Goal: Task Accomplishment & Management: Manage account settings

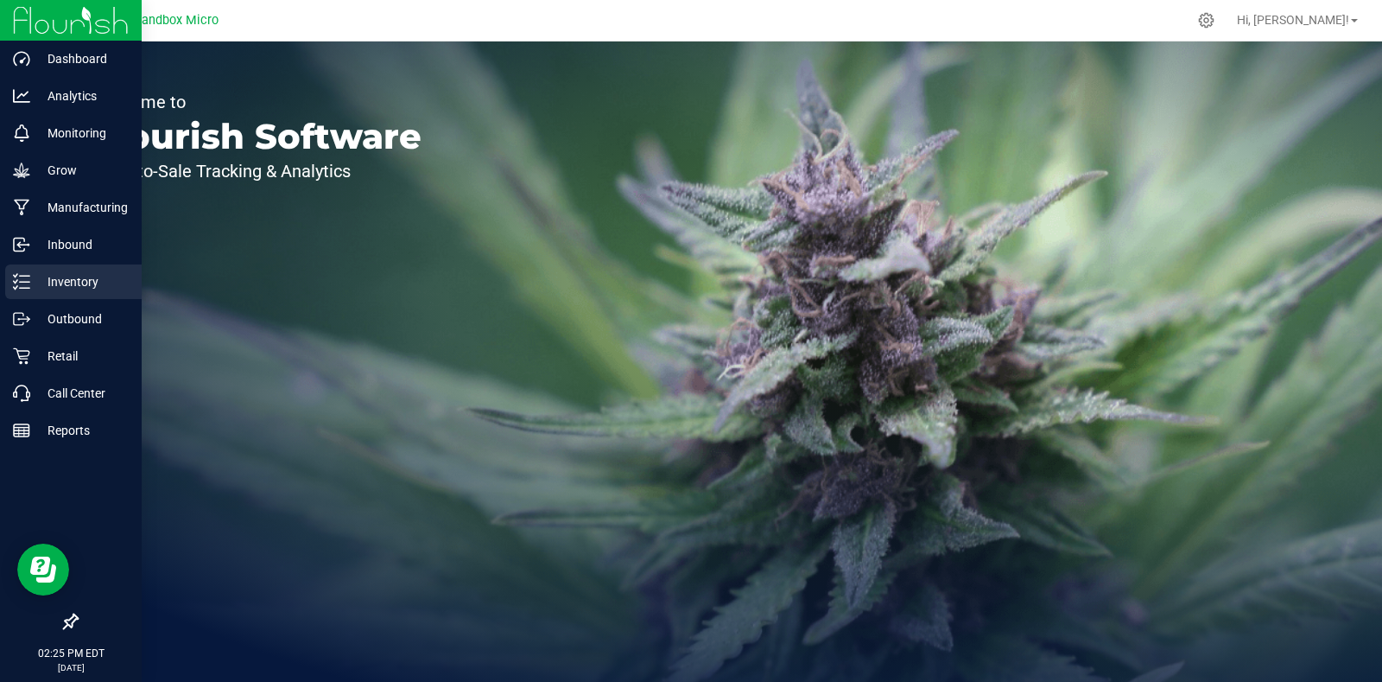
click at [122, 277] on p "Inventory" at bounding box center [82, 281] width 104 height 21
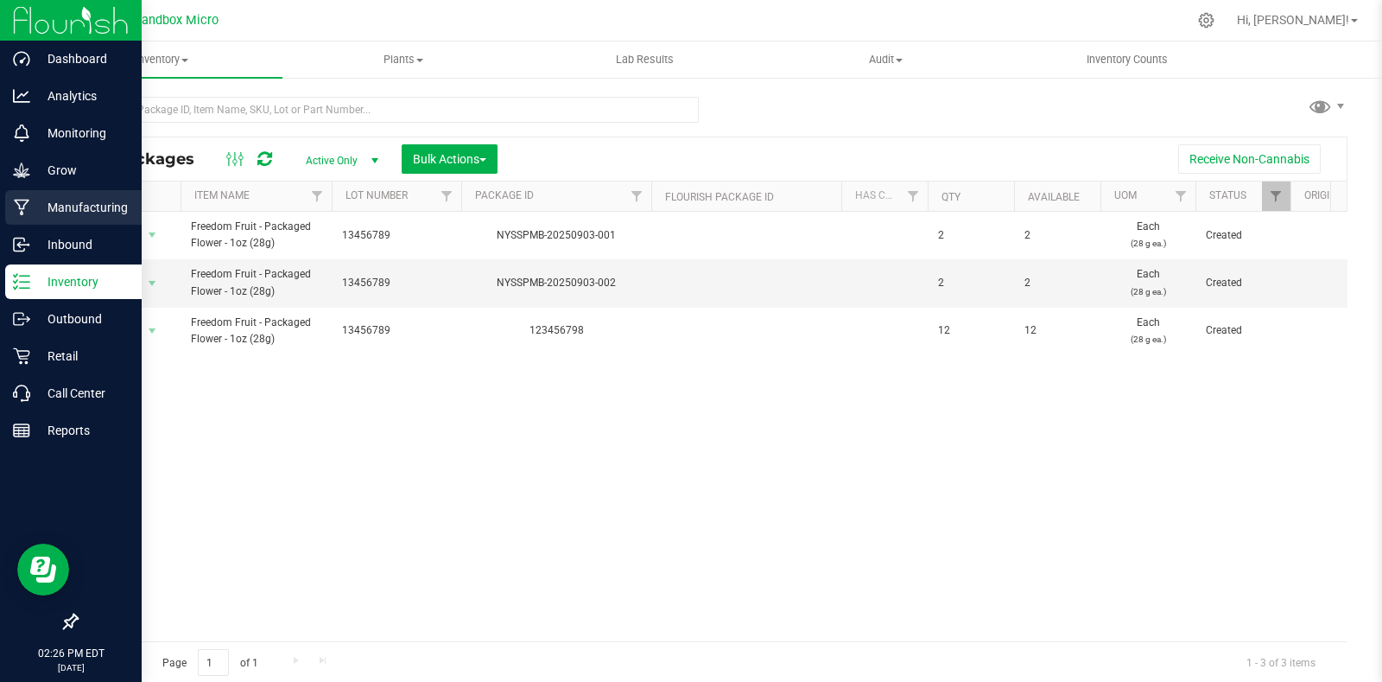
click at [53, 206] on p "Manufacturing" at bounding box center [82, 207] width 104 height 21
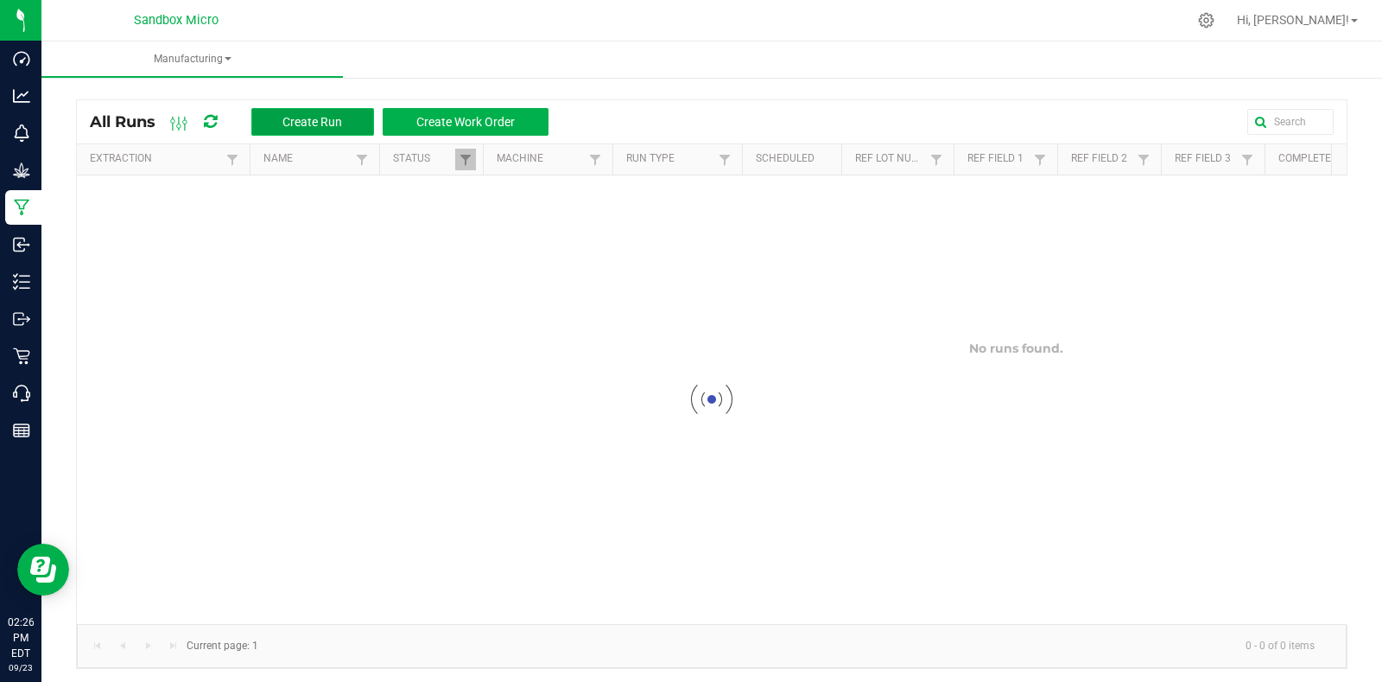
click at [329, 123] on span "Create Run" at bounding box center [313, 122] width 60 height 14
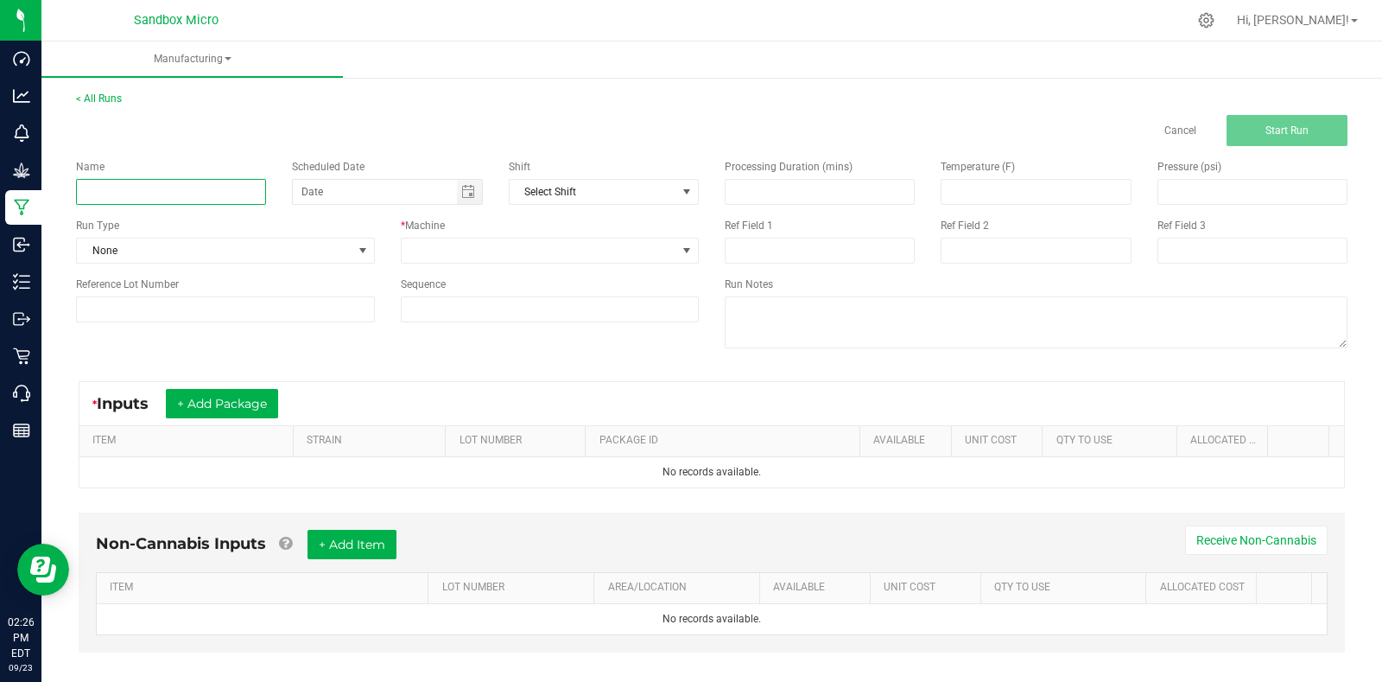
click at [138, 181] on input at bounding box center [171, 192] width 190 height 26
type input "p"
click at [467, 188] on span "Toggle calendar" at bounding box center [468, 192] width 14 height 14
type input "Pre-Rolls"
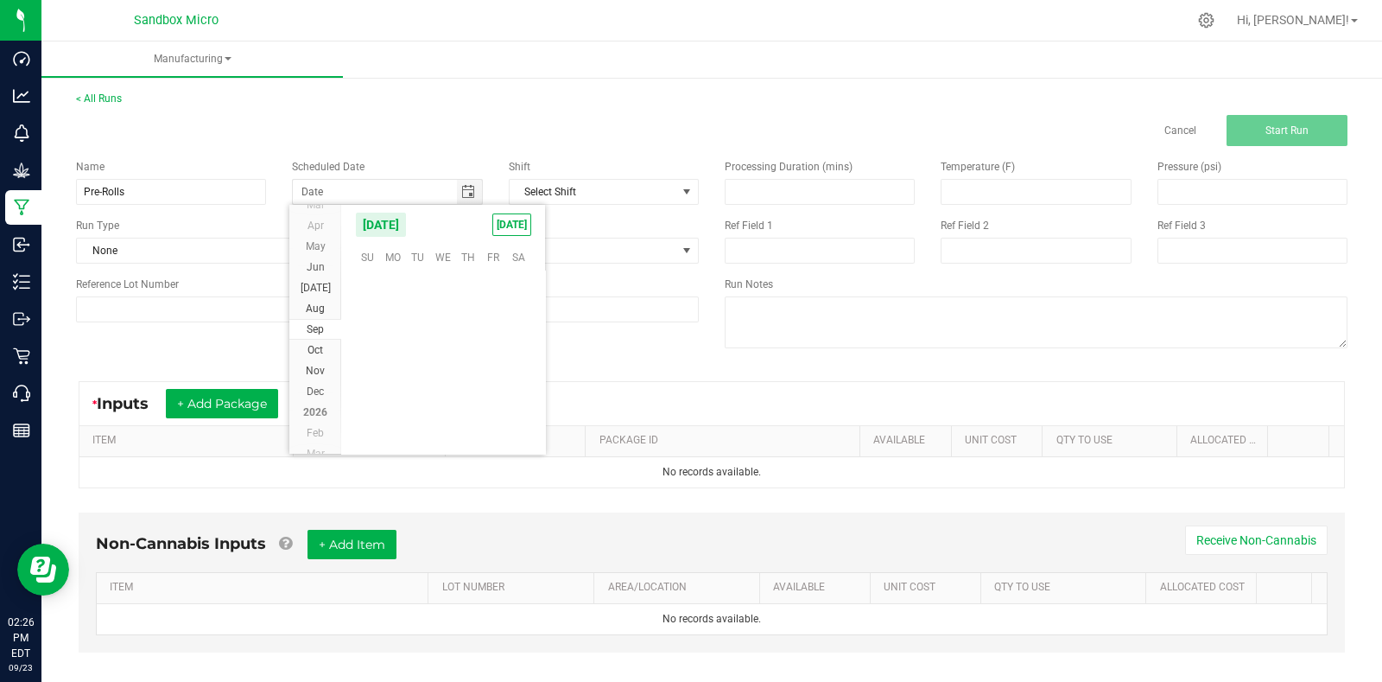
scroll to position [280211, 0]
click at [416, 360] on span "23" at bounding box center [417, 361] width 25 height 27
type input "[DATE]"
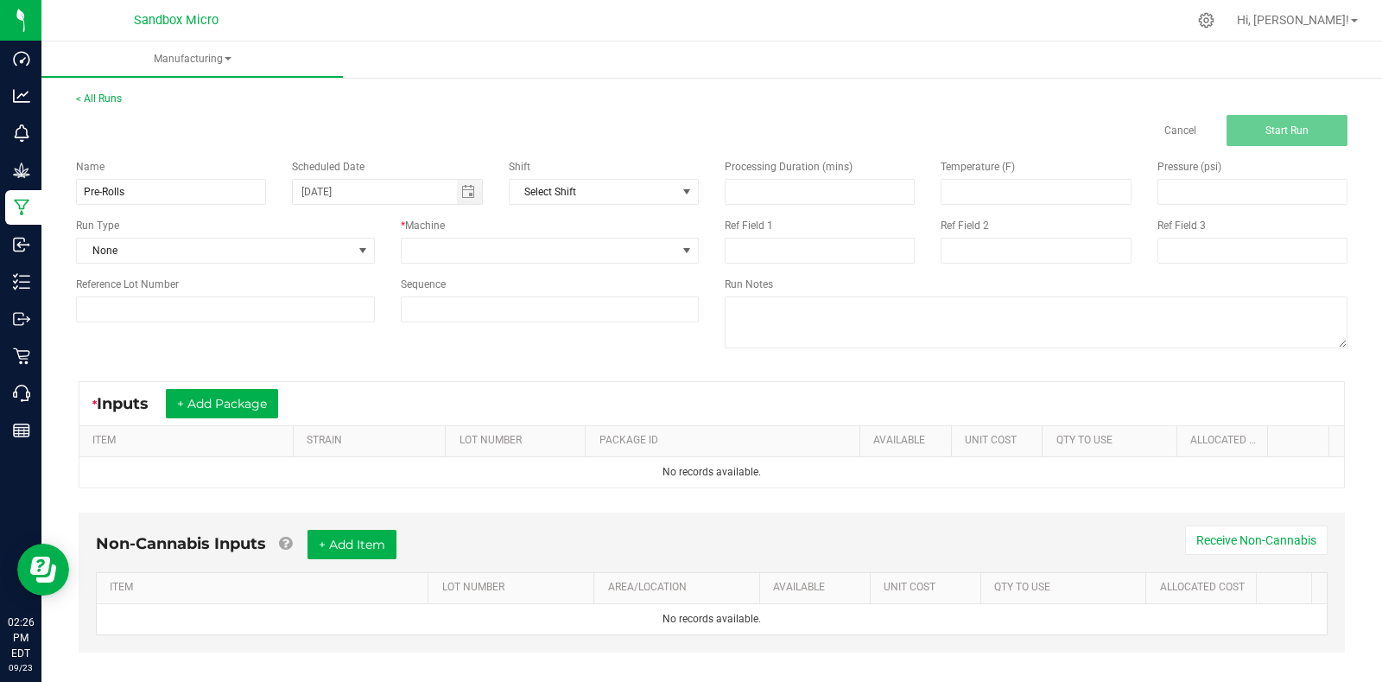
click at [575, 105] on div "< All Runs Cancel Start Run" at bounding box center [712, 118] width 1272 height 55
click at [596, 192] on span "Select Shift" at bounding box center [593, 192] width 167 height 24
click at [626, 104] on div "< All Runs Cancel Start Run" at bounding box center [712, 118] width 1272 height 55
click at [226, 58] on span at bounding box center [228, 58] width 7 height 3
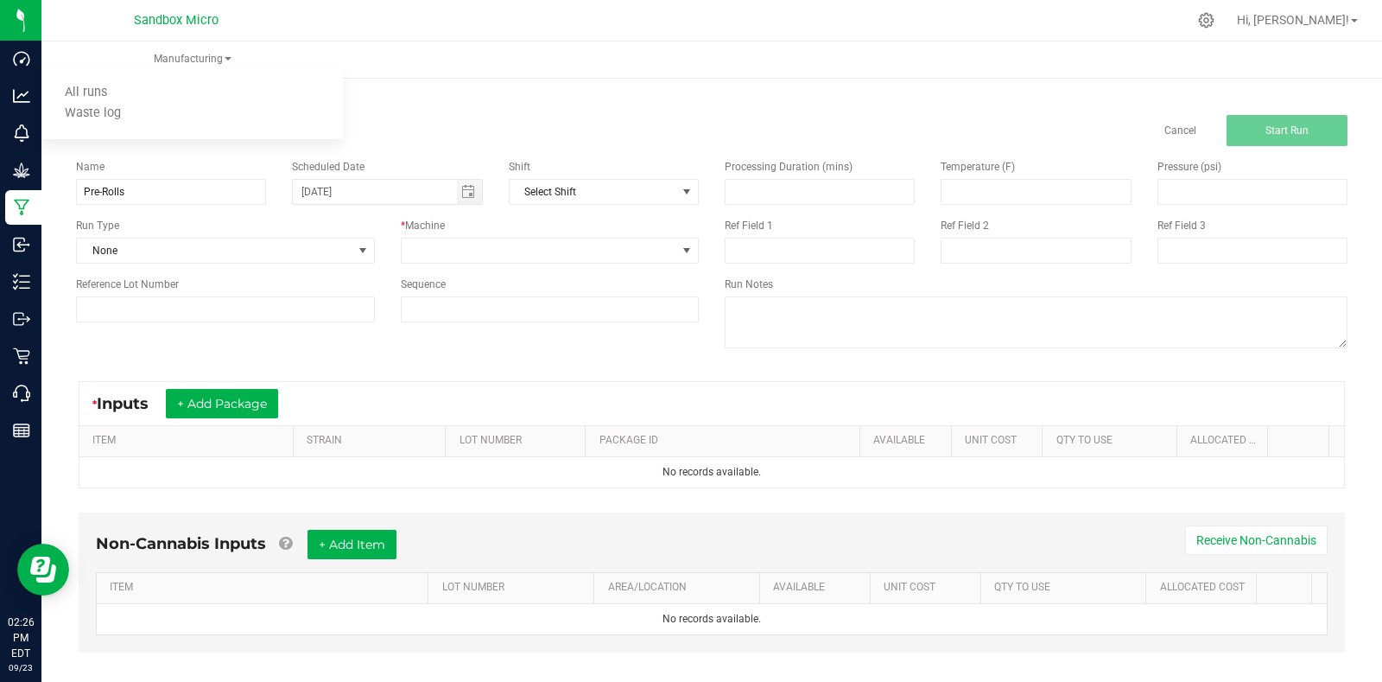
click at [494, 74] on ul "Manufacturing All runs Waste log" at bounding box center [732, 59] width 1382 height 37
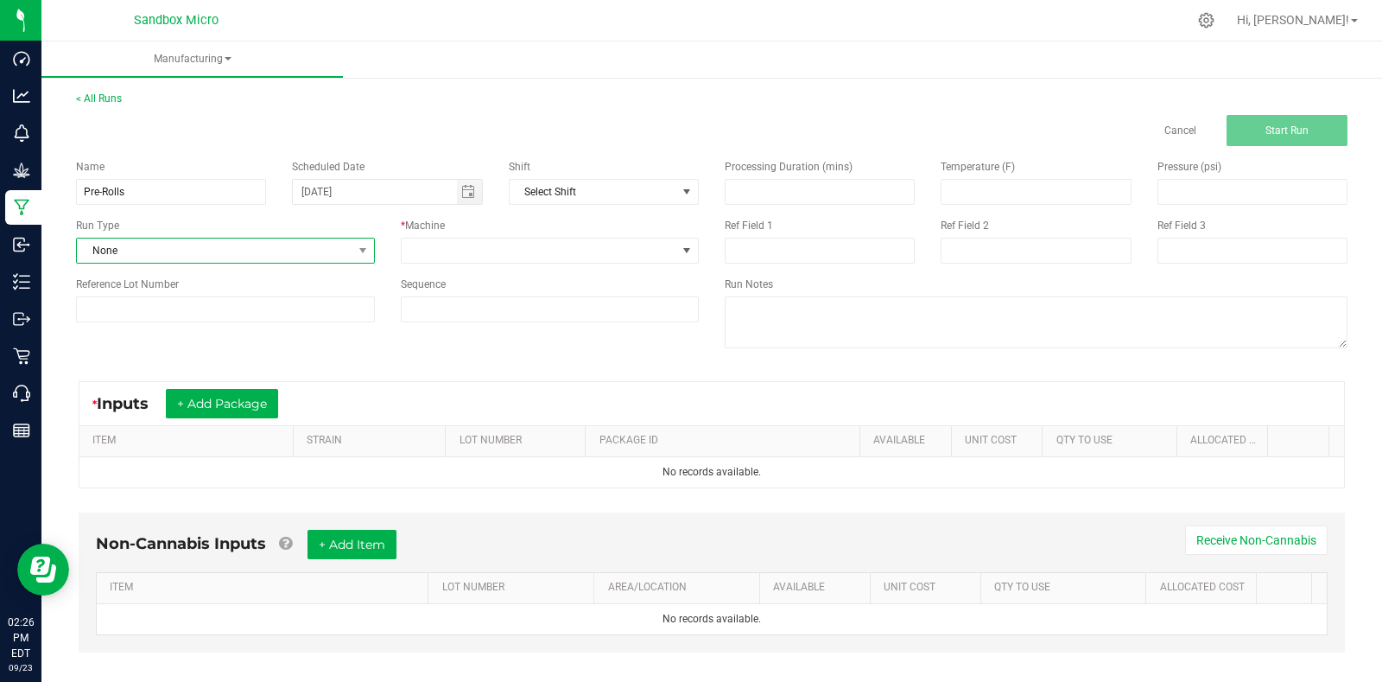
click at [232, 256] on span "None" at bounding box center [215, 250] width 276 height 24
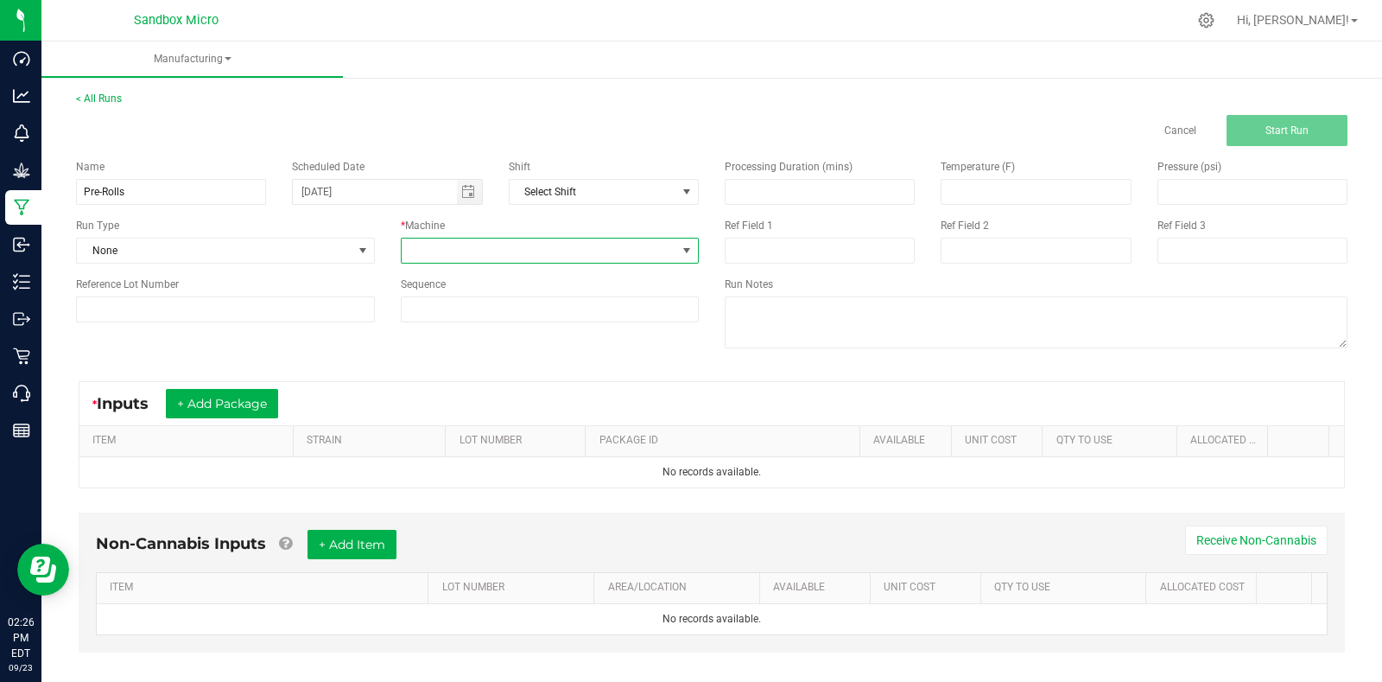
click at [458, 244] on span "NO DATA FOUND" at bounding box center [540, 250] width 276 height 24
click at [1215, 19] on icon at bounding box center [1206, 20] width 16 height 16
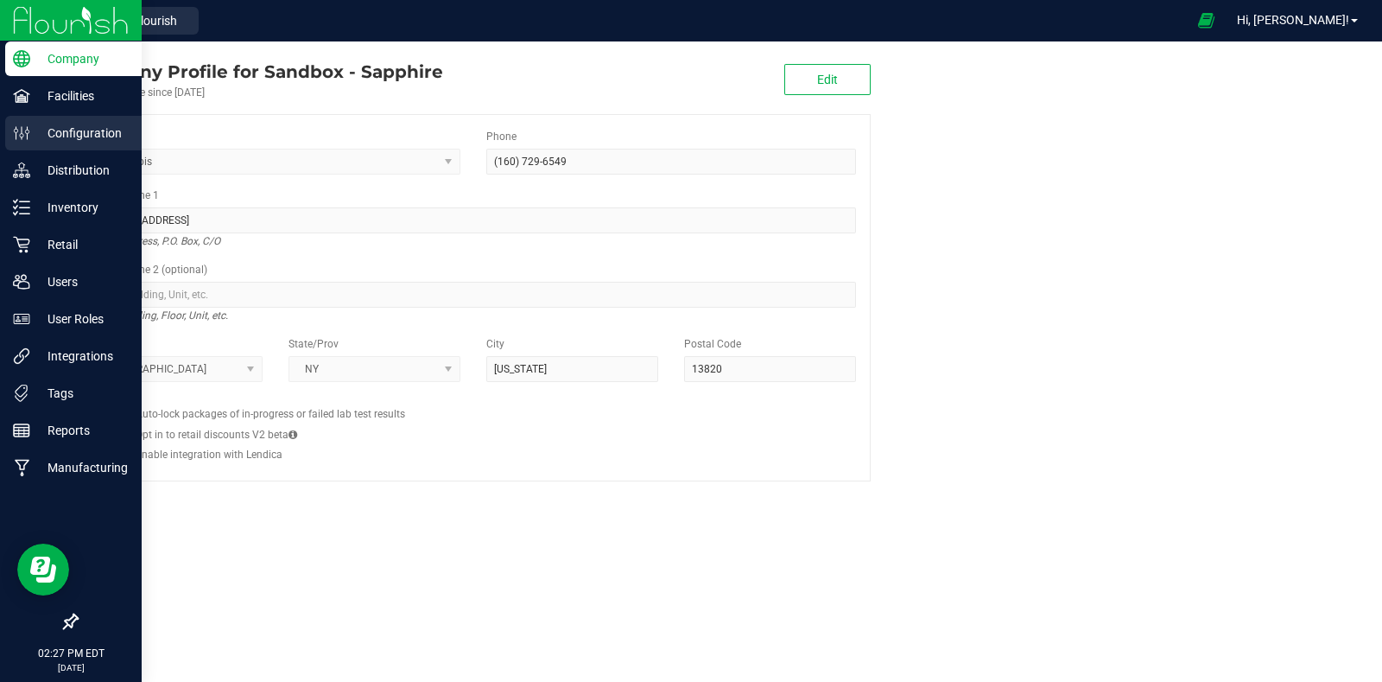
click at [82, 129] on p "Configuration" at bounding box center [82, 133] width 104 height 21
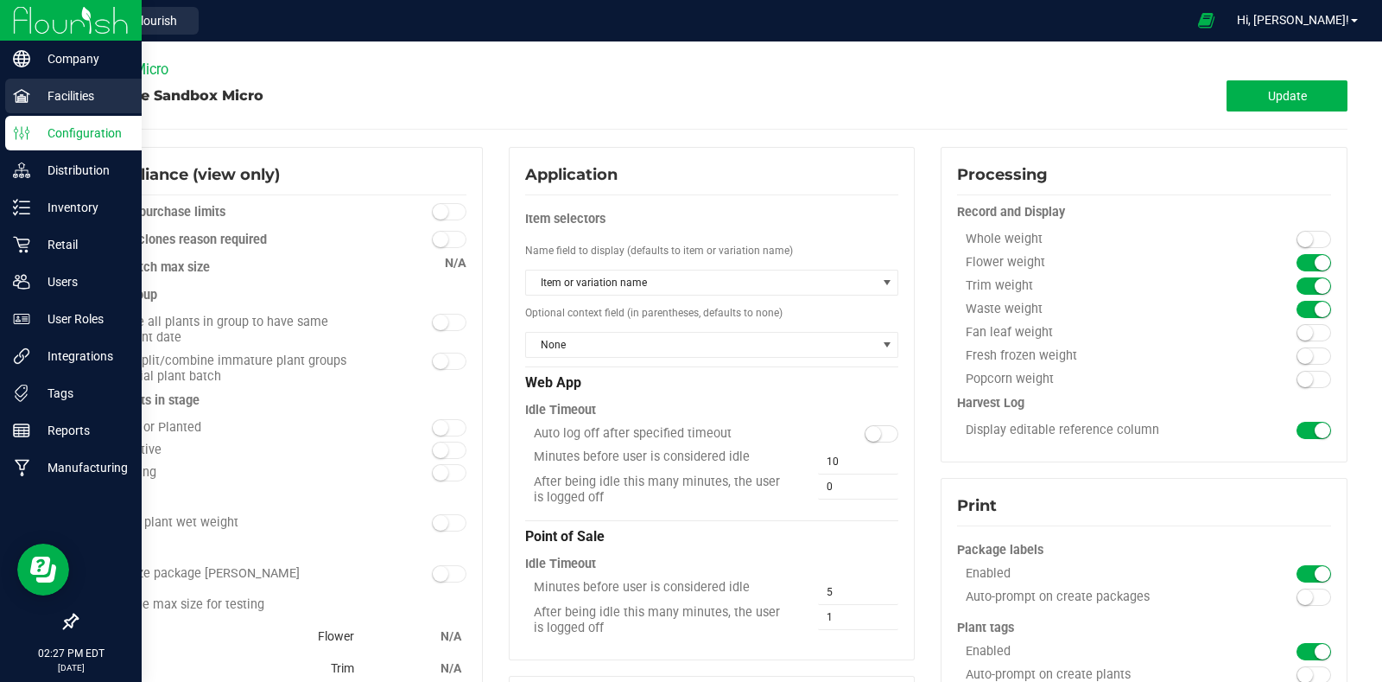
click at [85, 101] on p "Facilities" at bounding box center [82, 96] width 104 height 21
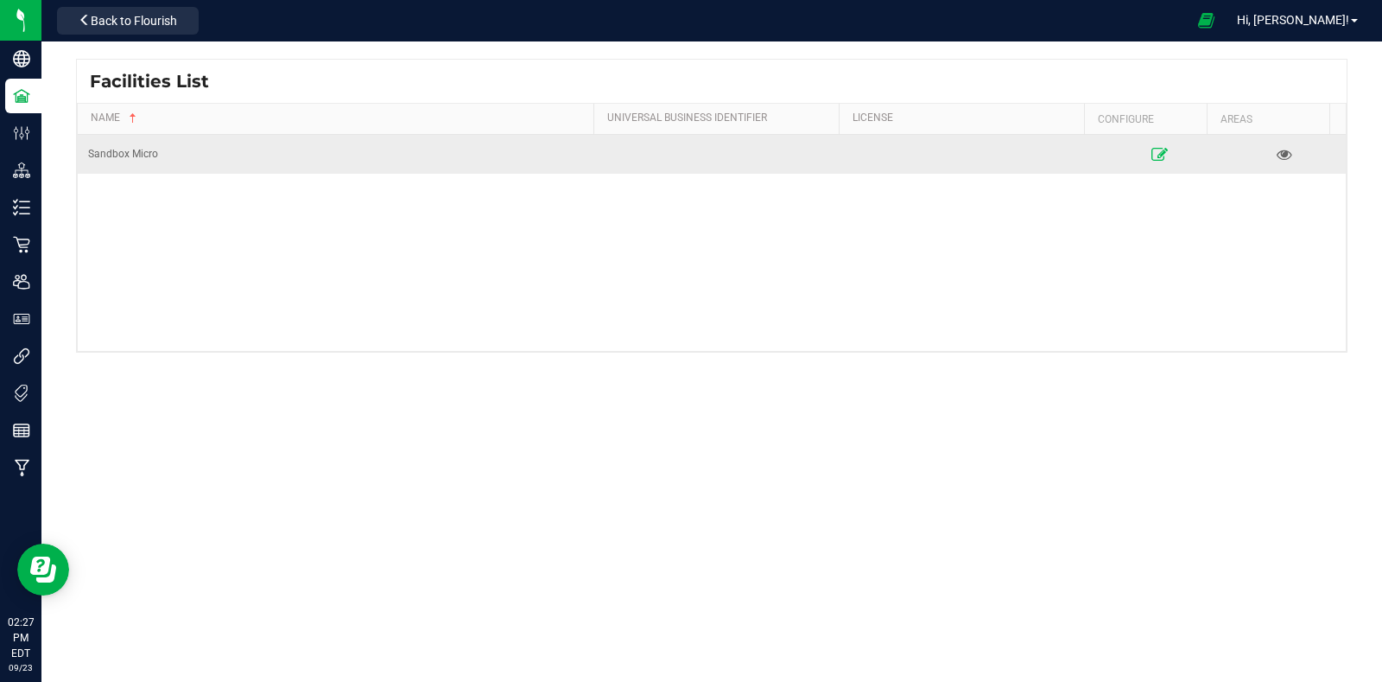
click at [1141, 142] on link at bounding box center [1159, 154] width 114 height 28
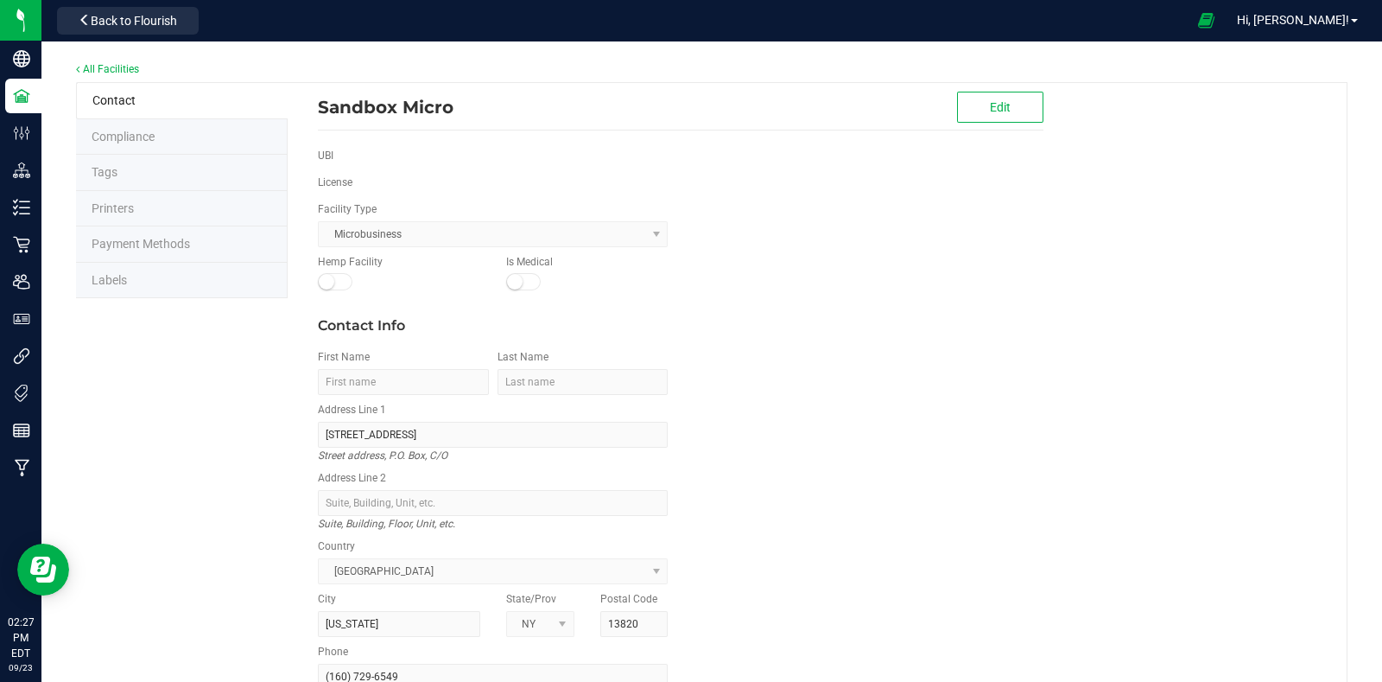
click at [131, 139] on span "Compliance" at bounding box center [123, 137] width 63 height 14
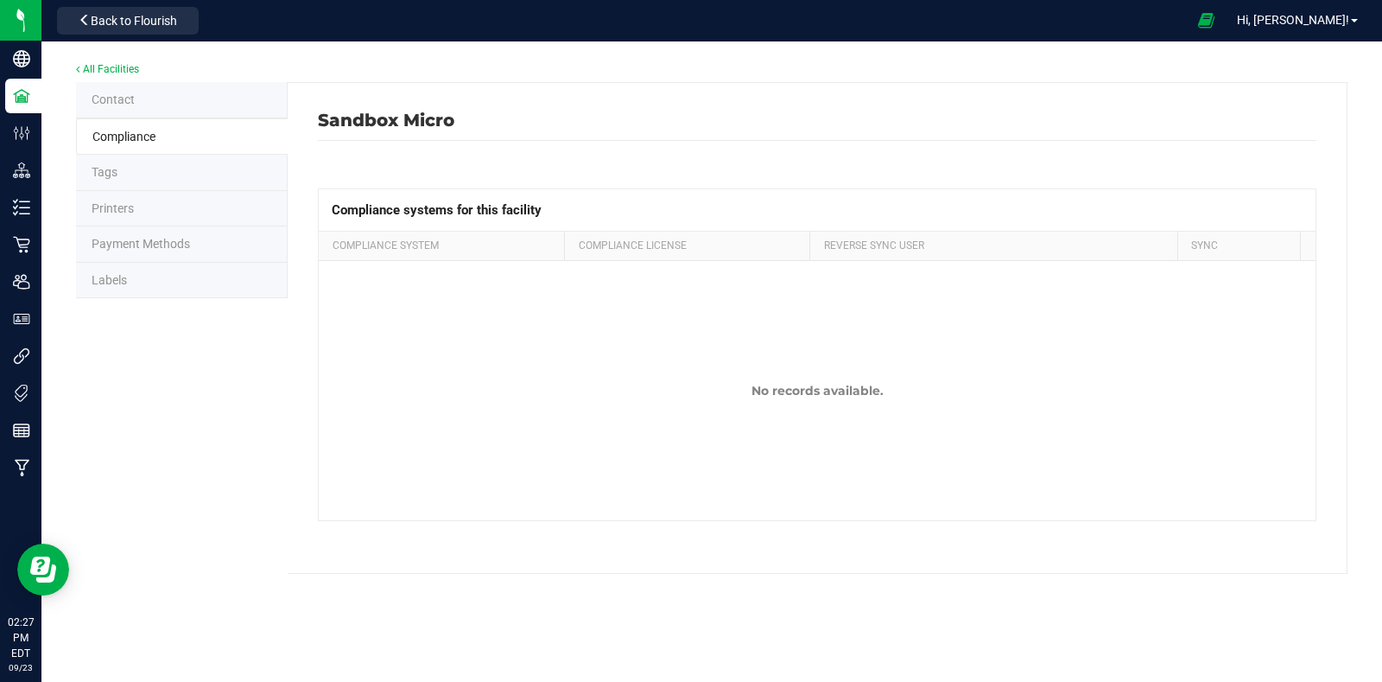
click at [126, 169] on li "Tags" at bounding box center [182, 173] width 212 height 36
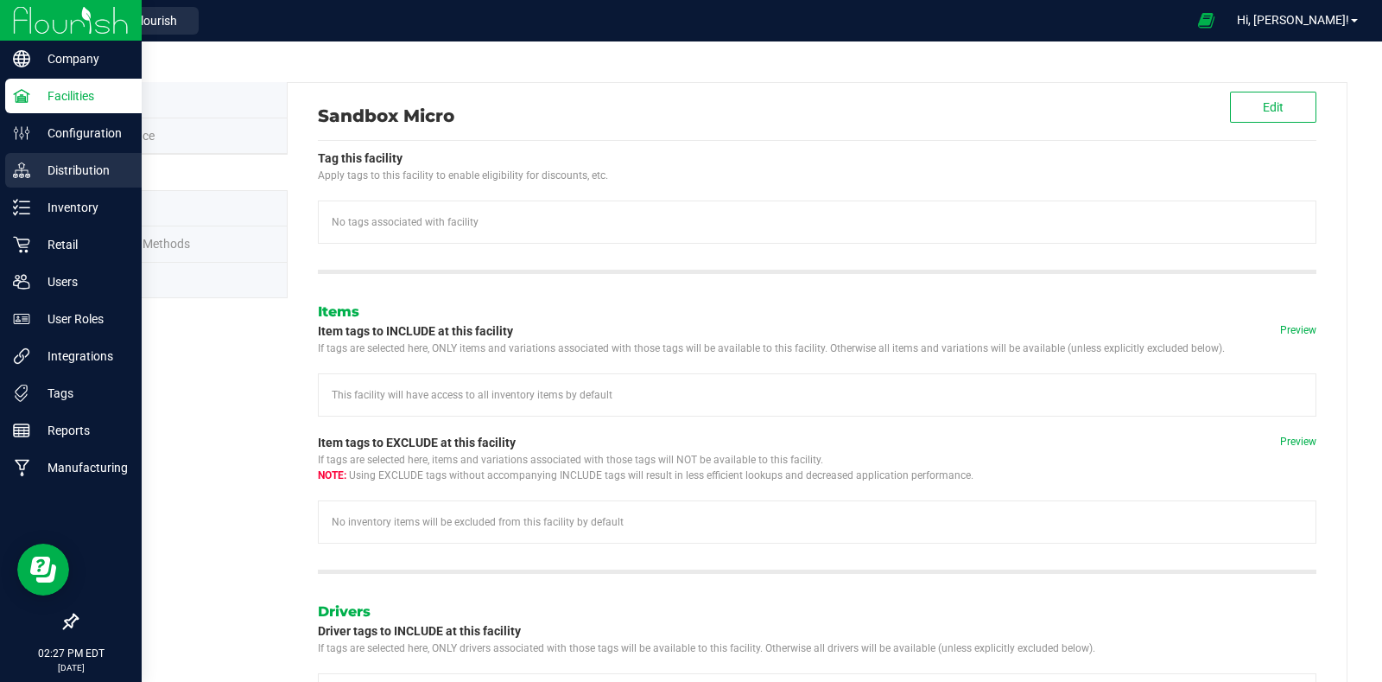
click at [77, 166] on p "Distribution" at bounding box center [82, 170] width 104 height 21
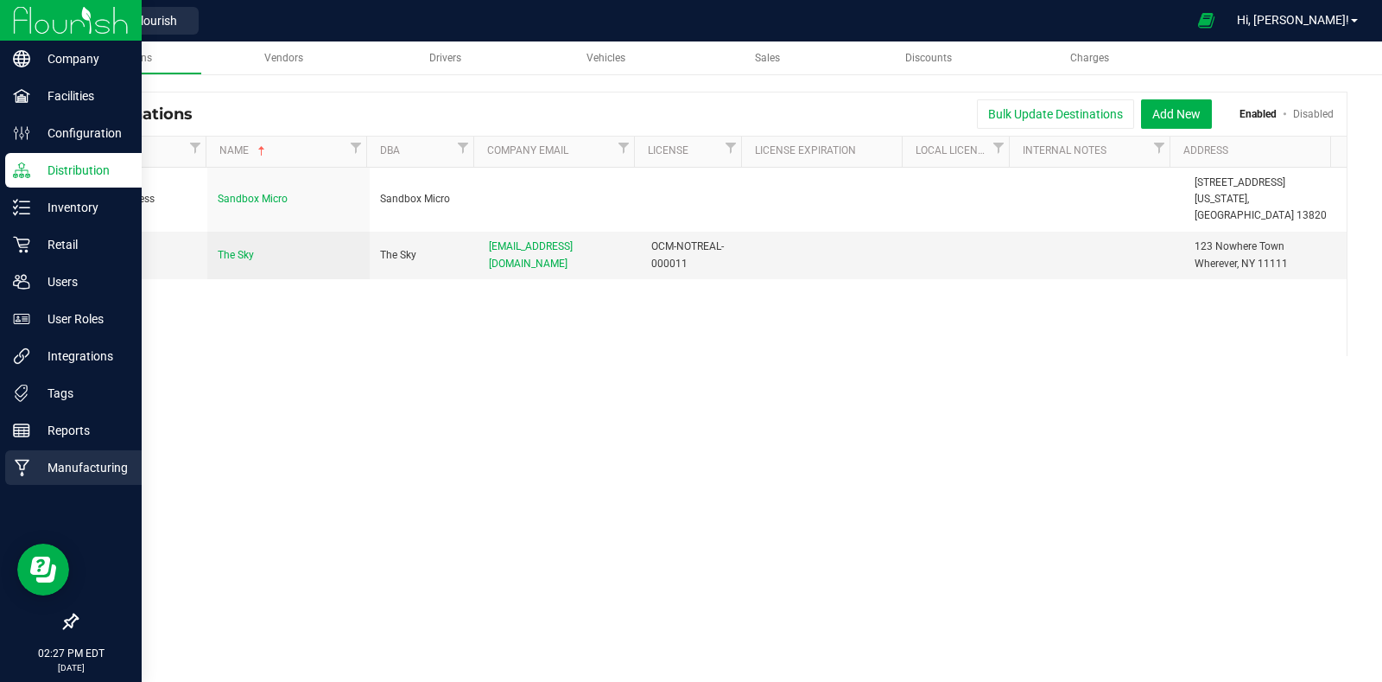
click at [70, 458] on p "Manufacturing" at bounding box center [82, 467] width 104 height 21
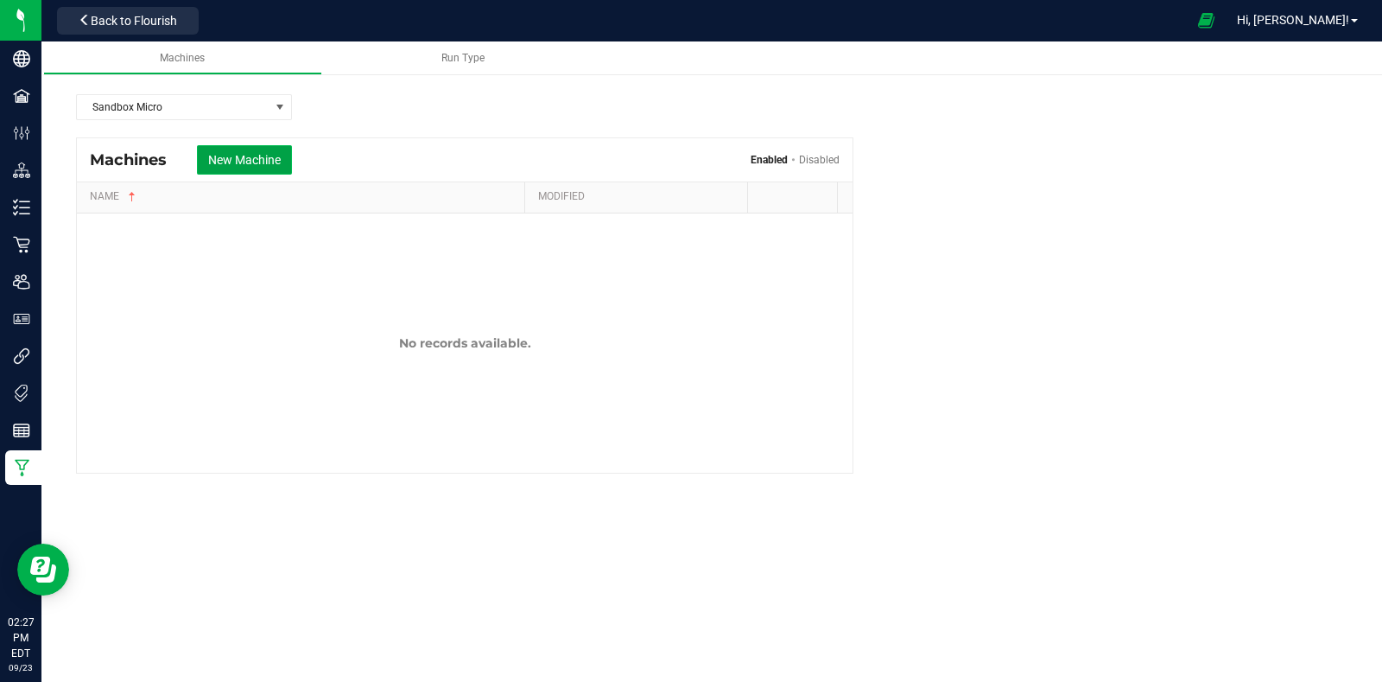
click at [254, 153] on button "New Machine" at bounding box center [244, 159] width 95 height 29
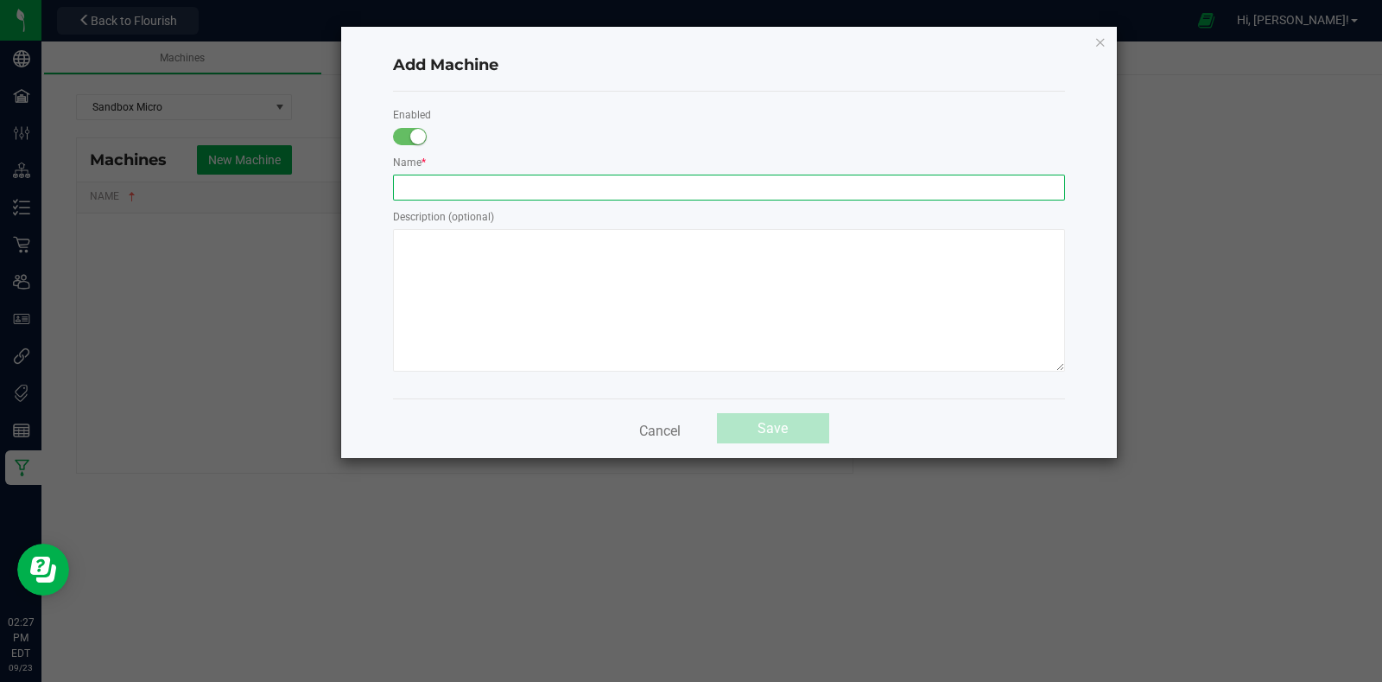
click at [600, 187] on input "text" at bounding box center [729, 188] width 672 height 26
type input "RocketBox"
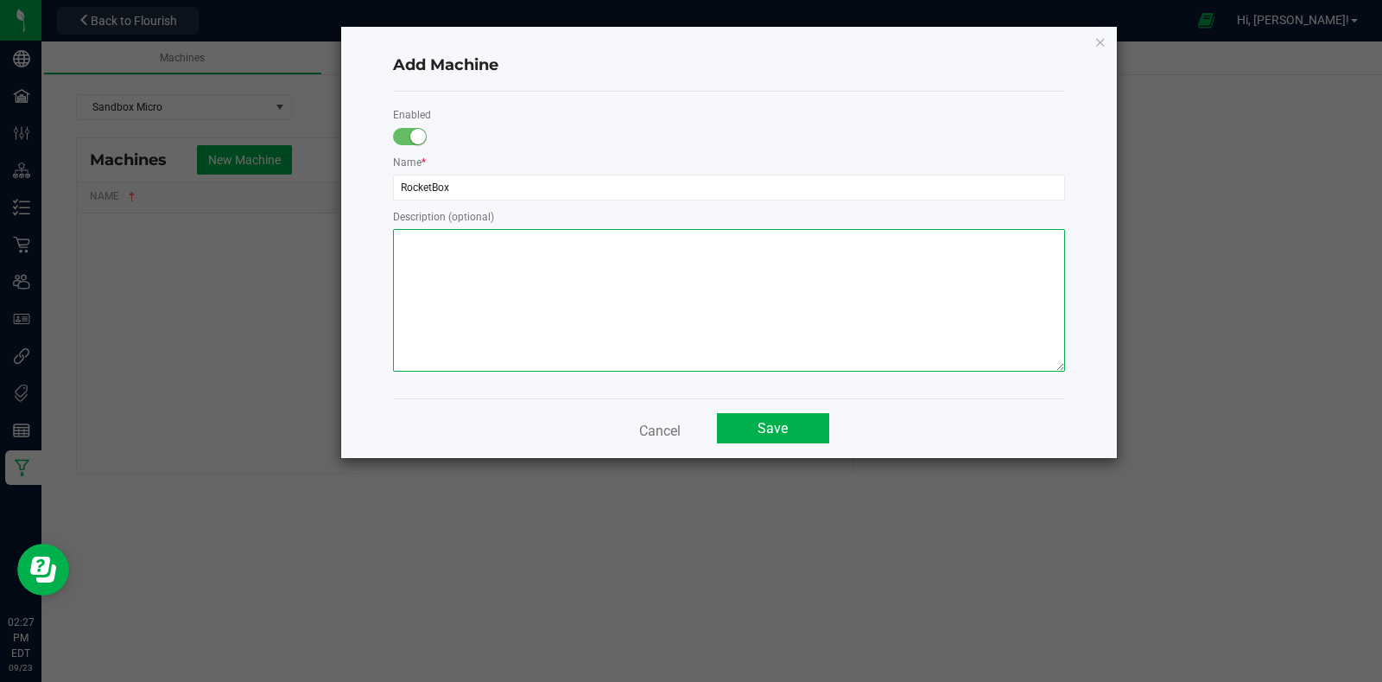
click at [592, 368] on textarea at bounding box center [729, 300] width 672 height 143
type textarea "Pre-Rolls / Flower"
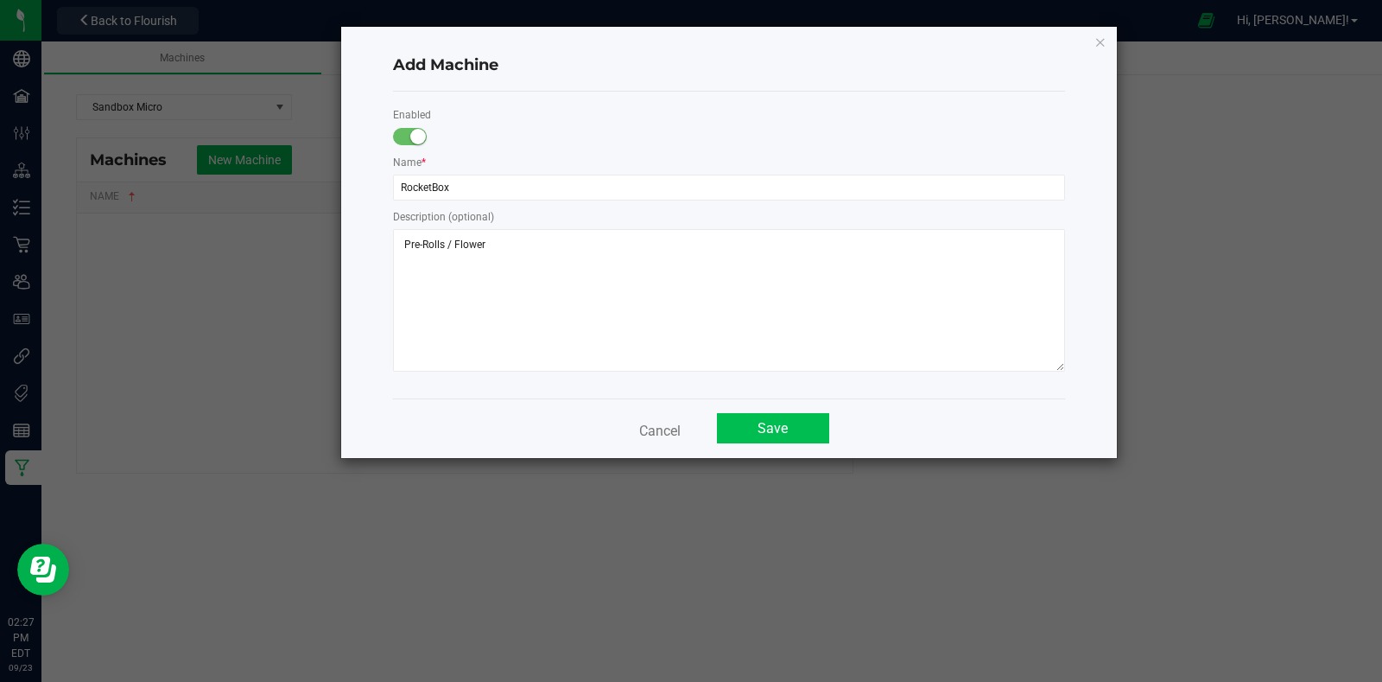
click at [797, 425] on button "Save" at bounding box center [773, 428] width 112 height 30
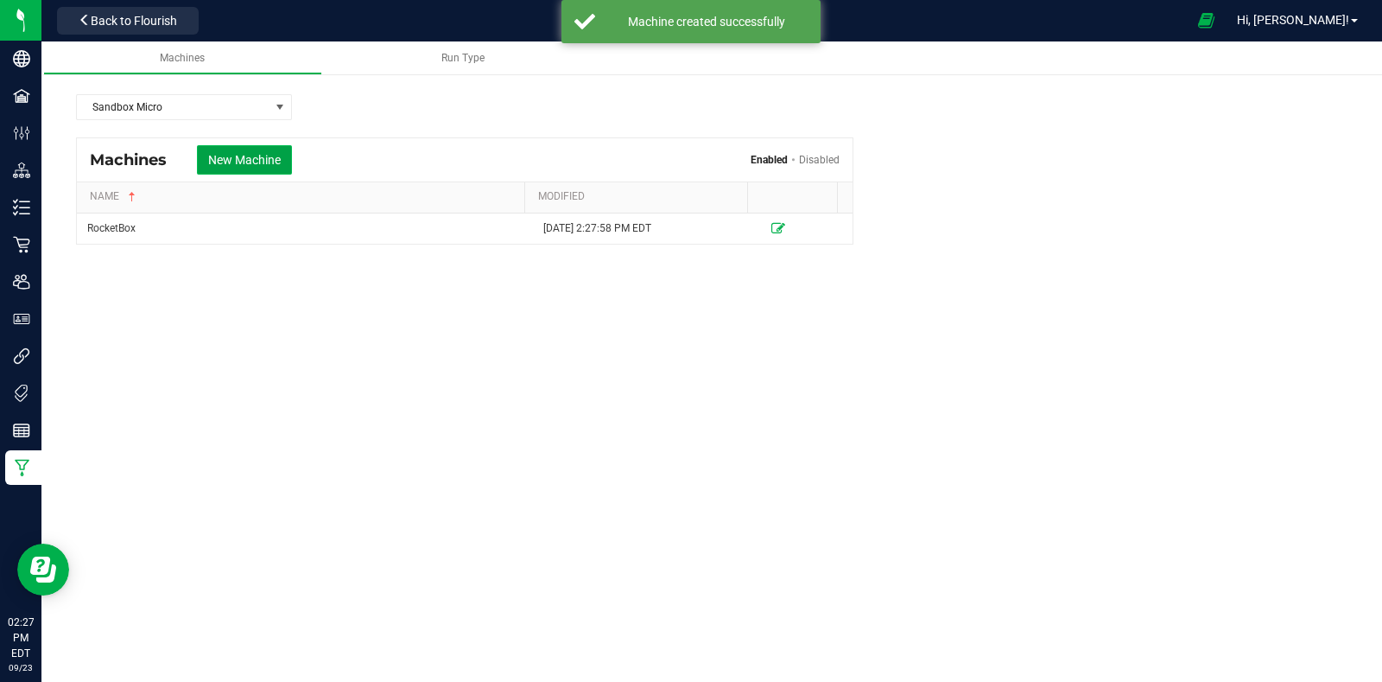
click at [228, 155] on button "New Machine" at bounding box center [244, 159] width 95 height 29
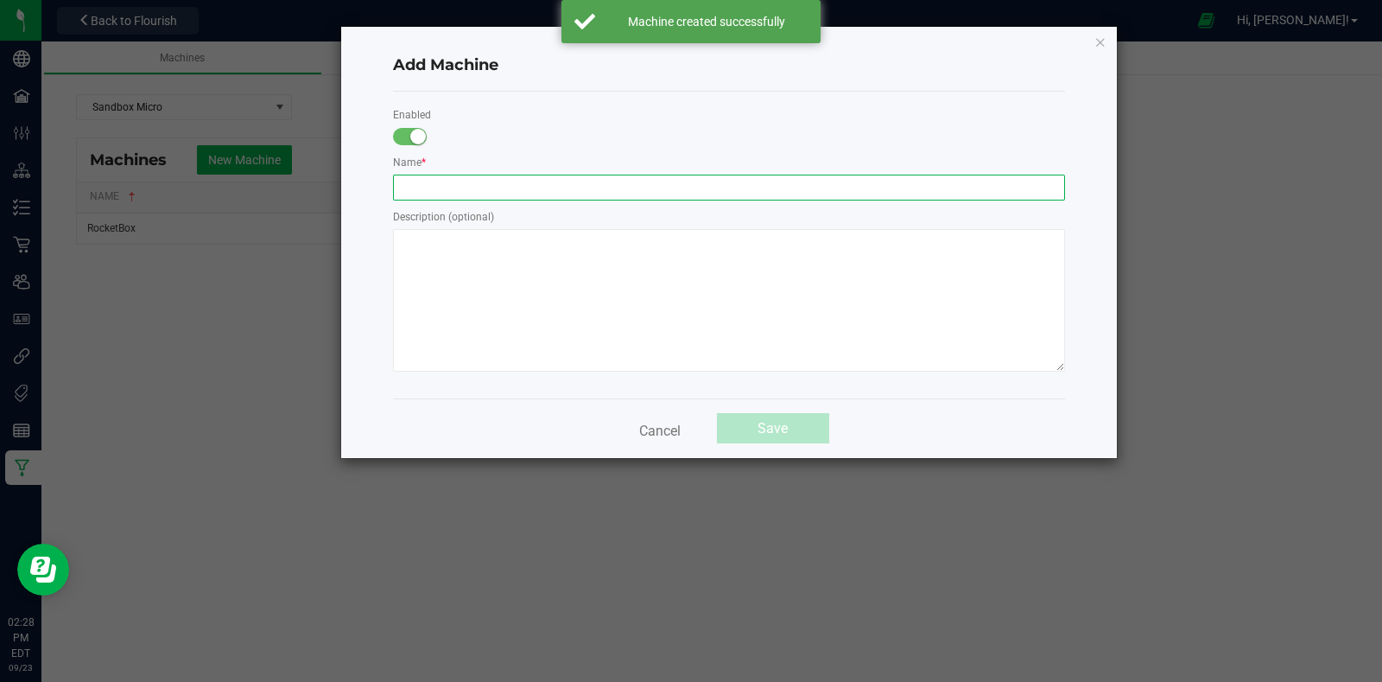
click at [619, 183] on input "text" at bounding box center [729, 188] width 672 height 26
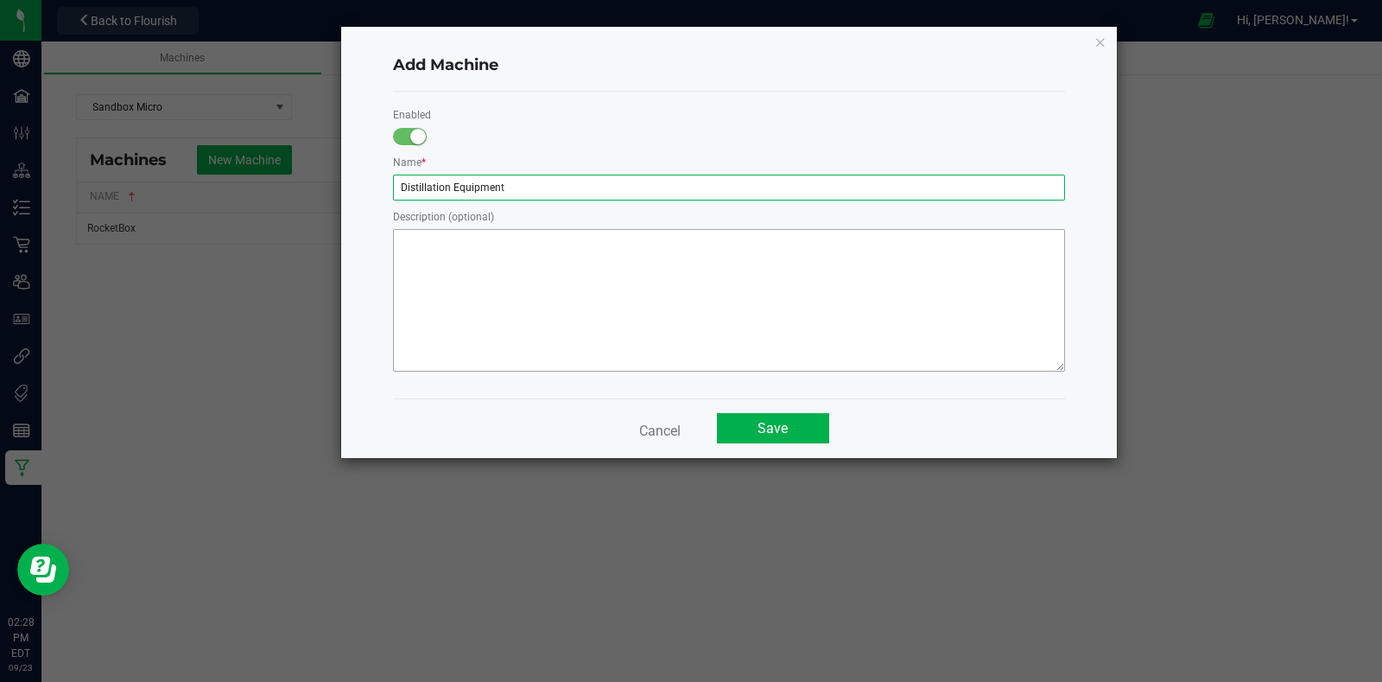
type input "Distillation Equipment"
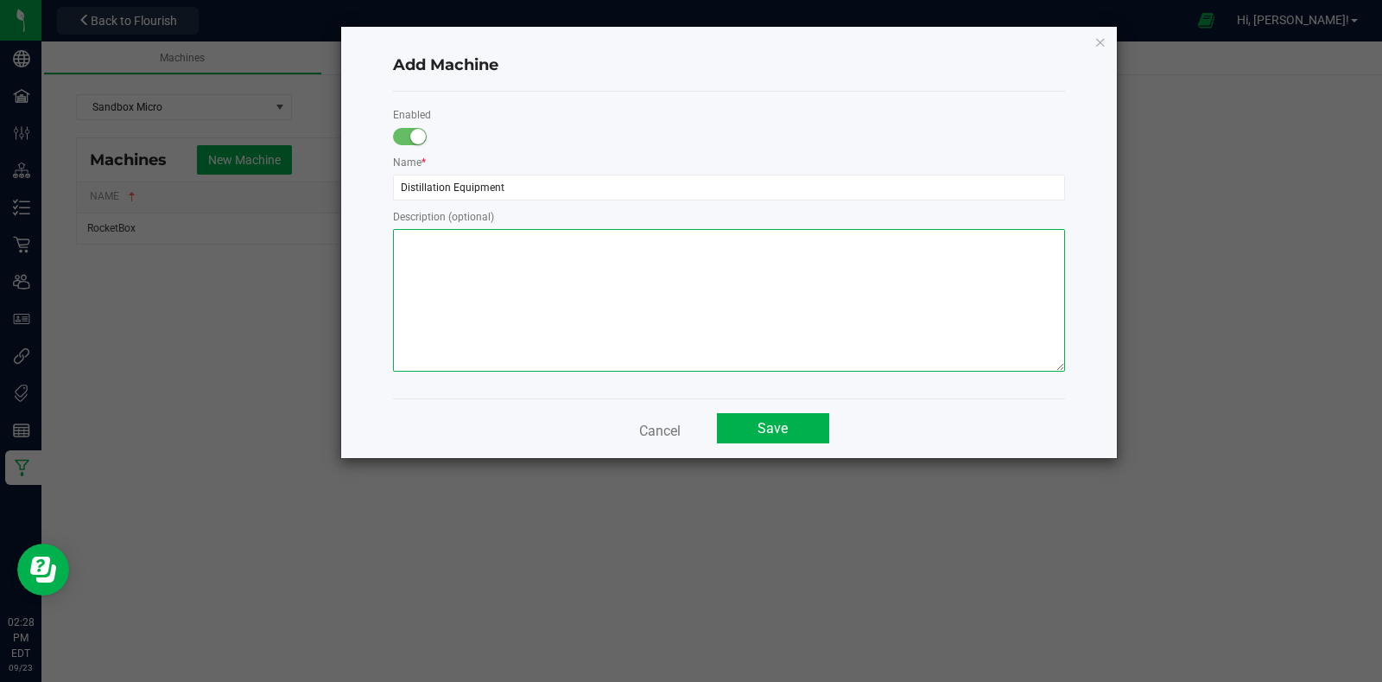
click at [634, 290] on textarea at bounding box center [729, 300] width 672 height 143
type textarea "Distillate / Vapes / Etc."
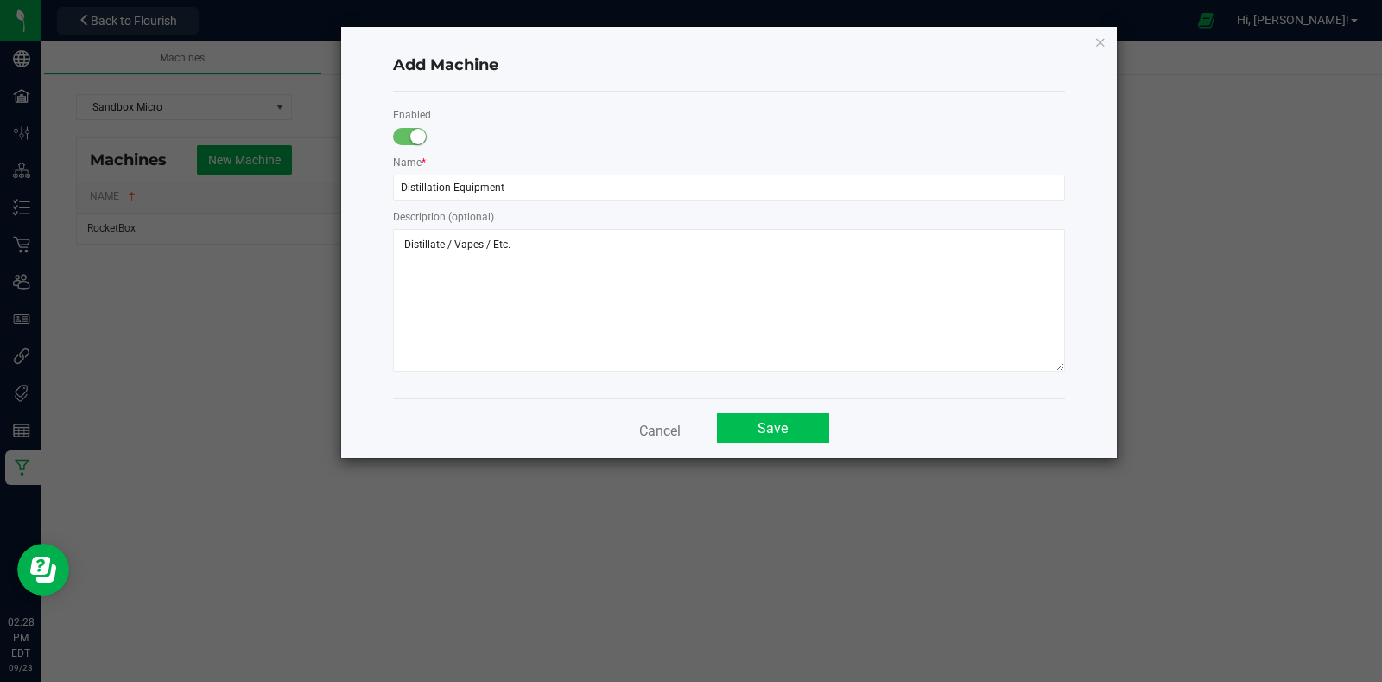
click at [745, 422] on button "Save" at bounding box center [773, 428] width 112 height 30
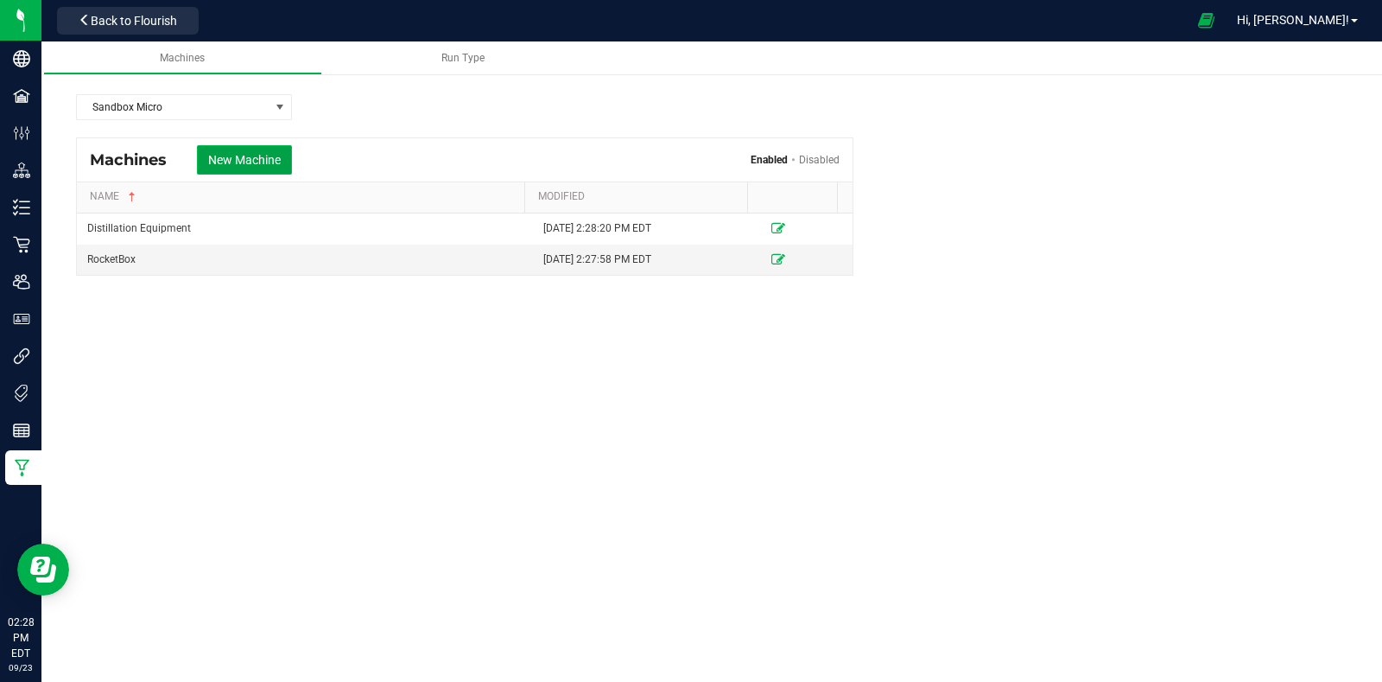
click at [255, 153] on button "New Machine" at bounding box center [244, 159] width 95 height 29
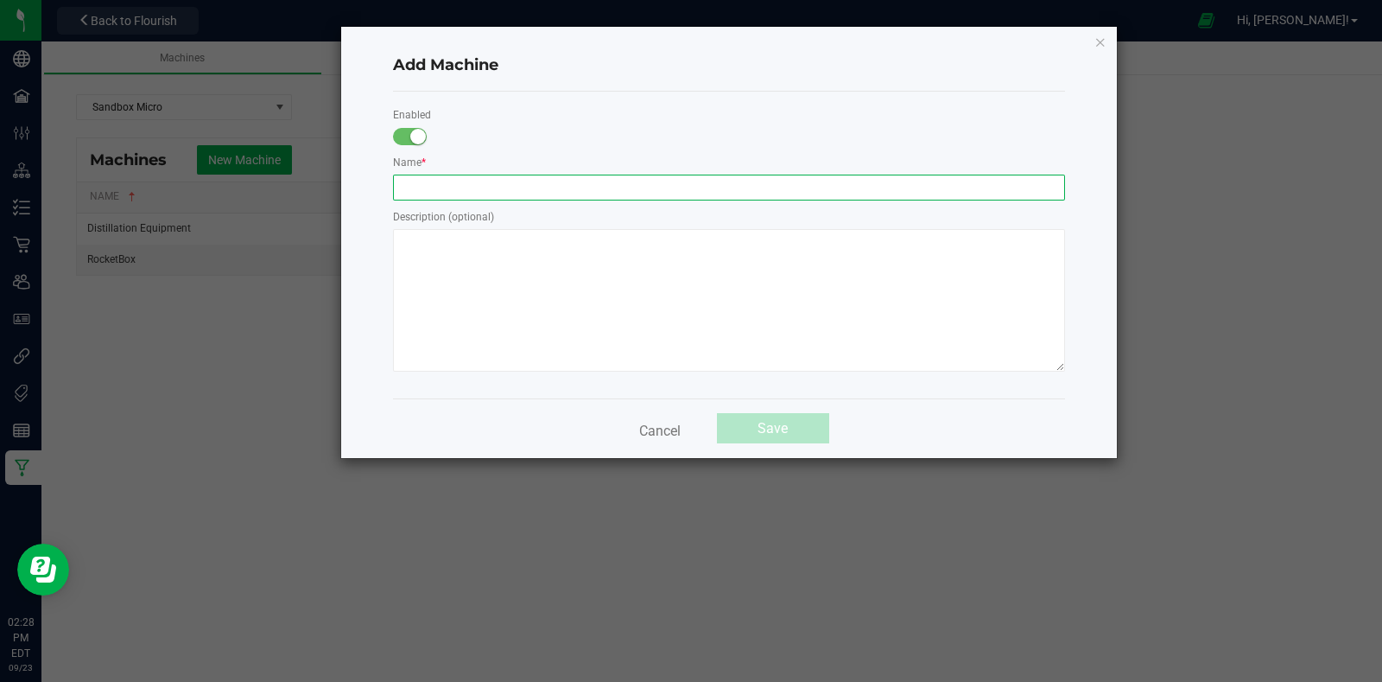
click at [523, 183] on input "text" at bounding box center [729, 188] width 672 height 26
type input "Machine 1"
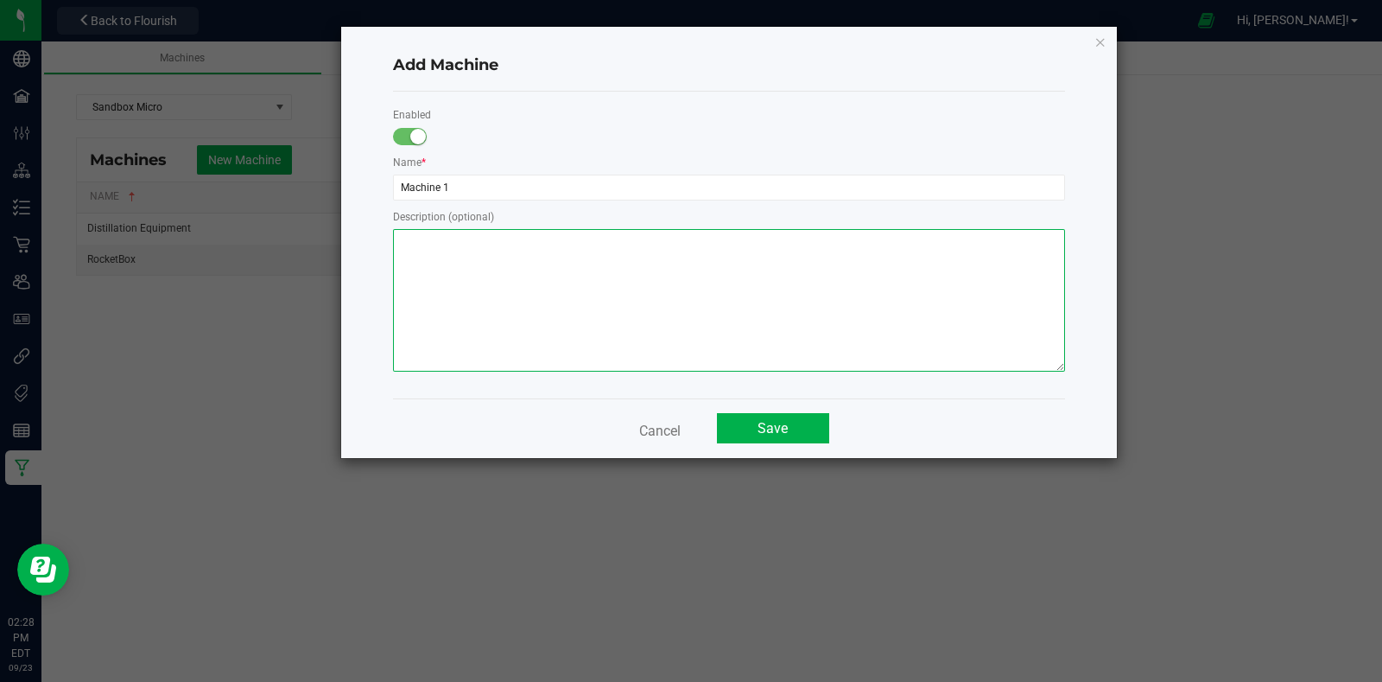
click at [562, 274] on textarea at bounding box center [729, 300] width 672 height 143
type textarea "From --> To"
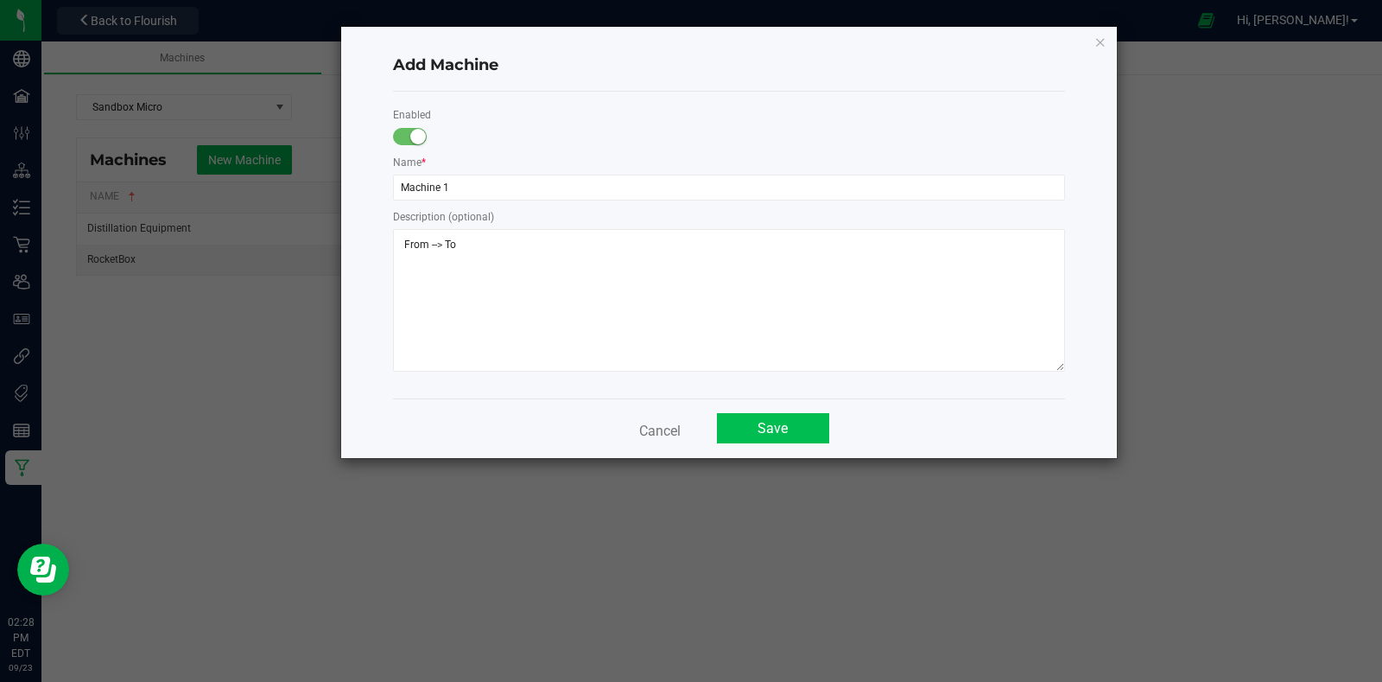
click at [776, 416] on button "Save" at bounding box center [773, 428] width 112 height 30
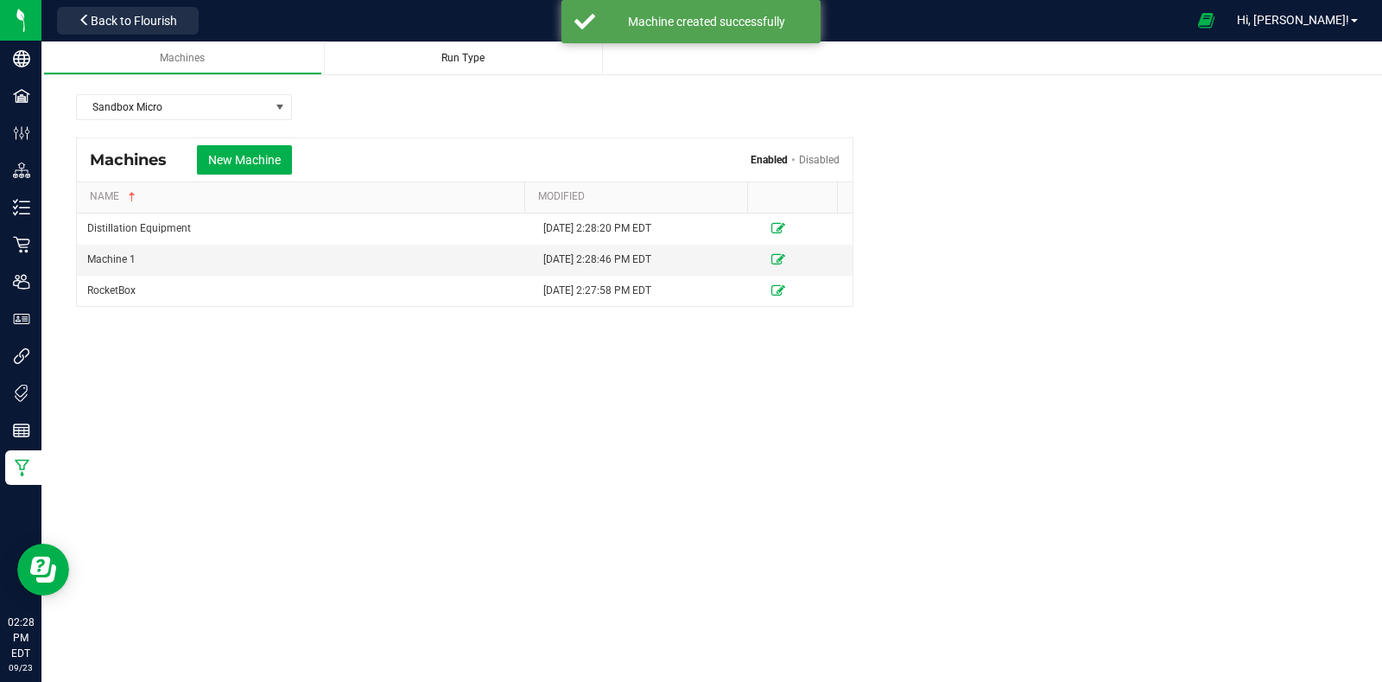
click at [467, 59] on span "Run Type" at bounding box center [463, 58] width 43 height 12
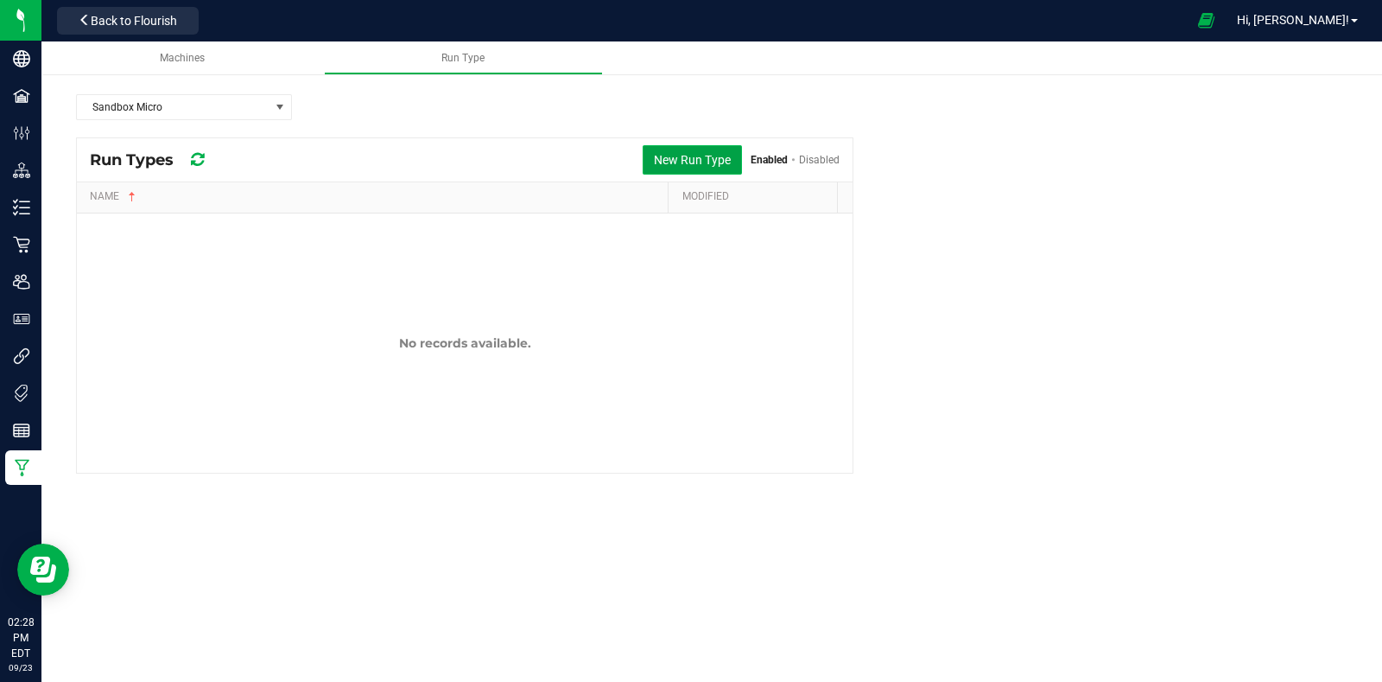
click at [700, 154] on button "New Run Type" at bounding box center [692, 159] width 99 height 29
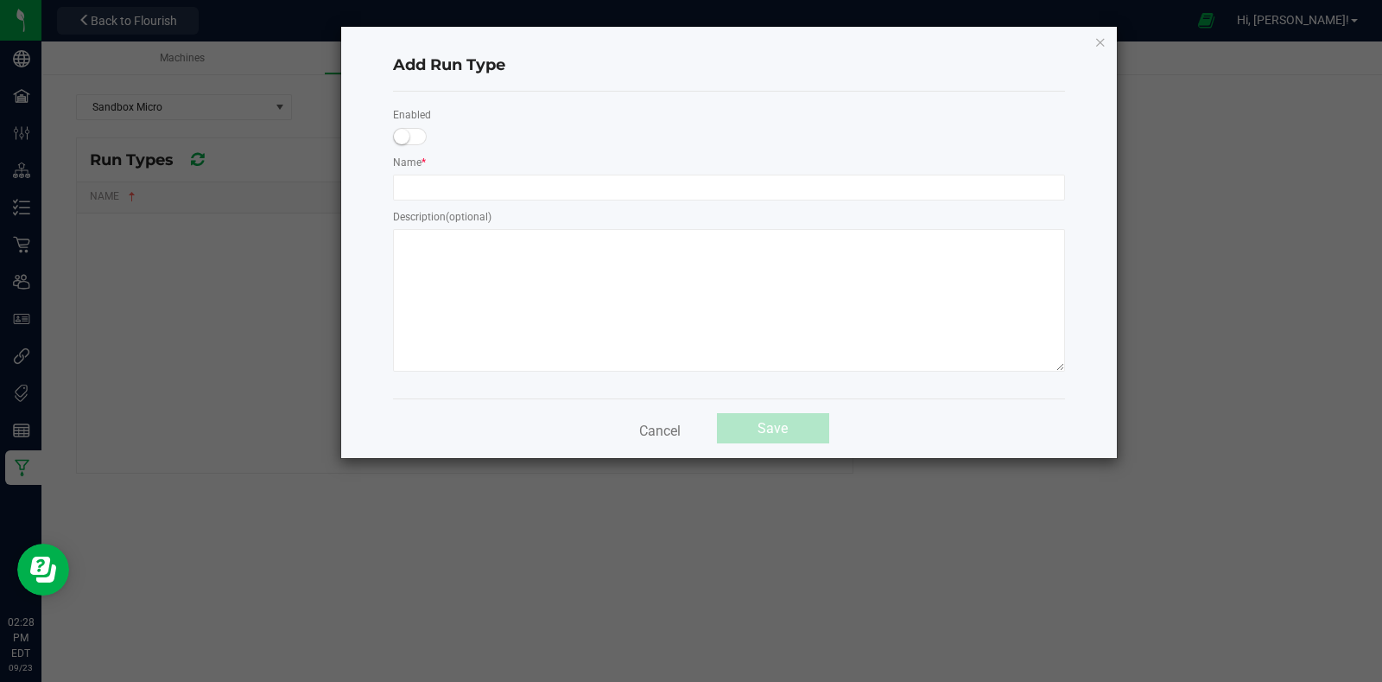
click at [582, 201] on div "Name *" at bounding box center [729, 180] width 698 height 54
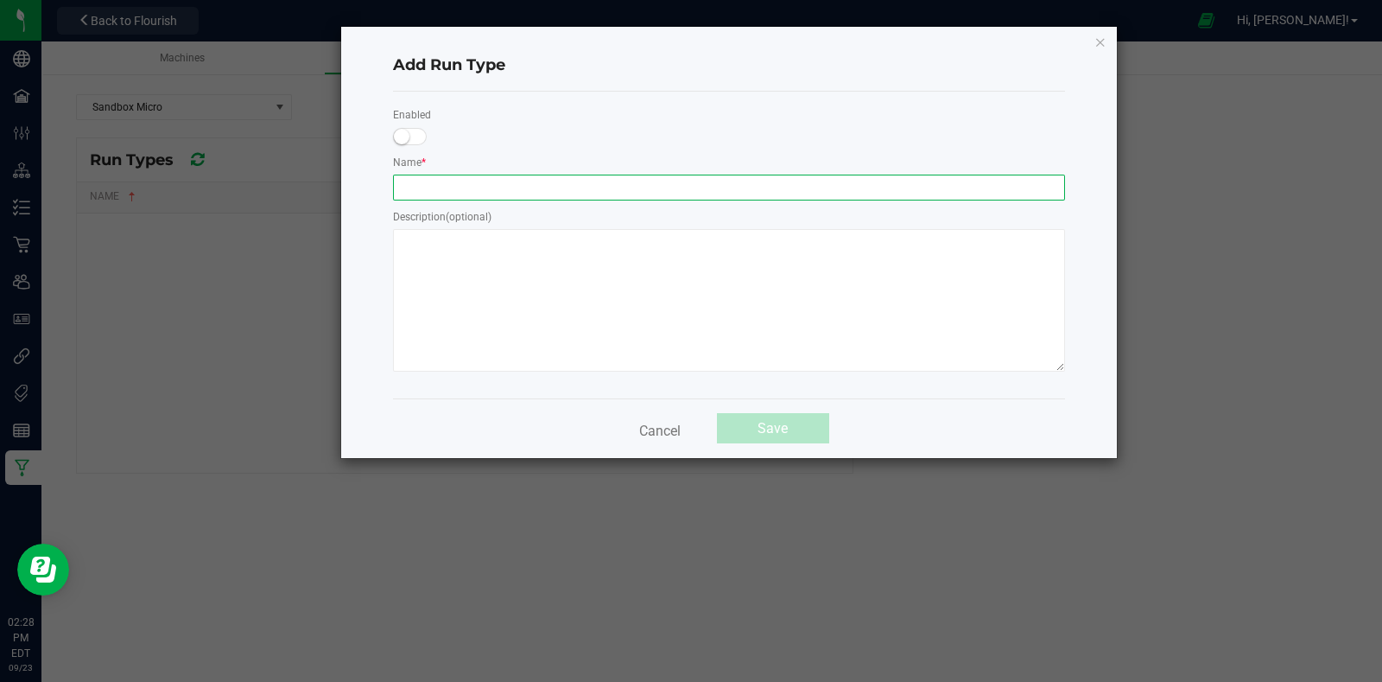
click at [600, 183] on input "text" at bounding box center [729, 188] width 672 height 26
type input "Pre-Rolls"
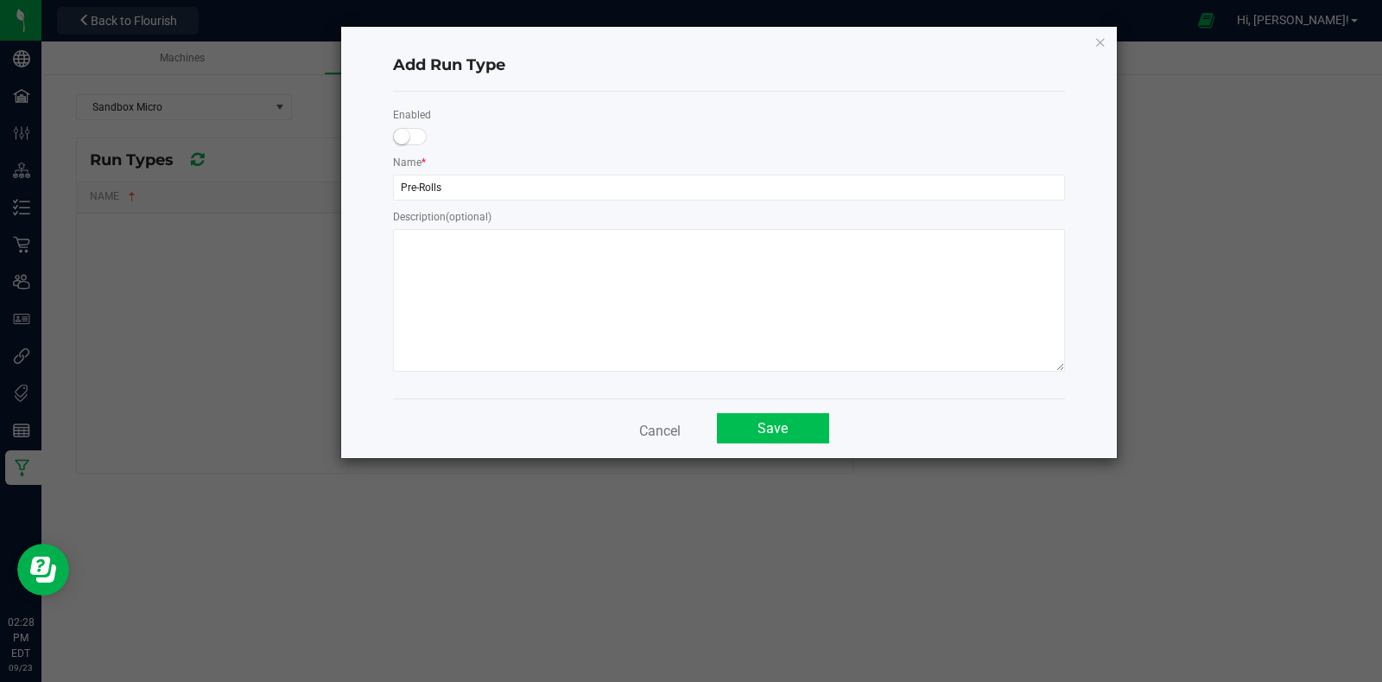
click at [764, 427] on button "Save" at bounding box center [773, 428] width 112 height 30
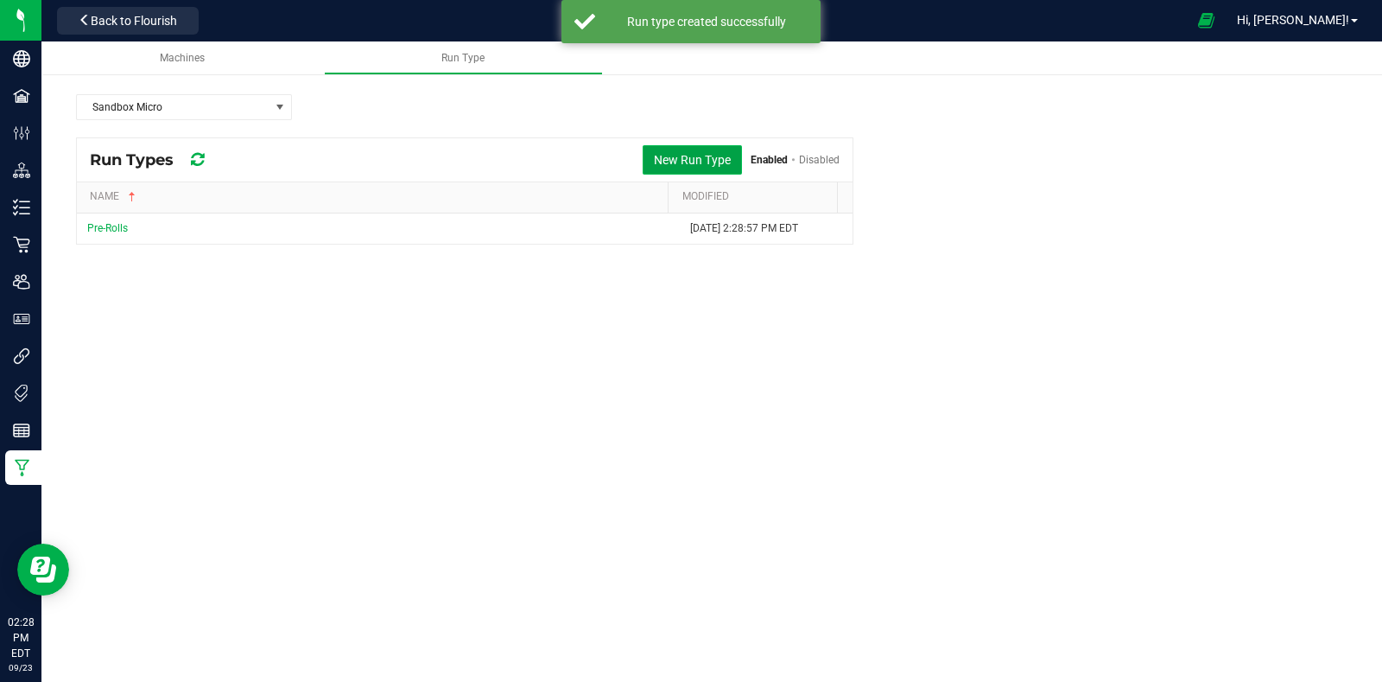
click at [659, 154] on button "New Run Type" at bounding box center [692, 159] width 99 height 29
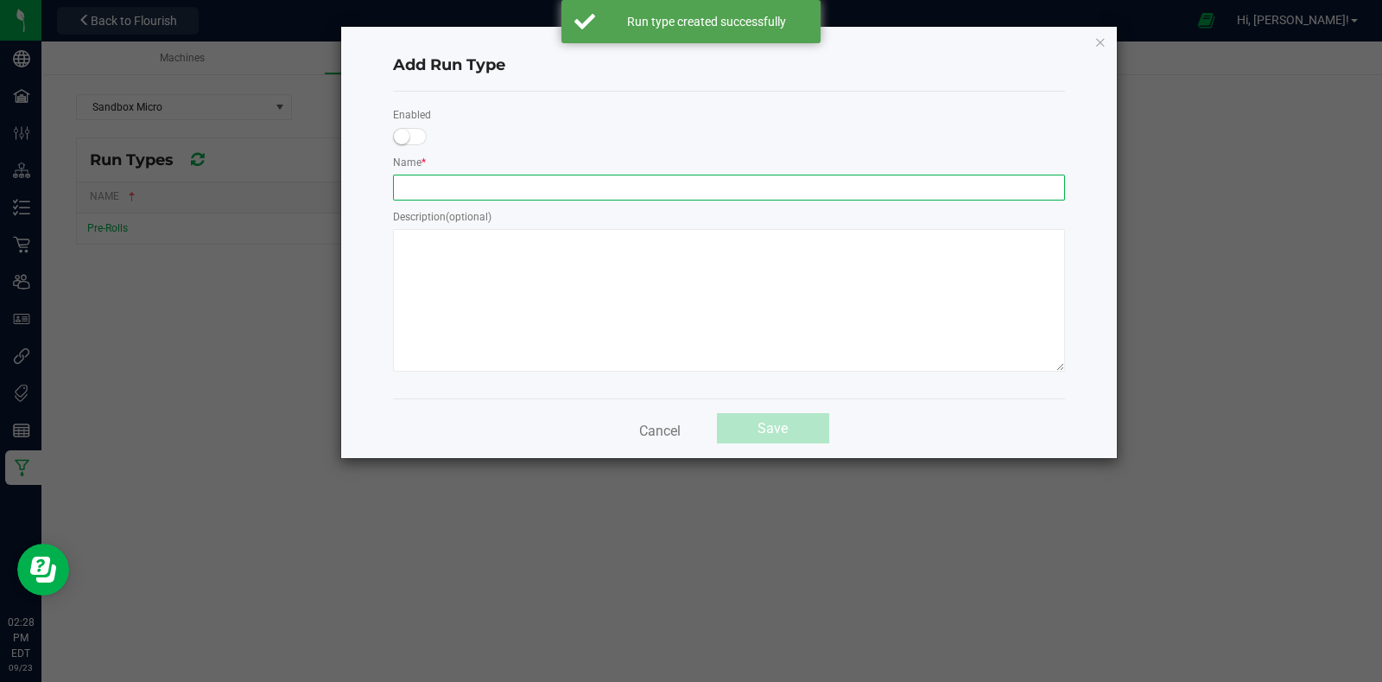
click at [614, 187] on input "text" at bounding box center [729, 188] width 672 height 26
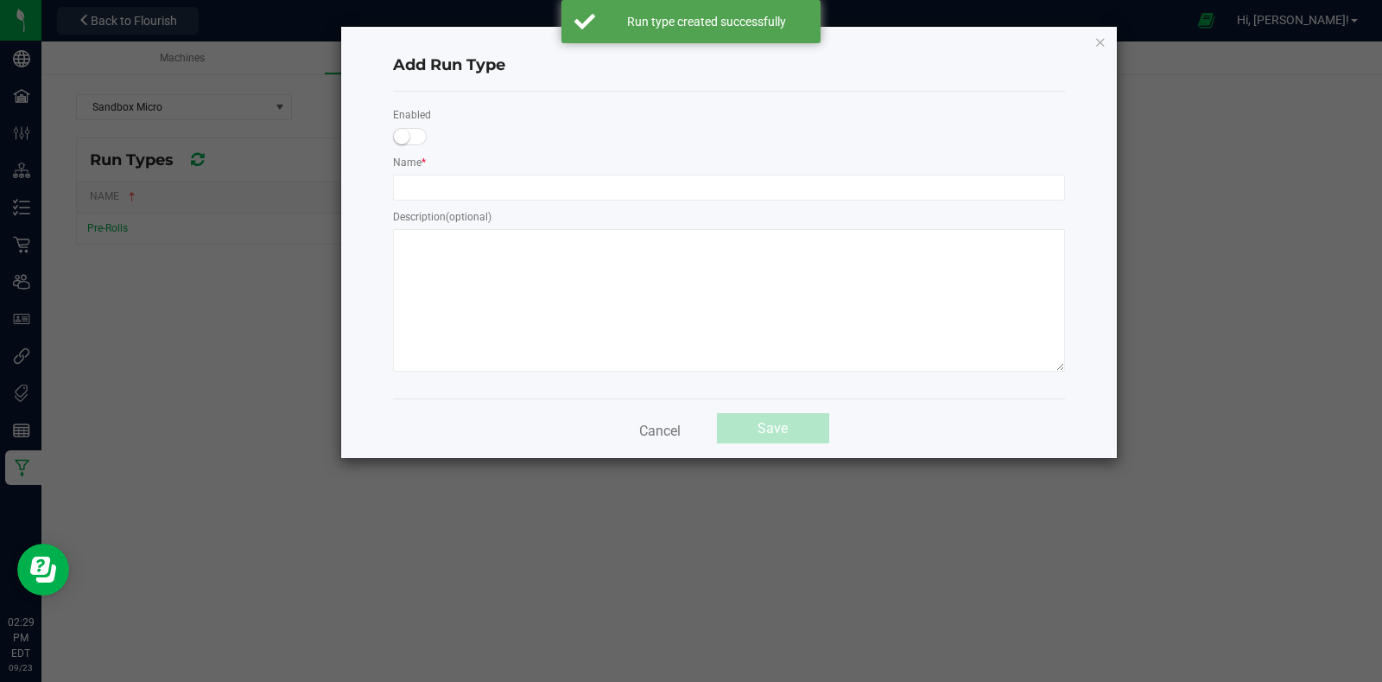
click at [412, 133] on span at bounding box center [410, 136] width 35 height 17
click at [668, 430] on button "Cancel" at bounding box center [660, 428] width 62 height 31
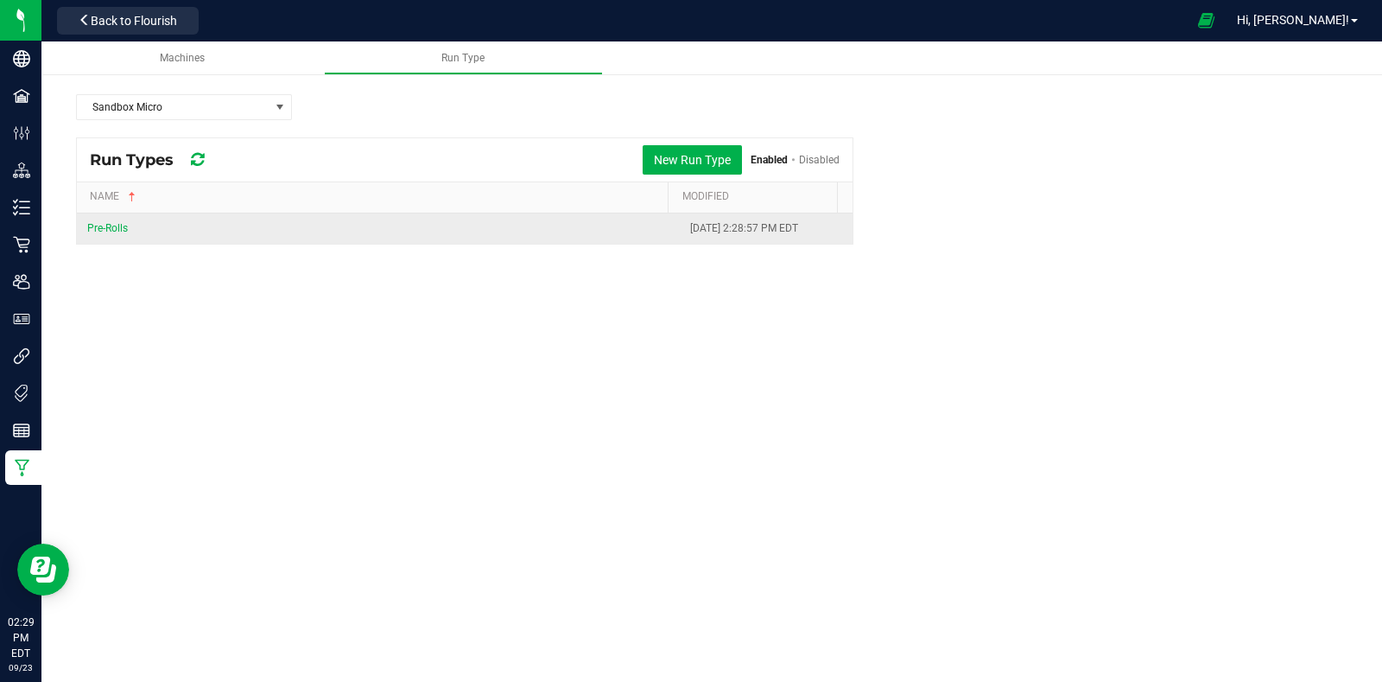
click at [105, 225] on link "Pre-Rolls" at bounding box center [107, 228] width 41 height 12
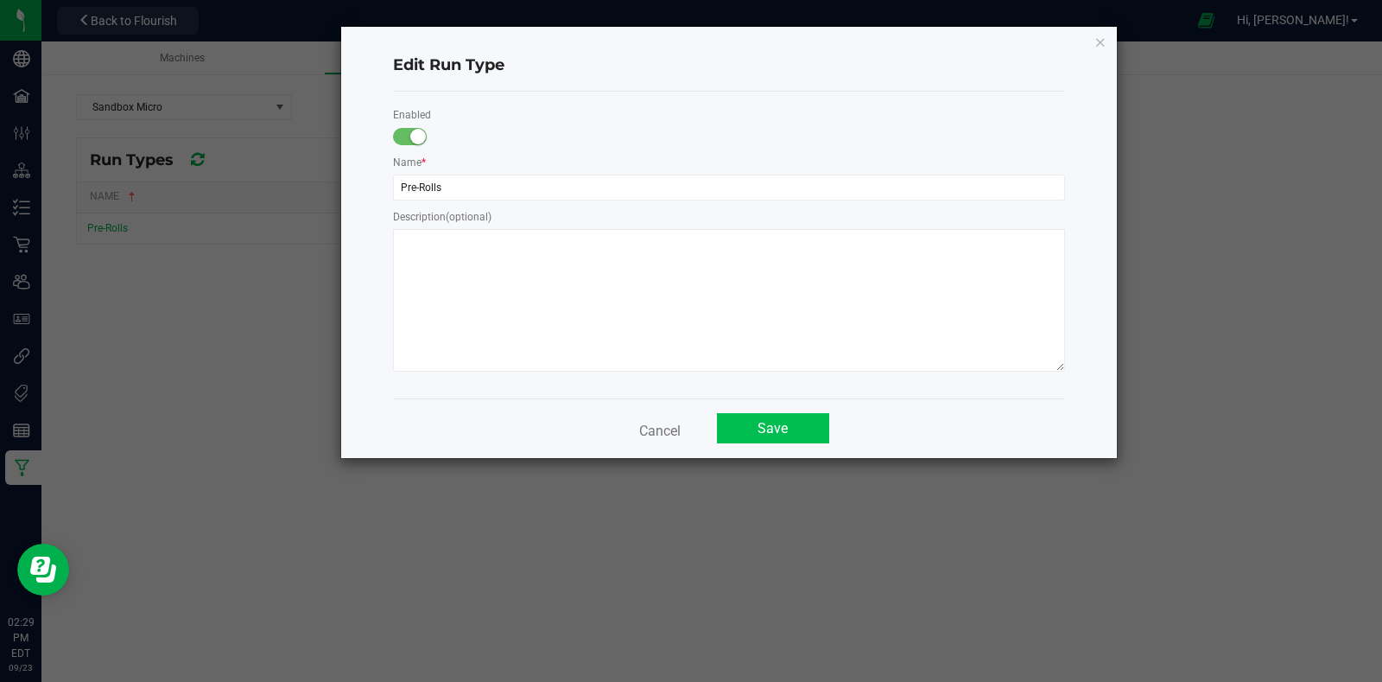
click at [760, 440] on button "Save" at bounding box center [773, 428] width 112 height 30
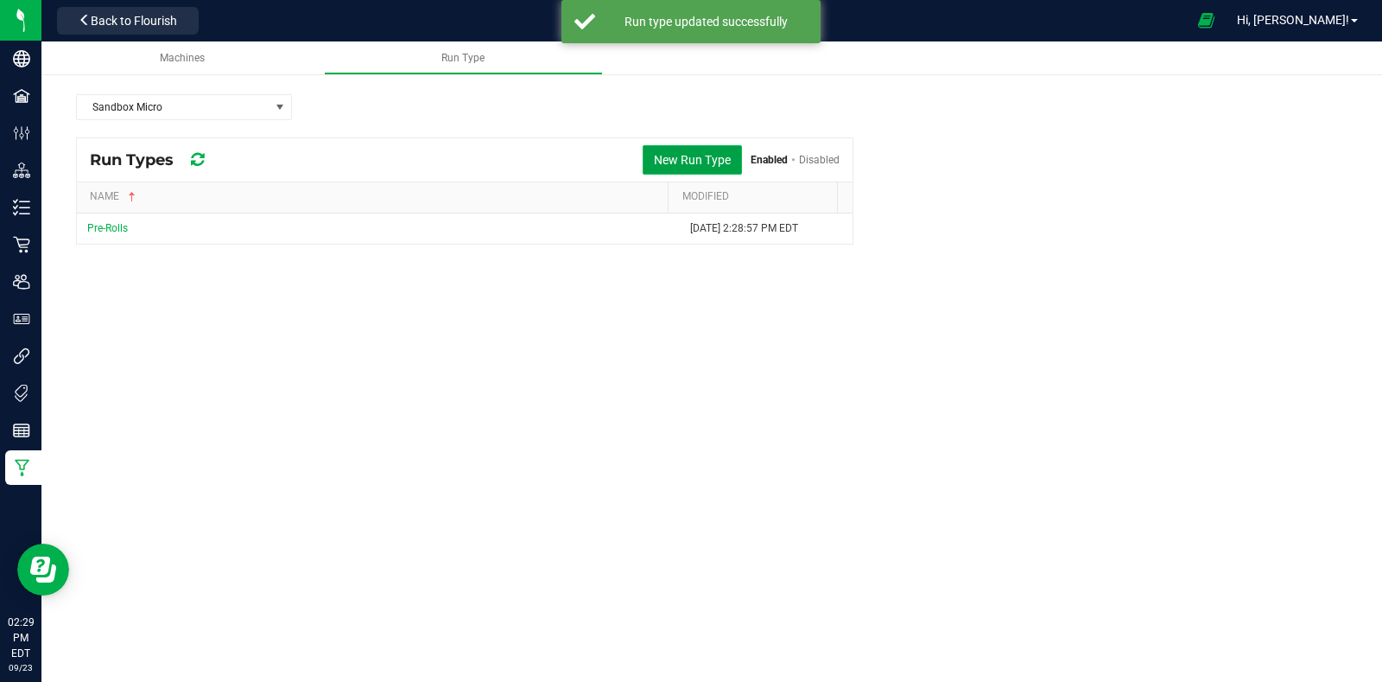
click at [667, 155] on button "New Run Type" at bounding box center [692, 159] width 99 height 29
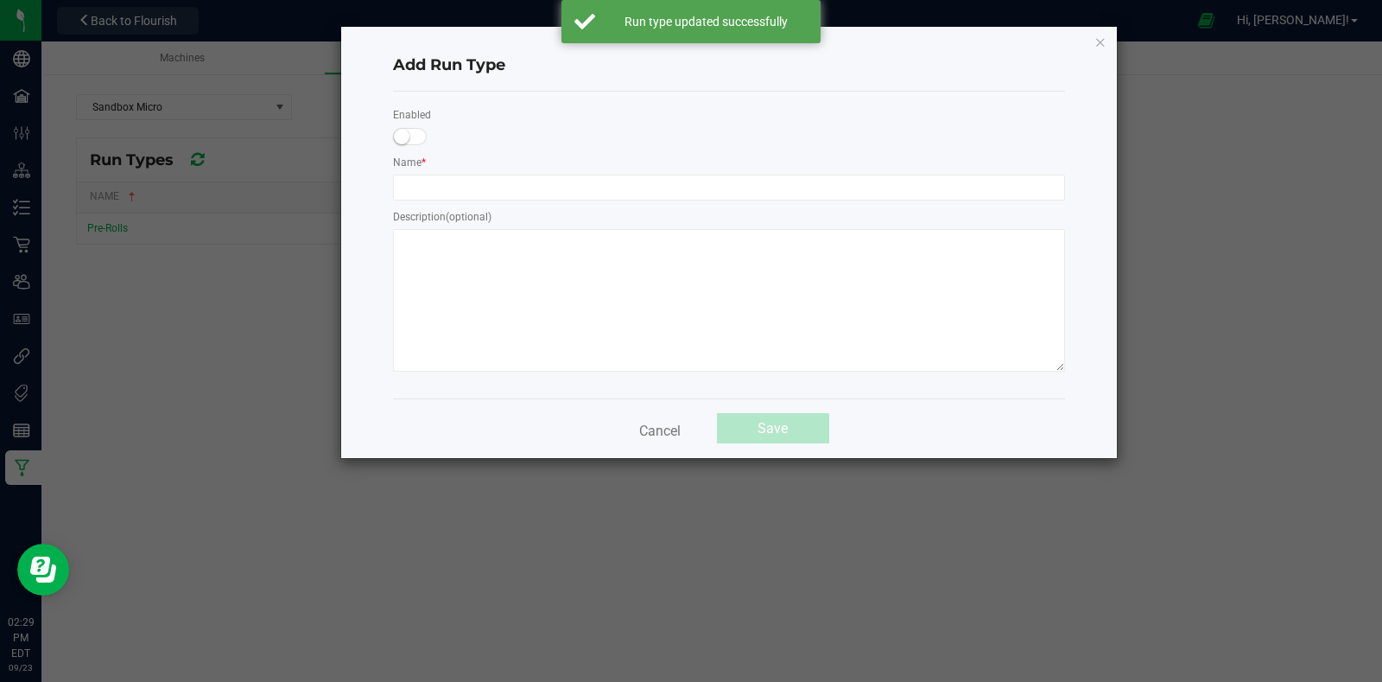
click at [410, 136] on span at bounding box center [410, 136] width 35 height 17
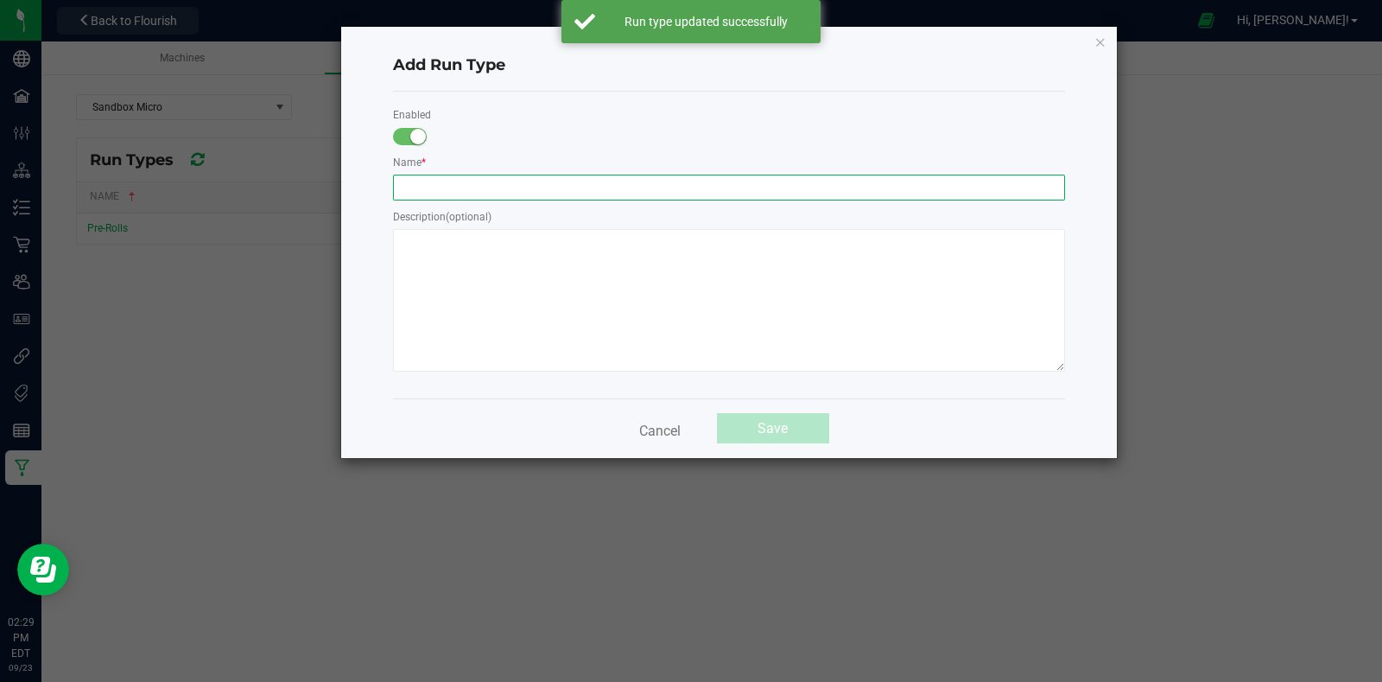
click at [480, 187] on input "text" at bounding box center [729, 188] width 672 height 26
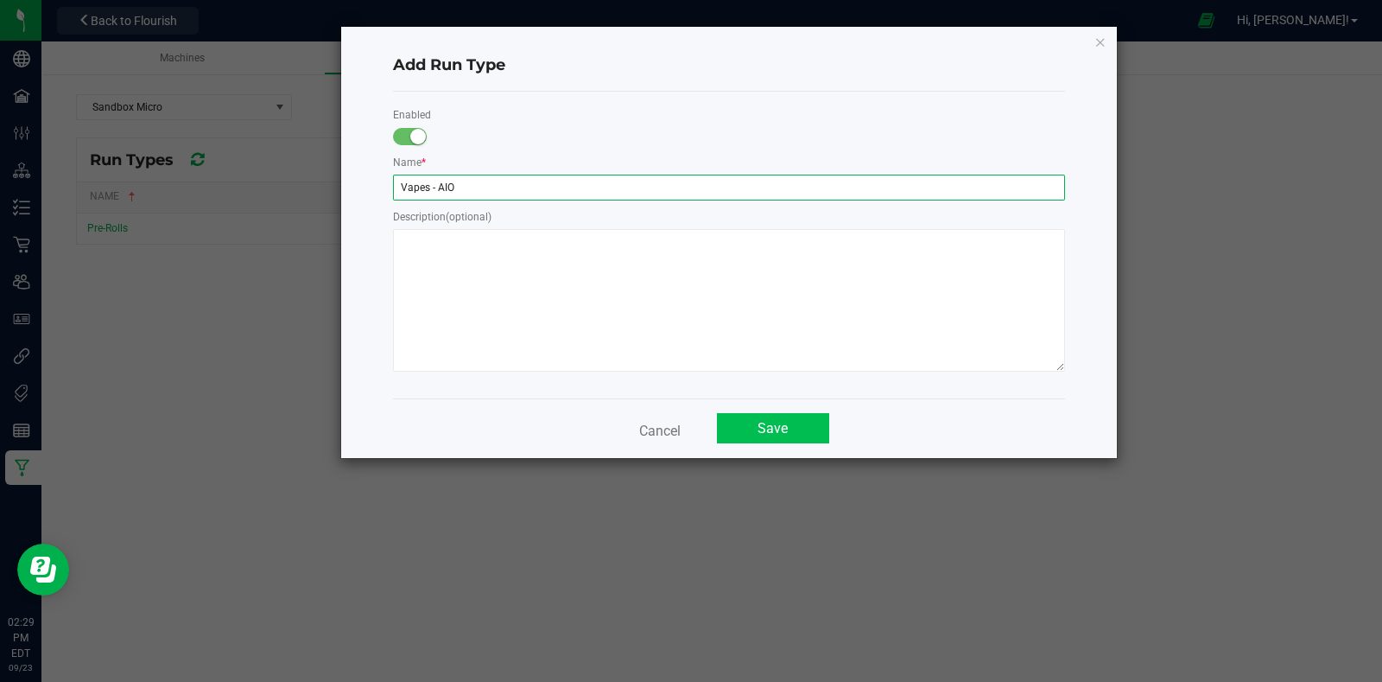
type input "Vapes - AIO"
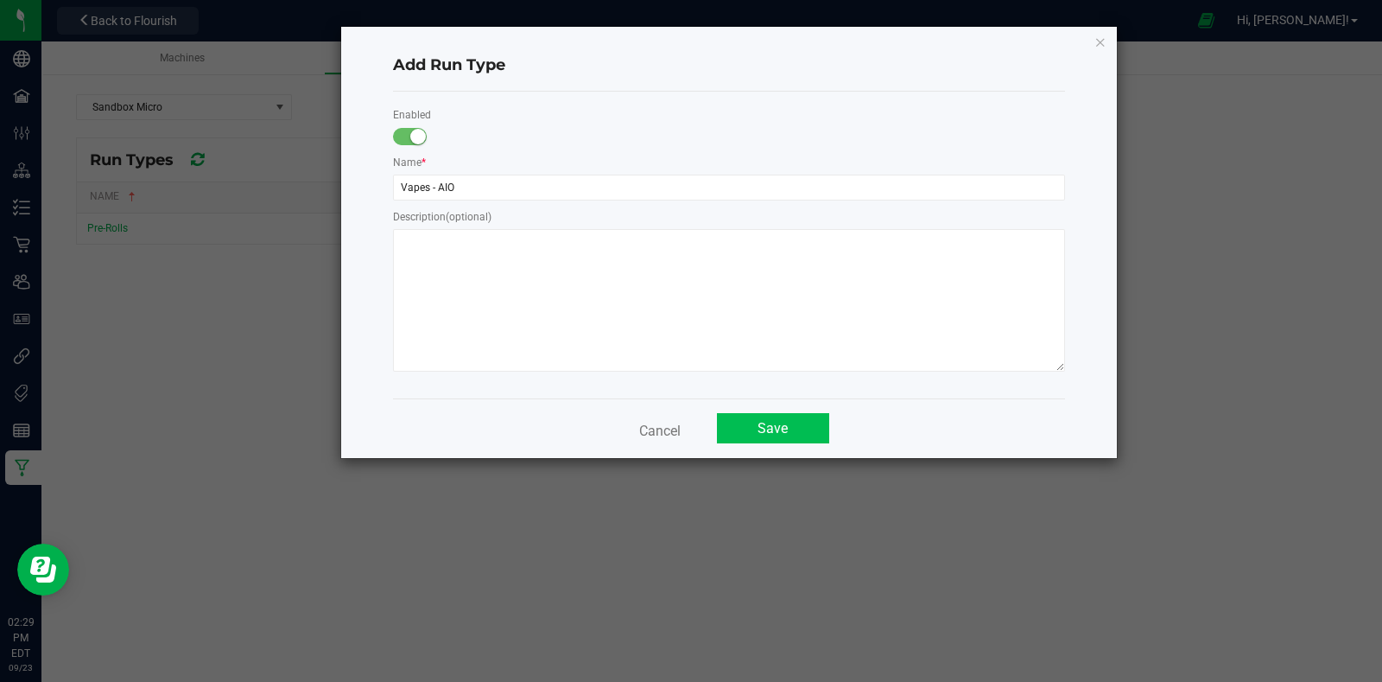
click at [765, 429] on button "Save" at bounding box center [773, 428] width 112 height 30
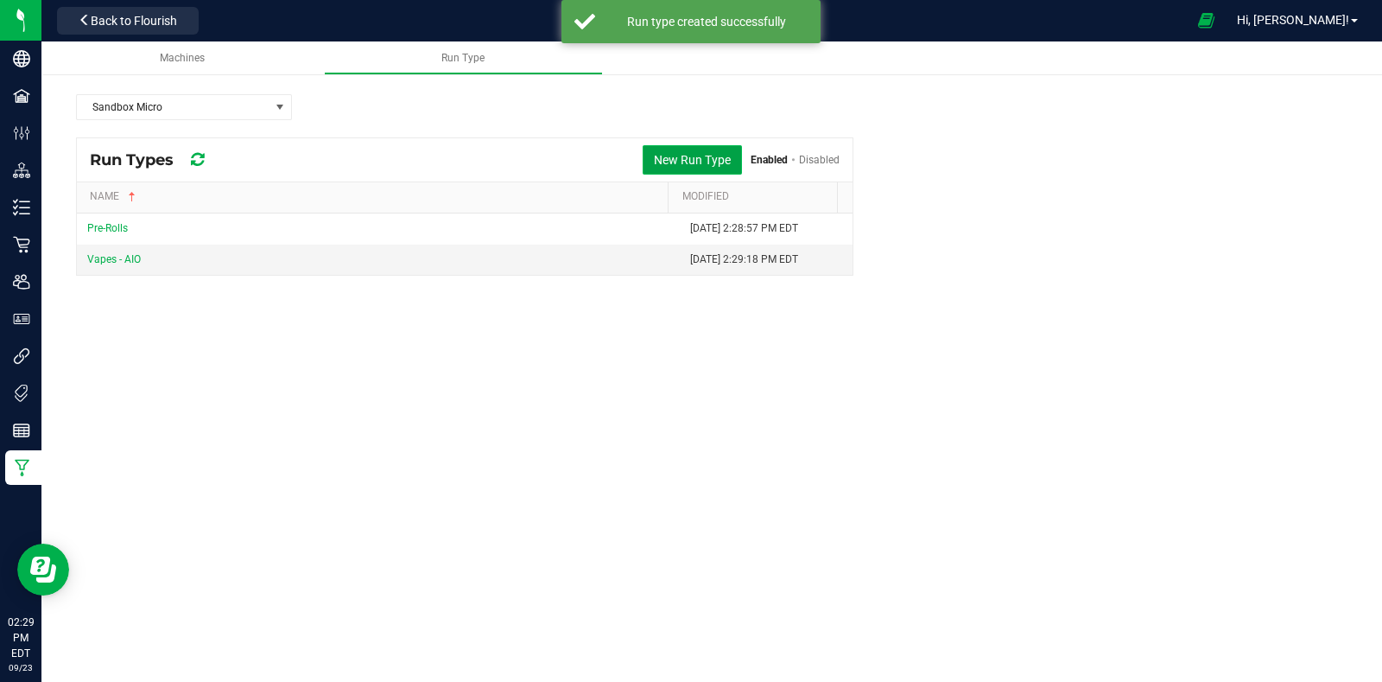
click at [674, 161] on button "New Run Type" at bounding box center [692, 159] width 99 height 29
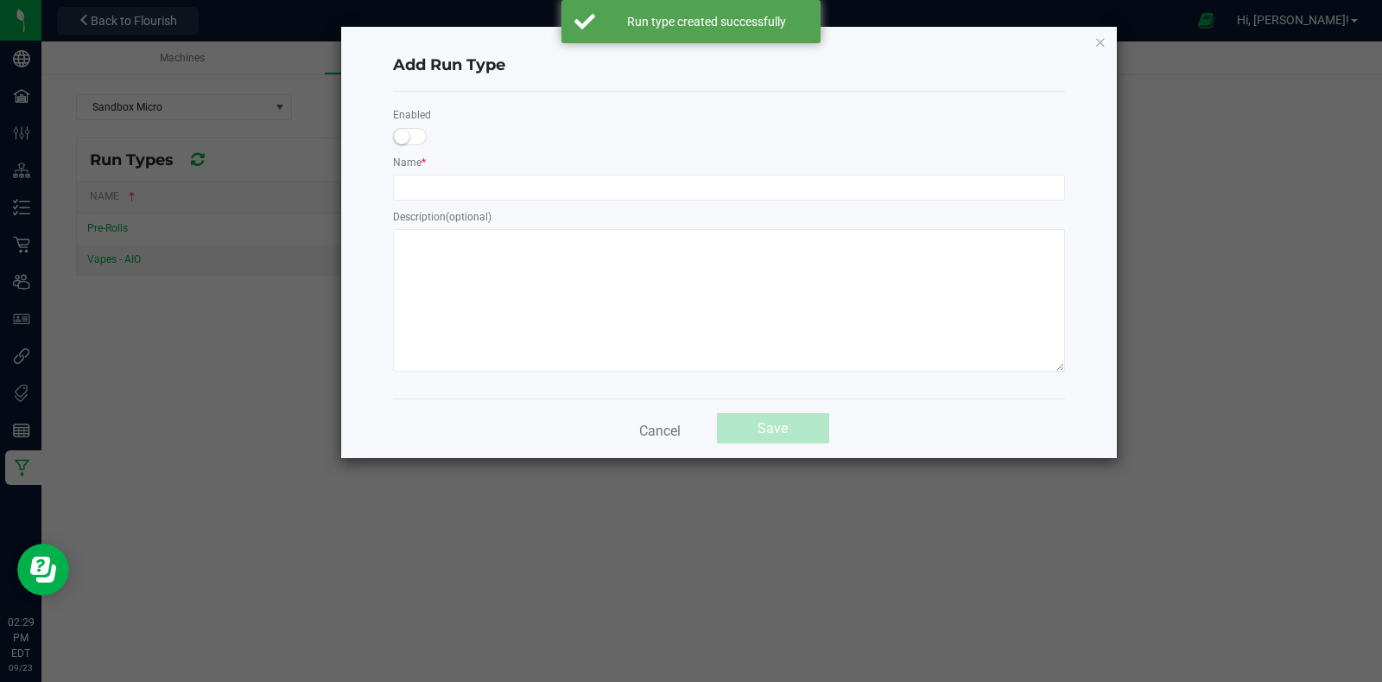
click at [410, 131] on span at bounding box center [410, 136] width 35 height 17
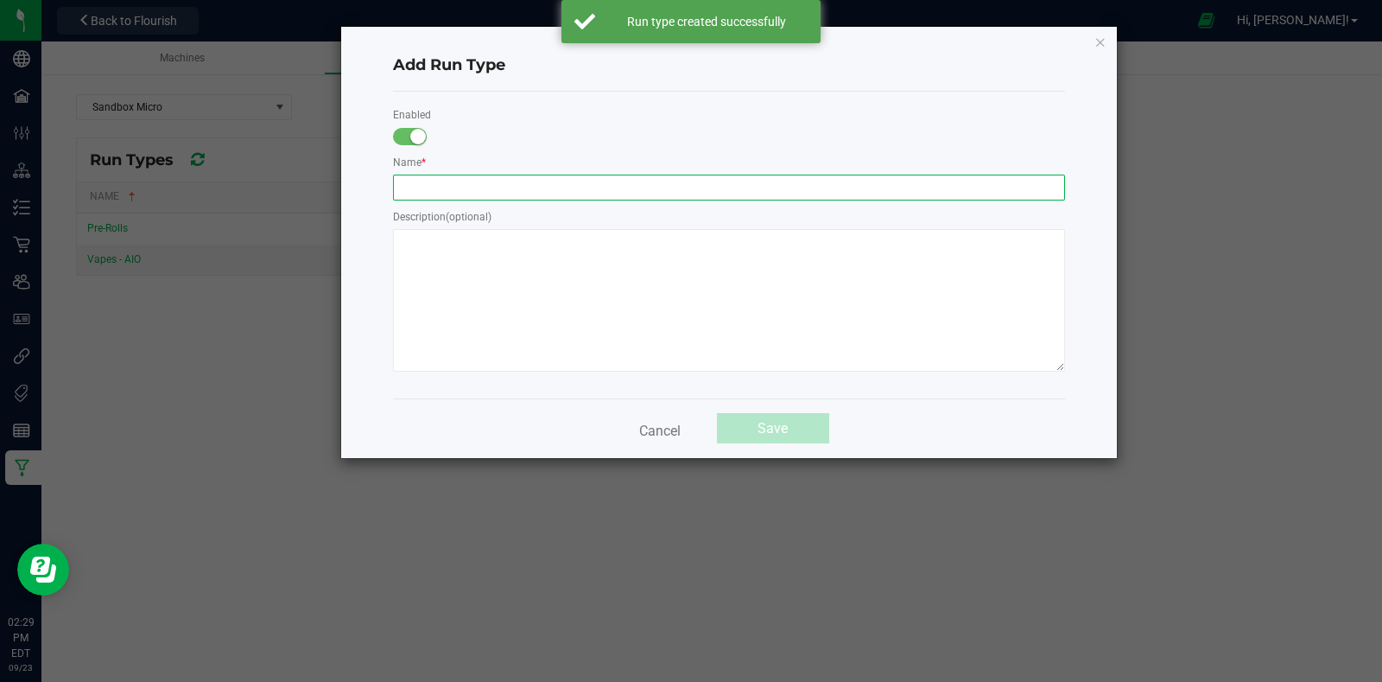
click at [487, 191] on input "text" at bounding box center [729, 188] width 672 height 26
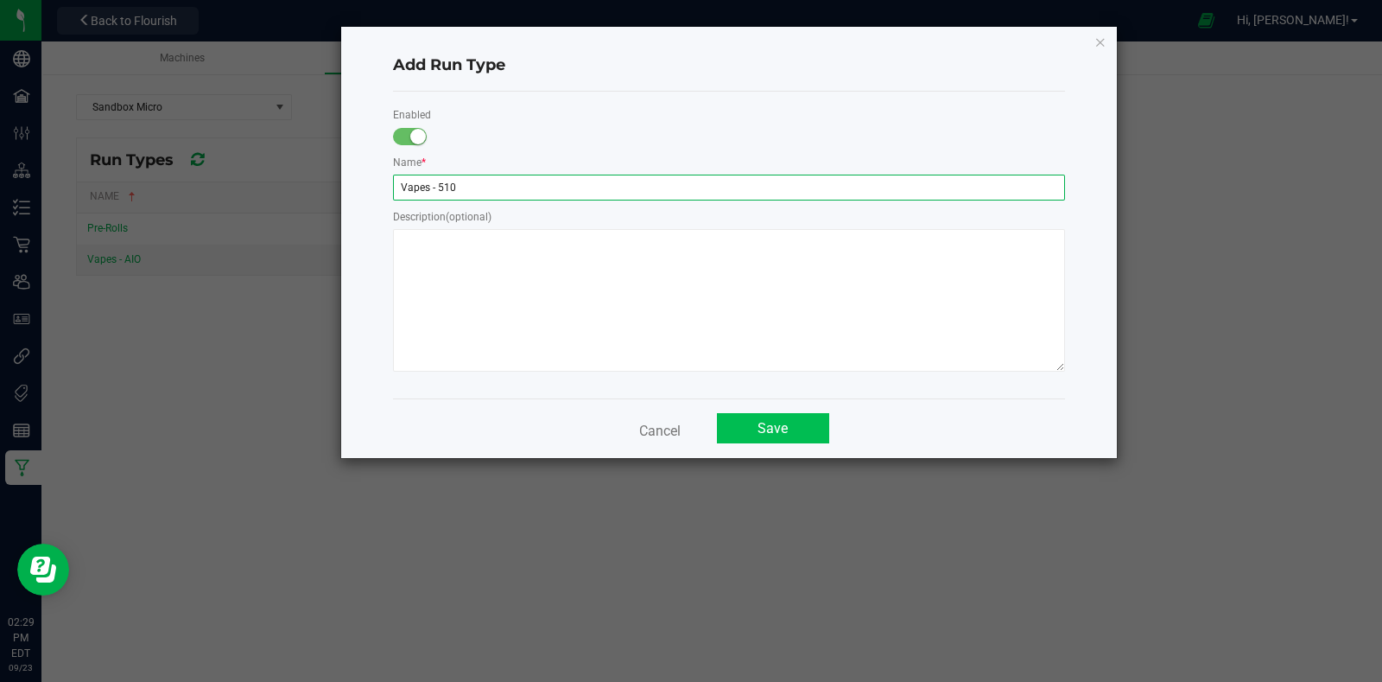
type input "Vapes - 510"
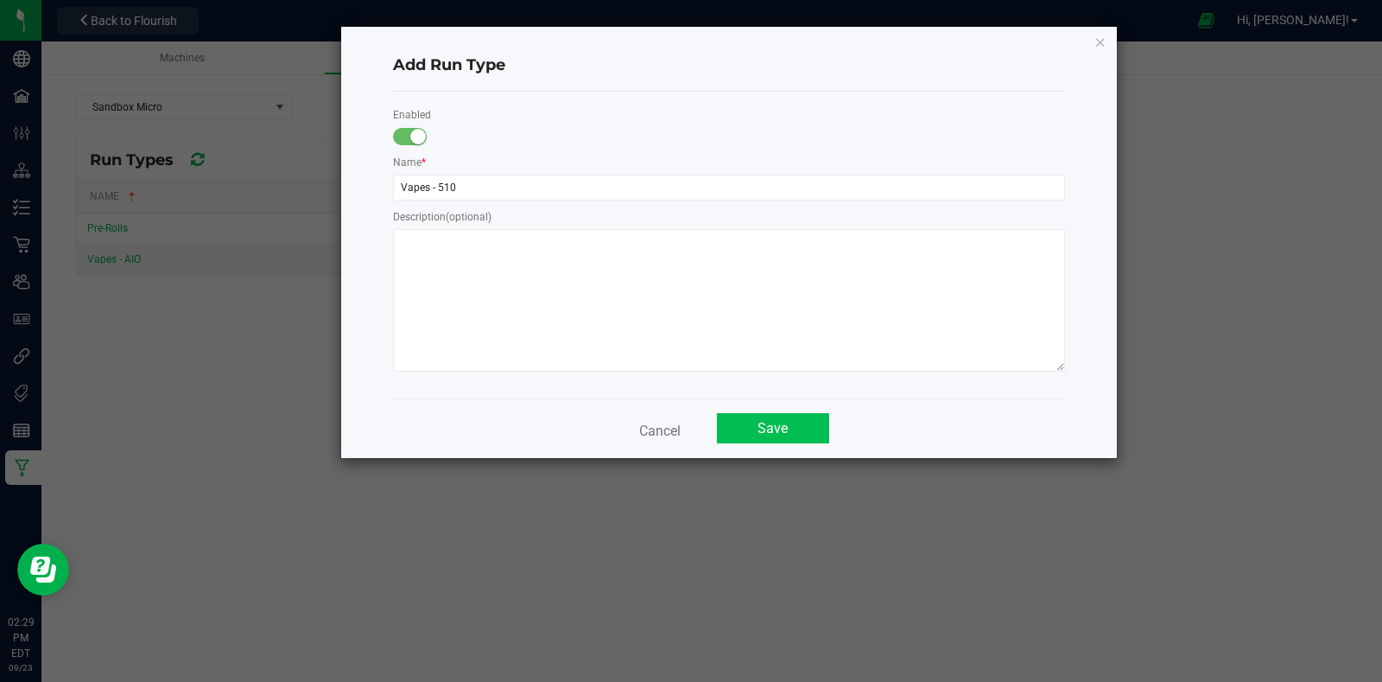
click at [796, 435] on button "Save" at bounding box center [773, 428] width 112 height 30
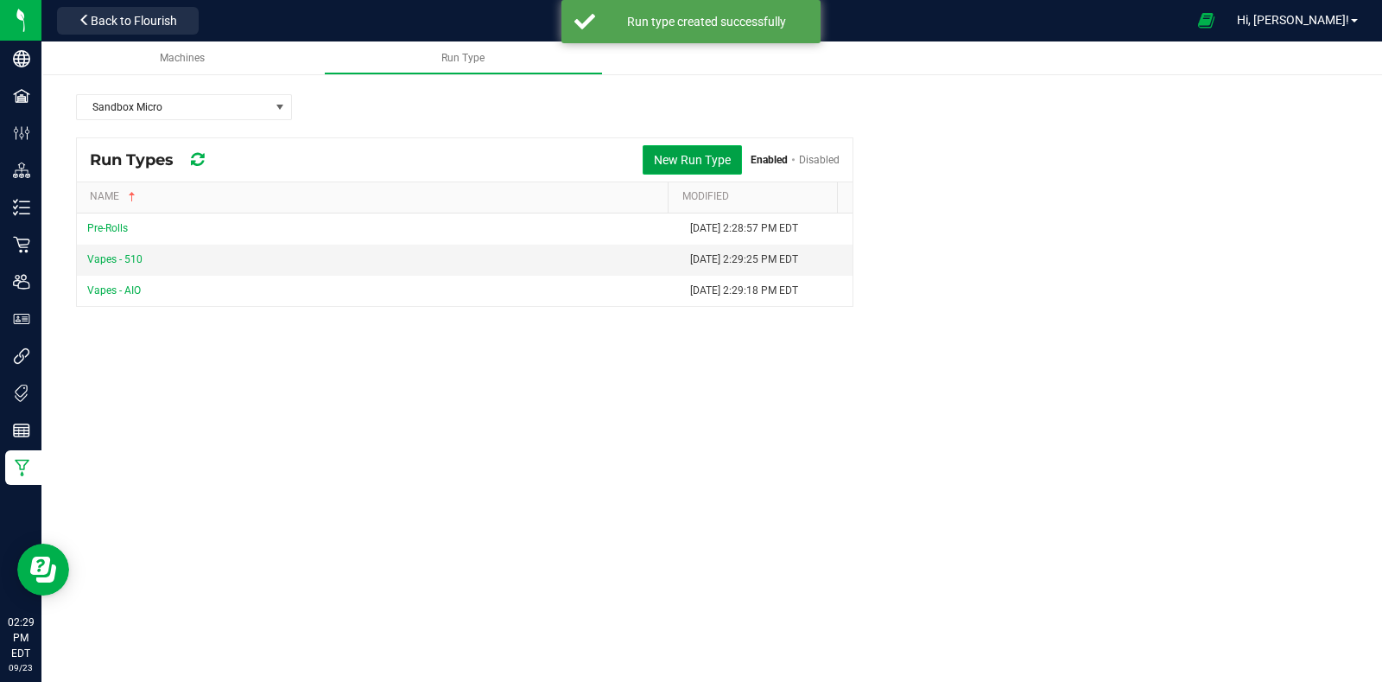
click at [683, 157] on button "New Run Type" at bounding box center [692, 159] width 99 height 29
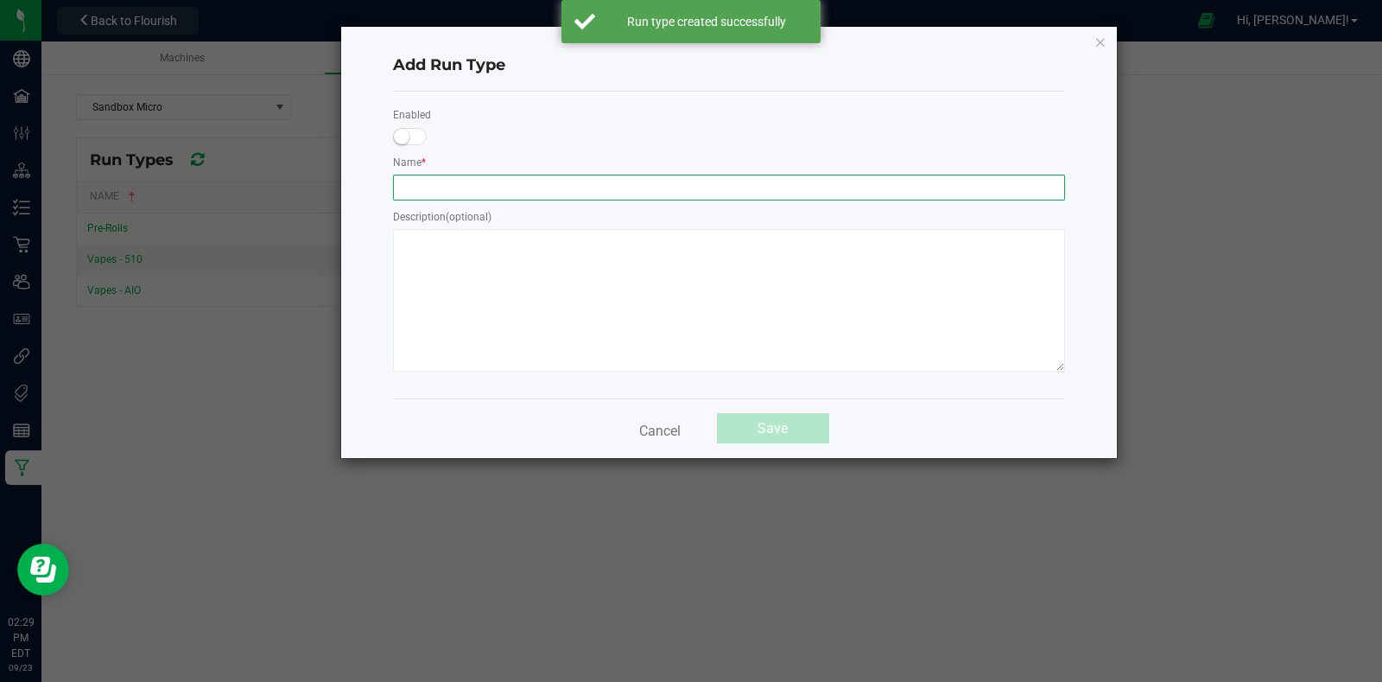
click at [646, 198] on input "text" at bounding box center [729, 188] width 672 height 26
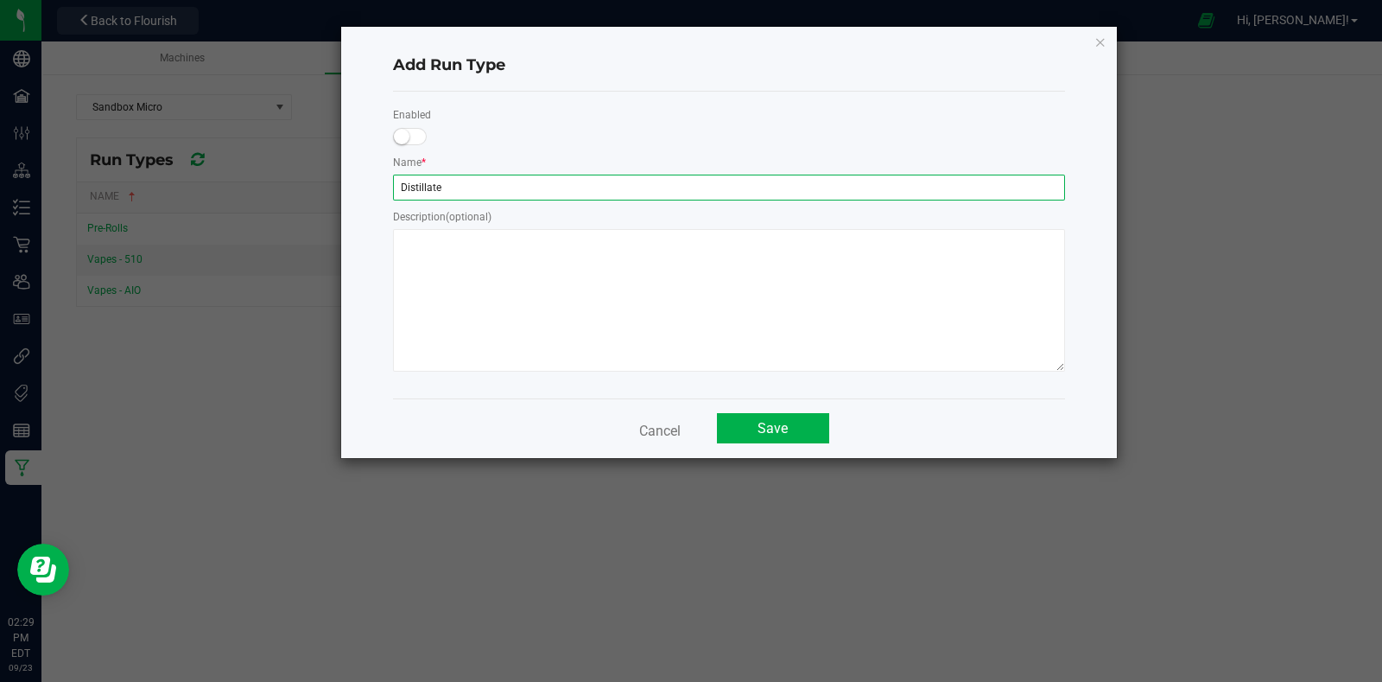
type input "Distillate"
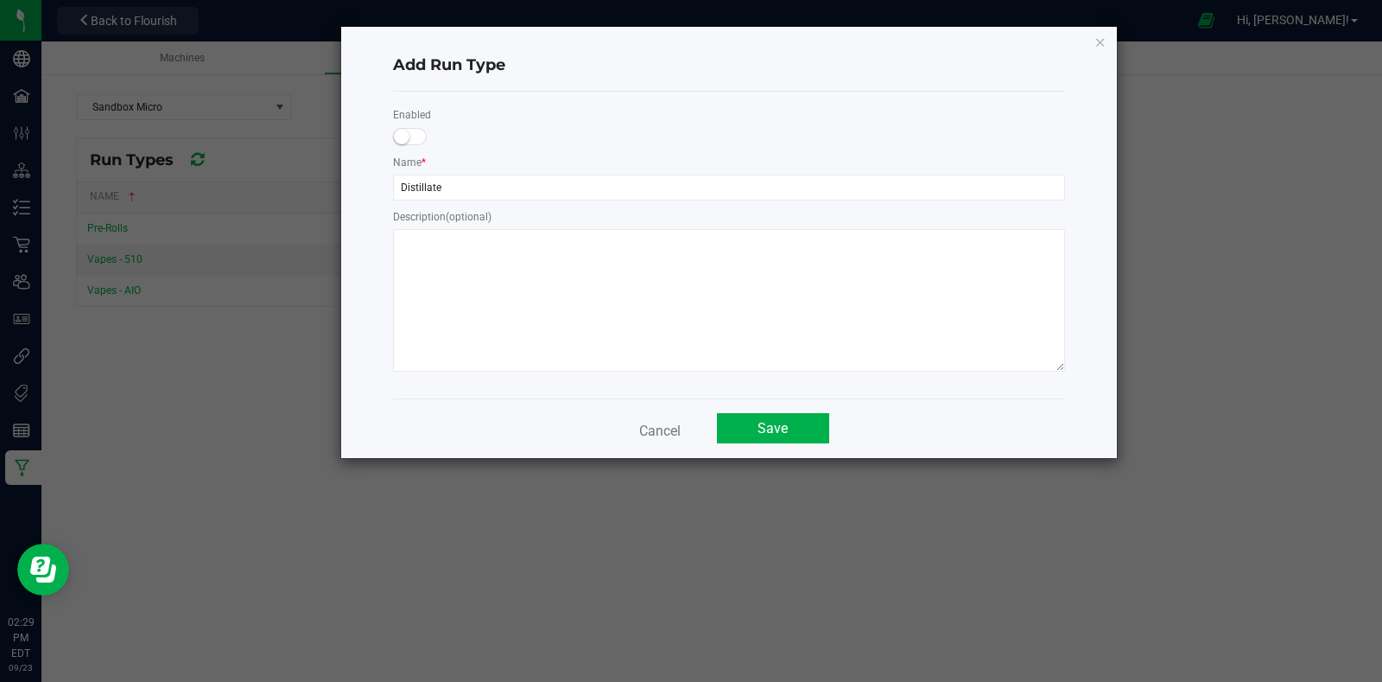
click at [410, 134] on span at bounding box center [410, 136] width 35 height 17
click at [780, 438] on button "Save" at bounding box center [773, 428] width 112 height 30
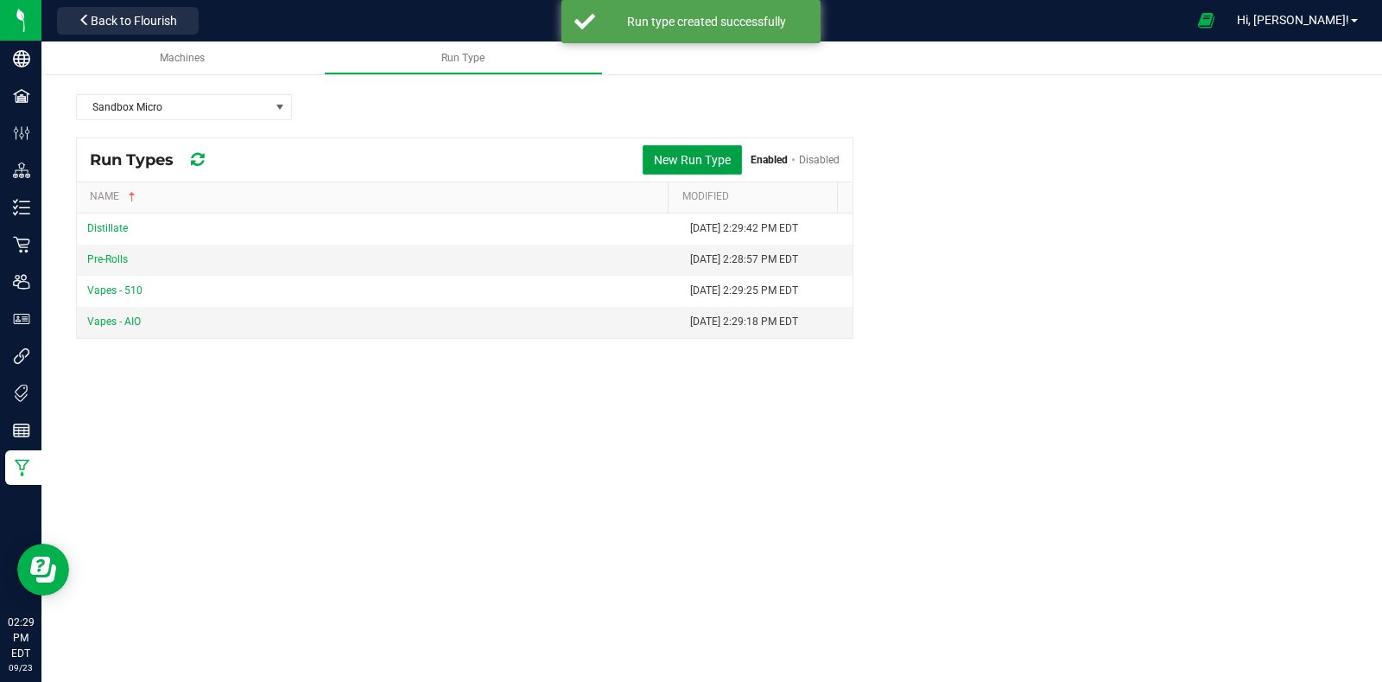
click at [666, 161] on button "New Run Type" at bounding box center [692, 159] width 99 height 29
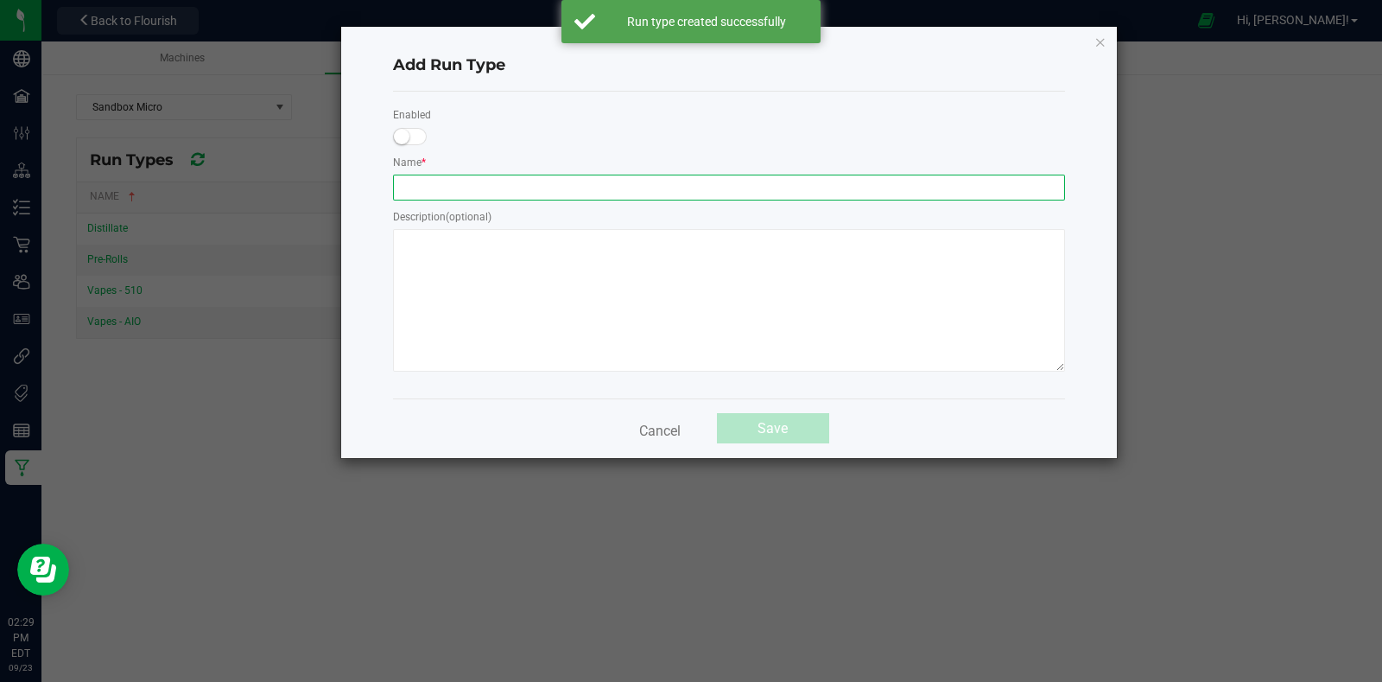
click at [646, 188] on input "text" at bounding box center [729, 188] width 672 height 26
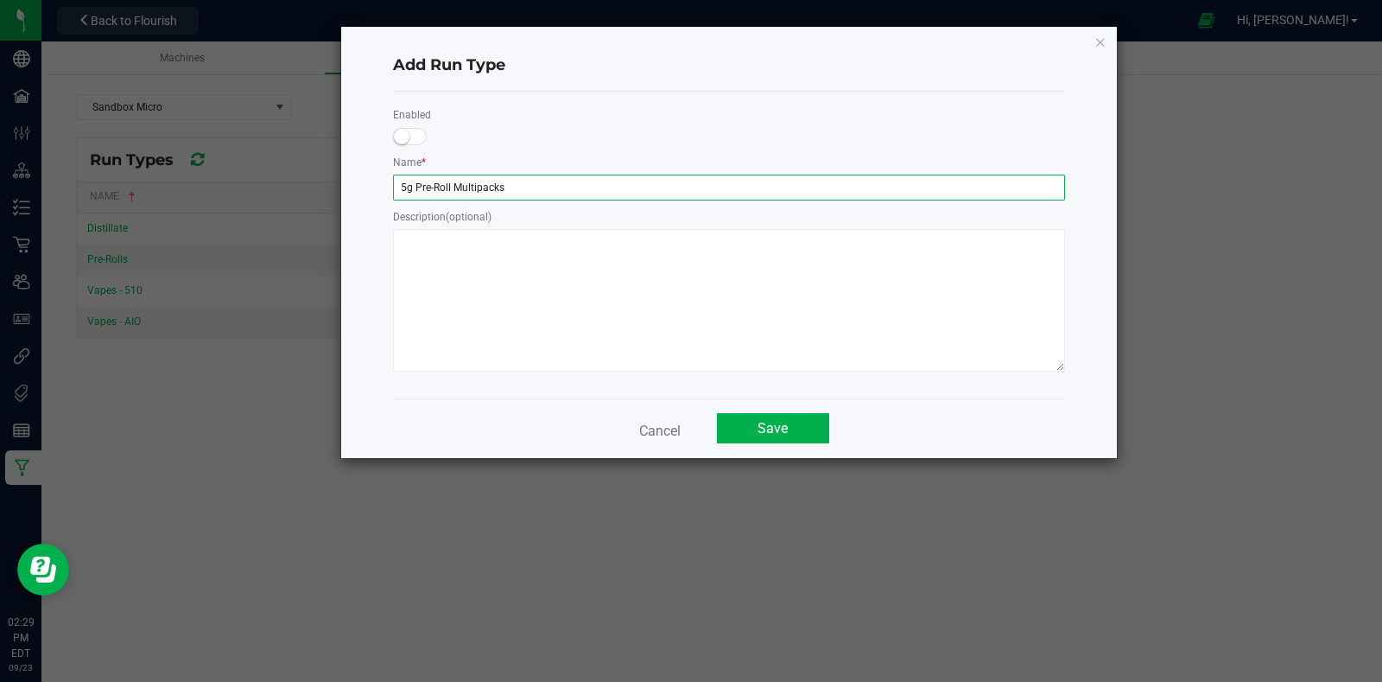
type input "5g Pre-Roll Multipacks"
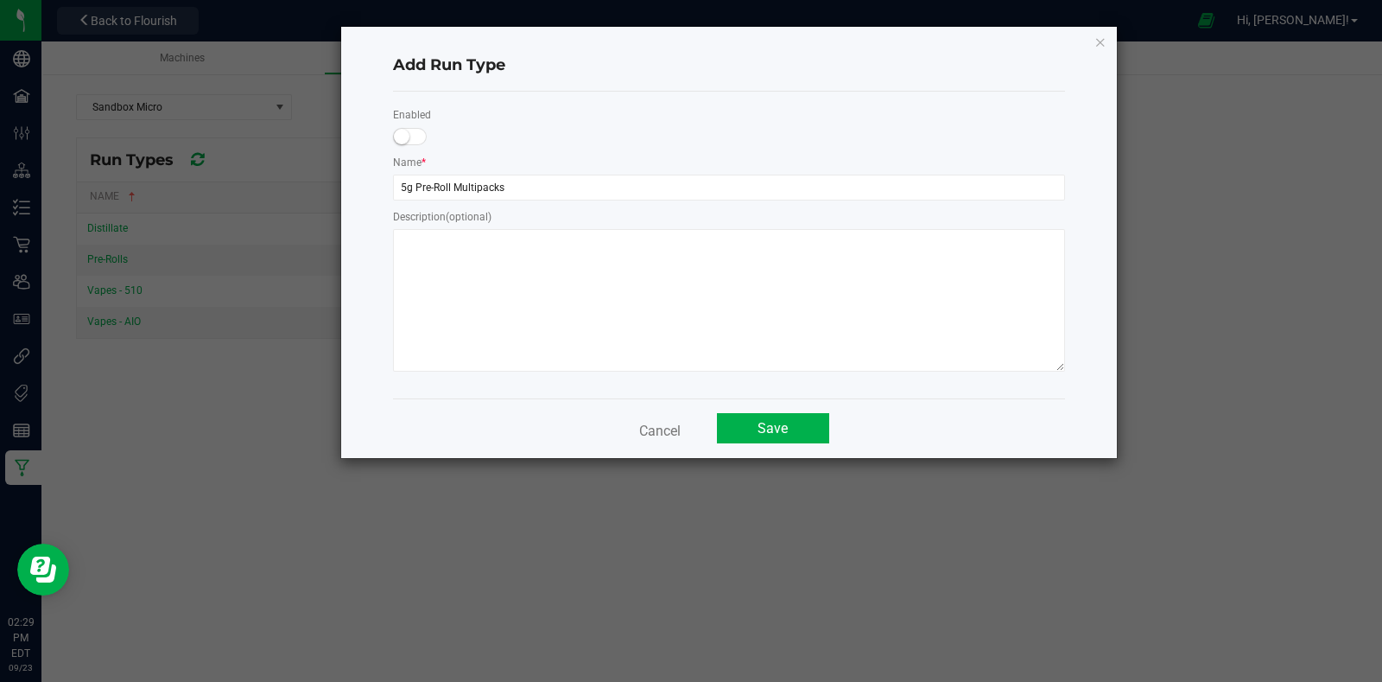
click at [412, 143] on span at bounding box center [410, 136] width 35 height 17
click at [747, 435] on button "Save" at bounding box center [773, 428] width 112 height 30
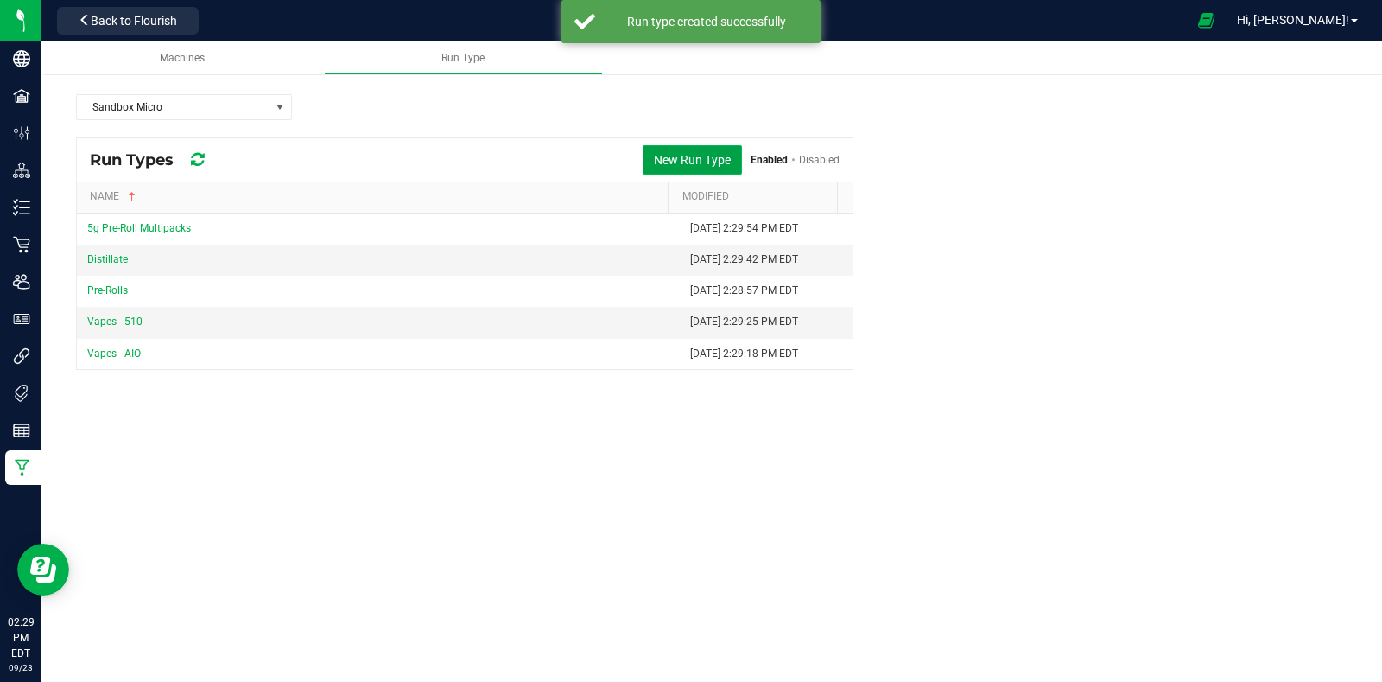
click at [680, 155] on button "New Run Type" at bounding box center [692, 159] width 99 height 29
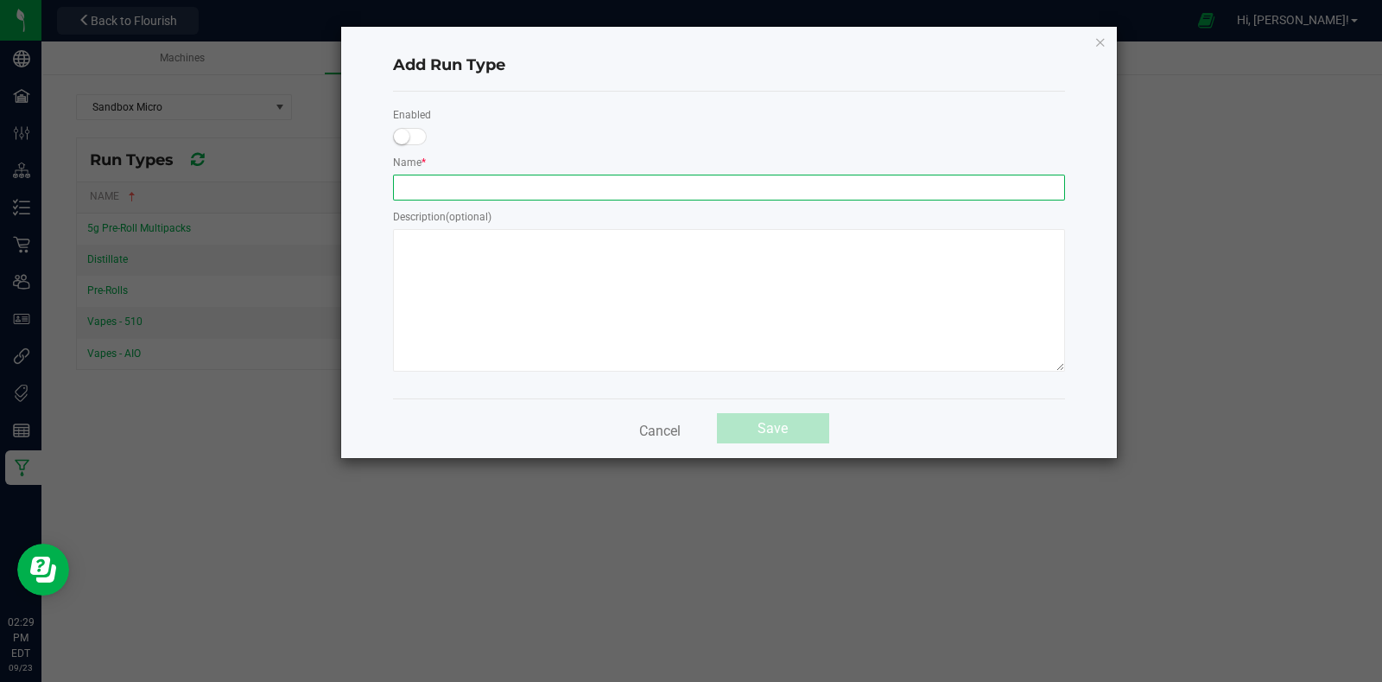
click at [517, 200] on input "text" at bounding box center [729, 188] width 672 height 26
type input "Flower - 1/8ths"
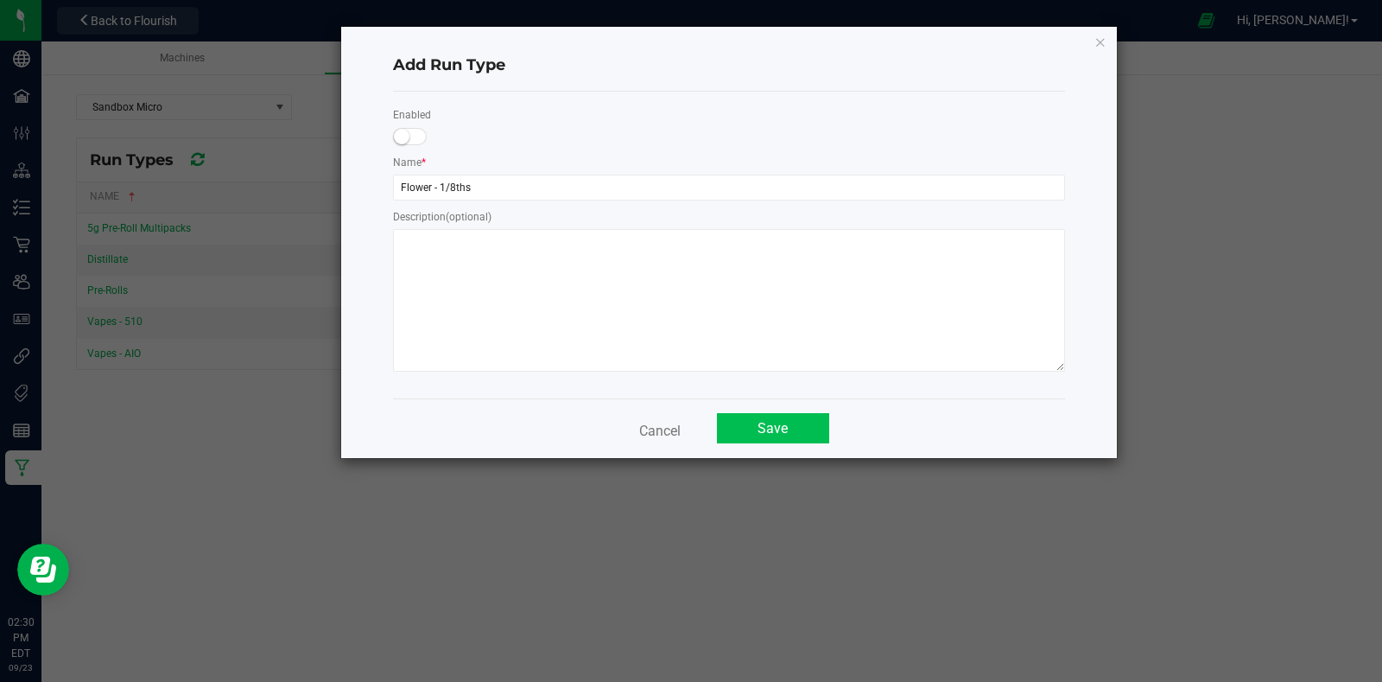
click at [760, 434] on button "Save" at bounding box center [773, 428] width 112 height 30
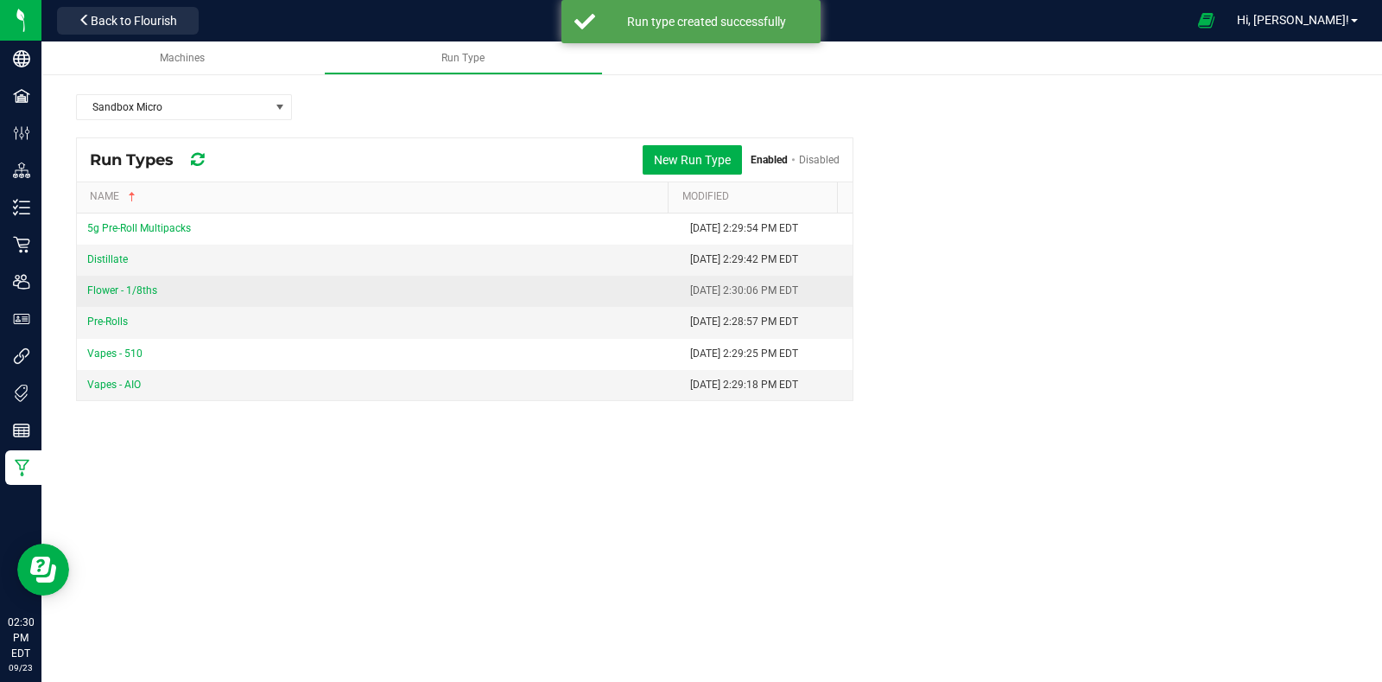
click at [111, 288] on link "Flower - 1/8ths" at bounding box center [122, 290] width 70 height 12
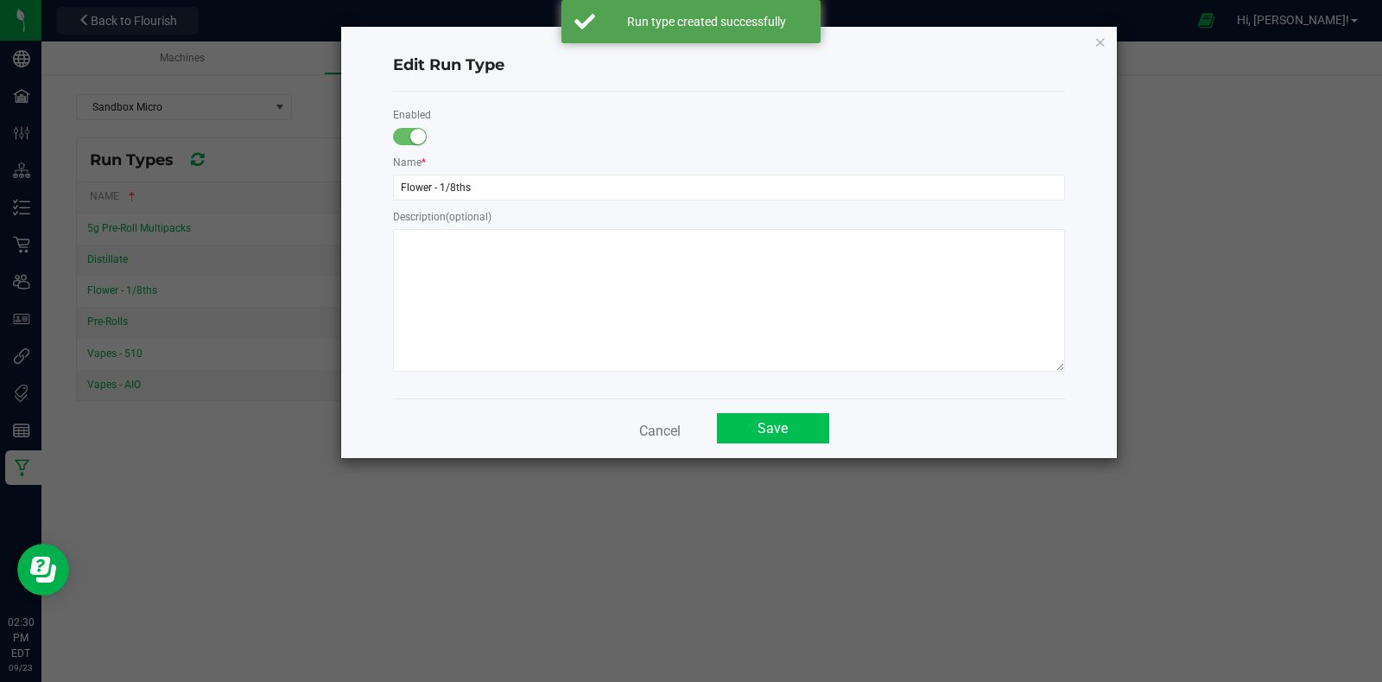
click at [749, 415] on button "Save" at bounding box center [773, 428] width 112 height 30
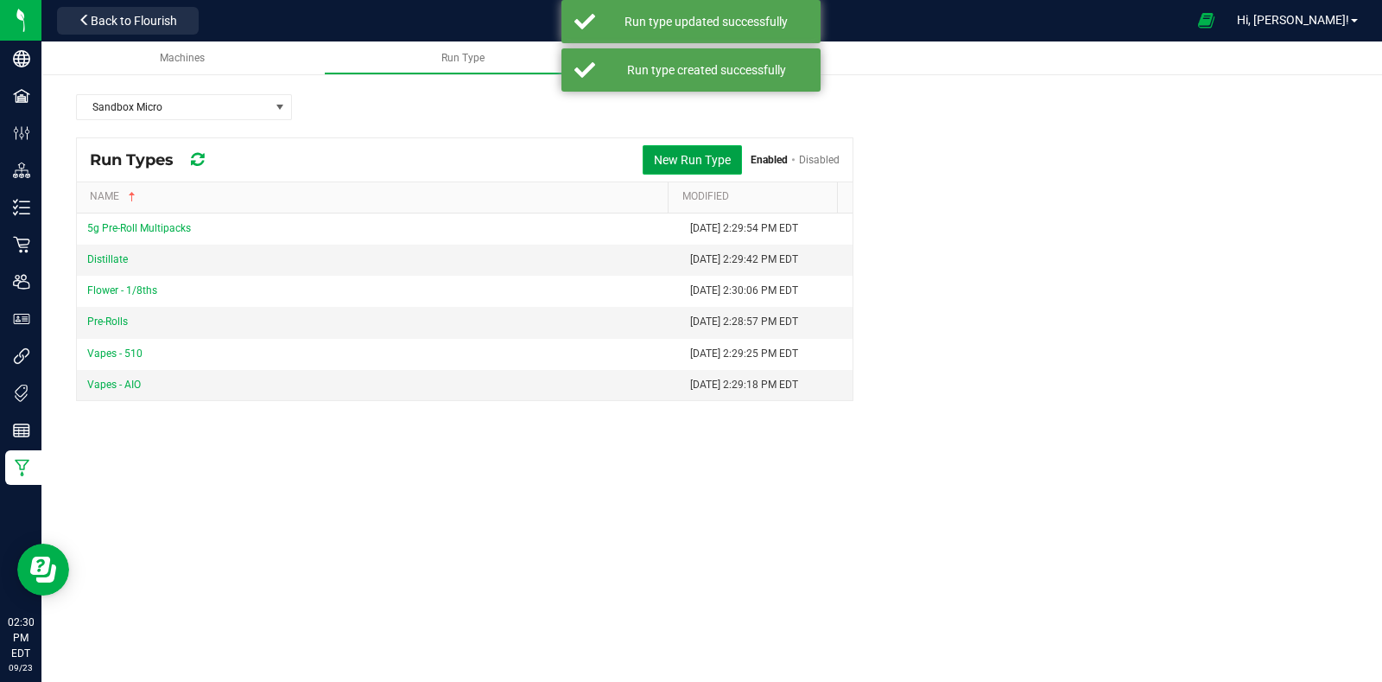
click at [652, 158] on button "New Run Type" at bounding box center [692, 159] width 99 height 29
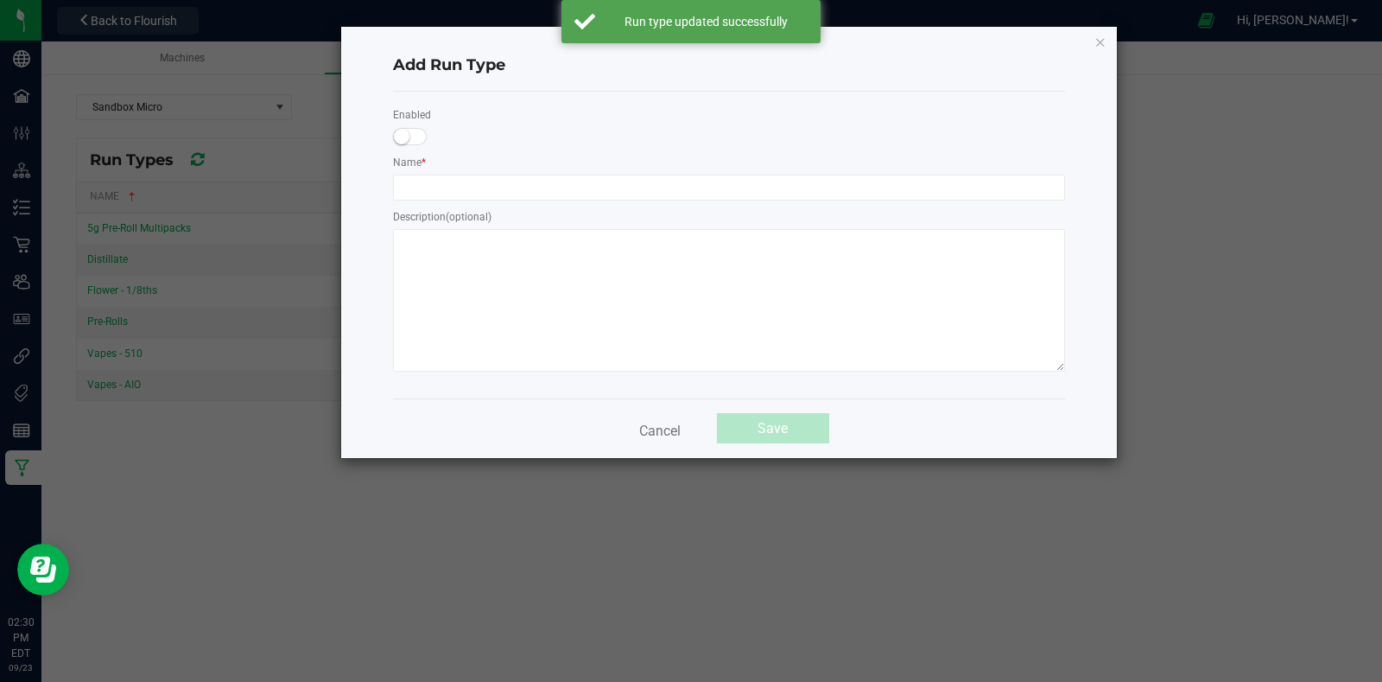
click at [422, 131] on span at bounding box center [410, 136] width 35 height 17
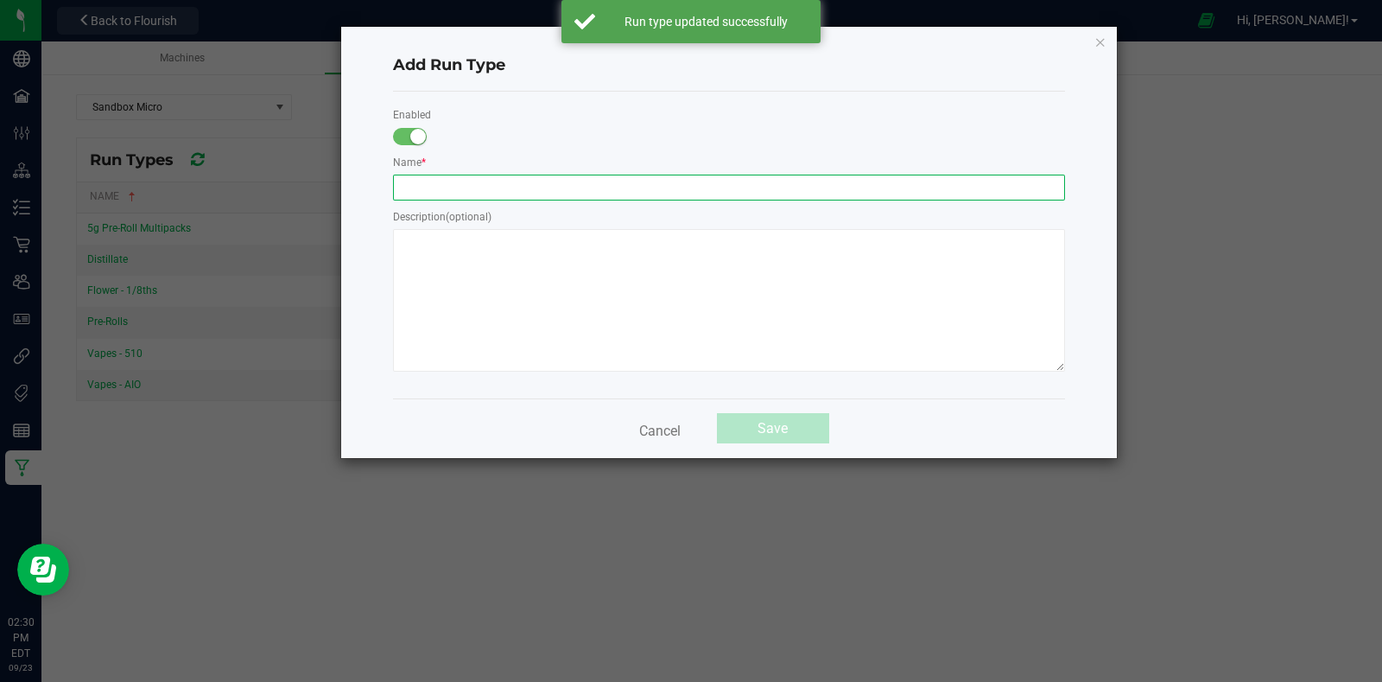
click at [513, 186] on input "text" at bounding box center [729, 188] width 672 height 26
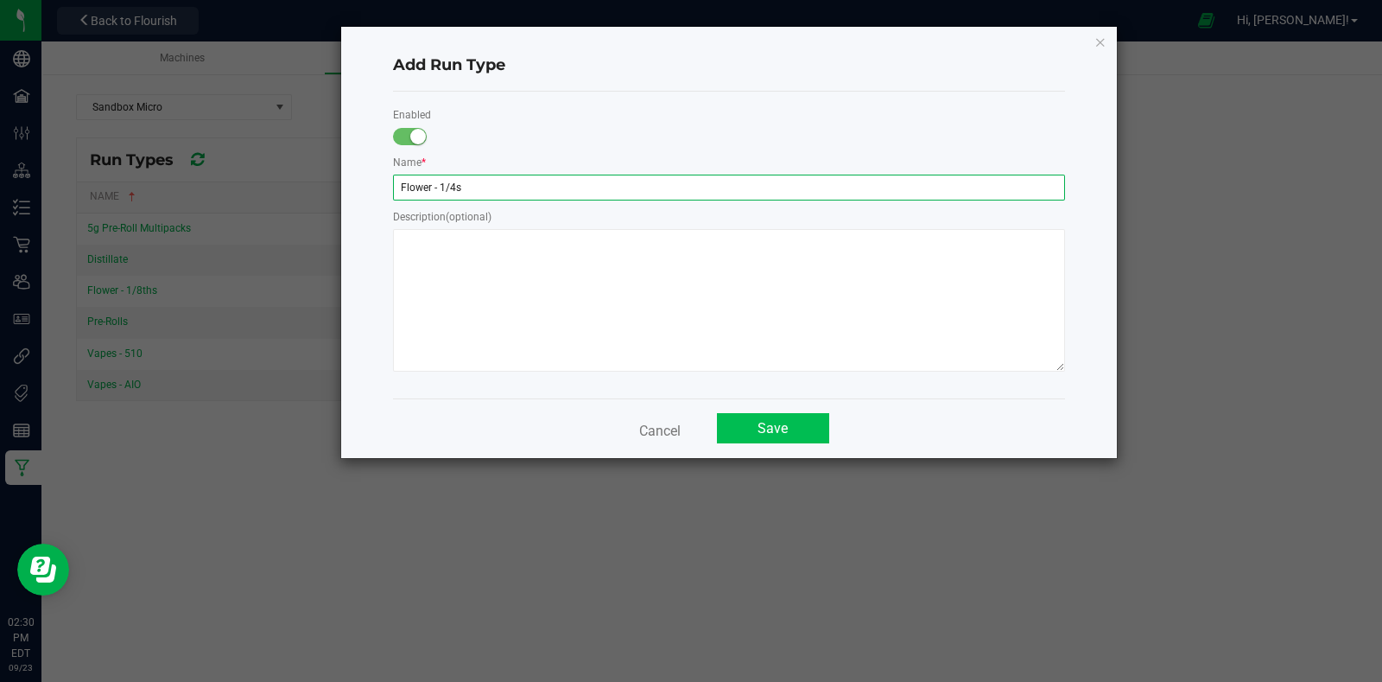
type input "Flower - 1/4s"
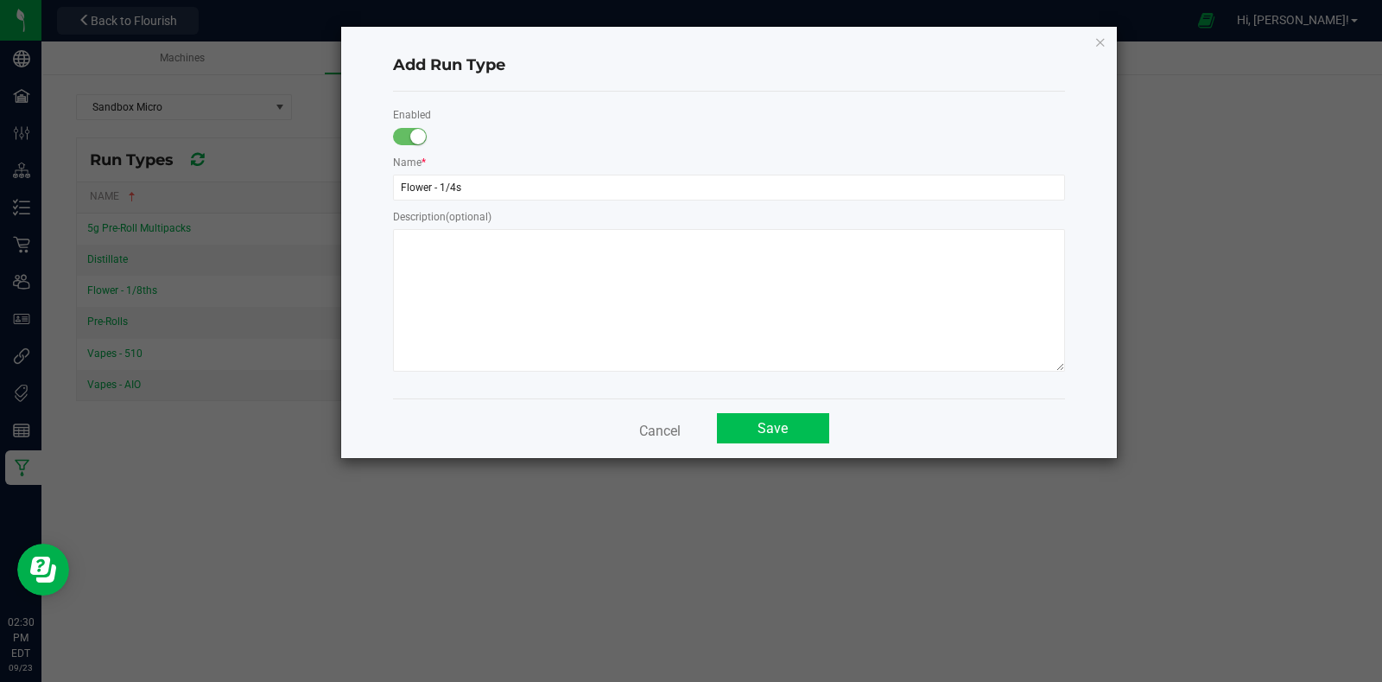
click at [798, 430] on button "Save" at bounding box center [773, 428] width 112 height 30
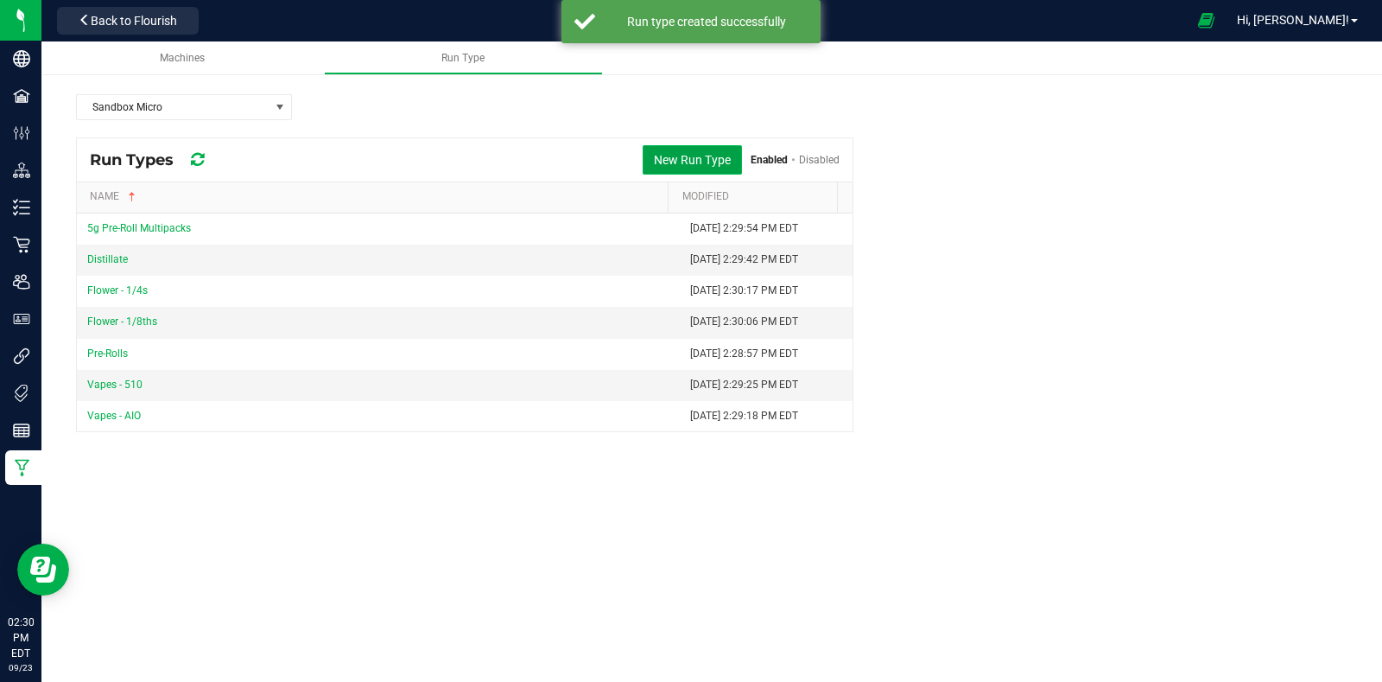
click at [677, 153] on button "New Run Type" at bounding box center [692, 159] width 99 height 29
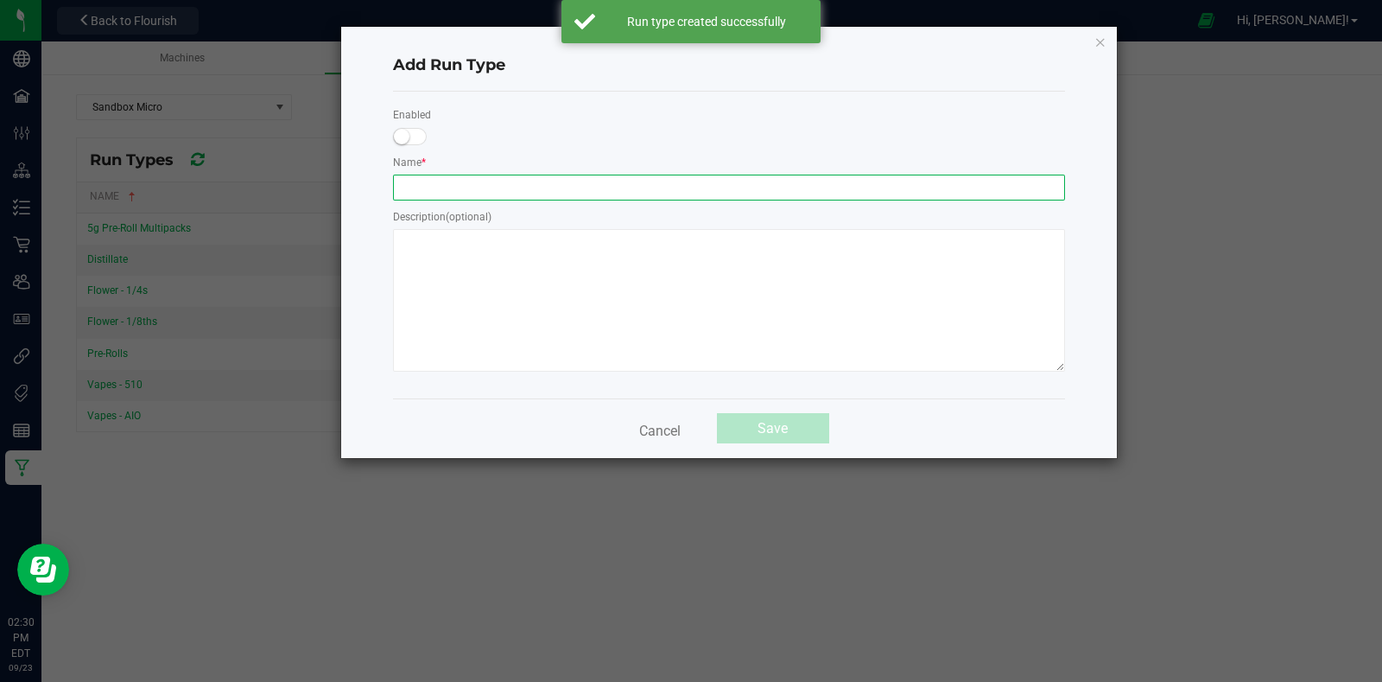
click at [562, 180] on input "text" at bounding box center [729, 188] width 672 height 26
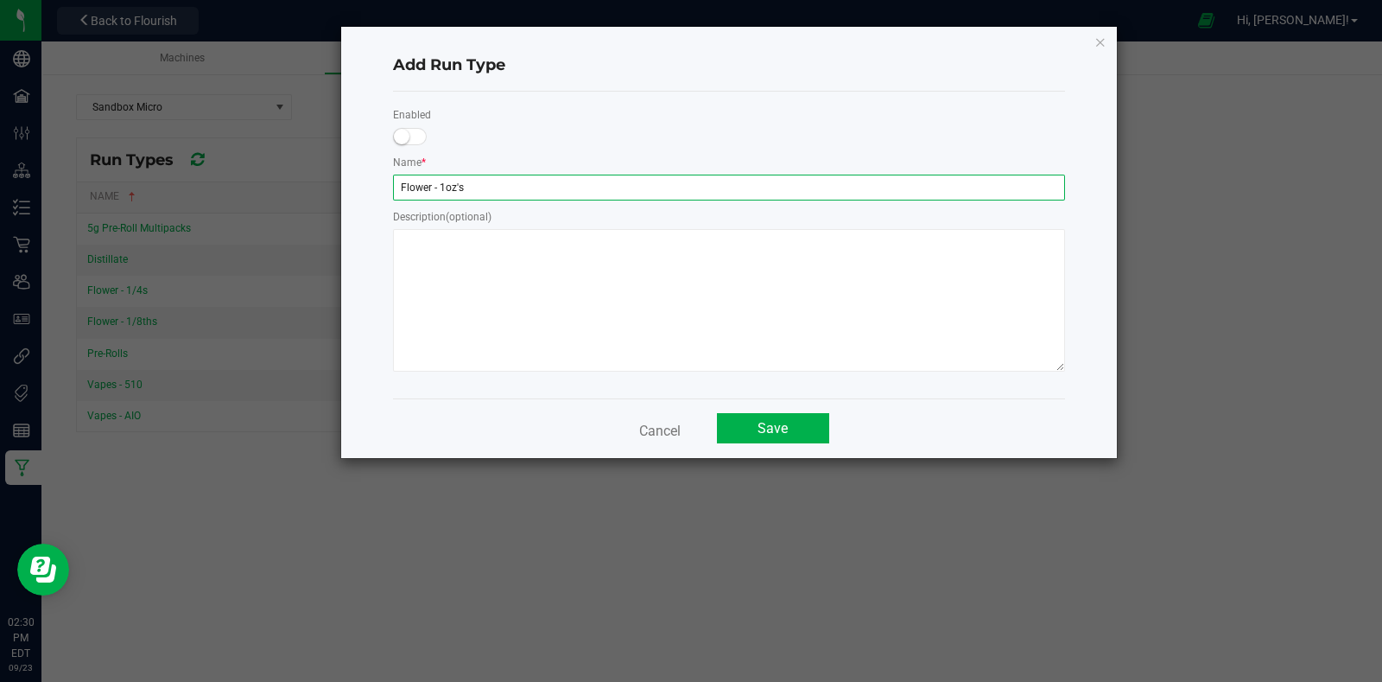
type input "Flower - 1oz's"
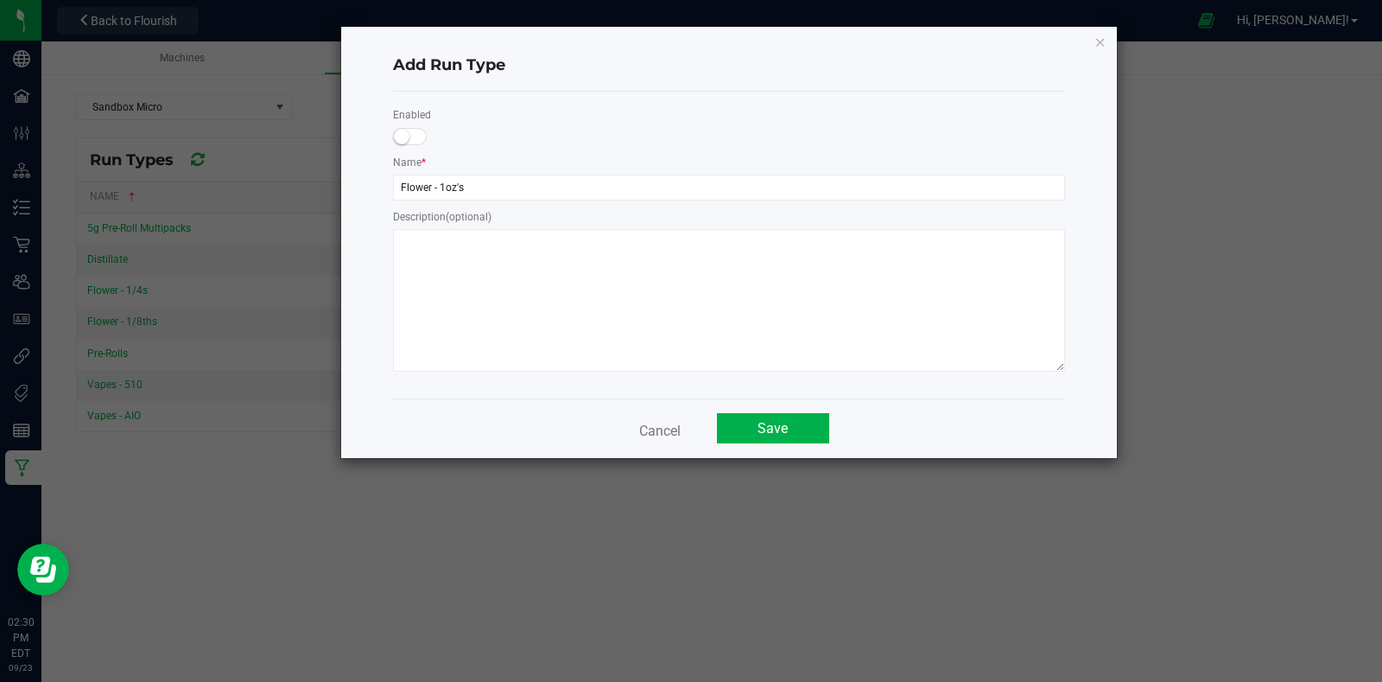
click at [398, 130] on small at bounding box center [402, 137] width 16 height 16
click at [752, 426] on button "Save" at bounding box center [773, 428] width 112 height 30
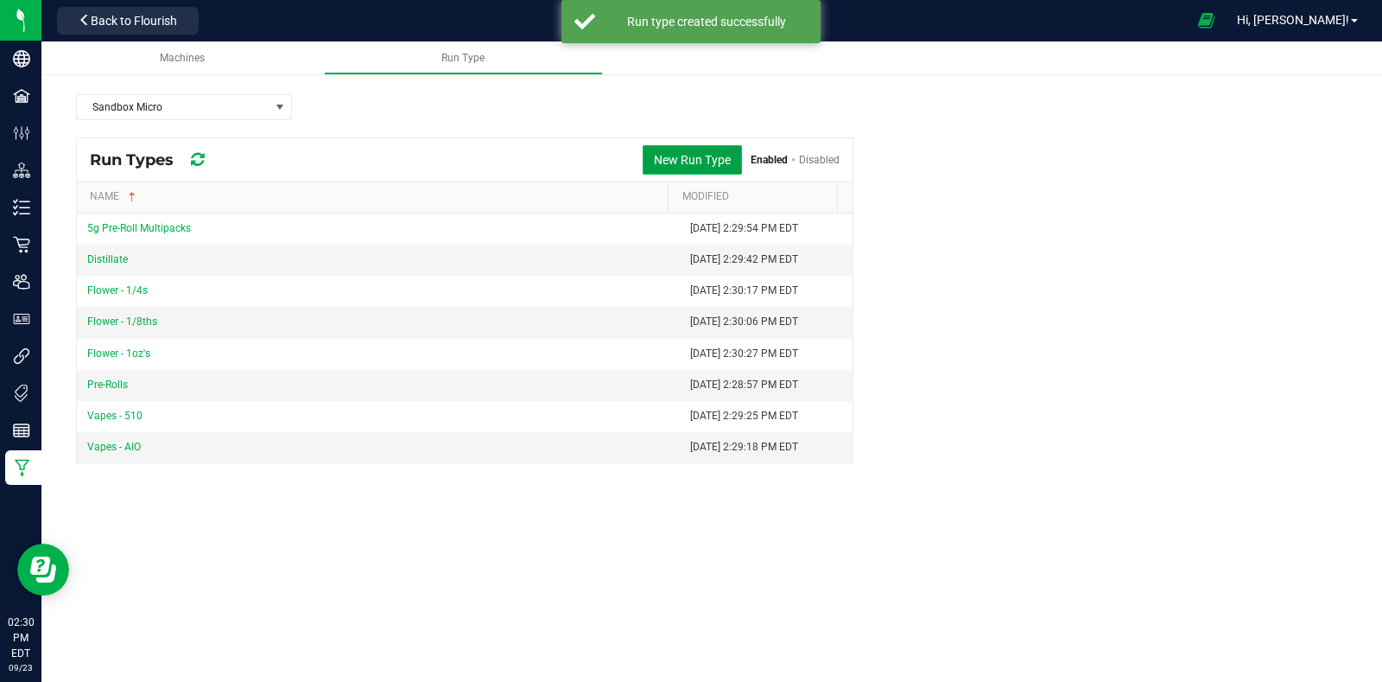
click at [678, 148] on button "New Run Type" at bounding box center [692, 159] width 99 height 29
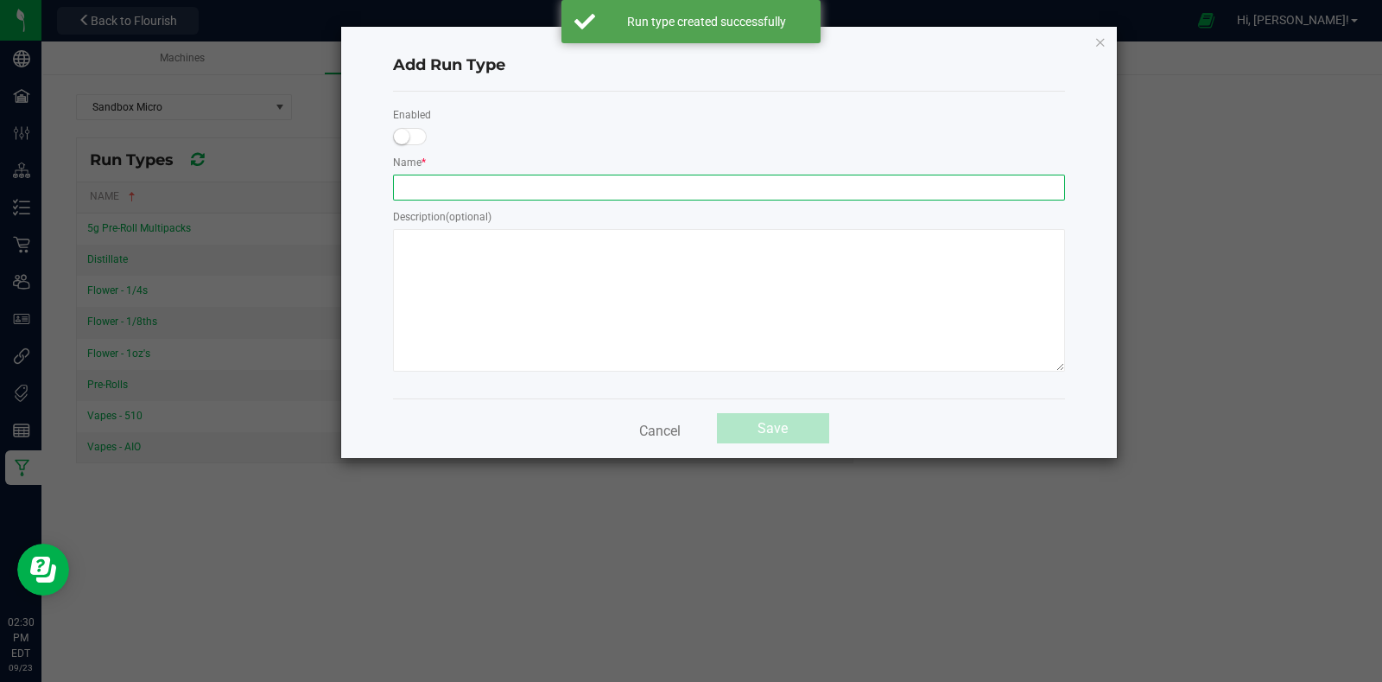
click at [502, 190] on input "text" at bounding box center [729, 188] width 672 height 26
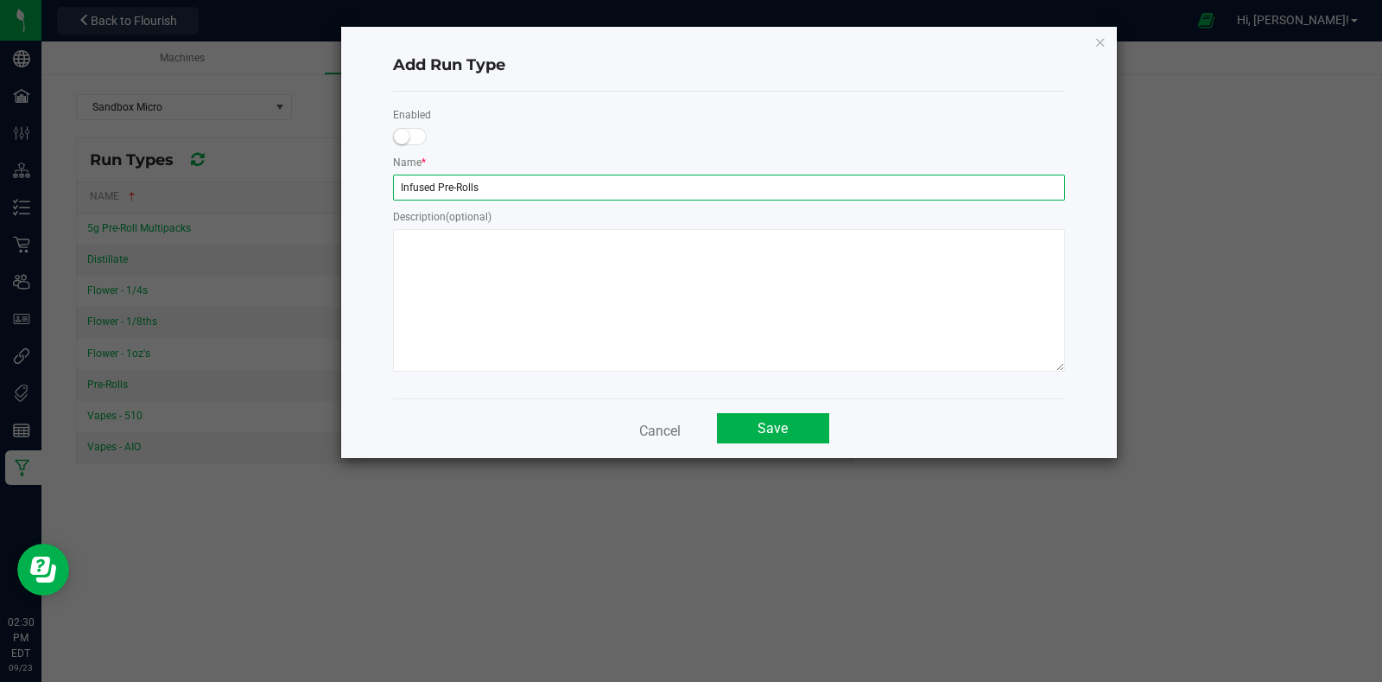
type input "Infused Pre-Rolls"
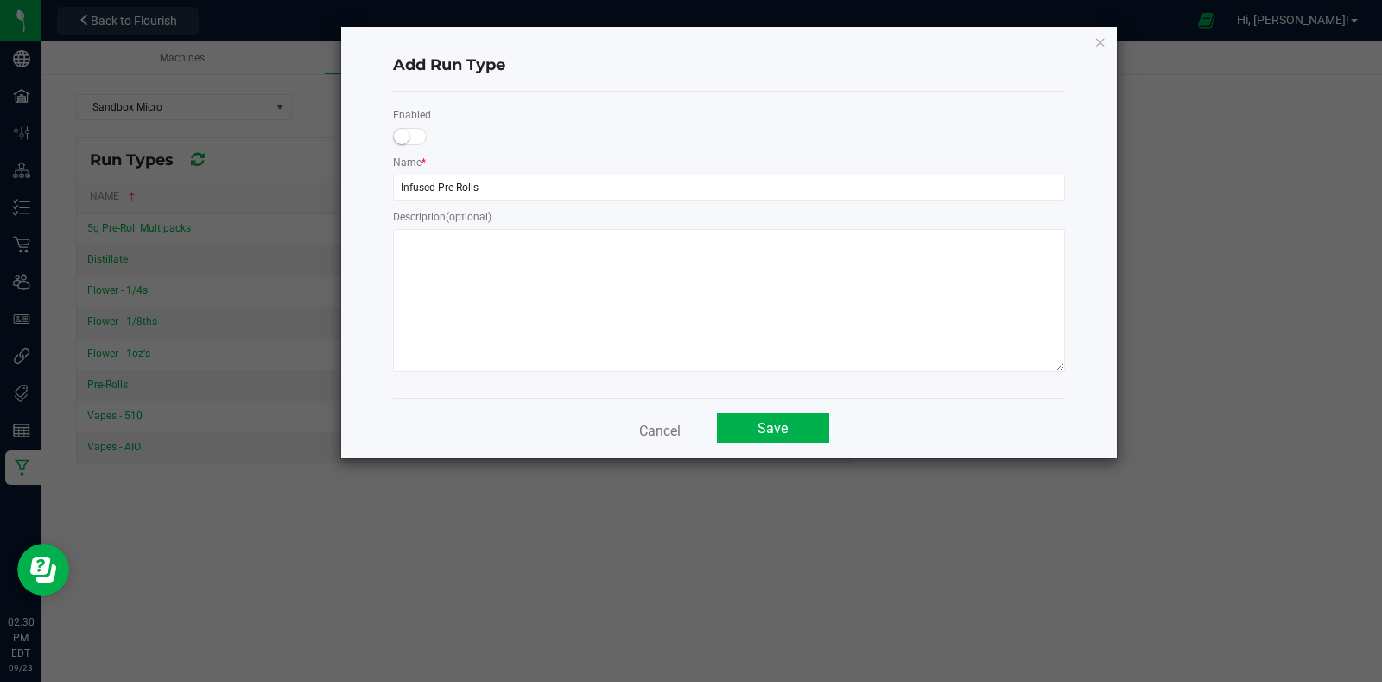
click at [410, 137] on span at bounding box center [410, 136] width 35 height 17
click at [779, 425] on button "Save" at bounding box center [773, 428] width 112 height 30
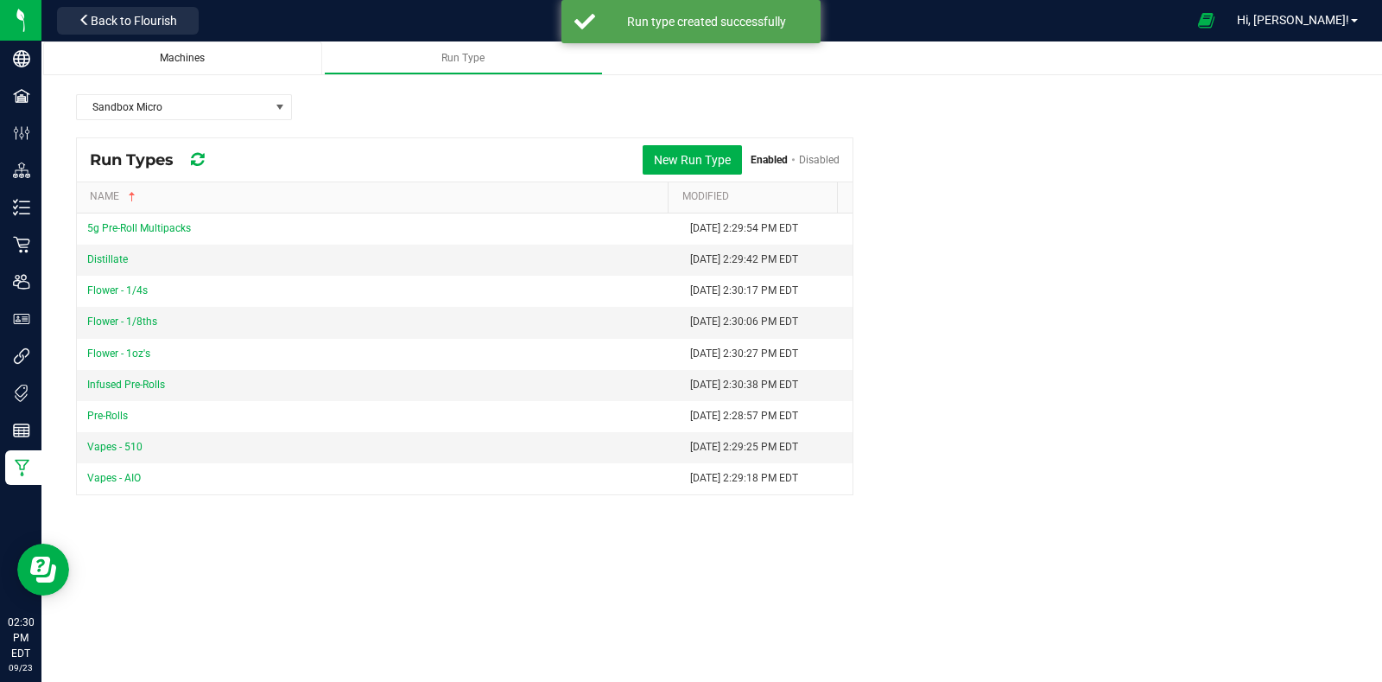
click at [213, 58] on div "Machines" at bounding box center [182, 58] width 251 height 15
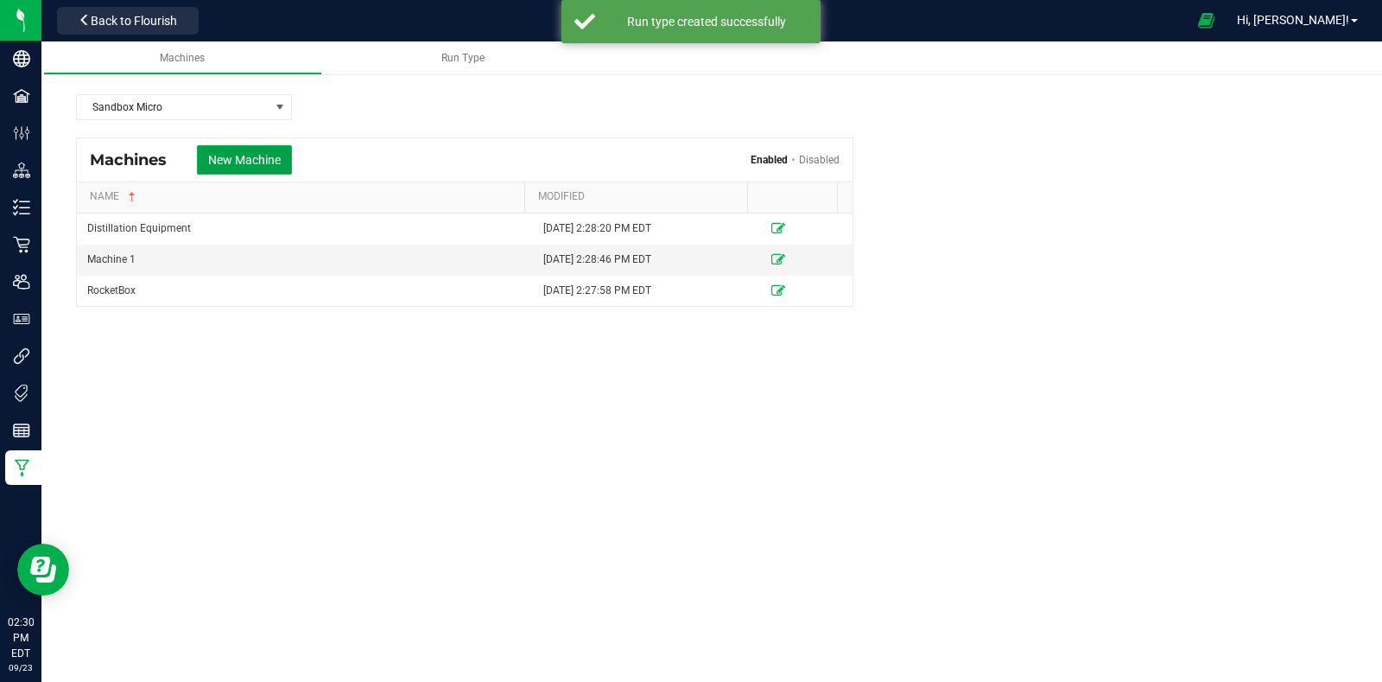
click at [266, 153] on button "New Machine" at bounding box center [244, 159] width 95 height 29
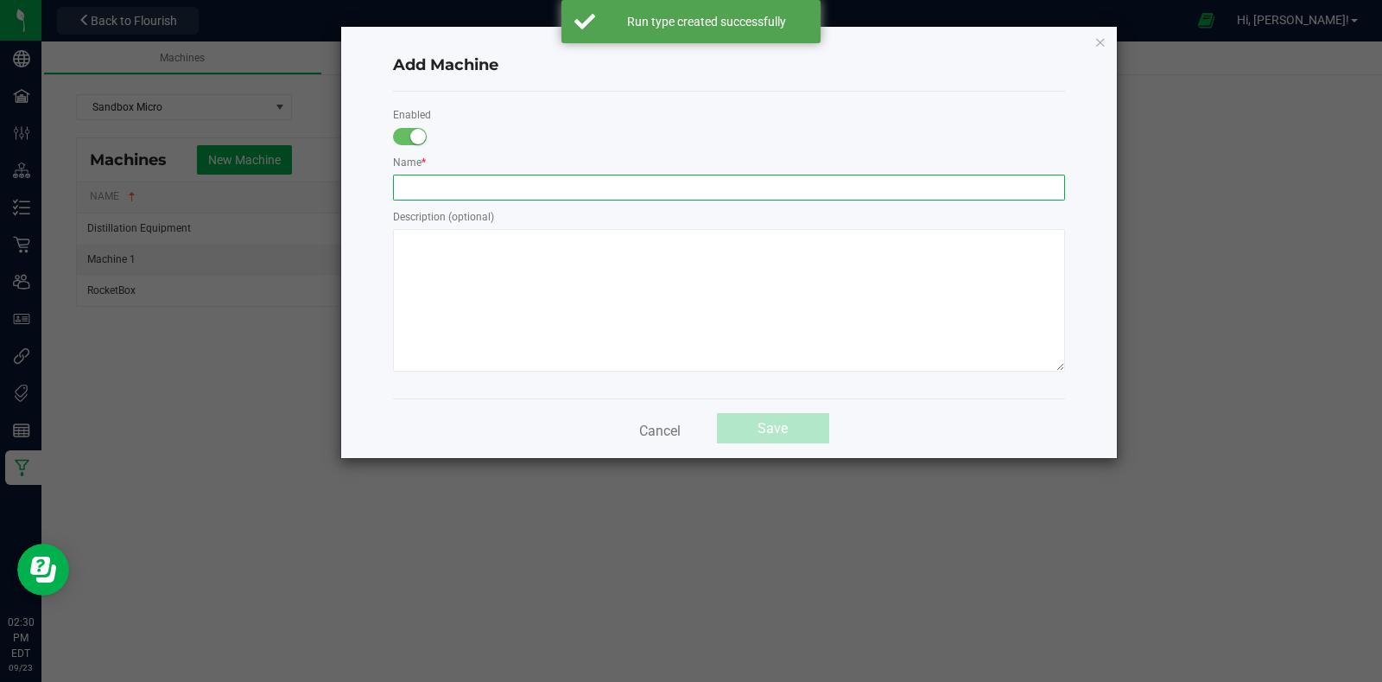
click at [530, 184] on input "text" at bounding box center [729, 188] width 672 height 26
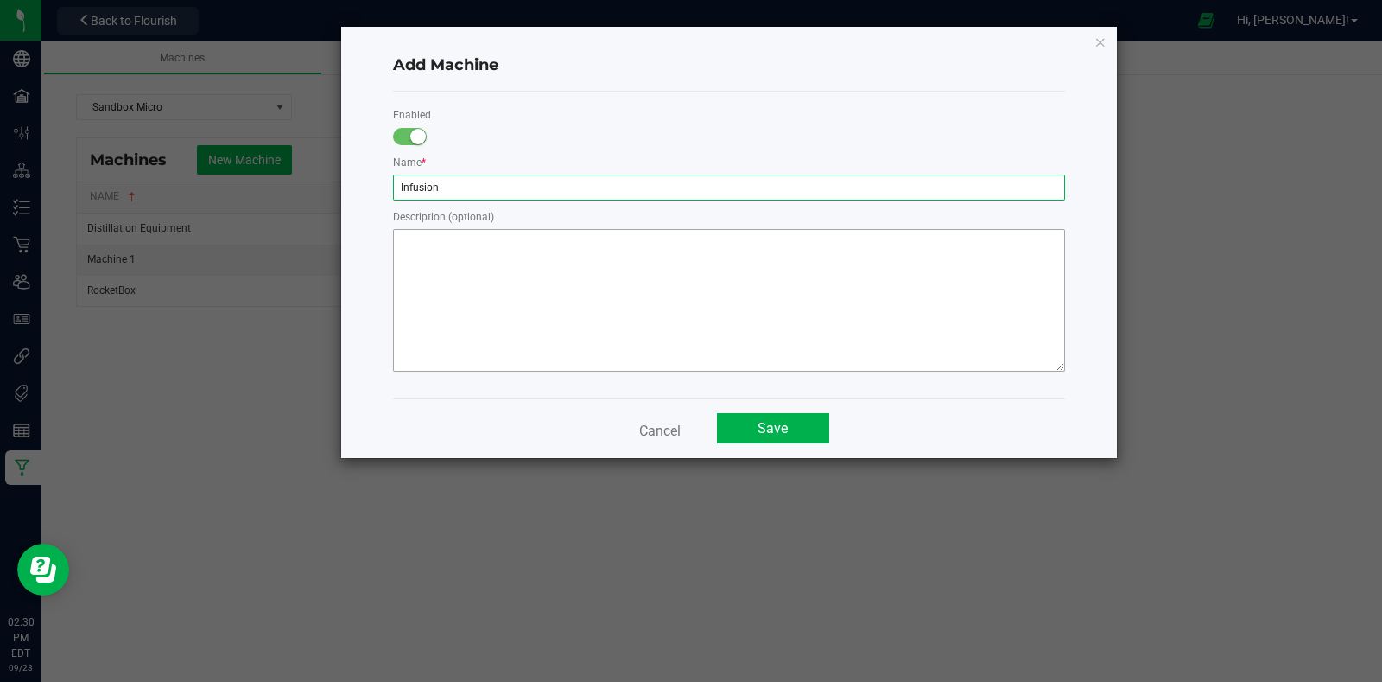
type input "Infusion"
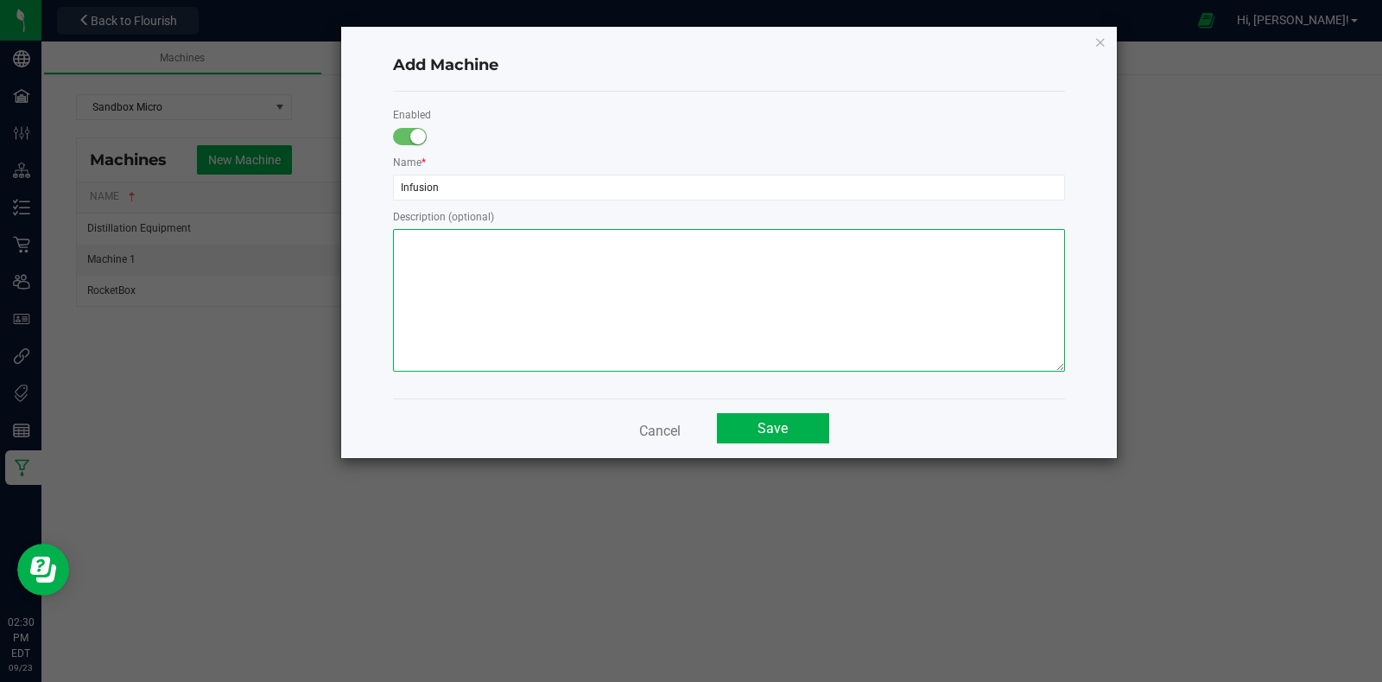
click at [596, 275] on textarea at bounding box center [729, 300] width 672 height 143
type textarea "Infused Pre-Rolls"
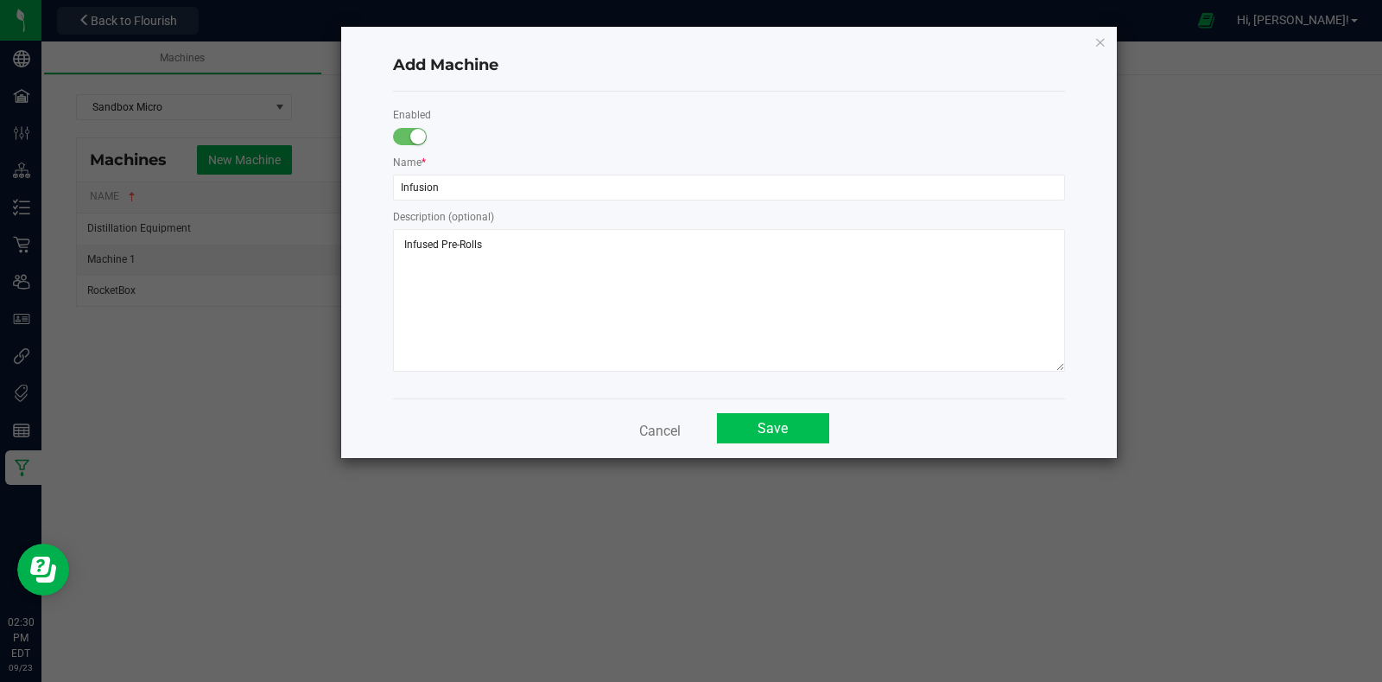
click at [797, 429] on button "Save" at bounding box center [773, 428] width 112 height 30
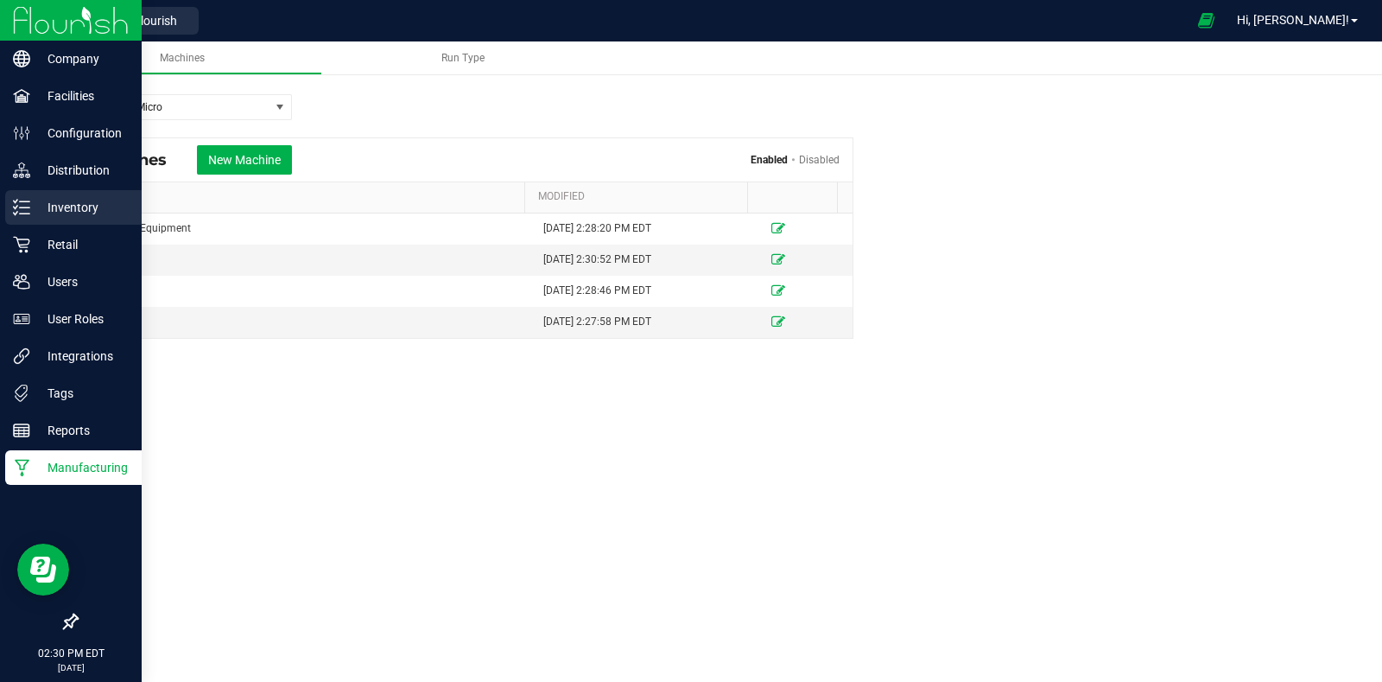
click at [44, 211] on p "Inventory" at bounding box center [82, 207] width 104 height 21
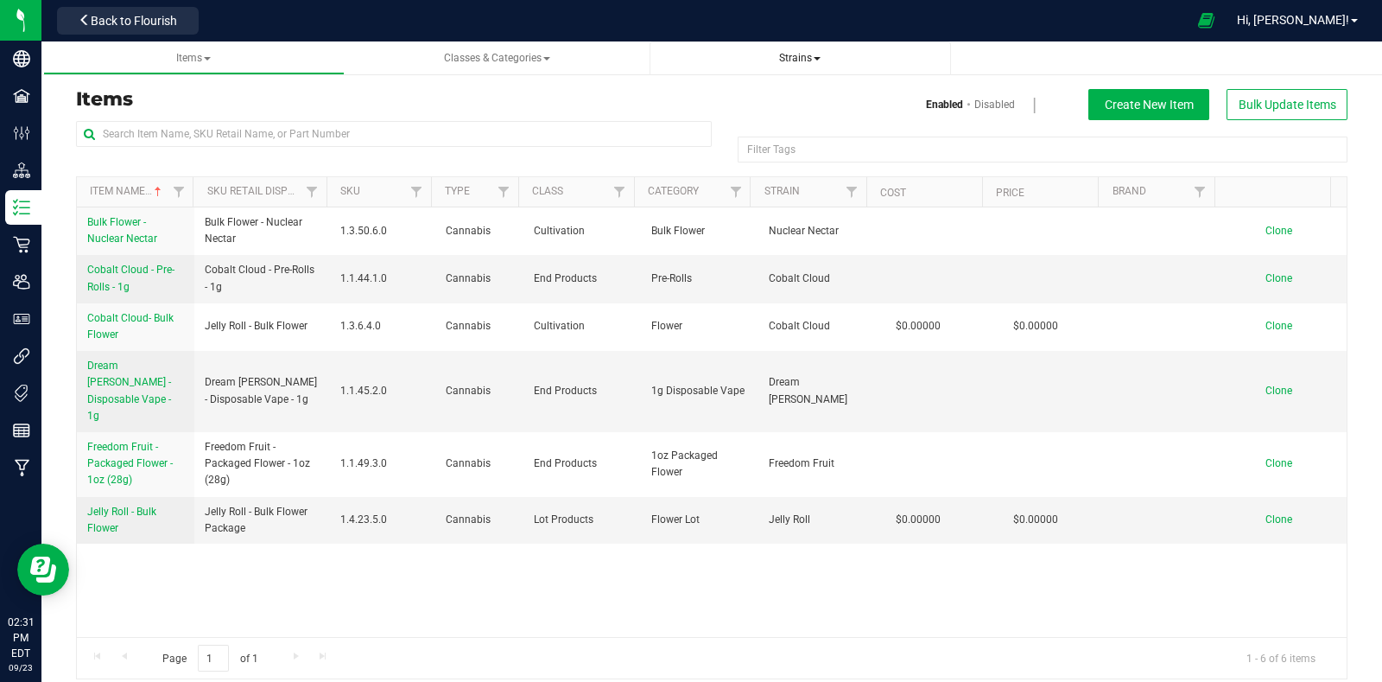
click at [791, 54] on span "Strains" at bounding box center [799, 58] width 41 height 12
click at [736, 109] on li "All strains" at bounding box center [801, 104] width 274 height 25
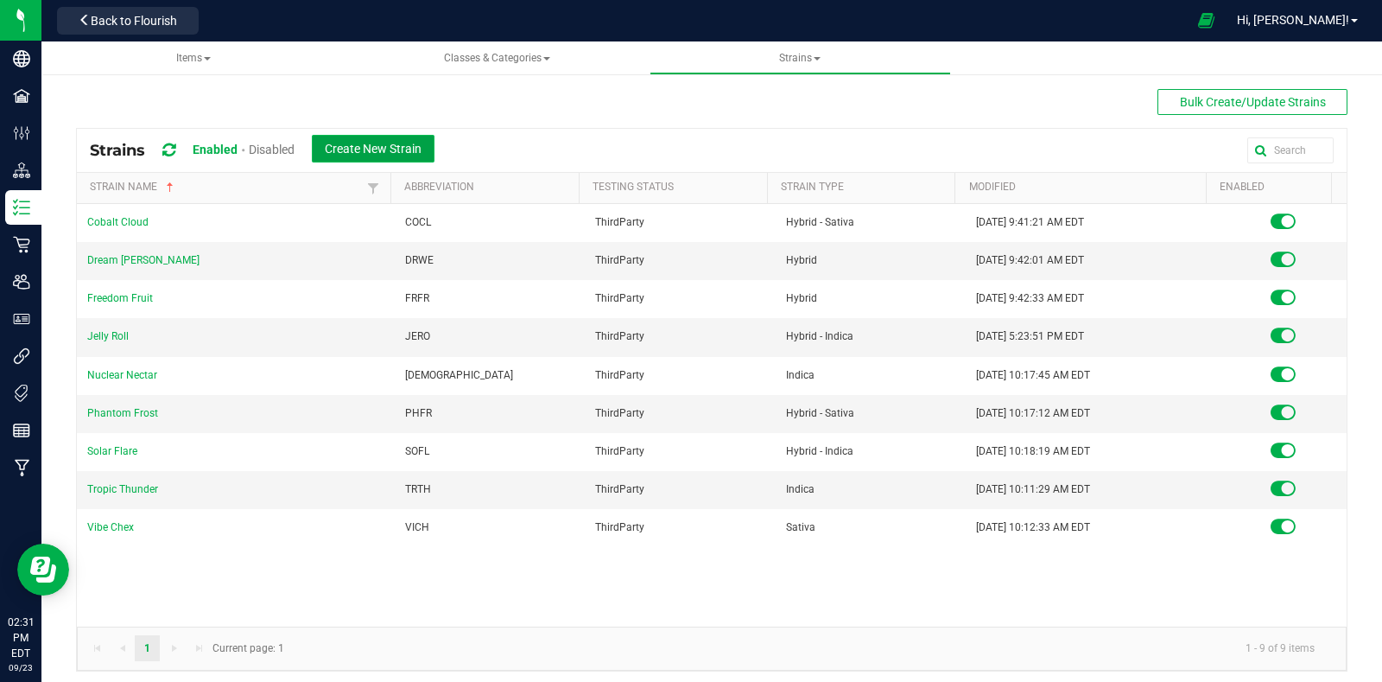
click at [379, 156] on button "Create New Strain" at bounding box center [373, 149] width 123 height 28
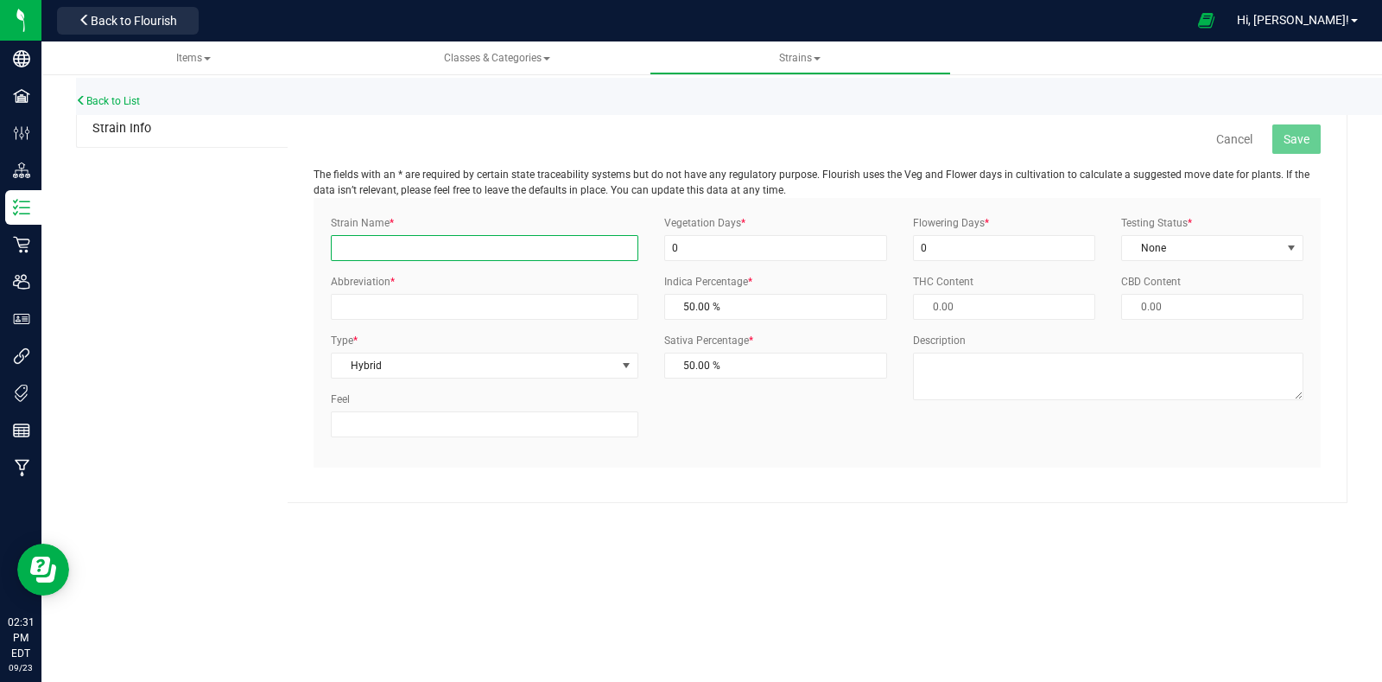
click at [497, 257] on input "Strain Name *" at bounding box center [484, 248] width 307 height 26
type input "S"
type input "Golden Hour"
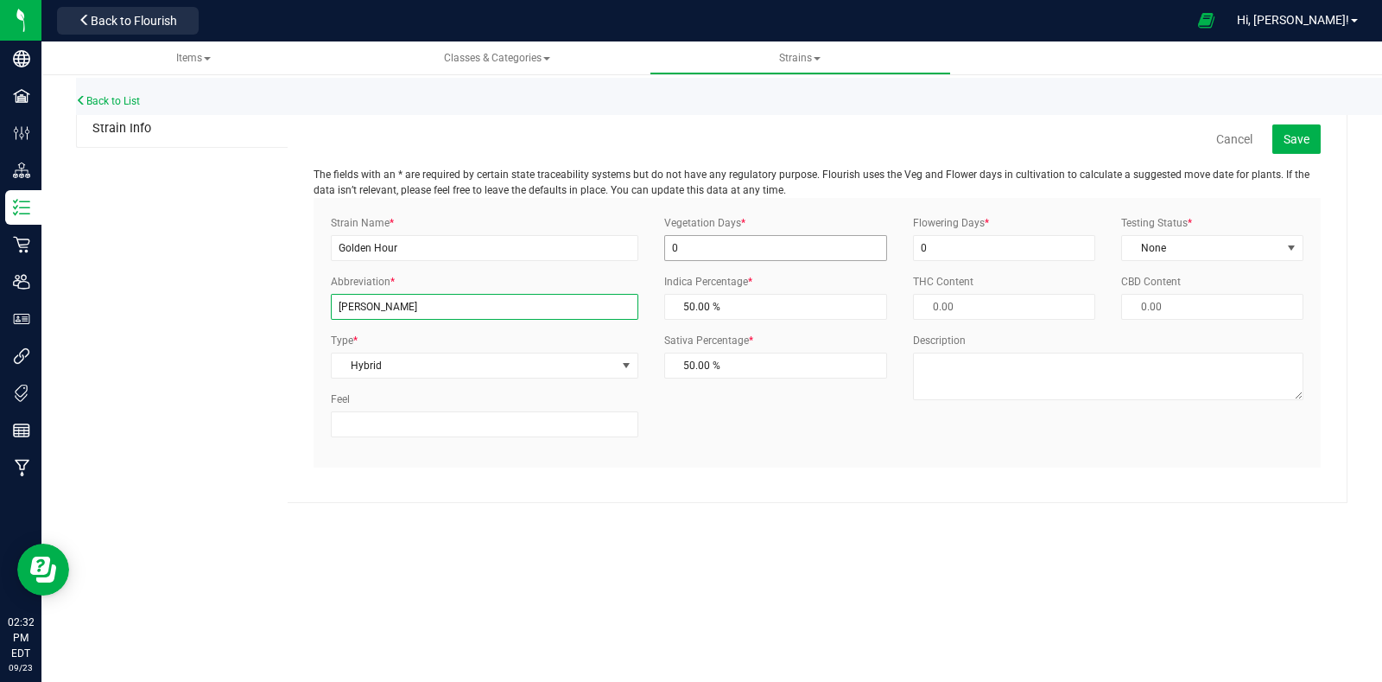
type input "[PERSON_NAME]"
click at [782, 239] on input "0" at bounding box center [776, 248] width 224 height 26
type input "60"
click at [964, 233] on div "Flowering Days * 0" at bounding box center [1004, 238] width 208 height 46
click at [966, 246] on input "0" at bounding box center [1004, 248] width 182 height 26
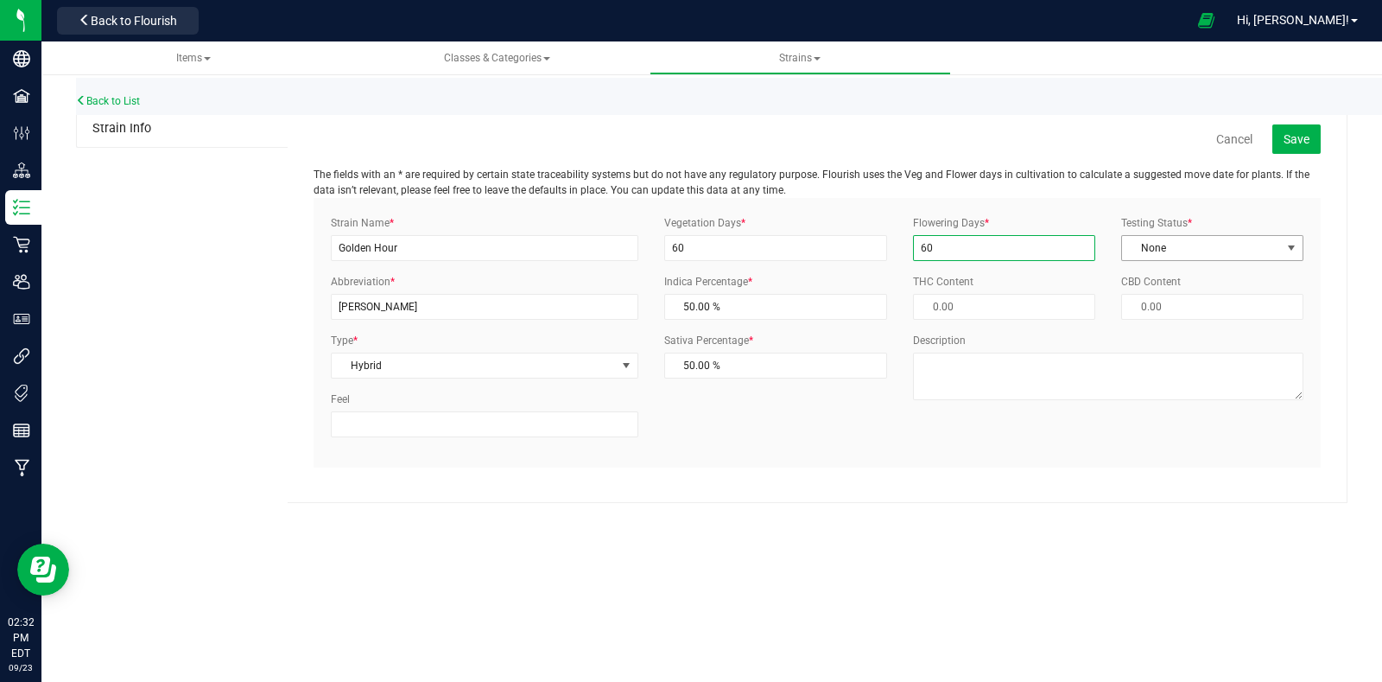
type input "60"
click at [1181, 236] on span "None" at bounding box center [1201, 248] width 159 height 24
click at [1179, 310] on li "ThirdParty" at bounding box center [1212, 303] width 181 height 26
click at [1295, 147] on button "Save" at bounding box center [1297, 138] width 48 height 29
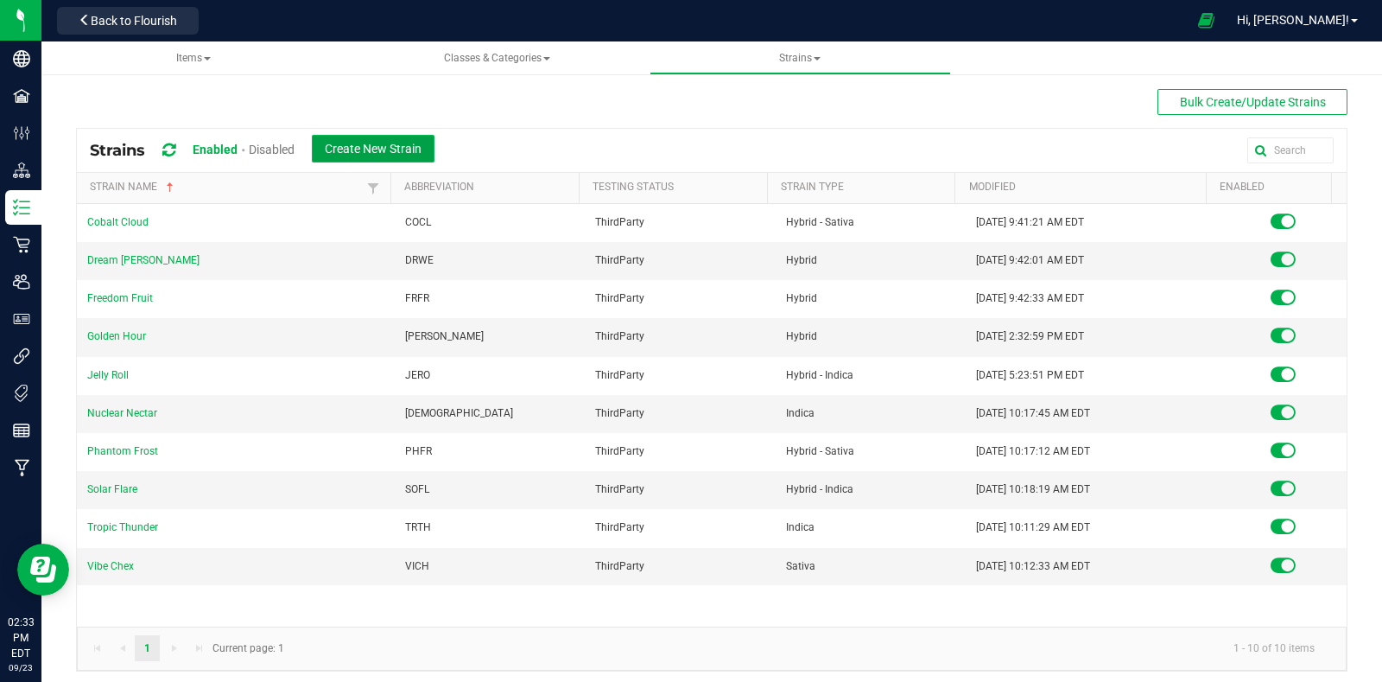
click at [397, 144] on span "Create New Strain" at bounding box center [373, 149] width 97 height 14
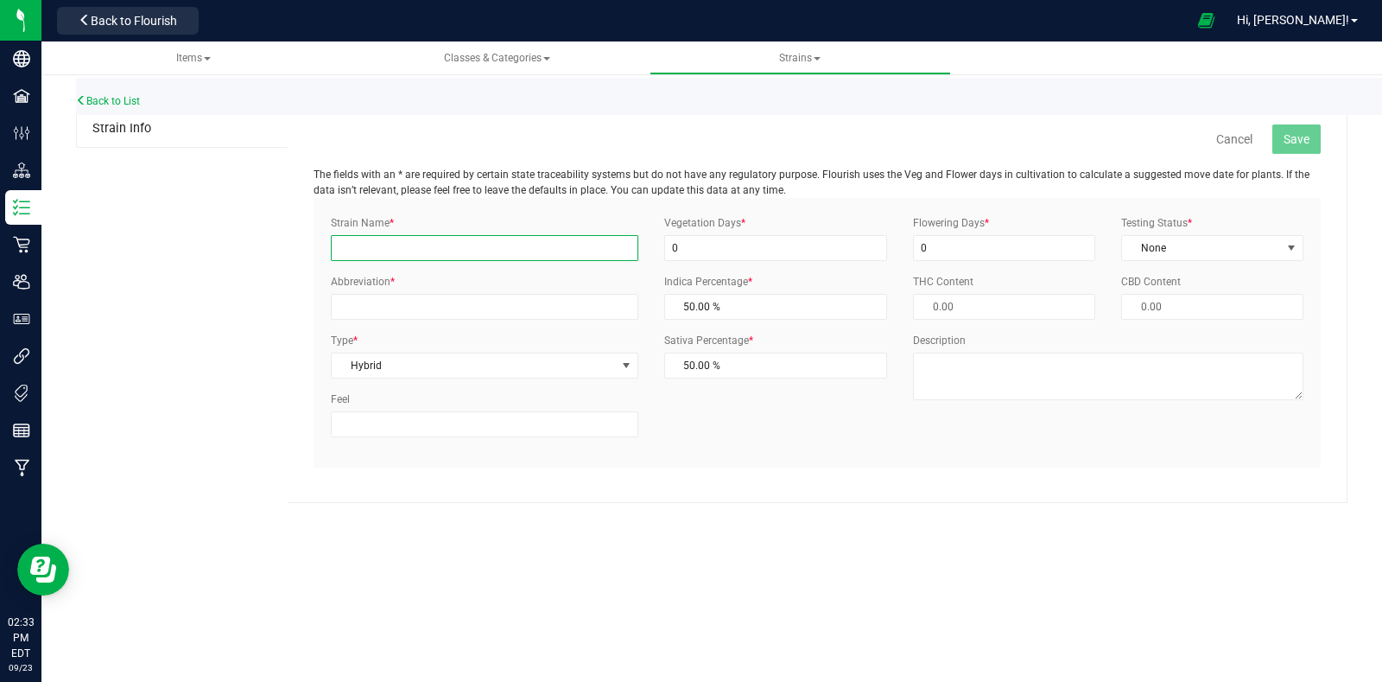
click at [496, 245] on input "Strain Name *" at bounding box center [484, 248] width 307 height 26
type input "[PERSON_NAME]"
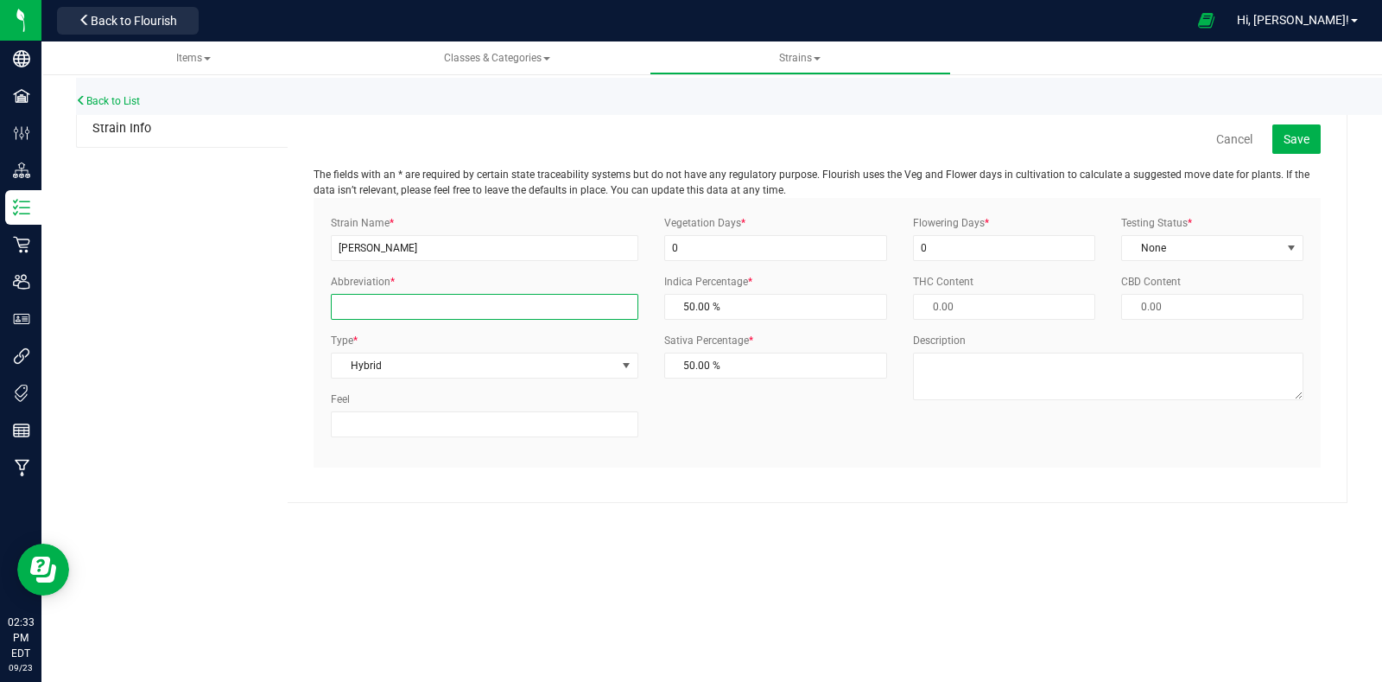
click at [511, 305] on input "Abbreviation *" at bounding box center [484, 307] width 307 height 26
type input "AUGL"
click at [746, 257] on input "0" at bounding box center [776, 248] width 224 height 26
type input "60"
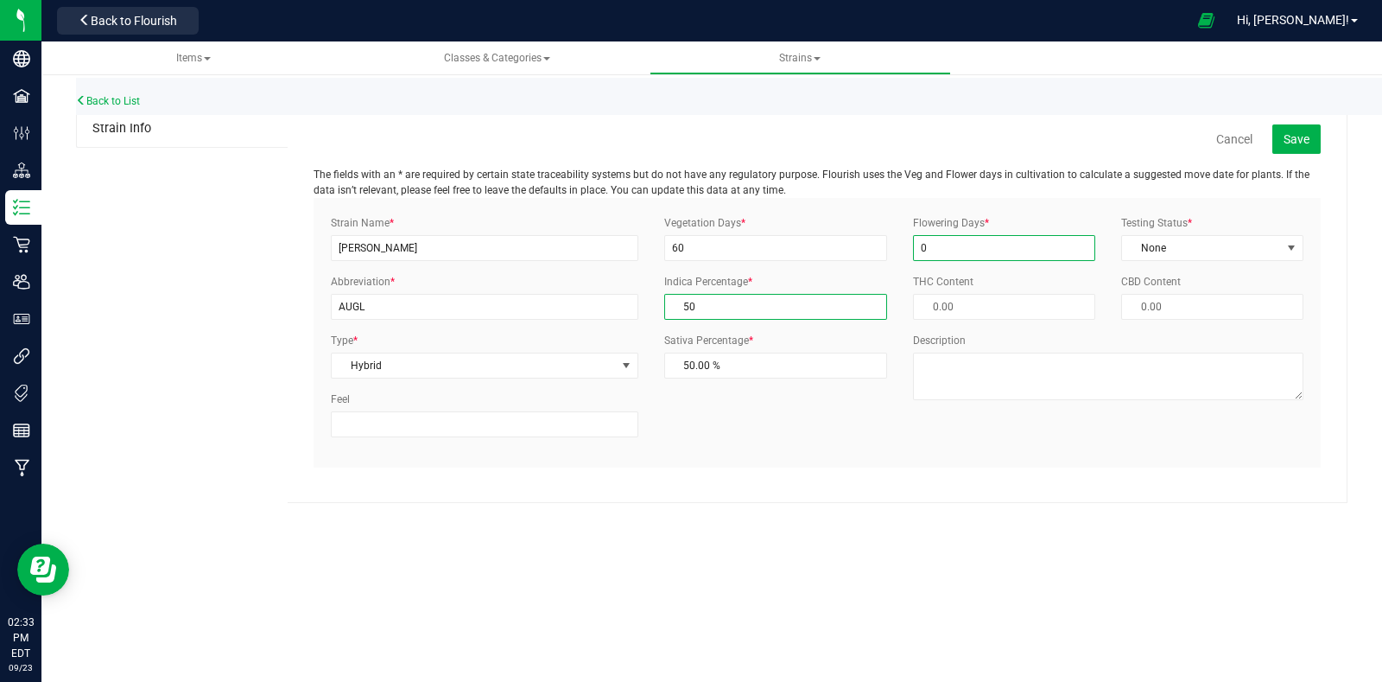
click at [968, 245] on input "0" at bounding box center [1004, 248] width 182 height 26
type input "60"
click at [1145, 248] on span "None" at bounding box center [1201, 248] width 159 height 24
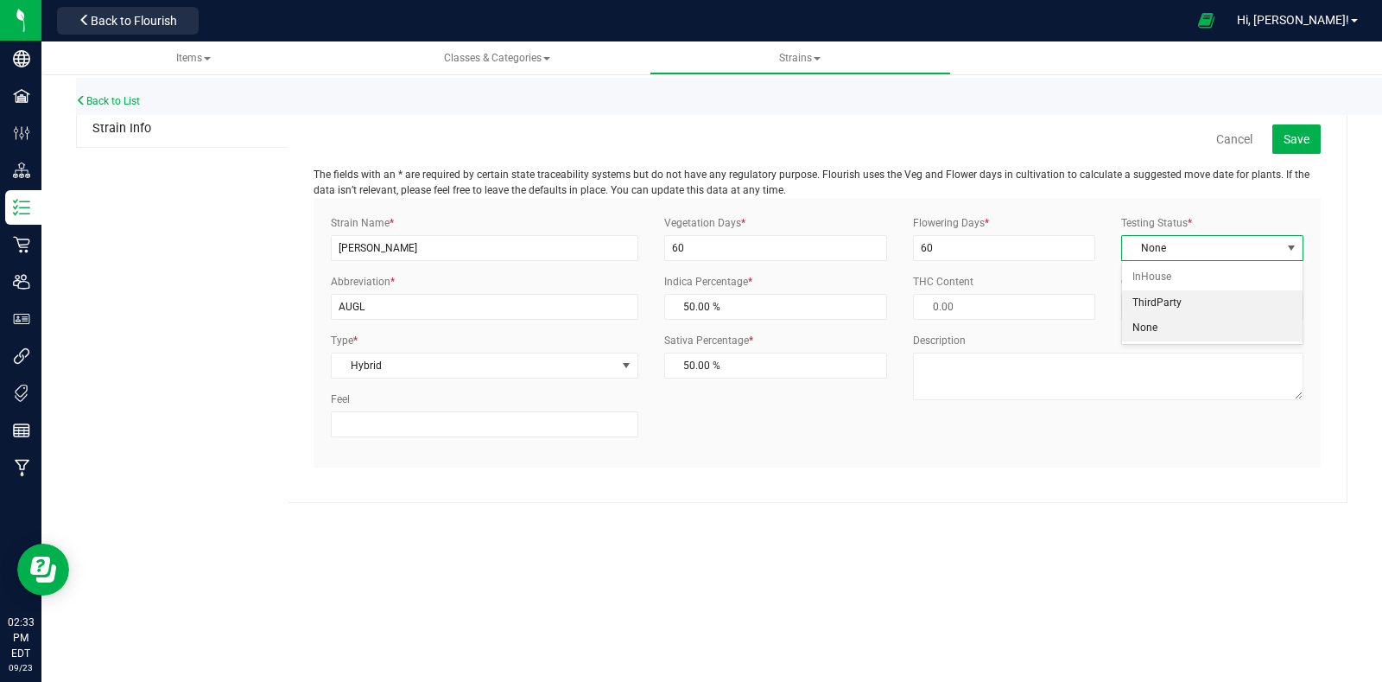
click at [1171, 304] on li "ThirdParty" at bounding box center [1212, 303] width 181 height 26
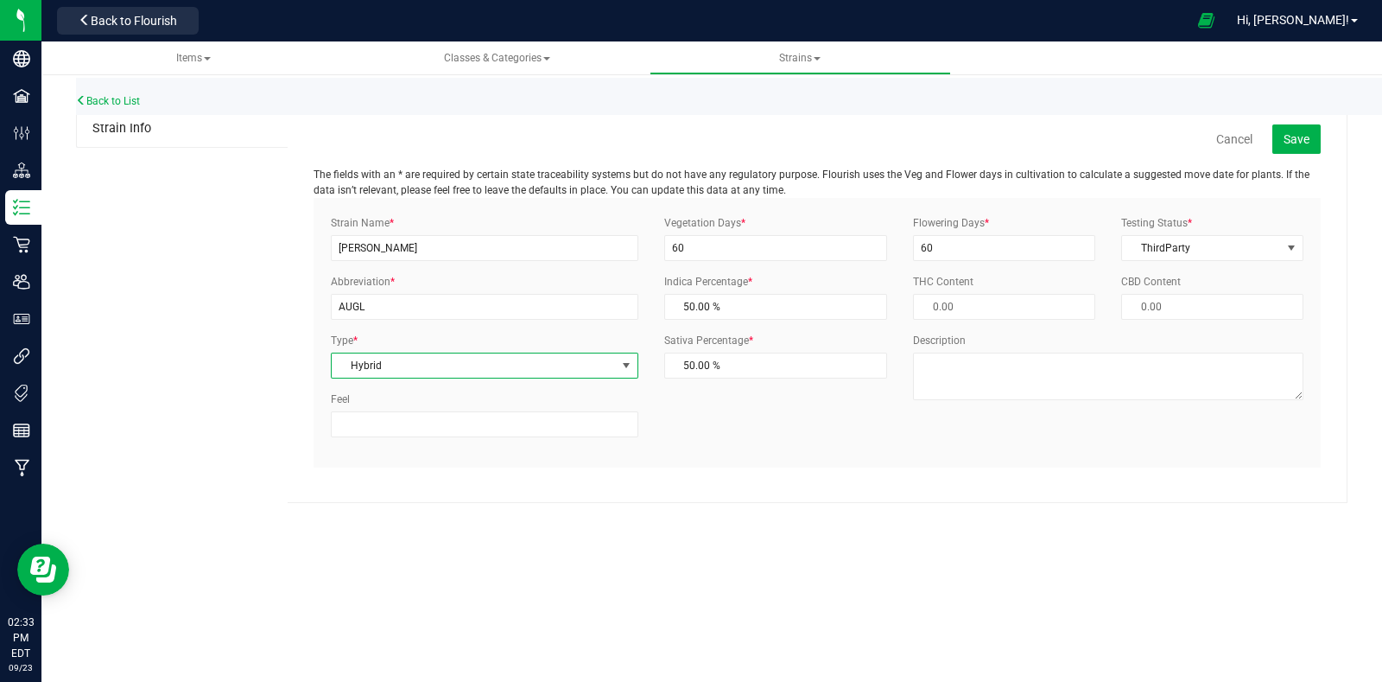
click at [513, 369] on span "Hybrid" at bounding box center [473, 365] width 283 height 24
click at [463, 527] on li "Hybrid - Indica" at bounding box center [484, 524] width 305 height 26
click at [867, 520] on div "Back to List Strain Info Cancel Save The fields with an * are required by certa…" at bounding box center [711, 285] width 1341 height 470
click at [1286, 132] on span "Save" at bounding box center [1297, 139] width 26 height 14
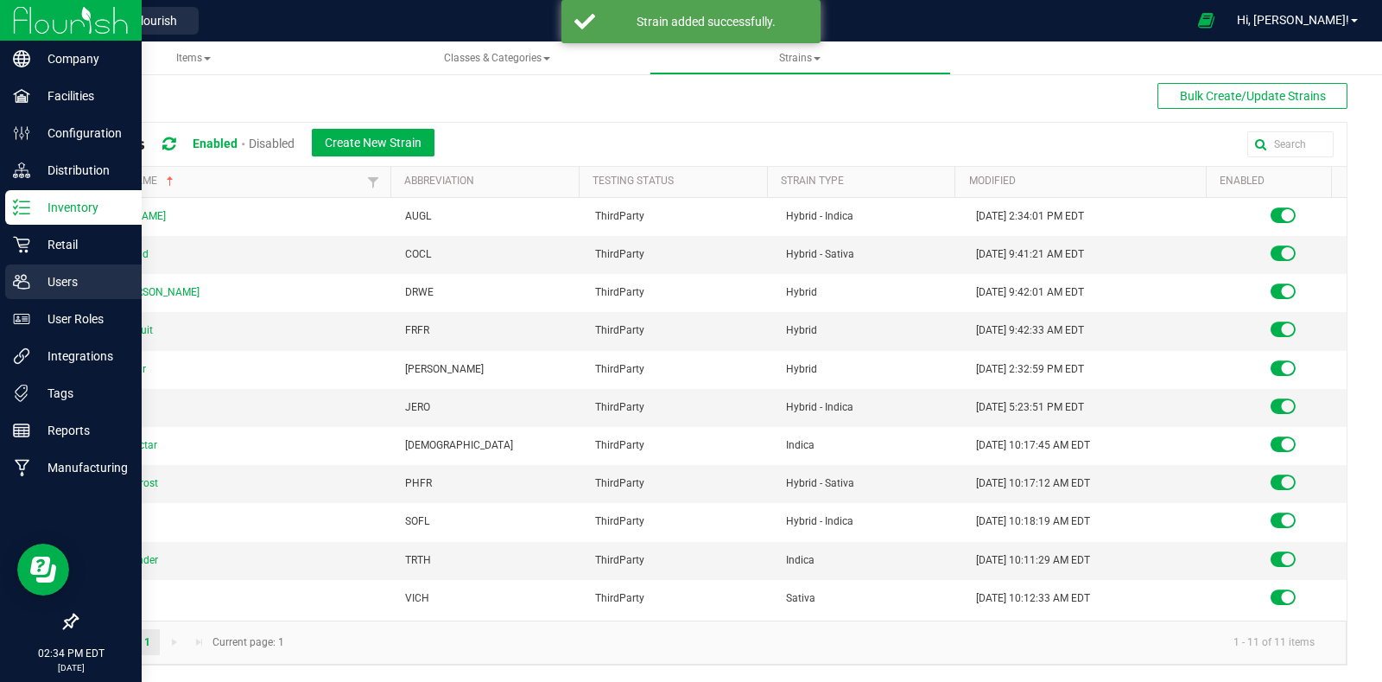
scroll to position [7, 0]
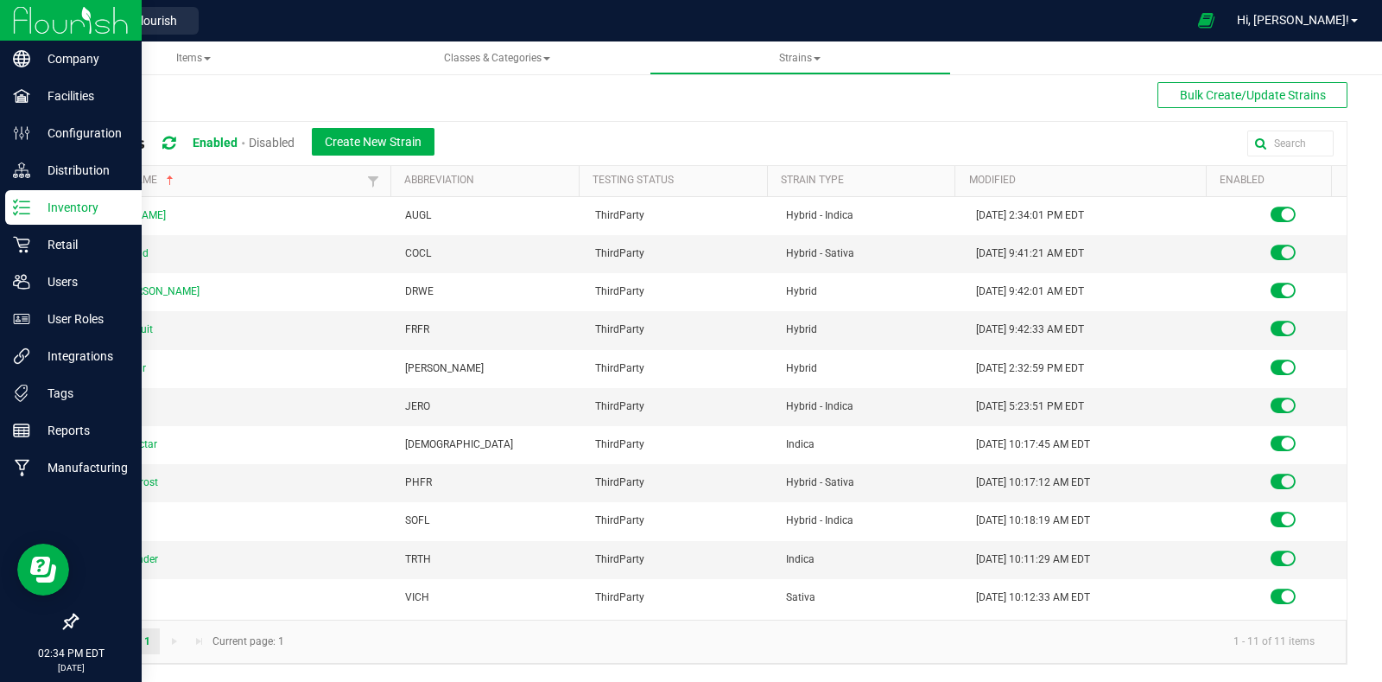
click at [34, 212] on p "Inventory" at bounding box center [82, 207] width 104 height 21
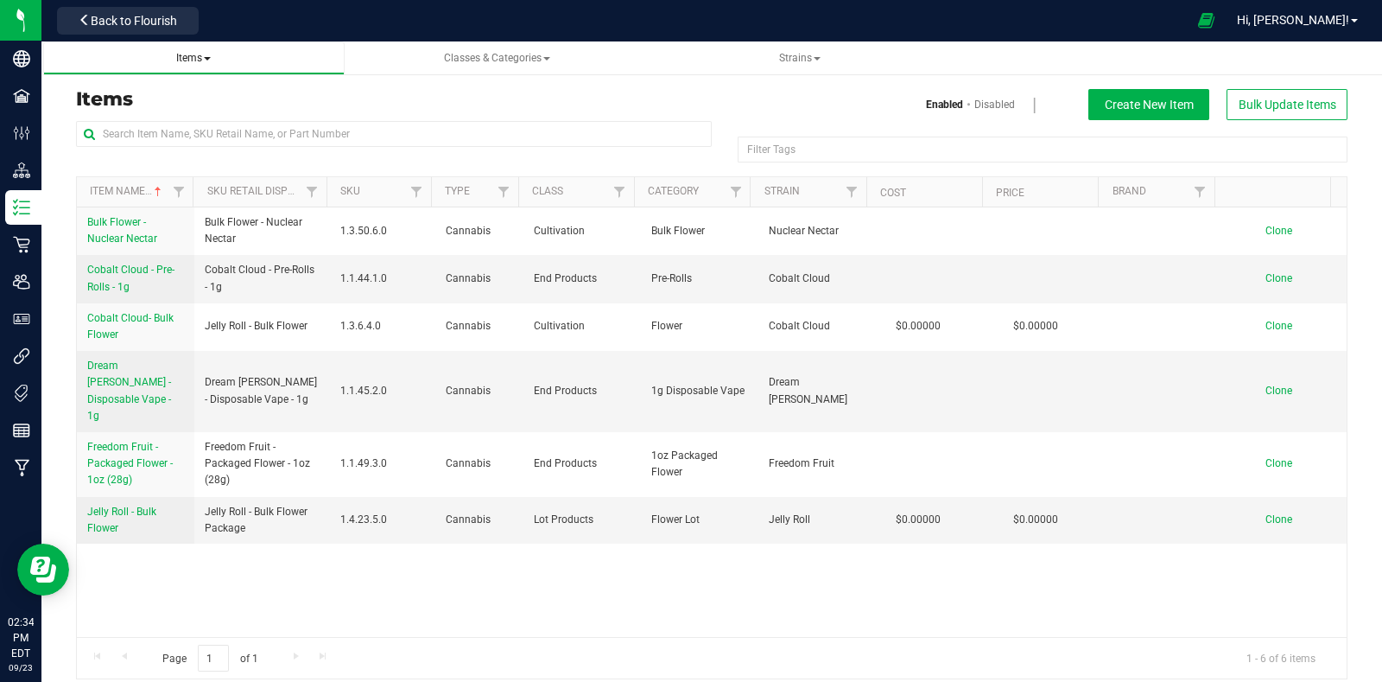
click at [177, 60] on span "Items" at bounding box center [193, 58] width 35 height 12
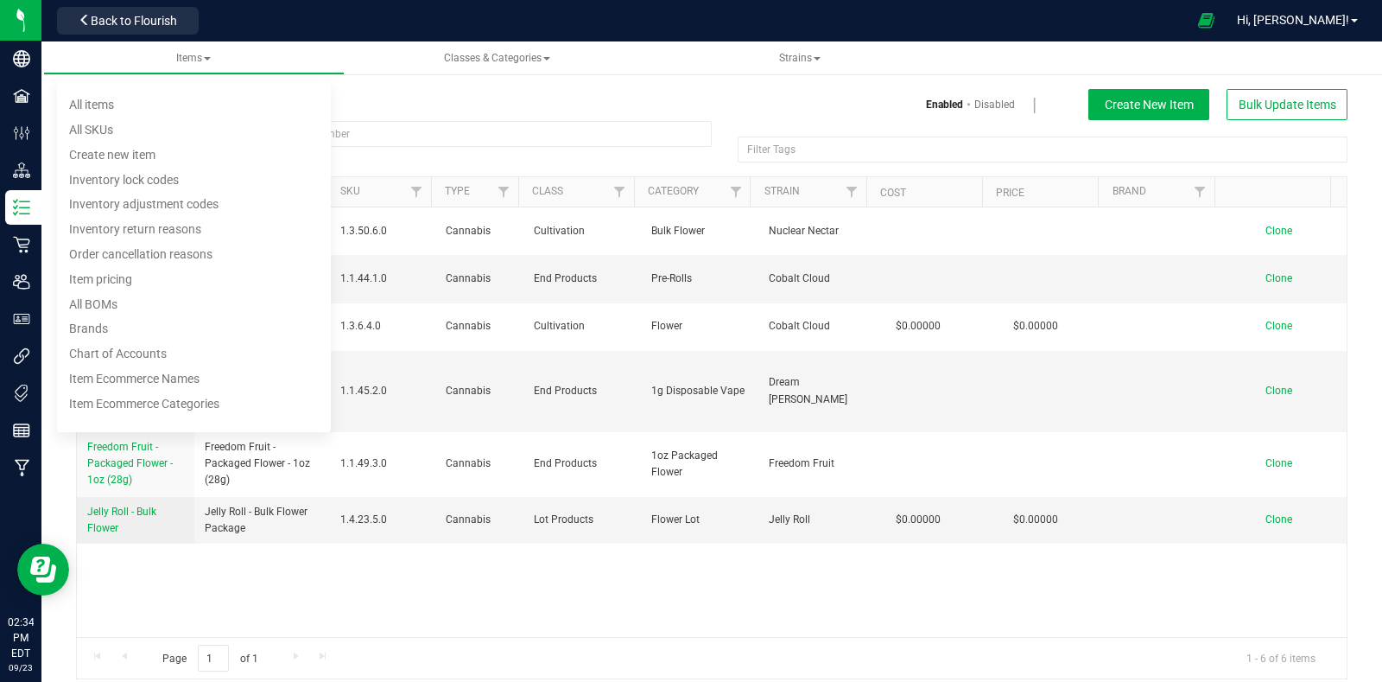
click at [516, 105] on h3 "Items" at bounding box center [387, 99] width 623 height 21
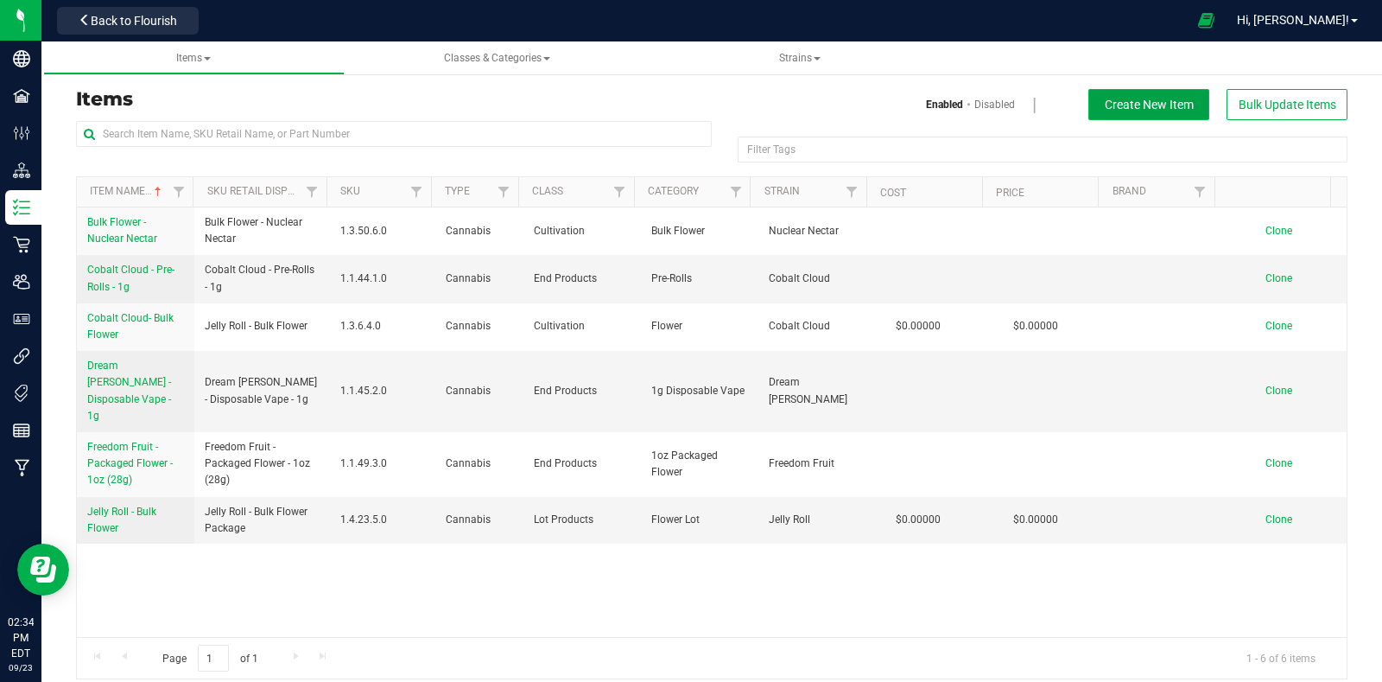
click at [1111, 98] on span "Create New Item" at bounding box center [1149, 105] width 89 height 14
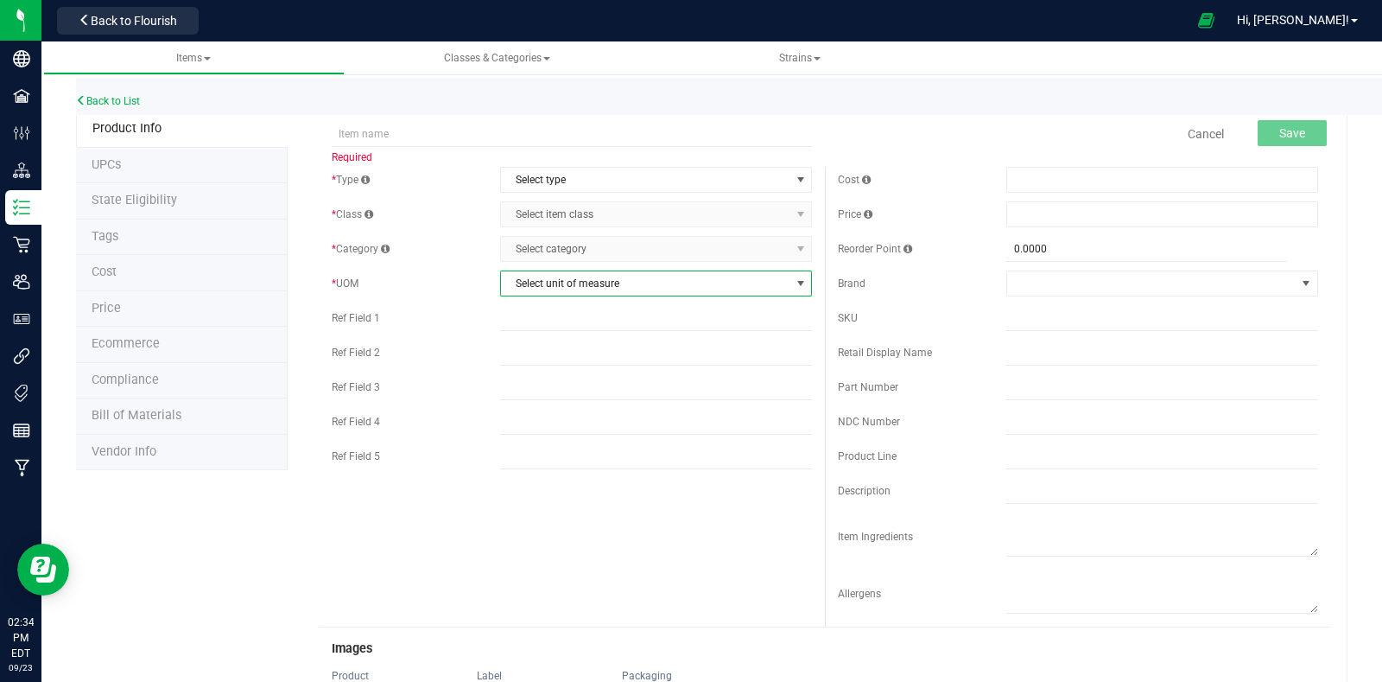
click at [658, 283] on span "Select unit of measure" at bounding box center [645, 283] width 289 height 24
click at [605, 175] on span "Select type" at bounding box center [645, 180] width 289 height 24
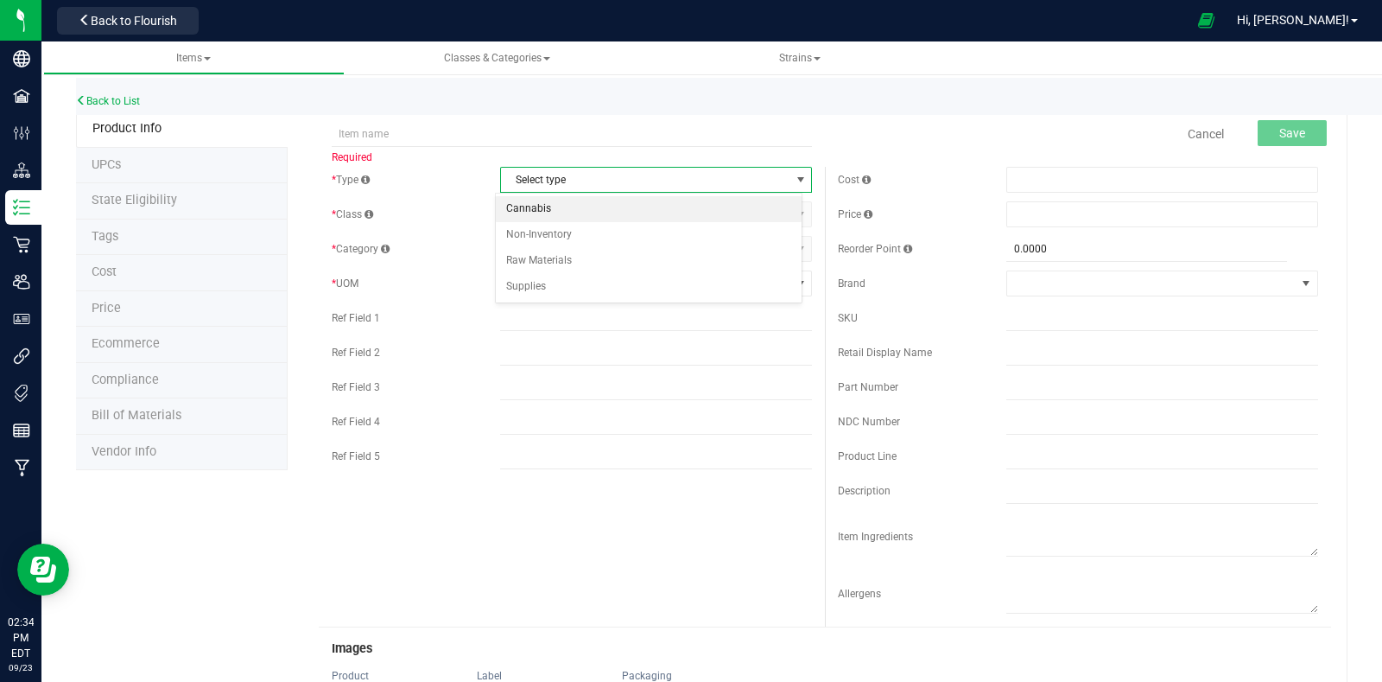
click at [604, 196] on li "Cannabis" at bounding box center [649, 209] width 306 height 26
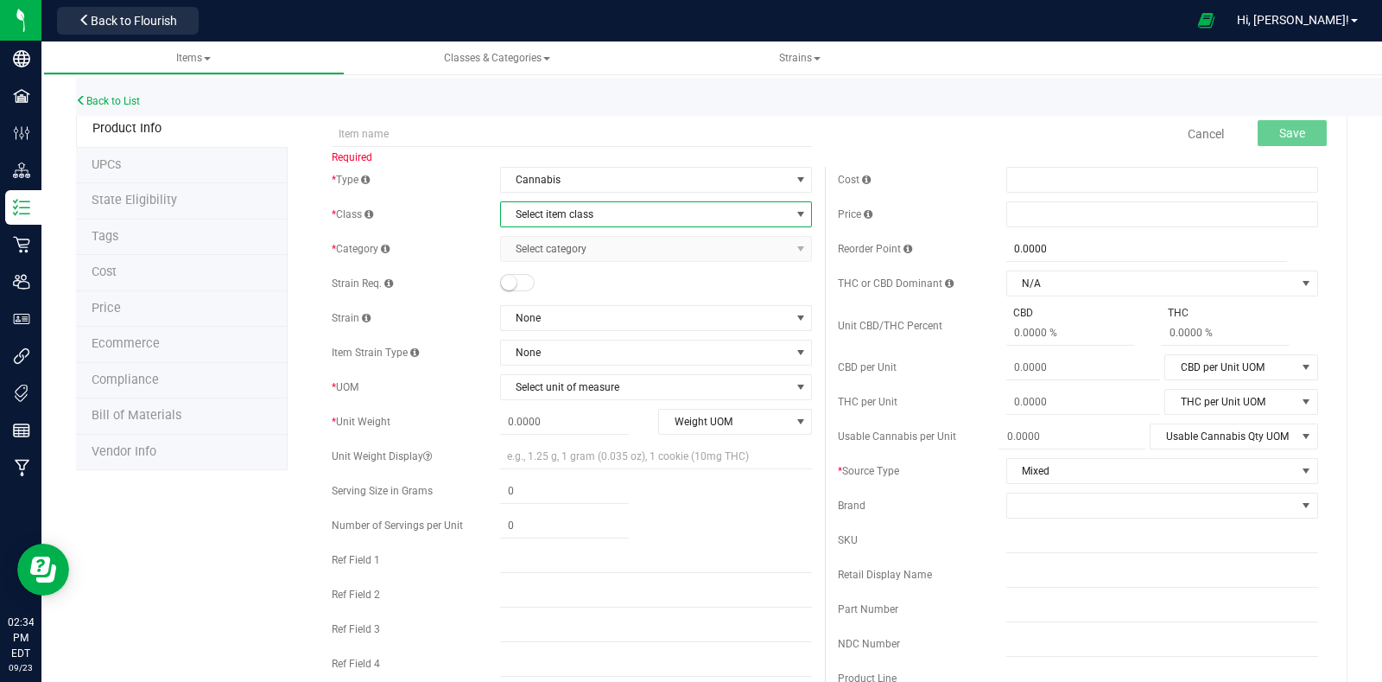
click at [605, 214] on span "Select item class" at bounding box center [645, 214] width 289 height 24
click at [608, 270] on li "End Products" at bounding box center [649, 270] width 306 height 26
click at [626, 244] on span "Select category" at bounding box center [645, 249] width 289 height 24
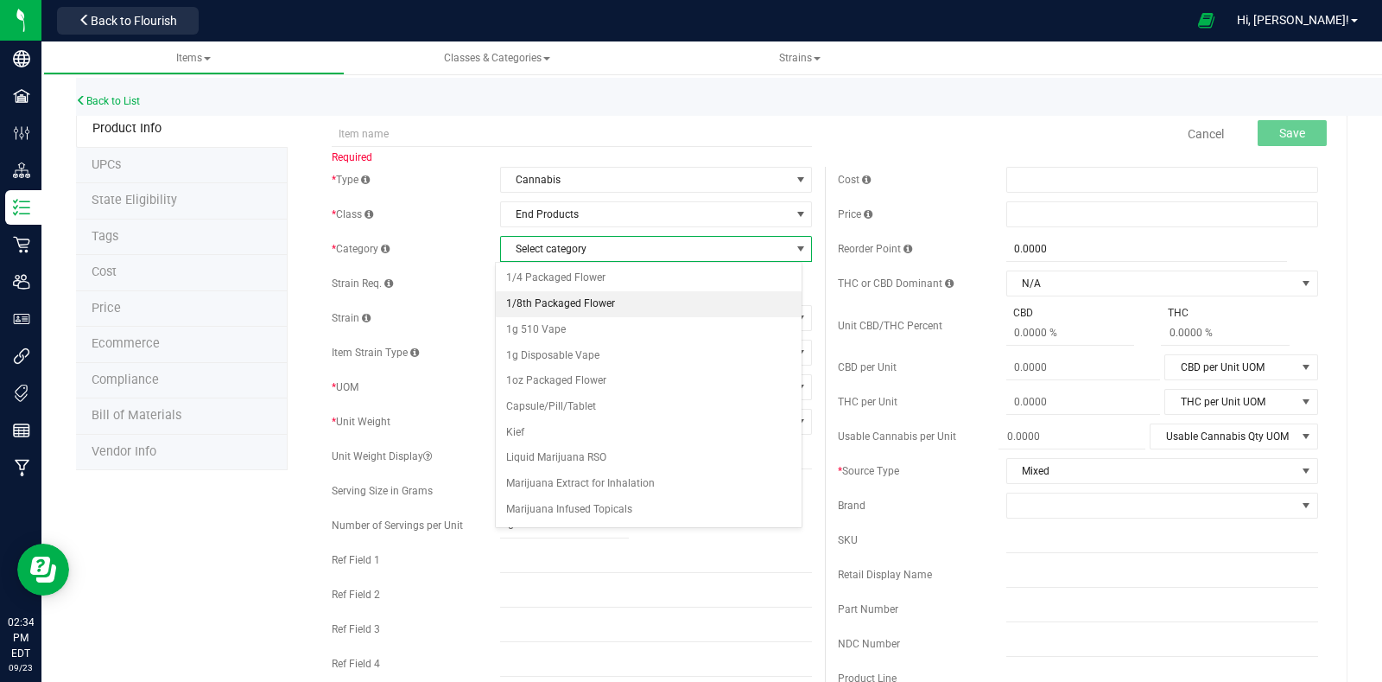
click at [658, 304] on li "1/8th Packaged Flower" at bounding box center [649, 304] width 306 height 26
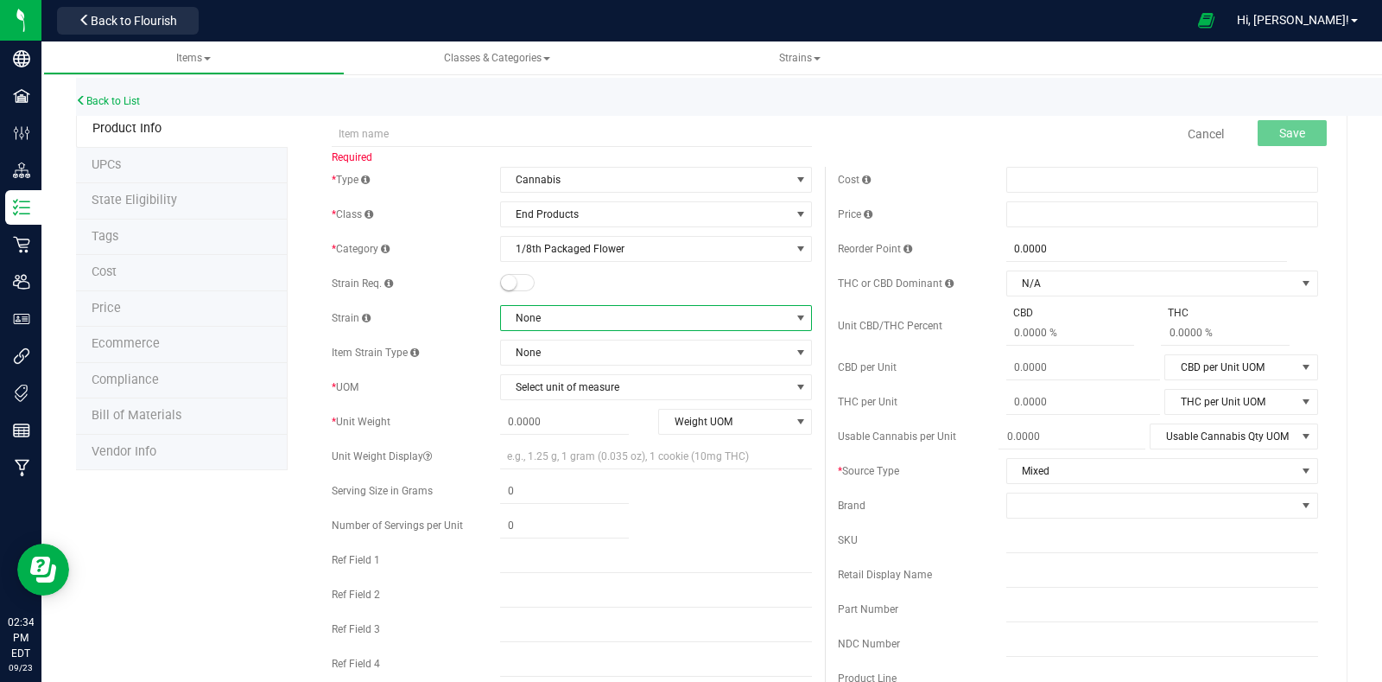
click at [590, 319] on span "None" at bounding box center [645, 318] width 289 height 24
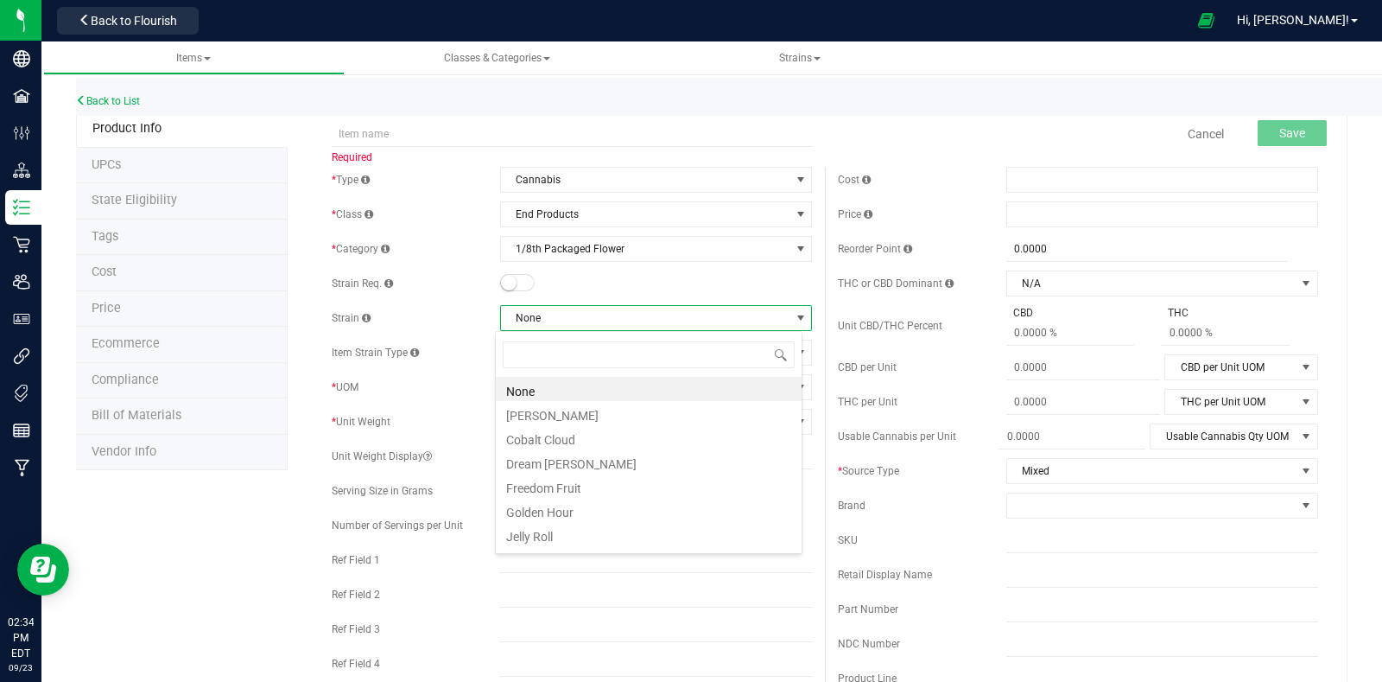
scroll to position [25, 308]
click at [505, 138] on input "text" at bounding box center [572, 134] width 480 height 26
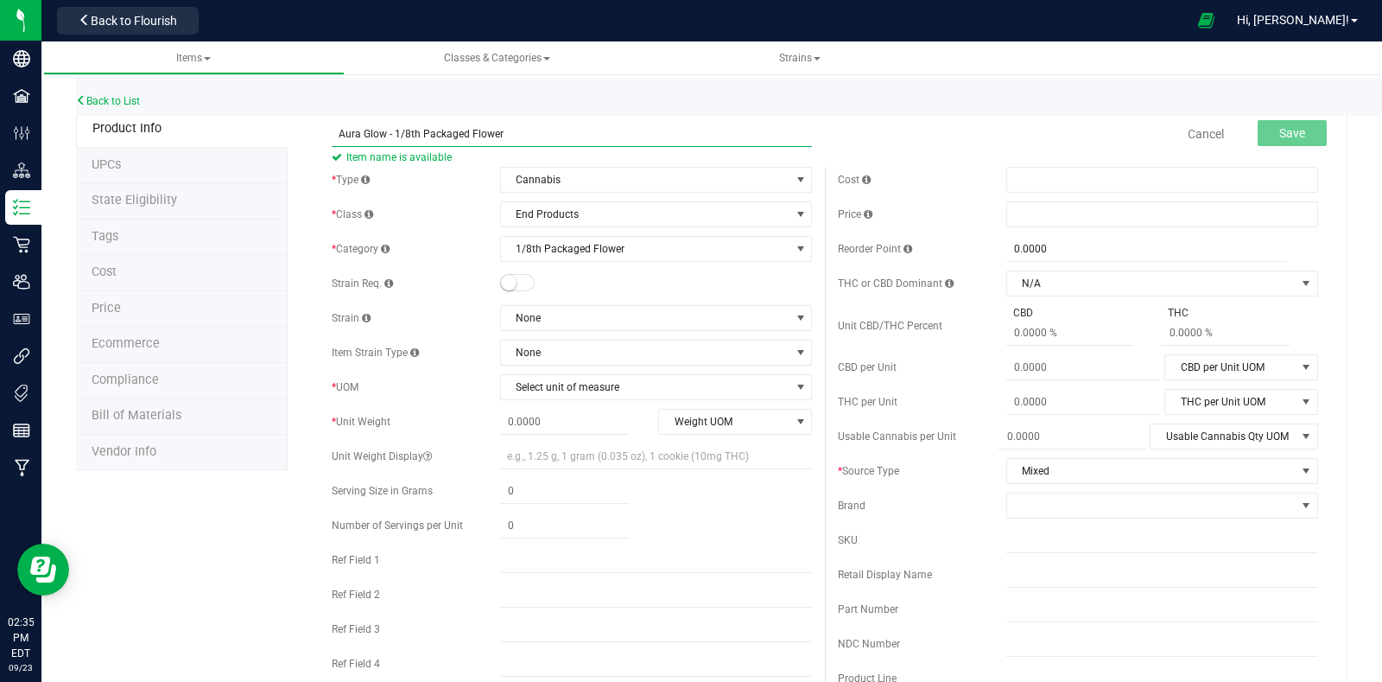
click at [384, 133] on input "Aura Glow - 1/8th Packaged Flower" at bounding box center [572, 134] width 480 height 26
click at [598, 133] on input "Aura Glow - 29.12% - 1/8th Packaged Flower" at bounding box center [572, 134] width 480 height 26
type input "Aura Glow - 29.12% - 1/8th Packaged Flower"
click at [1002, 150] on div "Cancel Save" at bounding box center [1078, 133] width 506 height 43
click at [577, 399] on span "Select unit of measure" at bounding box center [656, 387] width 312 height 26
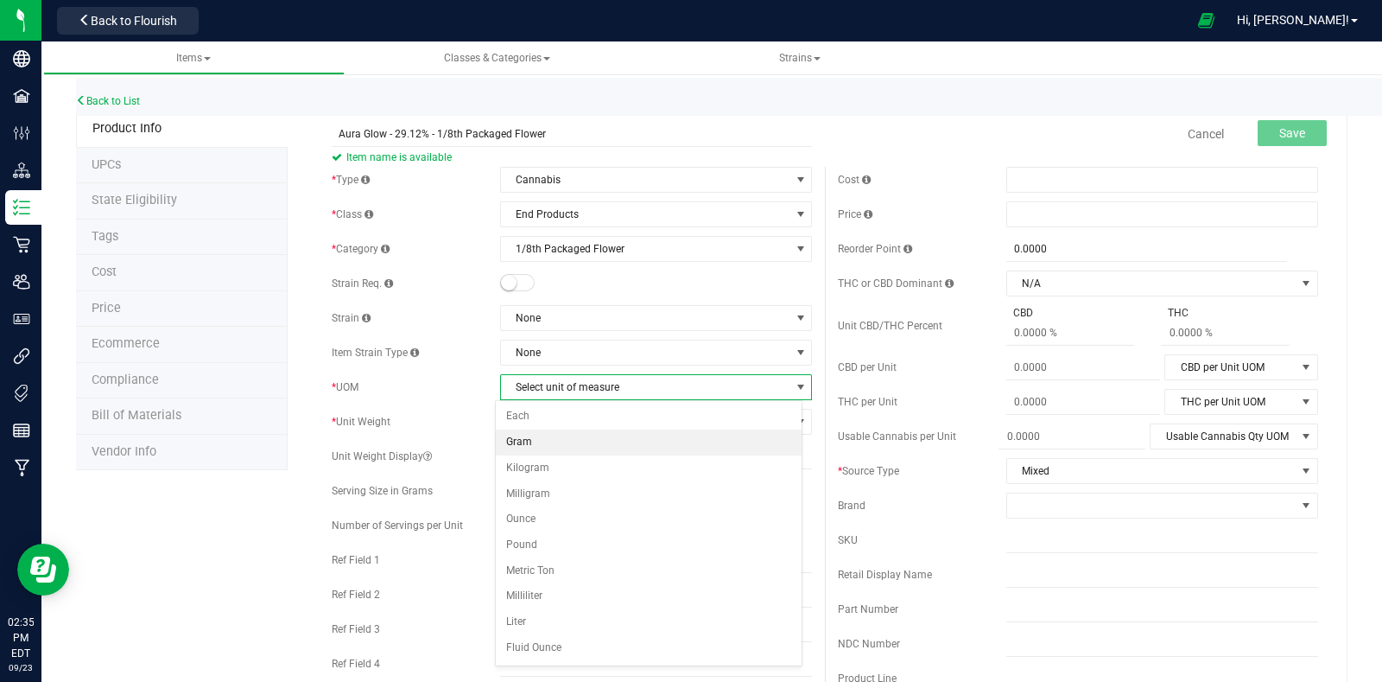
click at [590, 439] on li "Gram" at bounding box center [649, 442] width 306 height 26
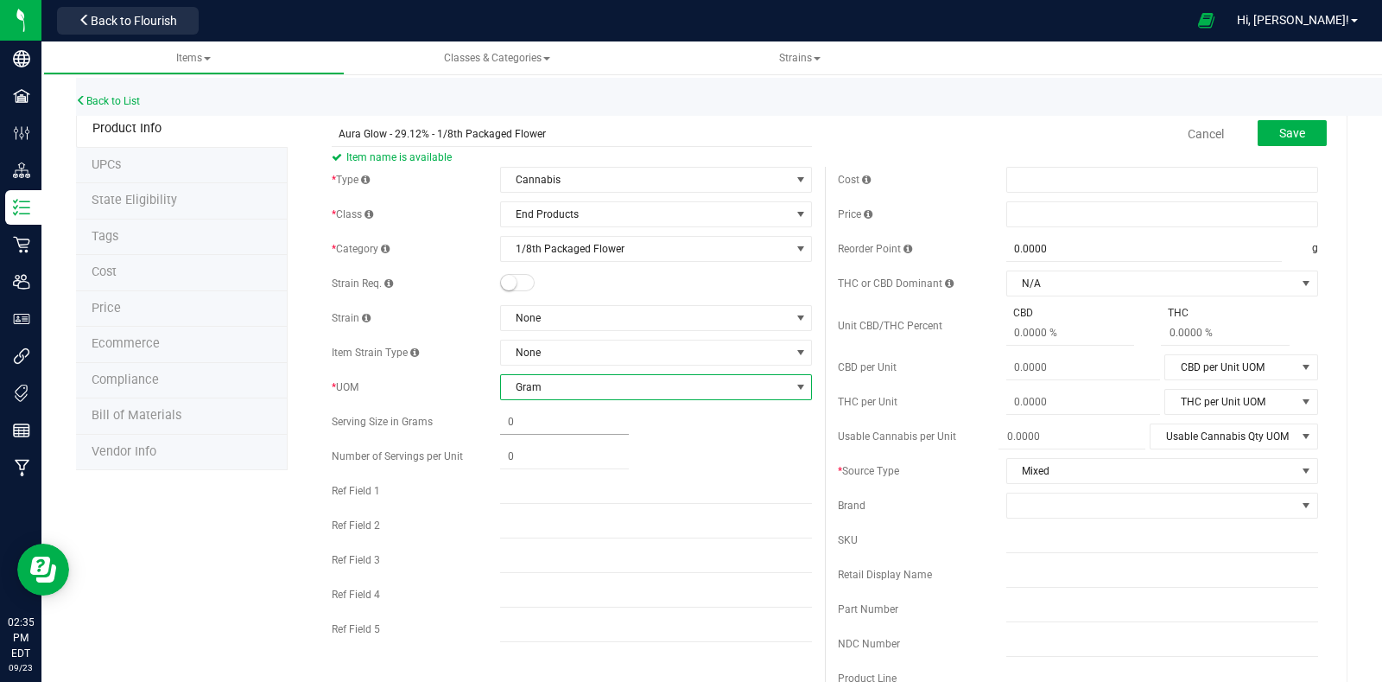
click at [536, 427] on span at bounding box center [564, 422] width 129 height 25
type input "3.5"
type input "3.5000"
click at [494, 300] on div "* Type Cannabis Select type Cannabis Non-Inventory Raw Materials Supplies * Cla…" at bounding box center [572, 409] width 506 height 484
click at [1280, 136] on span "Save" at bounding box center [1293, 133] width 26 height 14
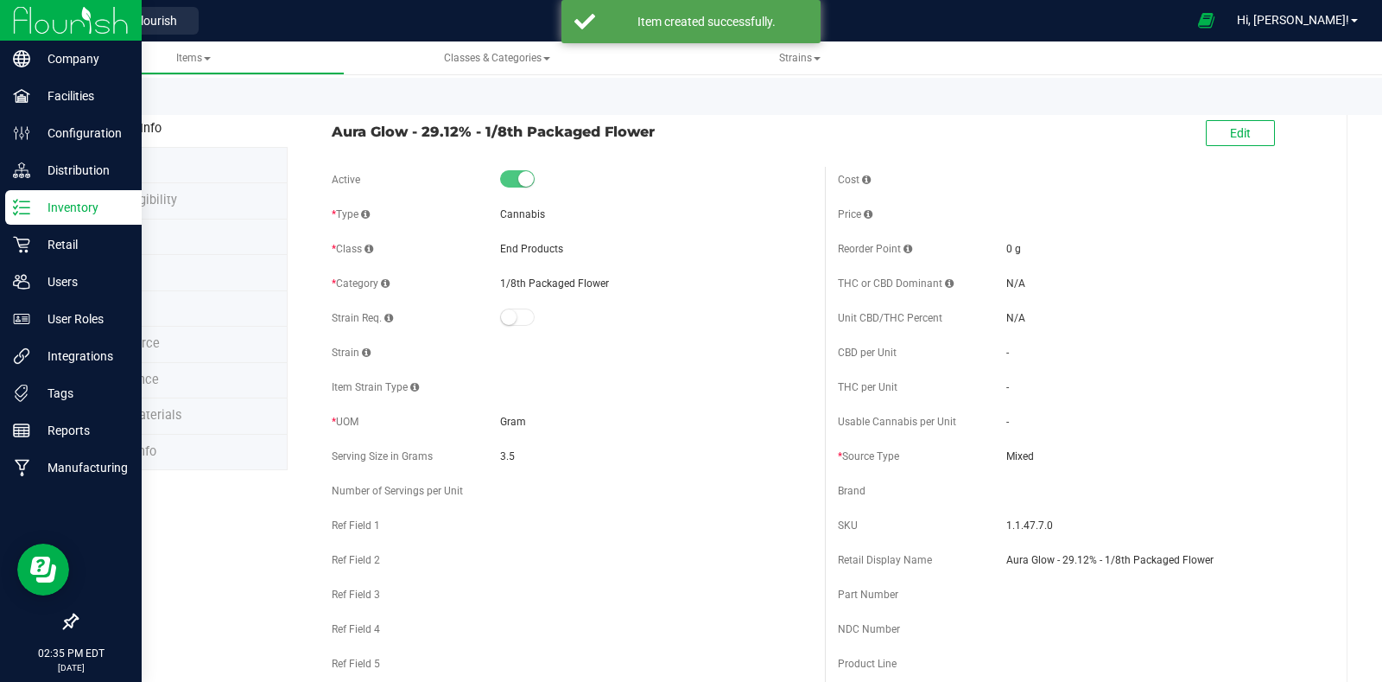
click at [95, 218] on div "Inventory" at bounding box center [73, 207] width 137 height 35
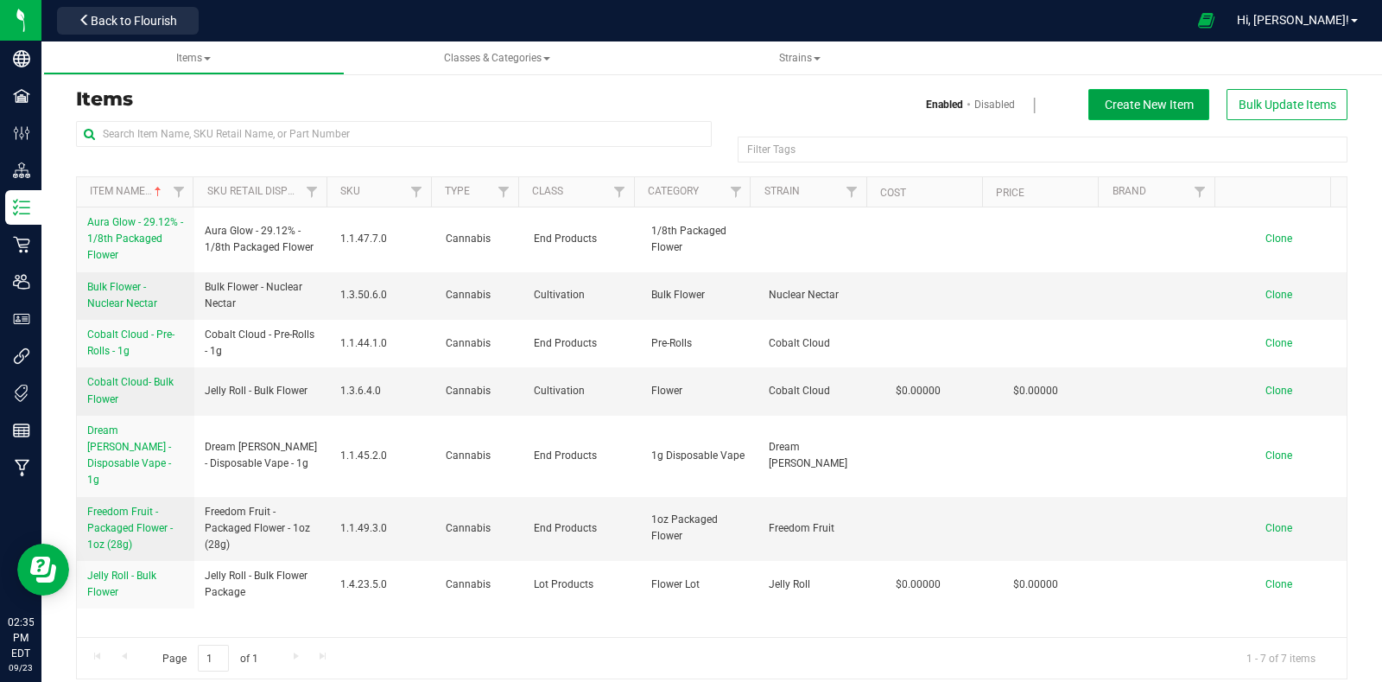
click at [1138, 103] on span "Create New Item" at bounding box center [1149, 105] width 89 height 14
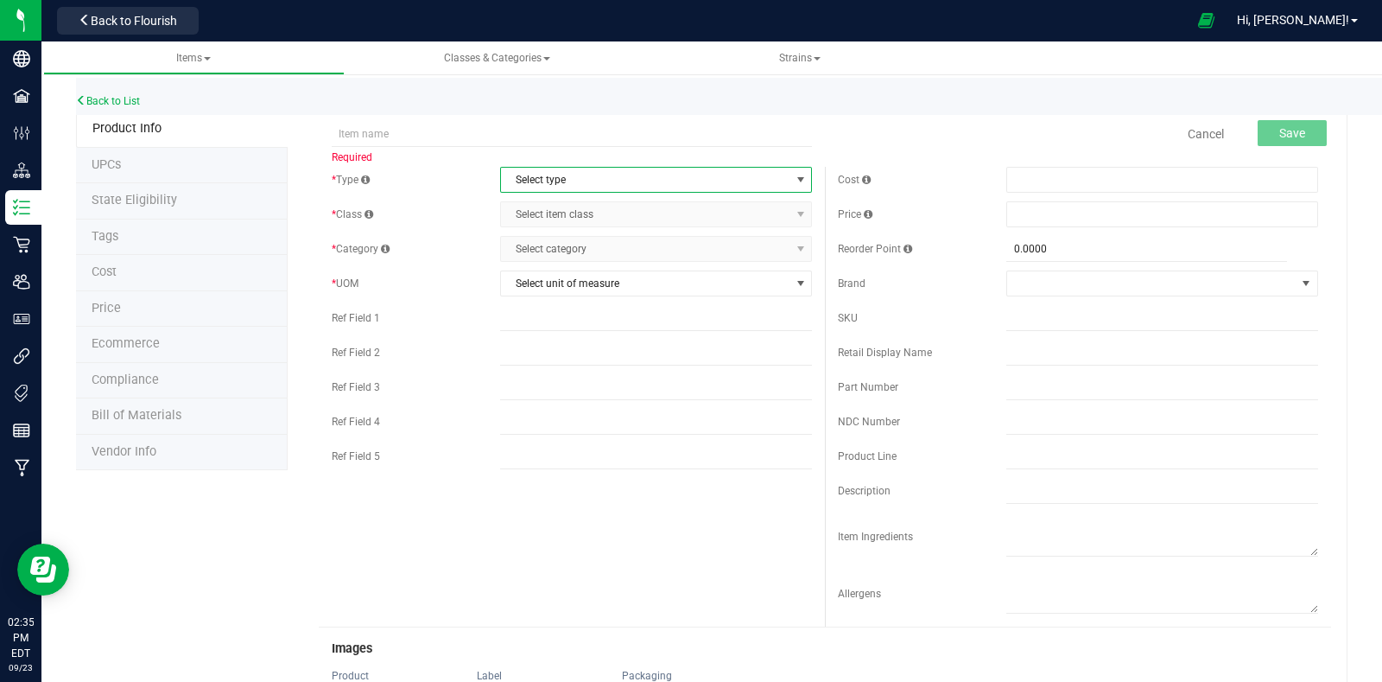
click at [586, 173] on span "Select type" at bounding box center [645, 180] width 289 height 24
drag, startPoint x: 584, startPoint y: 227, endPoint x: 588, endPoint y: 210, distance: 17.8
click at [588, 210] on ul "Cannabis Non-Inventory Raw Materials Supplies" at bounding box center [649, 247] width 306 height 103
click at [588, 210] on li "Cannabis" at bounding box center [649, 209] width 306 height 26
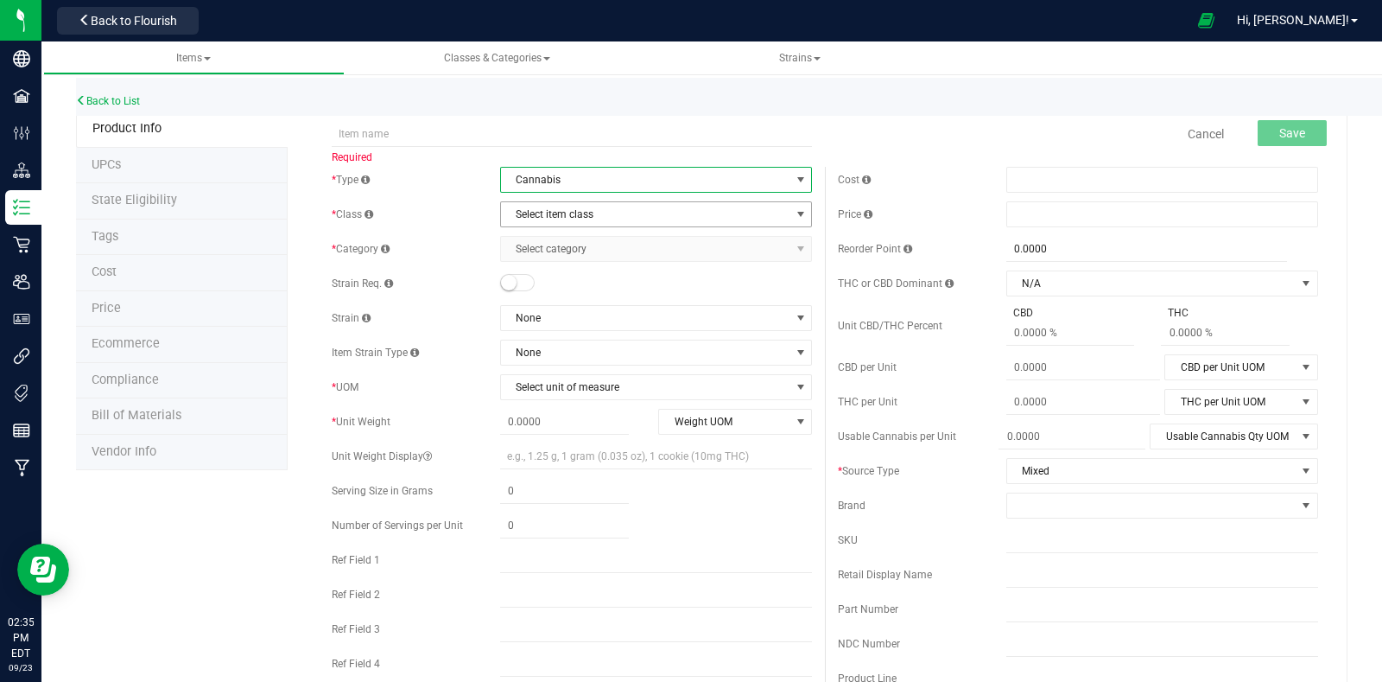
click at [596, 213] on span "Select item class" at bounding box center [645, 214] width 289 height 24
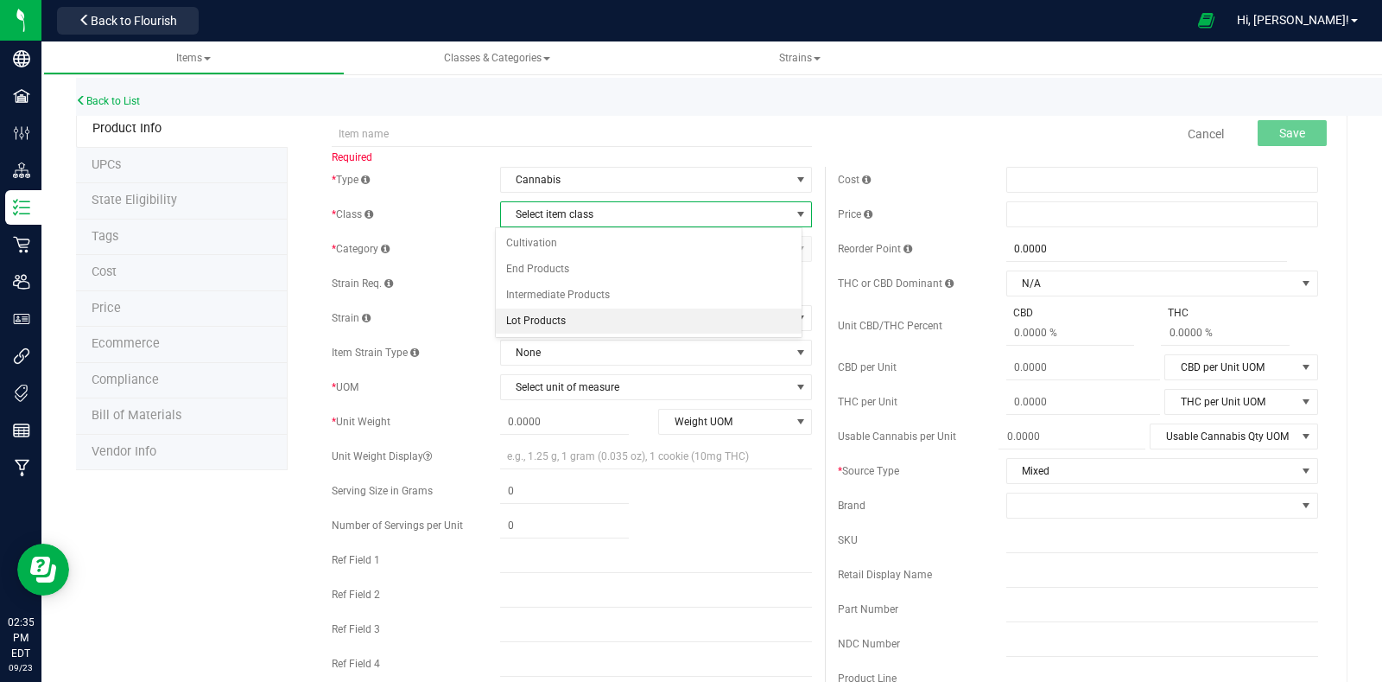
click at [579, 310] on li "Lot Products" at bounding box center [649, 321] width 306 height 26
click at [596, 248] on span "Select category" at bounding box center [645, 249] width 289 height 24
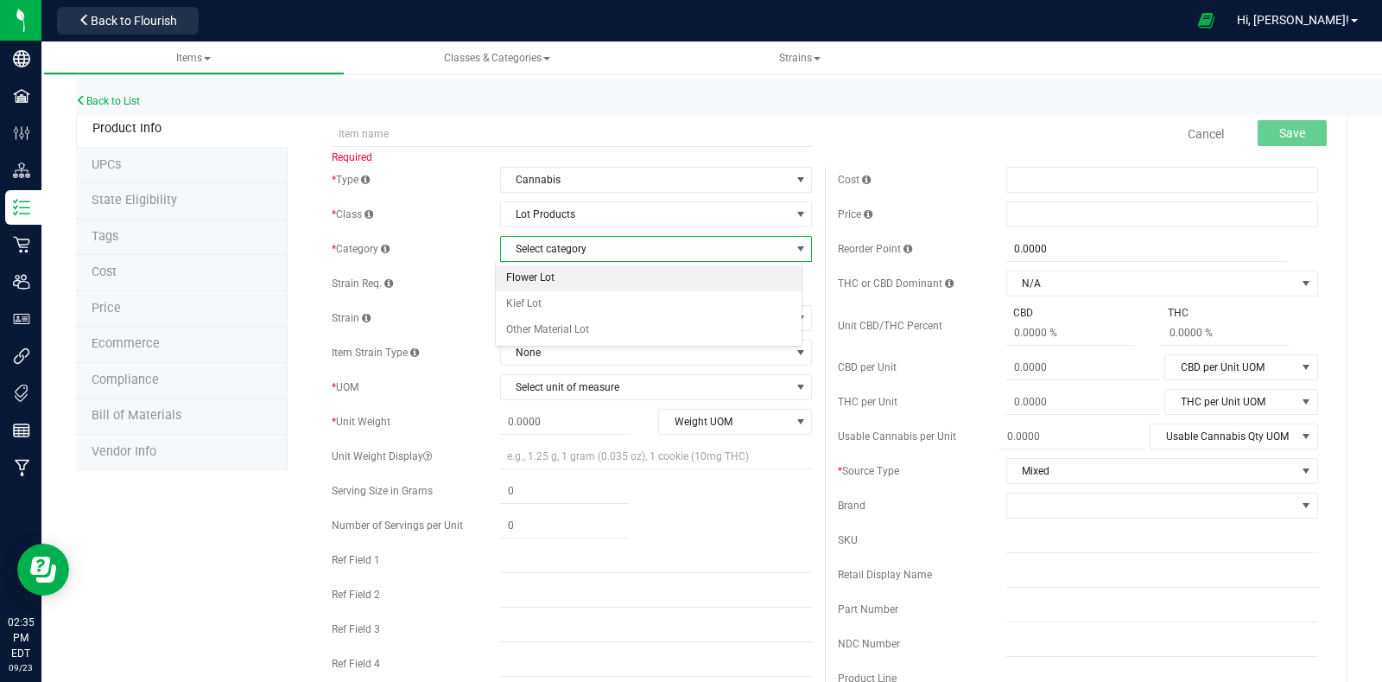
click at [594, 278] on li "Flower Lot" at bounding box center [649, 278] width 306 height 26
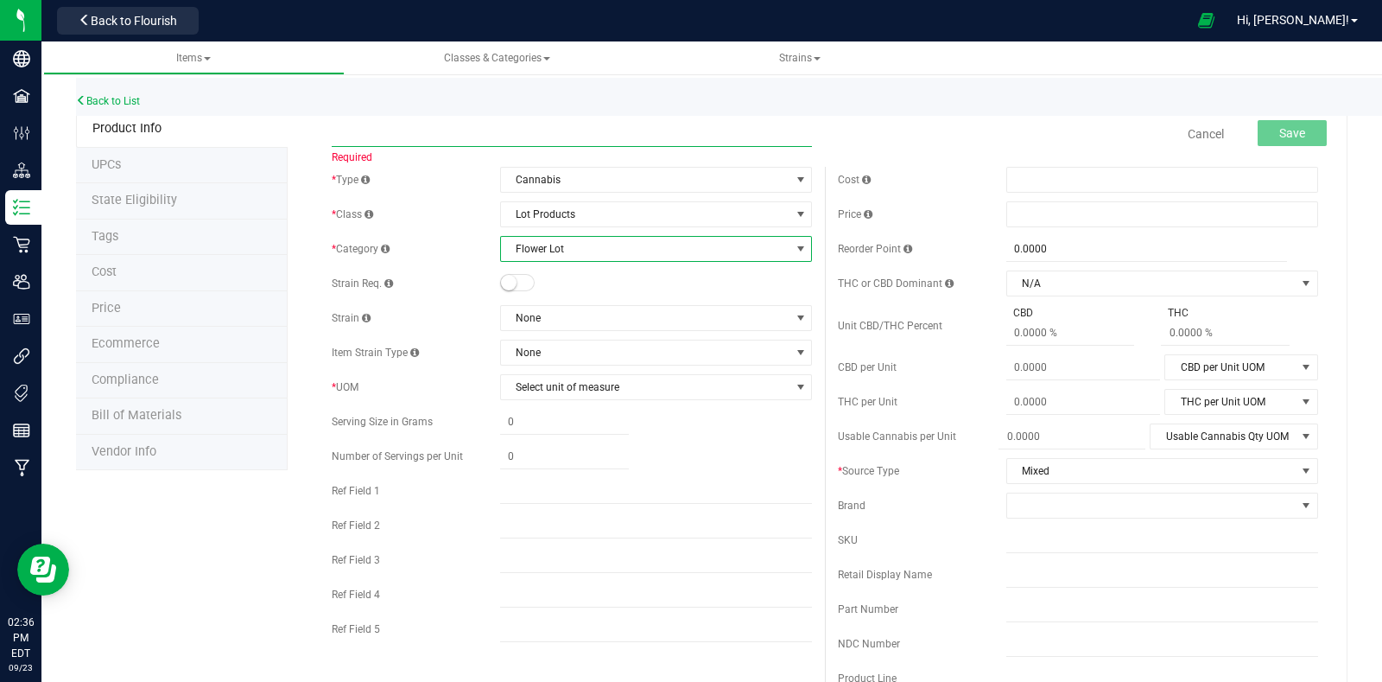
click at [524, 129] on input "text" at bounding box center [572, 134] width 480 height 26
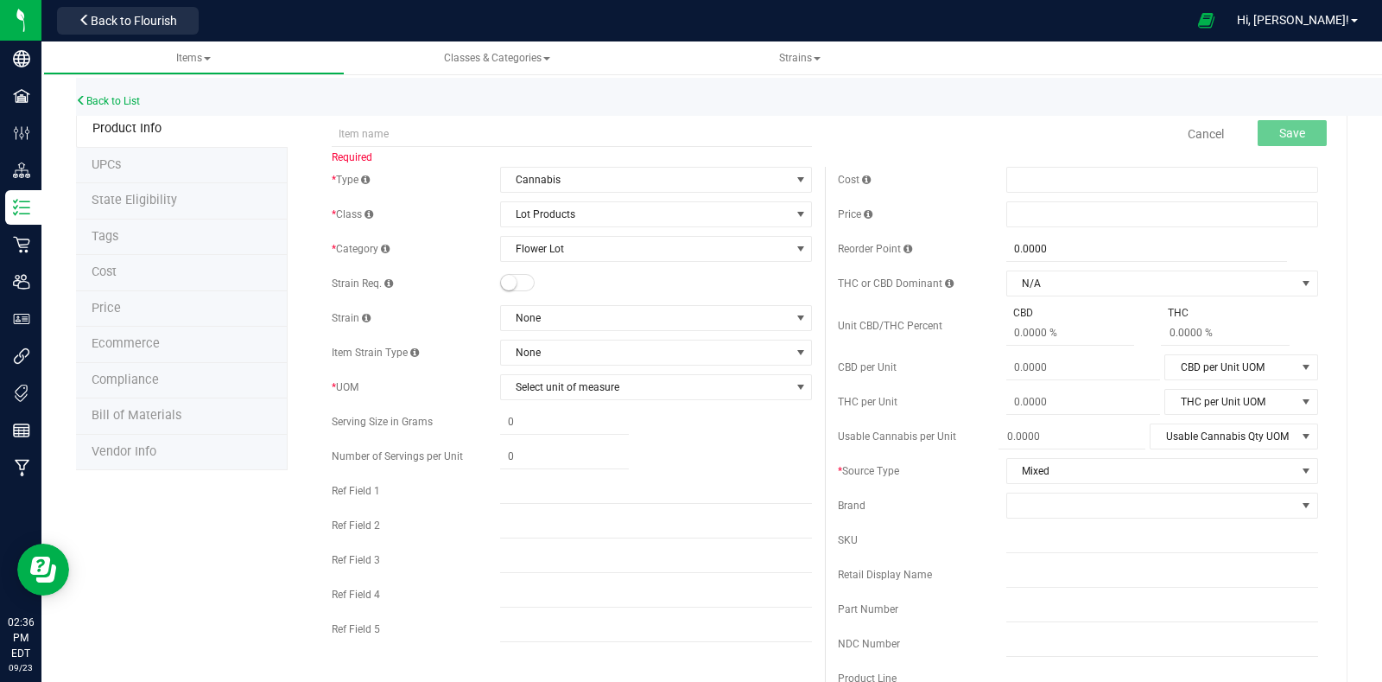
click at [747, 298] on div "* Type Cannabis Select type Cannabis Non-Inventory Raw Materials Supplies * Cla…" at bounding box center [572, 409] width 506 height 484
click at [687, 322] on span "None" at bounding box center [645, 318] width 289 height 24
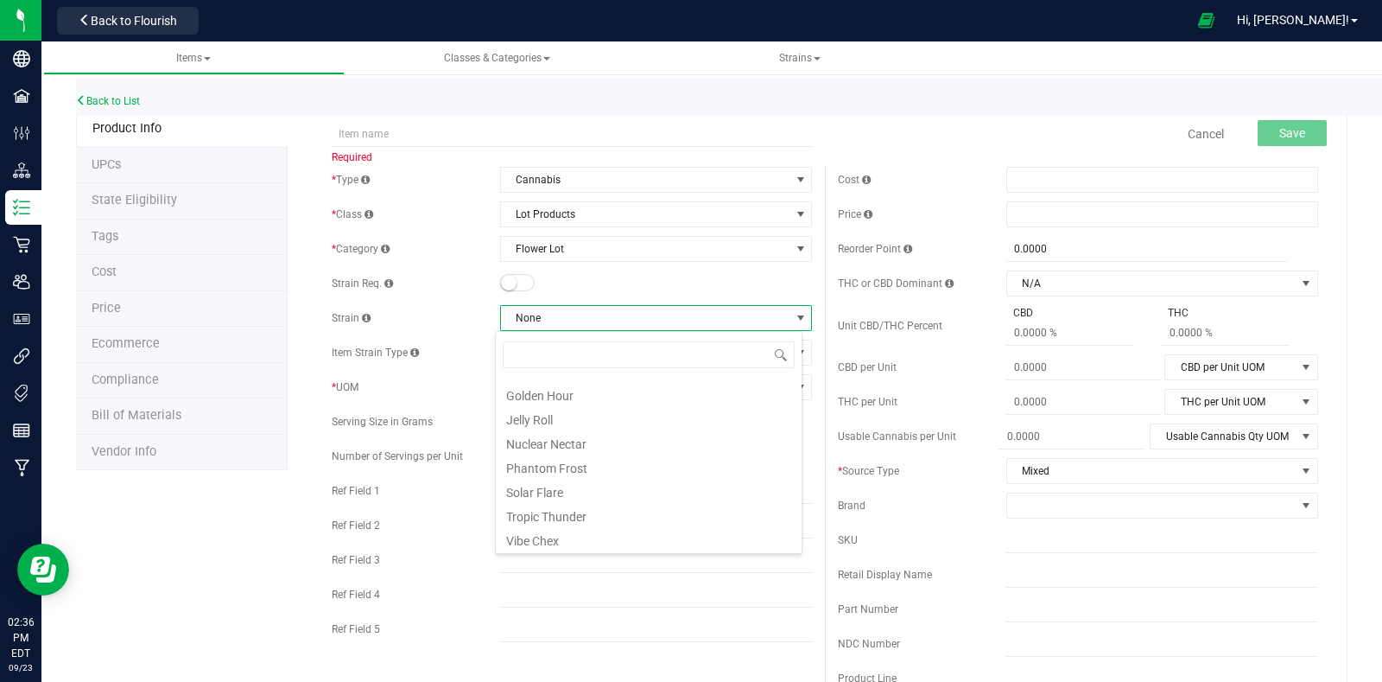
scroll to position [117, 0]
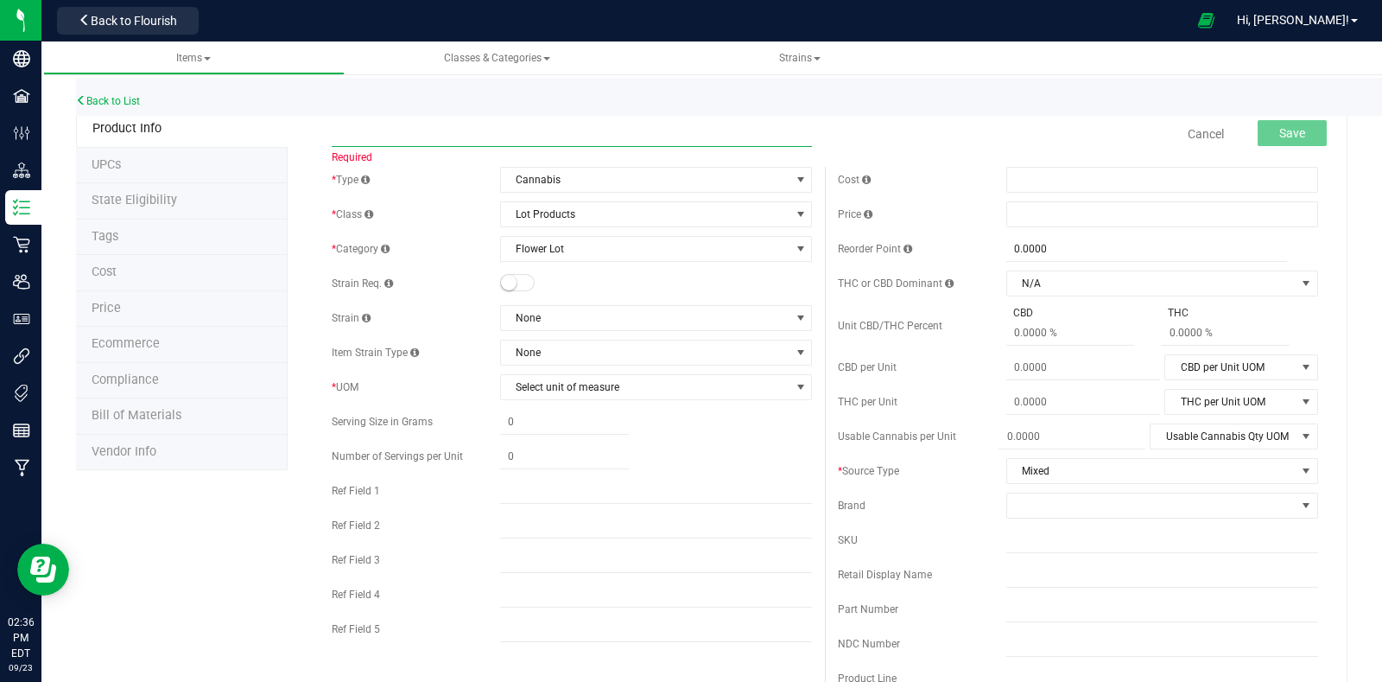
click at [494, 130] on input "text" at bounding box center [572, 134] width 480 height 26
type input "Solar Flare - BULK - Ground Flower"
click at [610, 405] on div "* Type Cannabis Select type Cannabis Non-Inventory Raw Materials Supplies * Cla…" at bounding box center [572, 409] width 506 height 484
click at [615, 396] on span "Select unit of measure" at bounding box center [645, 387] width 289 height 24
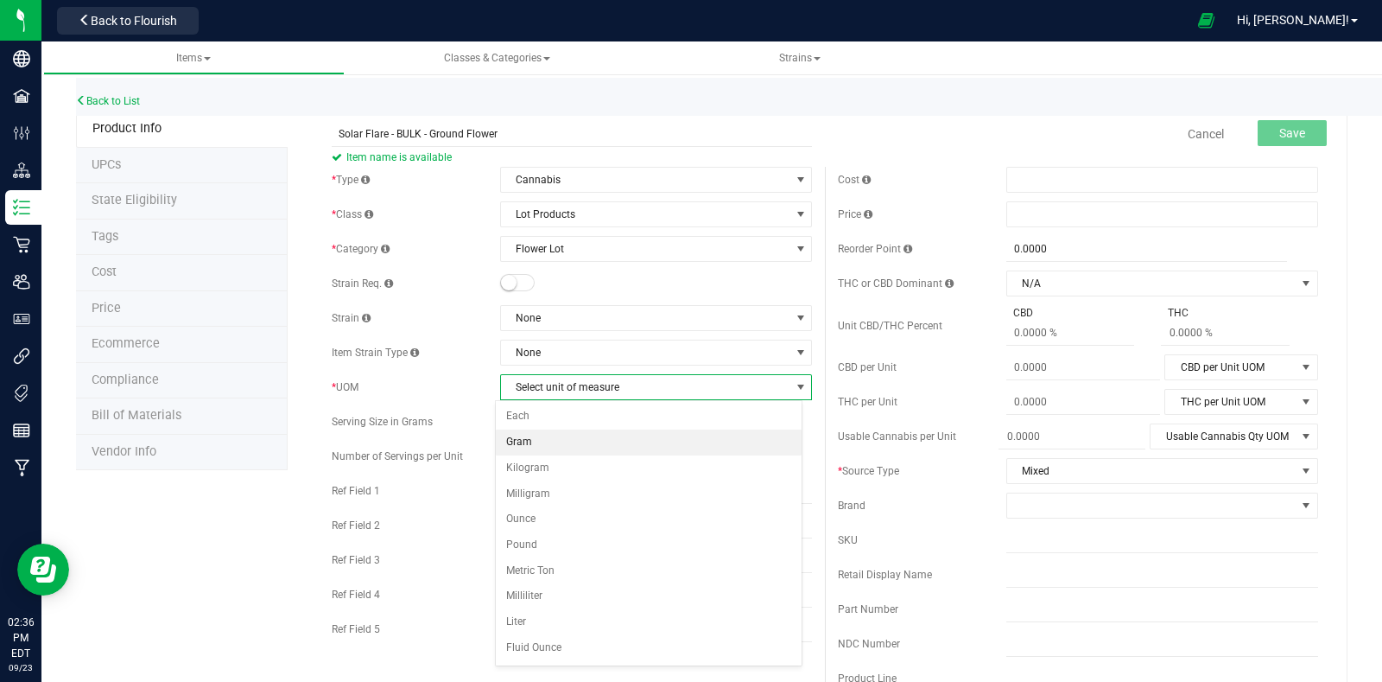
click at [595, 442] on li "Gram" at bounding box center [649, 442] width 306 height 26
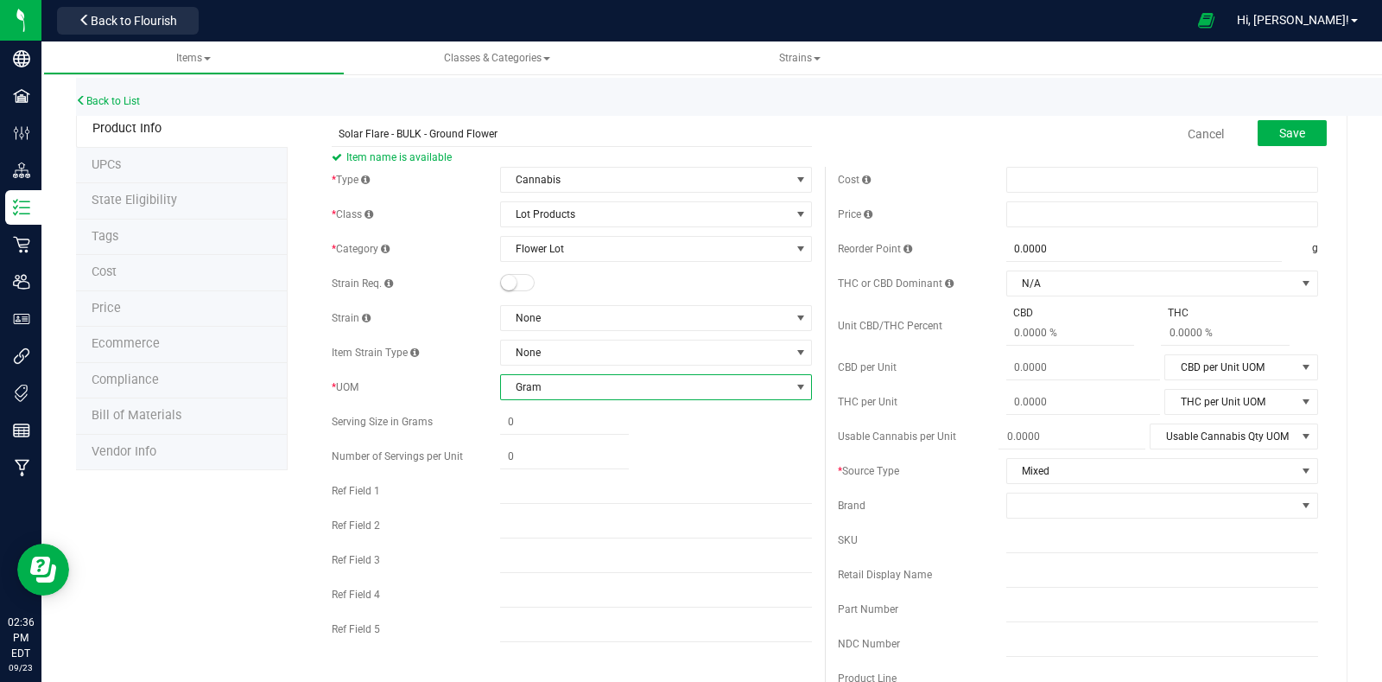
click at [488, 371] on div "* Type Cannabis Select type Cannabis Non-Inventory Raw Materials Supplies * Cla…" at bounding box center [572, 409] width 506 height 484
click at [1280, 137] on span "Save" at bounding box center [1293, 133] width 26 height 14
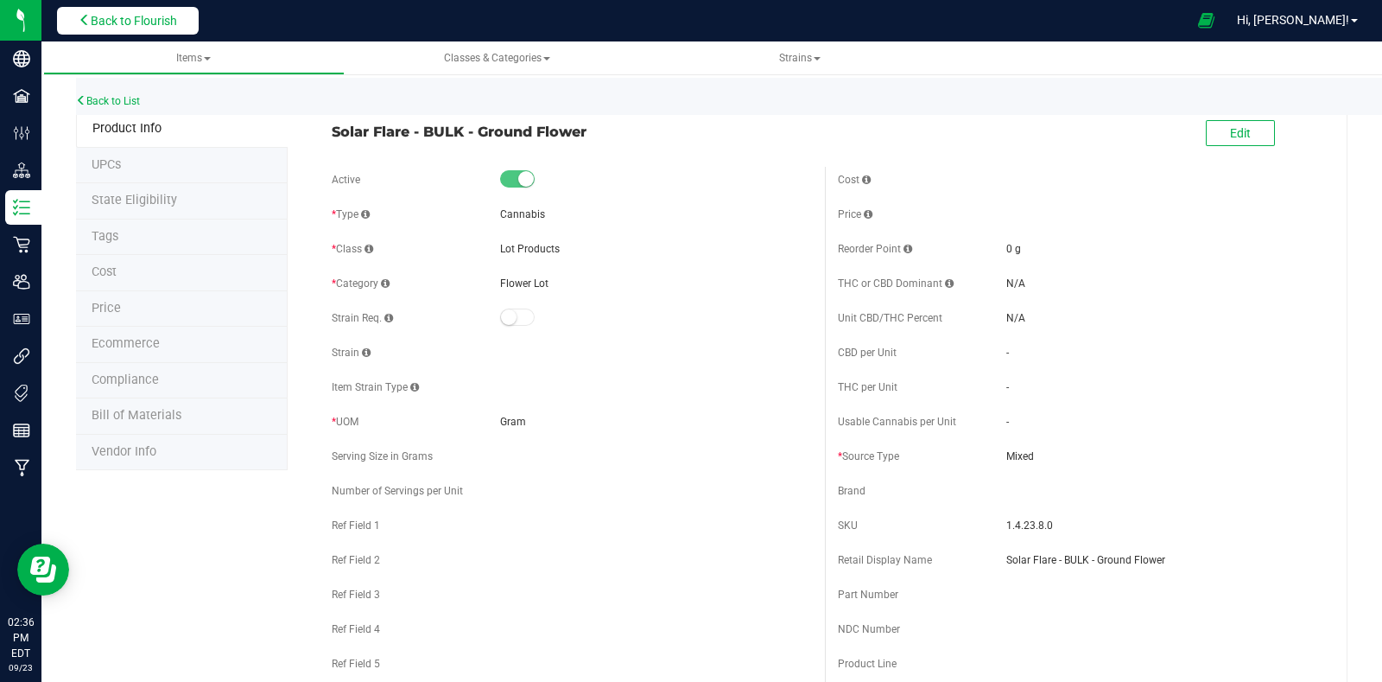
click at [161, 23] on span "Back to Flourish" at bounding box center [134, 21] width 86 height 14
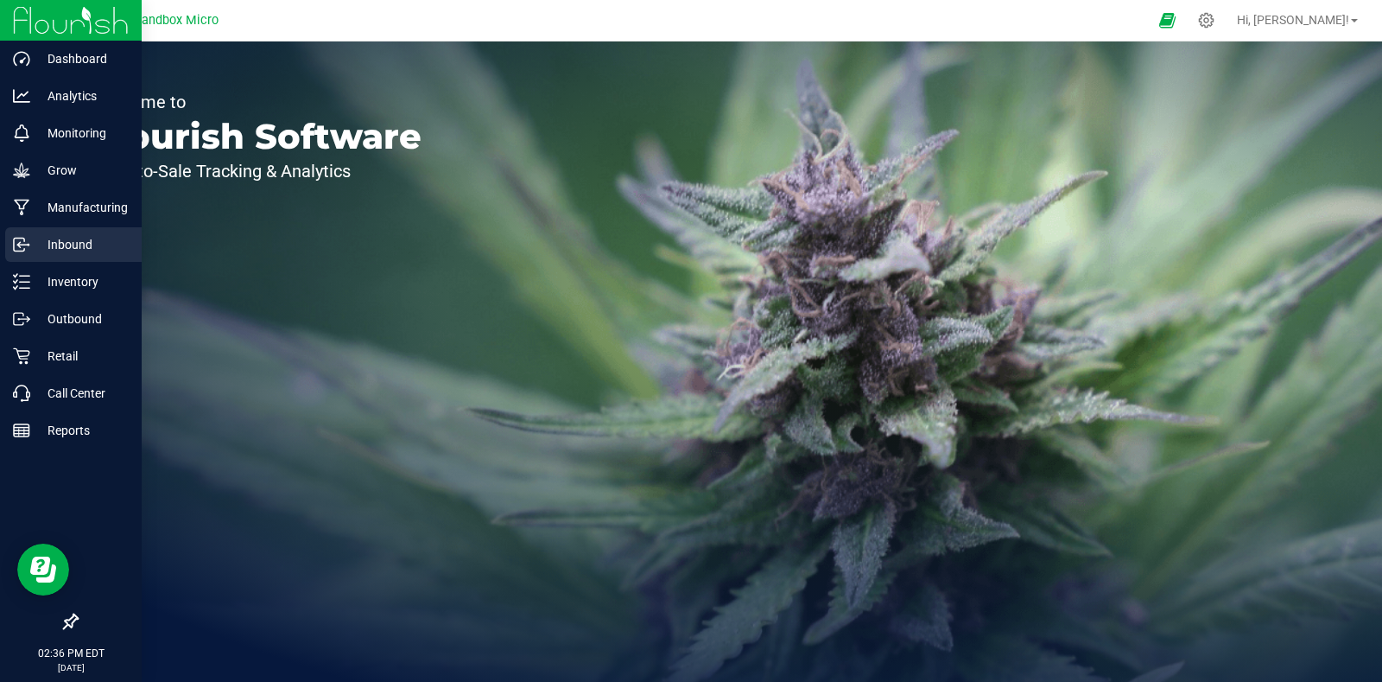
click at [82, 234] on p "Inbound" at bounding box center [82, 244] width 104 height 21
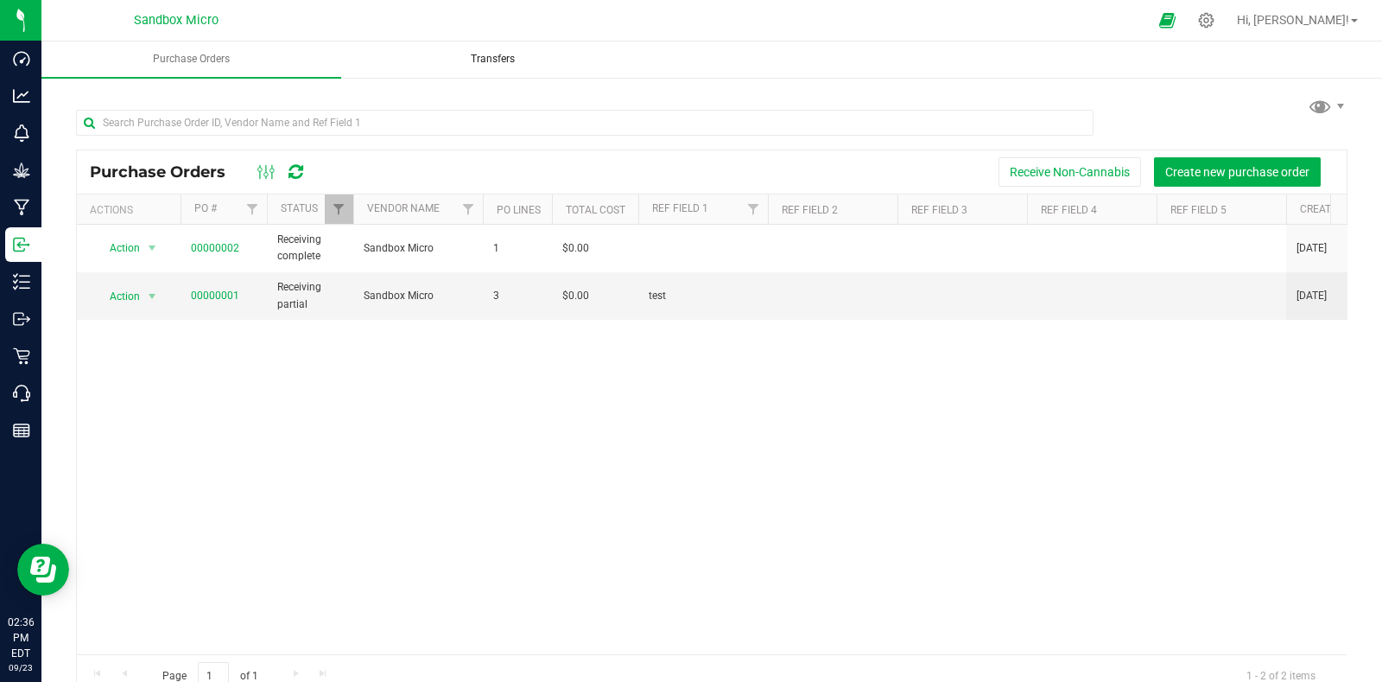
click at [486, 61] on span "Transfers" at bounding box center [493, 59] width 91 height 15
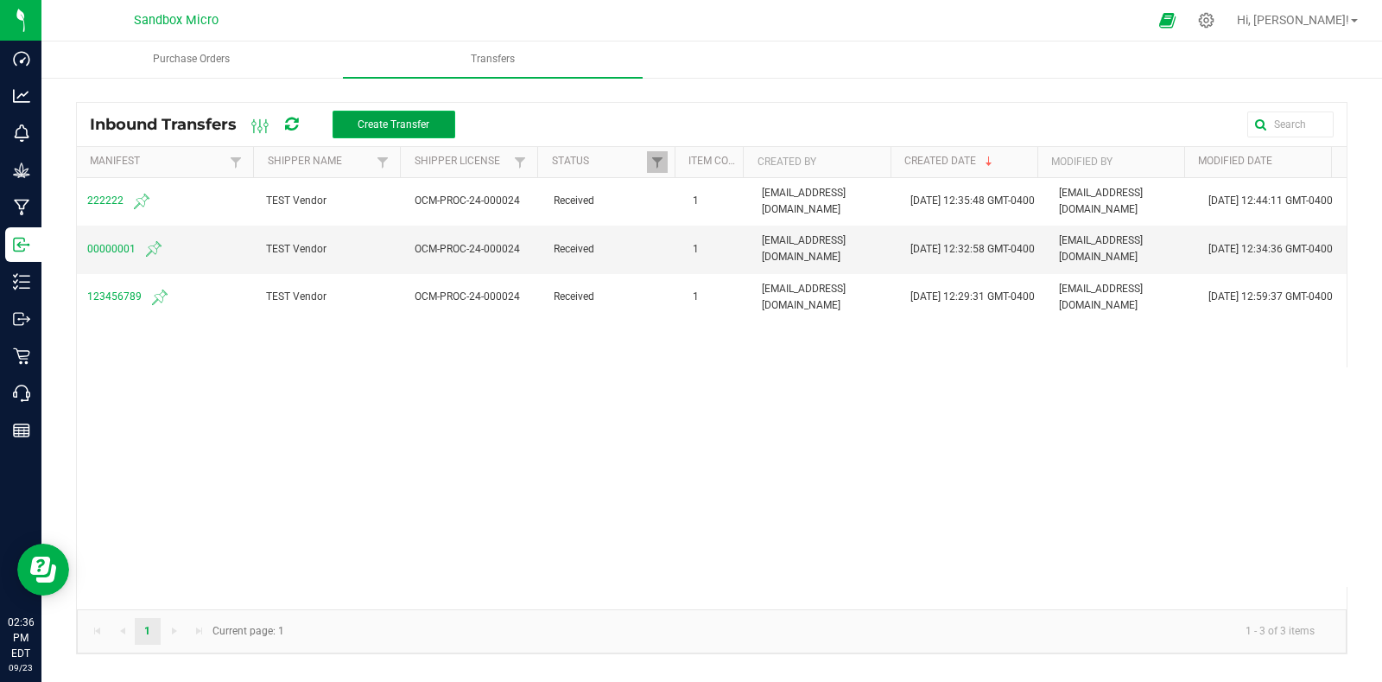
click at [410, 118] on span "Create Transfer" at bounding box center [394, 124] width 72 height 12
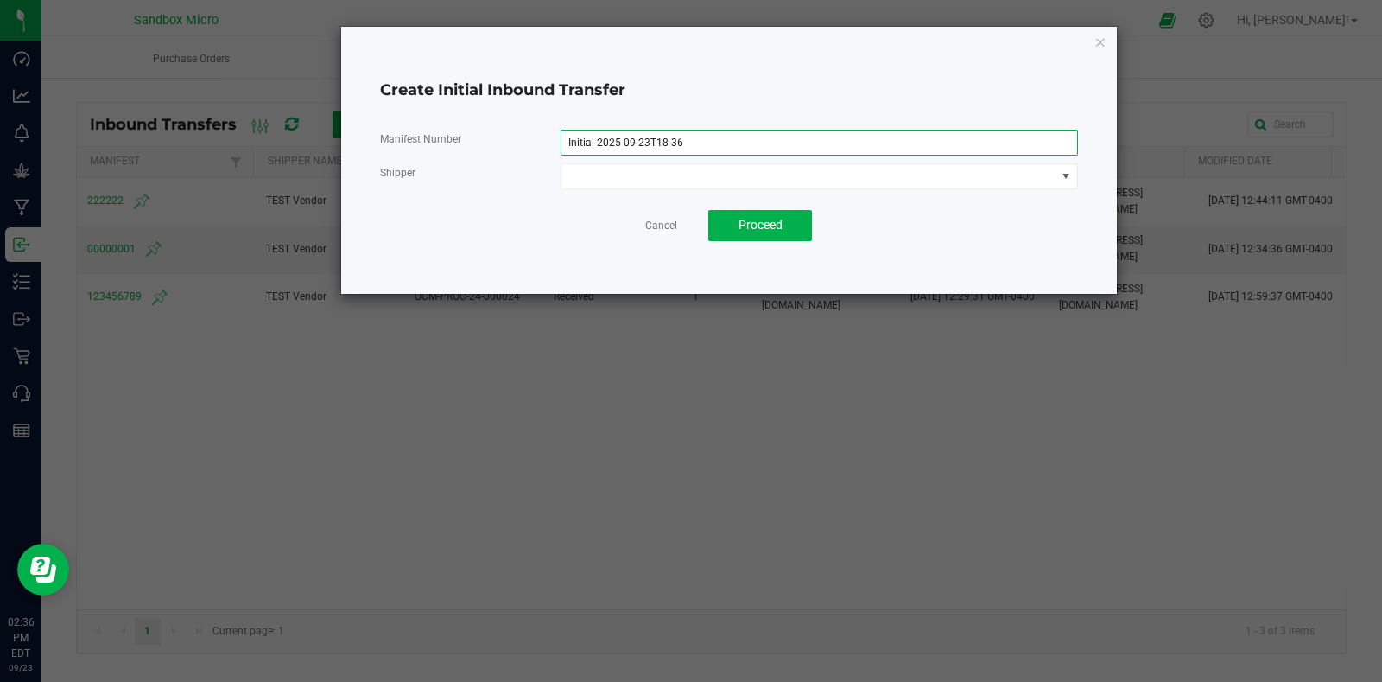
drag, startPoint x: 706, startPoint y: 147, endPoint x: 480, endPoint y: 140, distance: 225.6
click at [480, 140] on div "Manifest Number Initial-2025-09-23T18-36" at bounding box center [729, 143] width 724 height 26
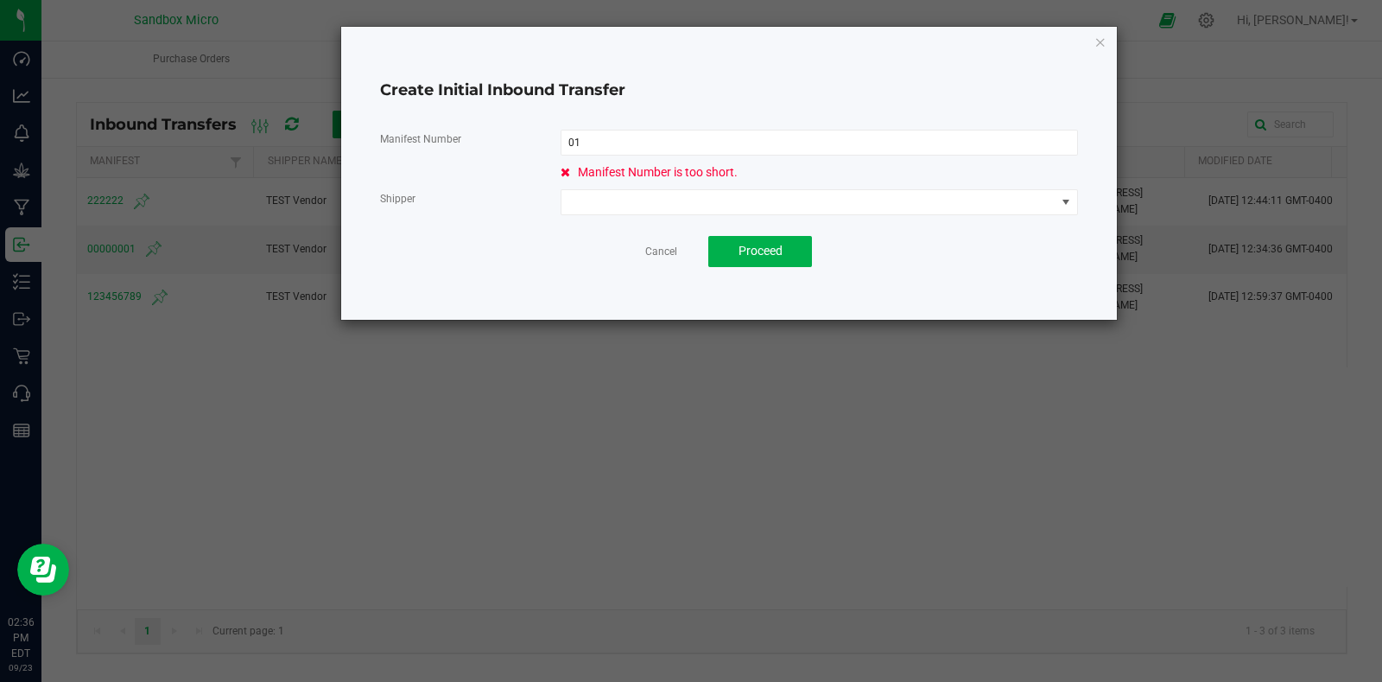
click at [499, 181] on div "Manifest Number 01 Manifest Number is too short. Shipper" at bounding box center [729, 173] width 698 height 86
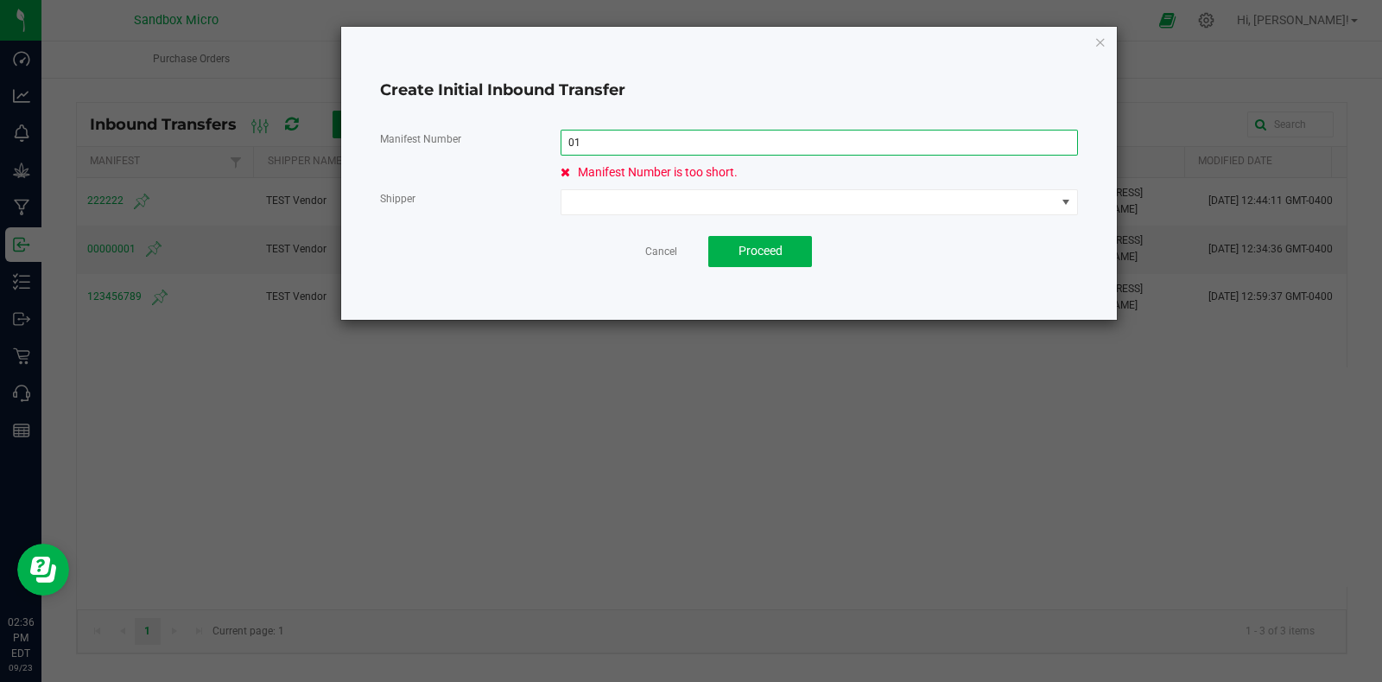
click at [623, 140] on input "01" at bounding box center [820, 143] width 518 height 26
type input "0"
type input "001"
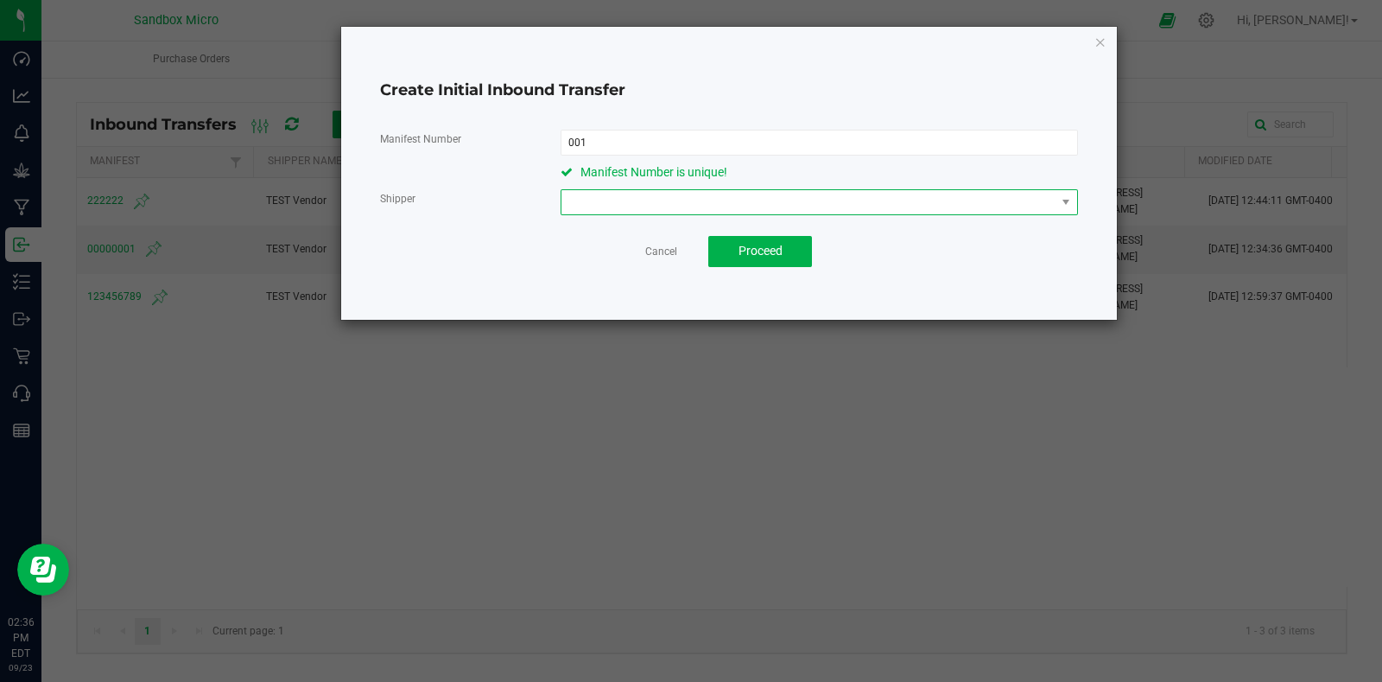
click at [636, 197] on span at bounding box center [809, 202] width 494 height 24
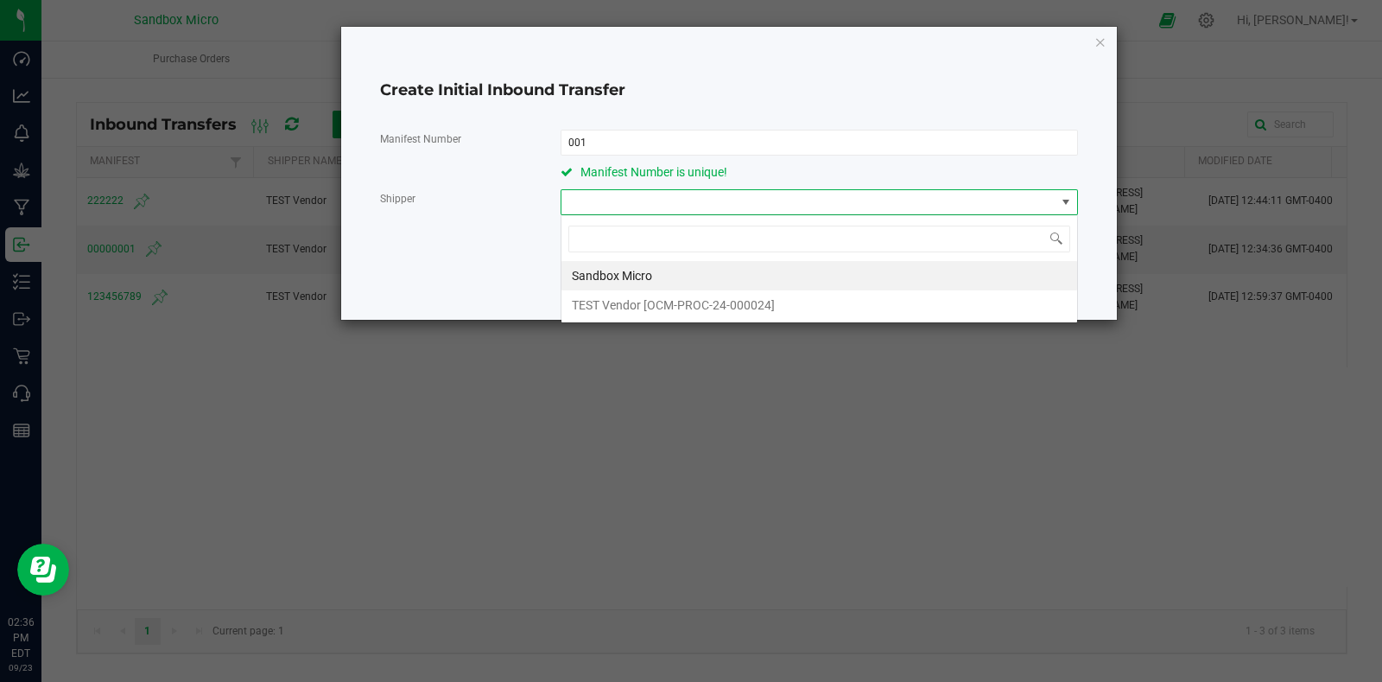
scroll to position [25, 517]
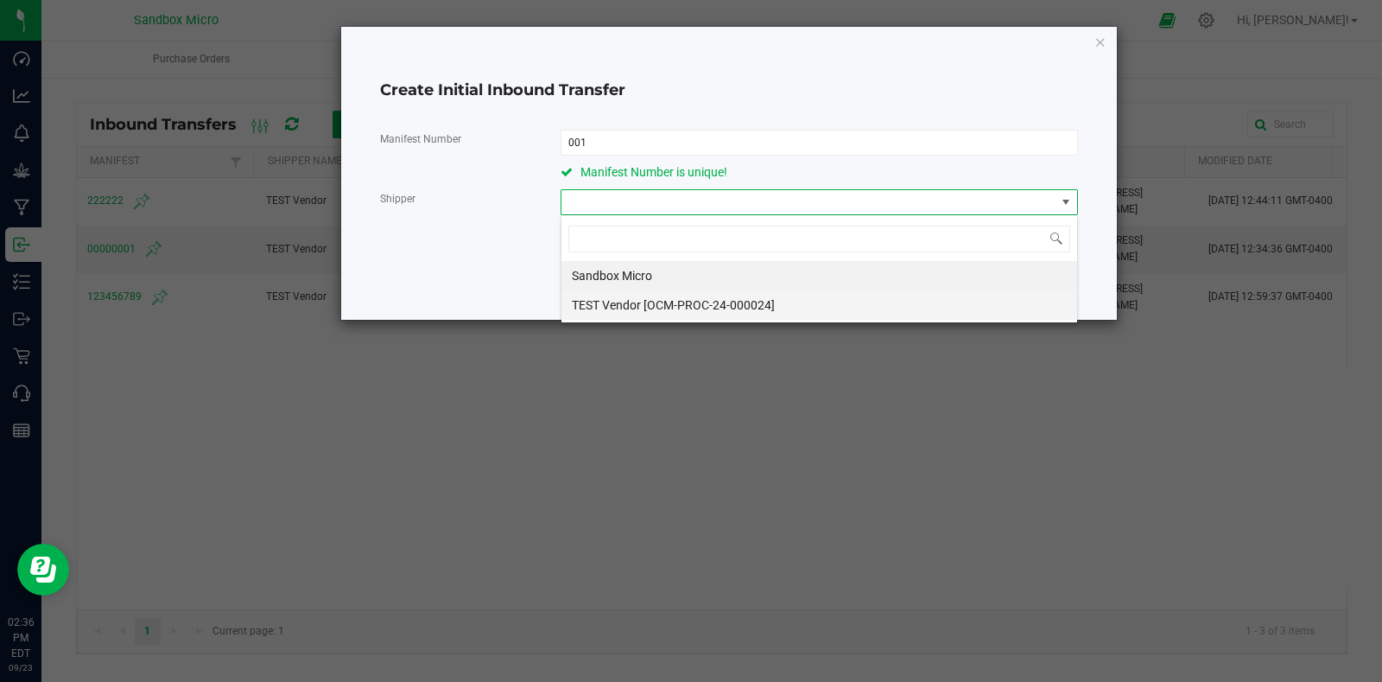
click at [665, 305] on span "TEST Vendor [OCM-PROC-24-000024]" at bounding box center [673, 305] width 203 height 26
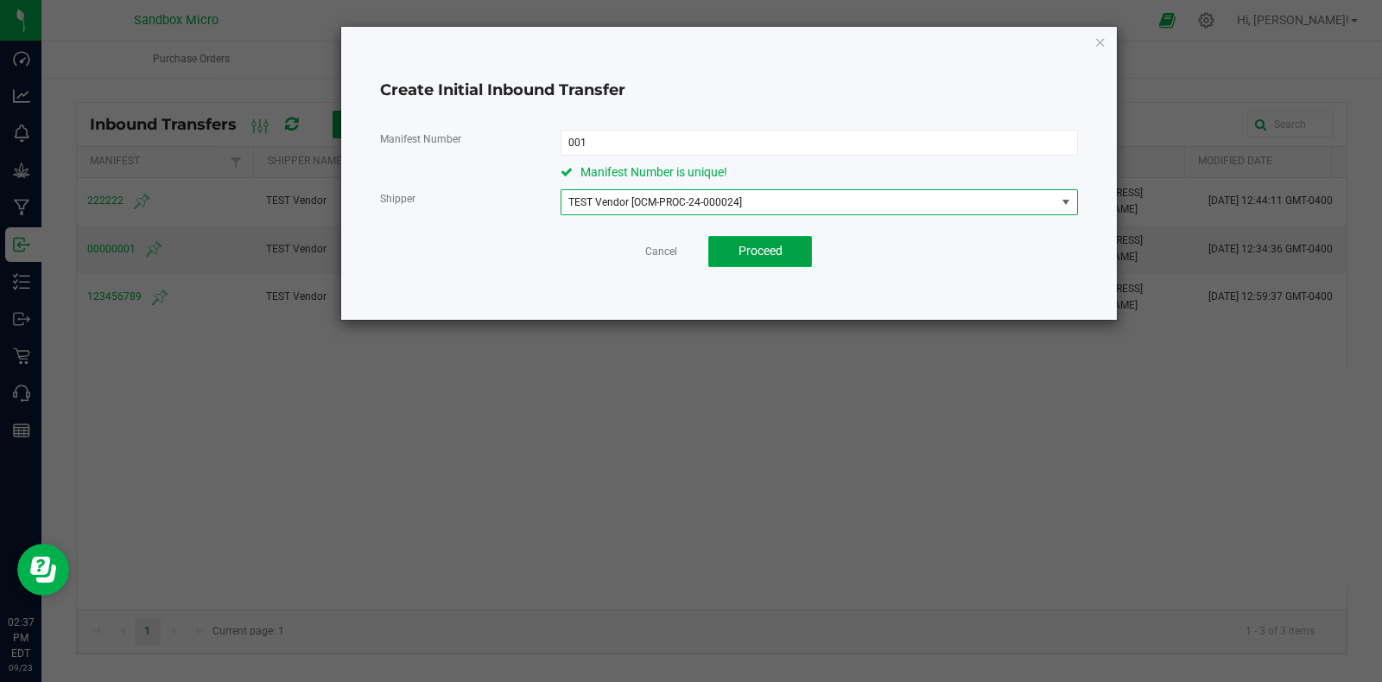
click at [793, 252] on button "Proceed" at bounding box center [760, 251] width 104 height 31
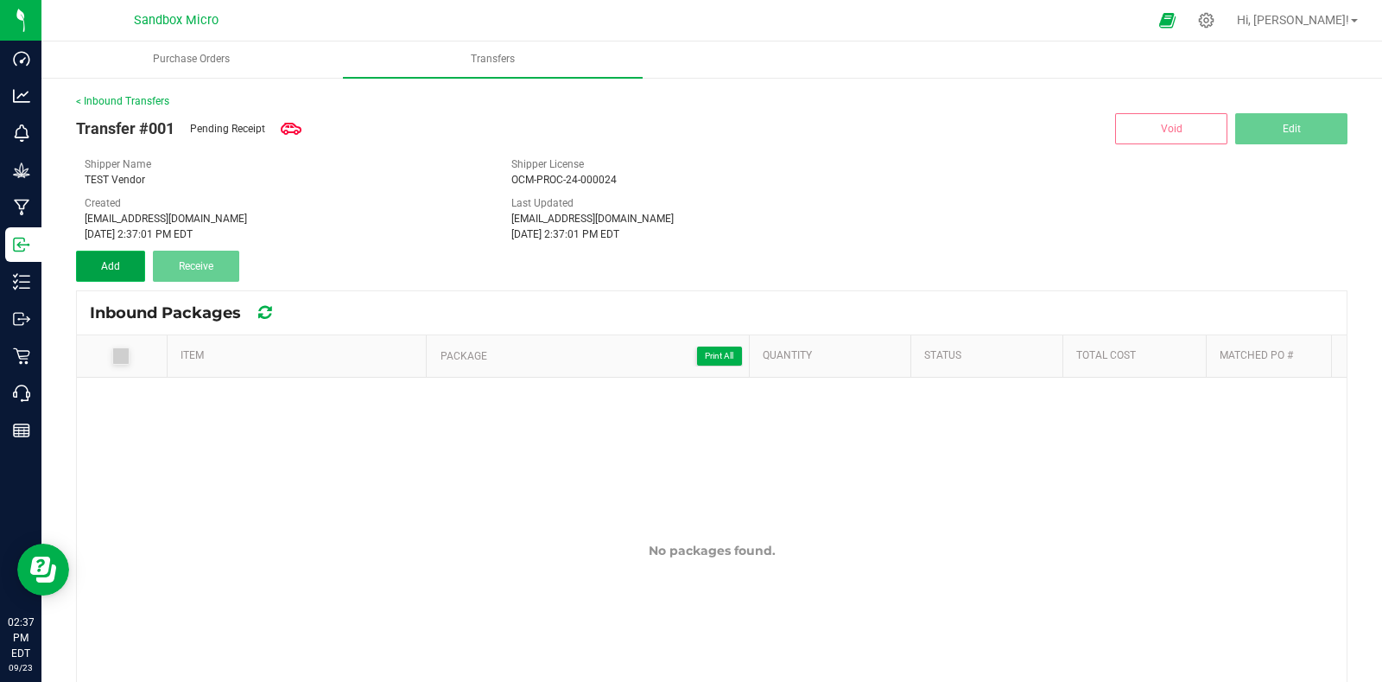
click at [110, 261] on span "Add" at bounding box center [110, 266] width 19 height 12
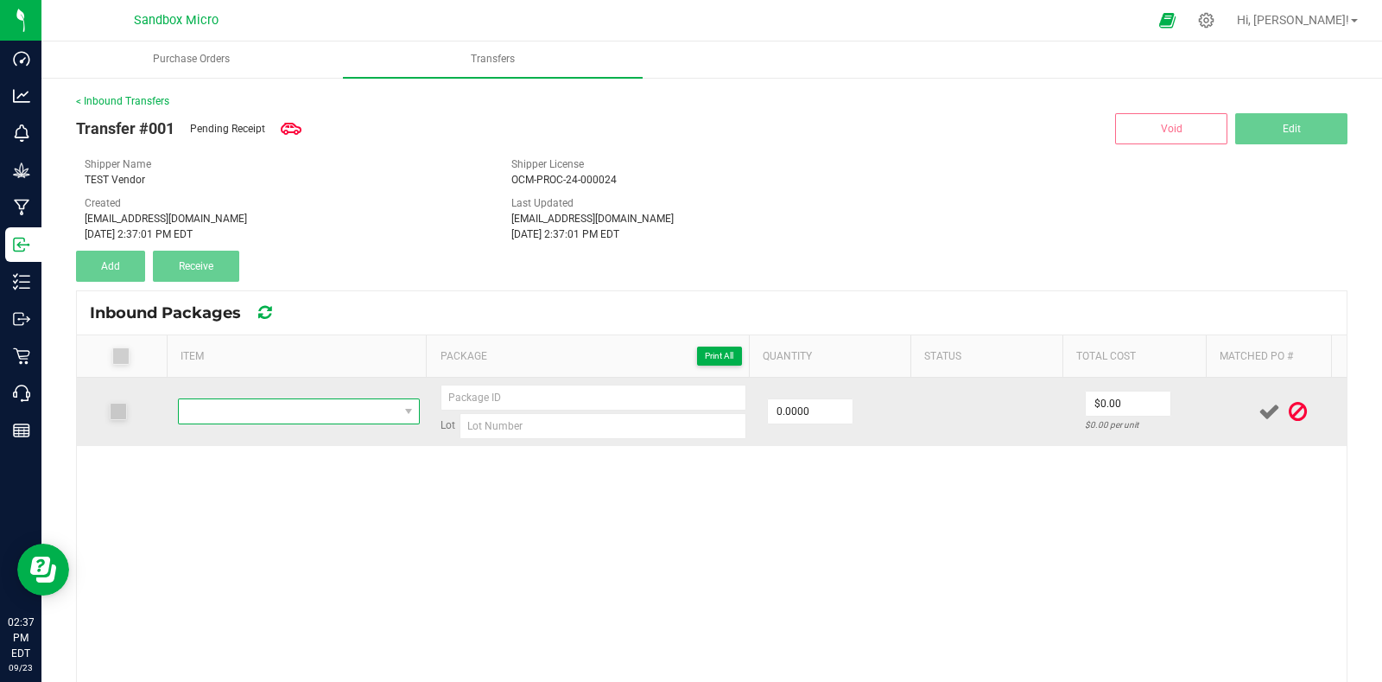
click at [302, 408] on span "NO DATA FOUND" at bounding box center [288, 411] width 219 height 24
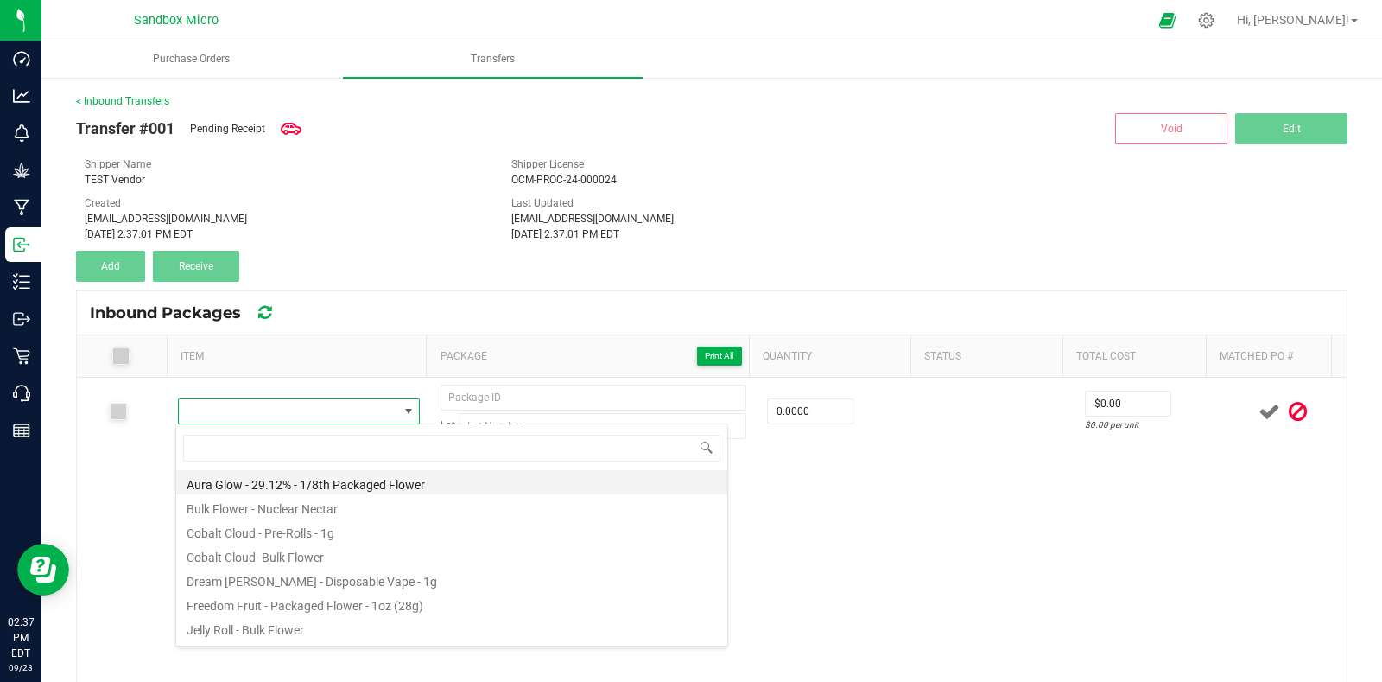
click at [361, 481] on li "Aura Glow - 29.12% - 1/8th Packaged Flower" at bounding box center [451, 482] width 551 height 24
type input "0.0000 g"
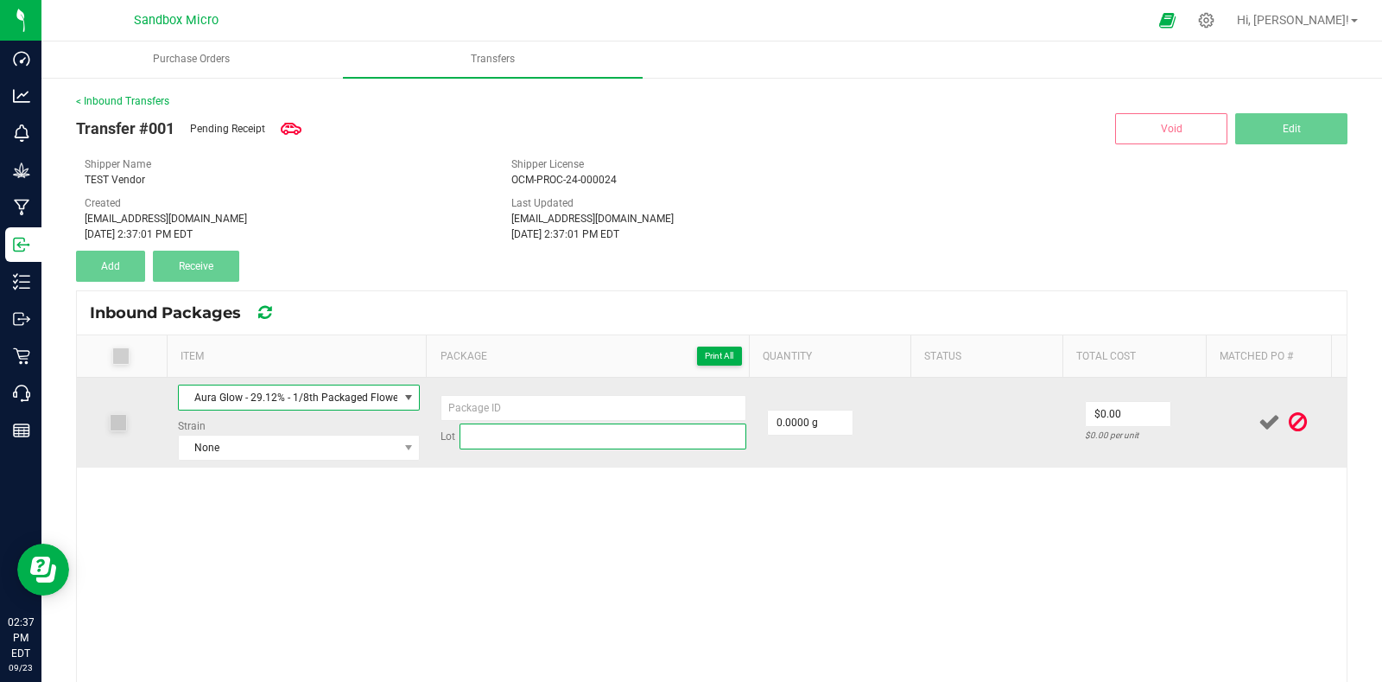
click at [559, 442] on input at bounding box center [603, 436] width 287 height 26
type input "AUGL-003-FL1"
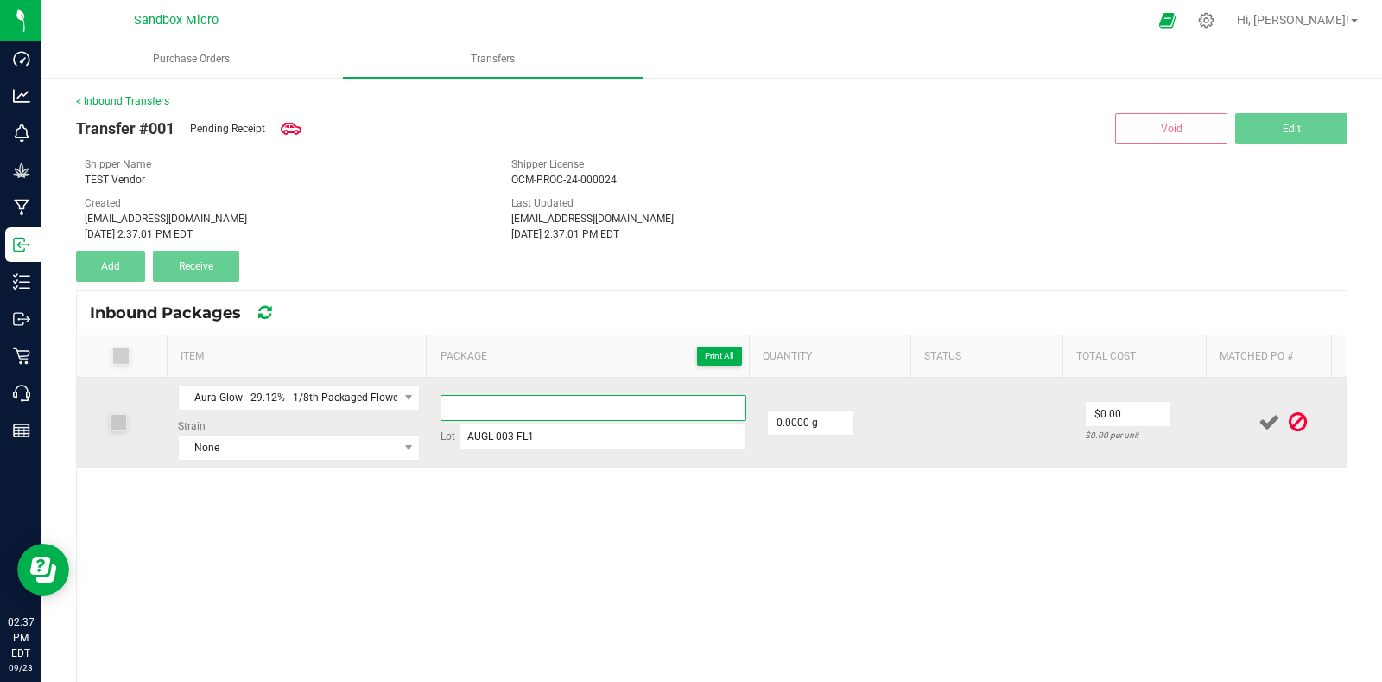
click at [529, 412] on input at bounding box center [594, 408] width 306 height 26
type input "20250923-1"
click at [792, 419] on input "0" at bounding box center [810, 422] width 85 height 24
type input "0.0000 g"
click at [893, 416] on td "0.0000 g" at bounding box center [838, 423] width 163 height 90
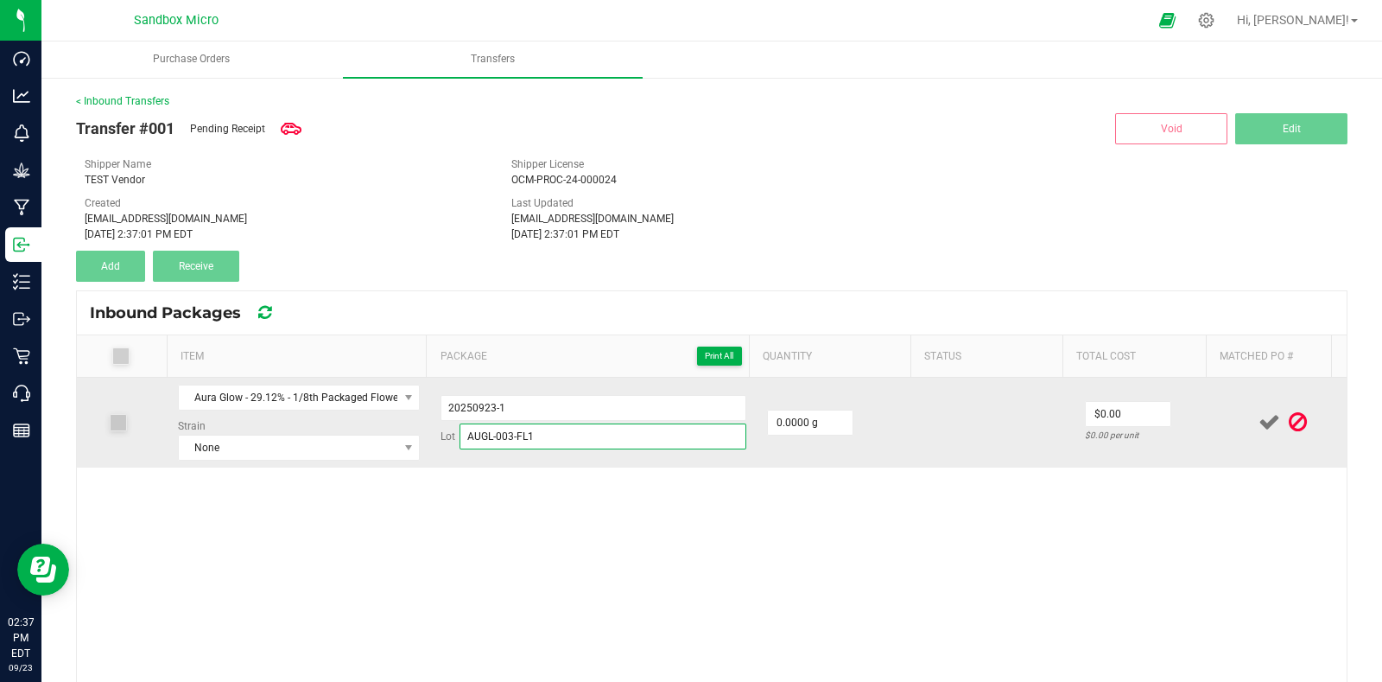
drag, startPoint x: 553, startPoint y: 438, endPoint x: 375, endPoint y: 429, distance: 178.2
click at [375, 429] on tr "Aura Glow - 29.12% - 1/8th Packaged Flower Strain None 20250923-1 Lot AUGL-003-…" at bounding box center [712, 423] width 1270 height 90
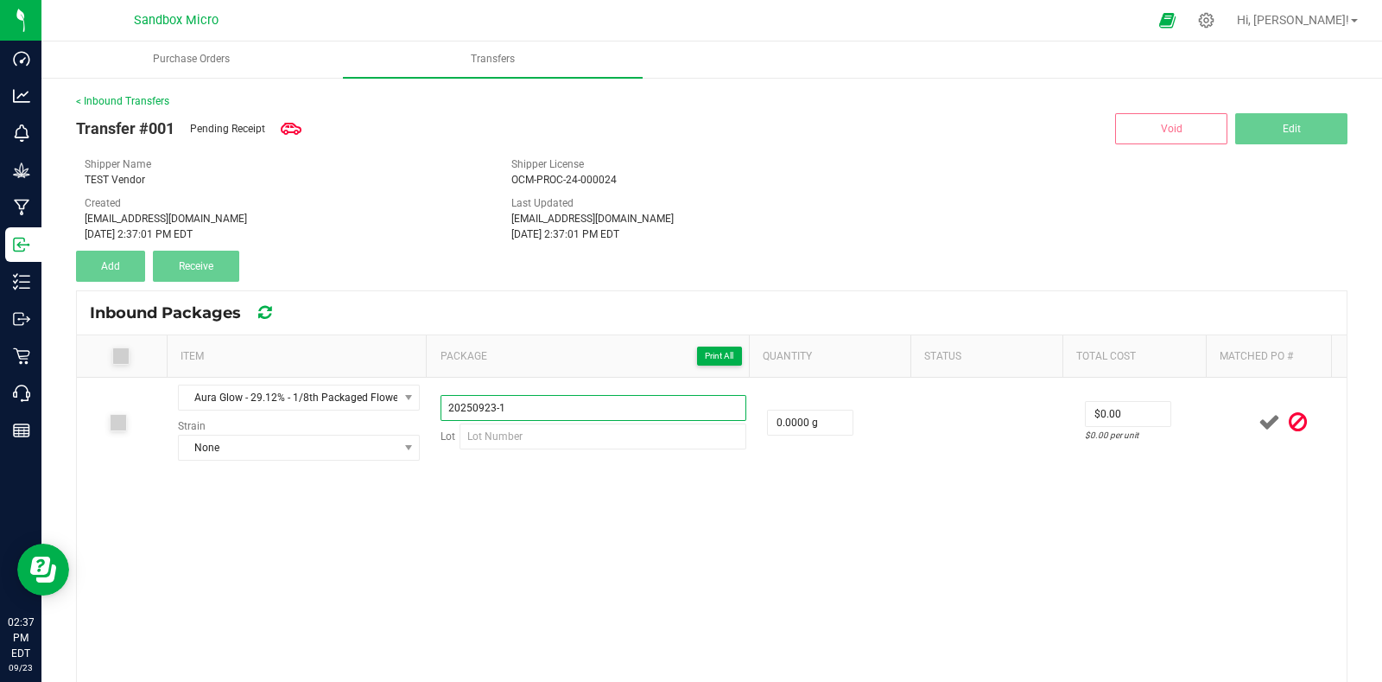
drag, startPoint x: 569, startPoint y: 403, endPoint x: 369, endPoint y: 357, distance: 205.0
click at [375, 416] on tr "Aura Glow - 29.12% - 1/8th Packaged Flower Strain None 20250923-1 Lot 0.0000 g …" at bounding box center [712, 423] width 1270 height 90
click at [1219, 28] on div at bounding box center [1207, 20] width 24 height 18
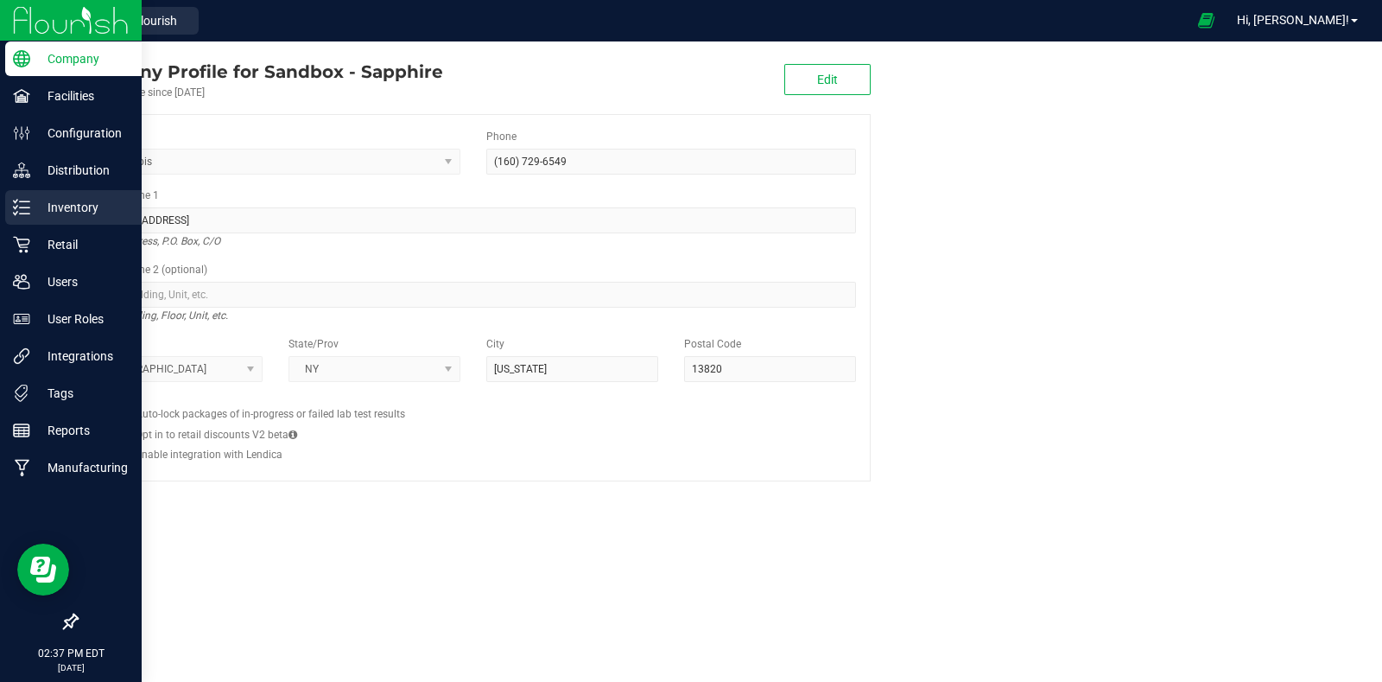
click at [36, 213] on p "Inventory" at bounding box center [82, 207] width 104 height 21
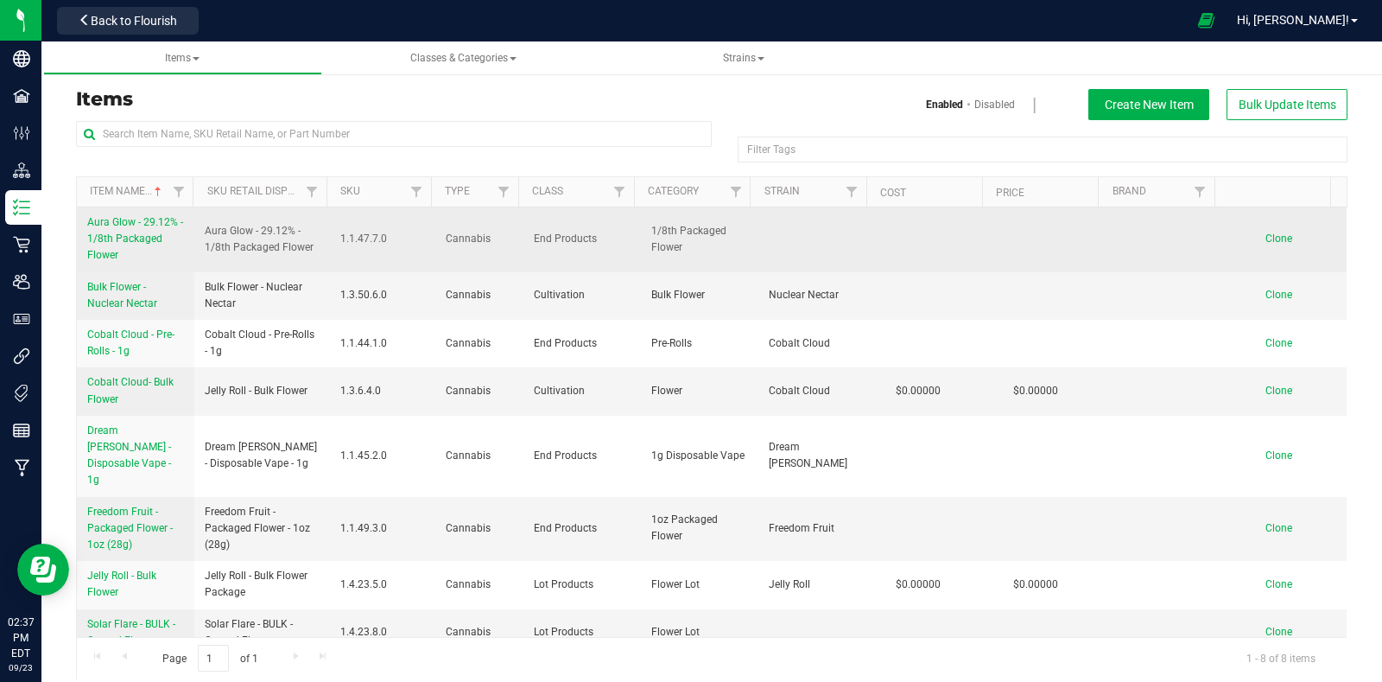
click at [127, 232] on span "Aura Glow - 29.12% - 1/8th Packaged Flower" at bounding box center [135, 238] width 96 height 45
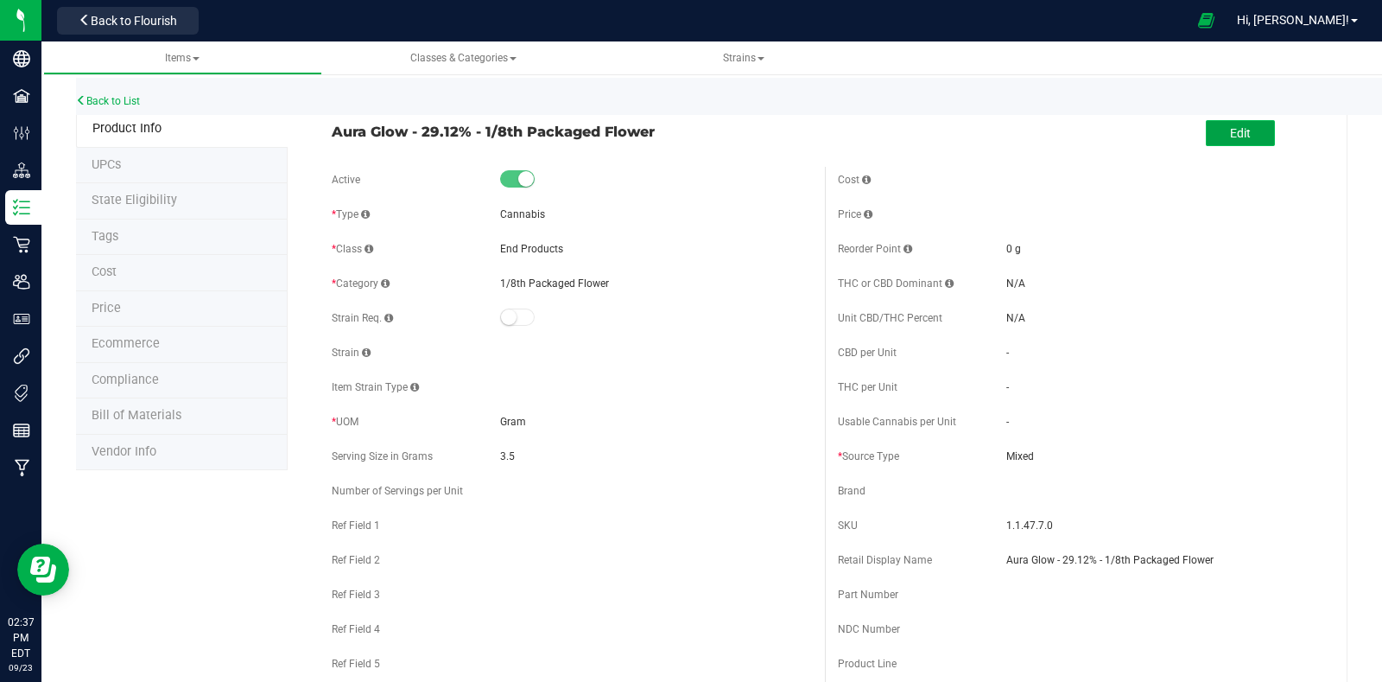
click at [1230, 134] on span "Edit" at bounding box center [1240, 133] width 21 height 14
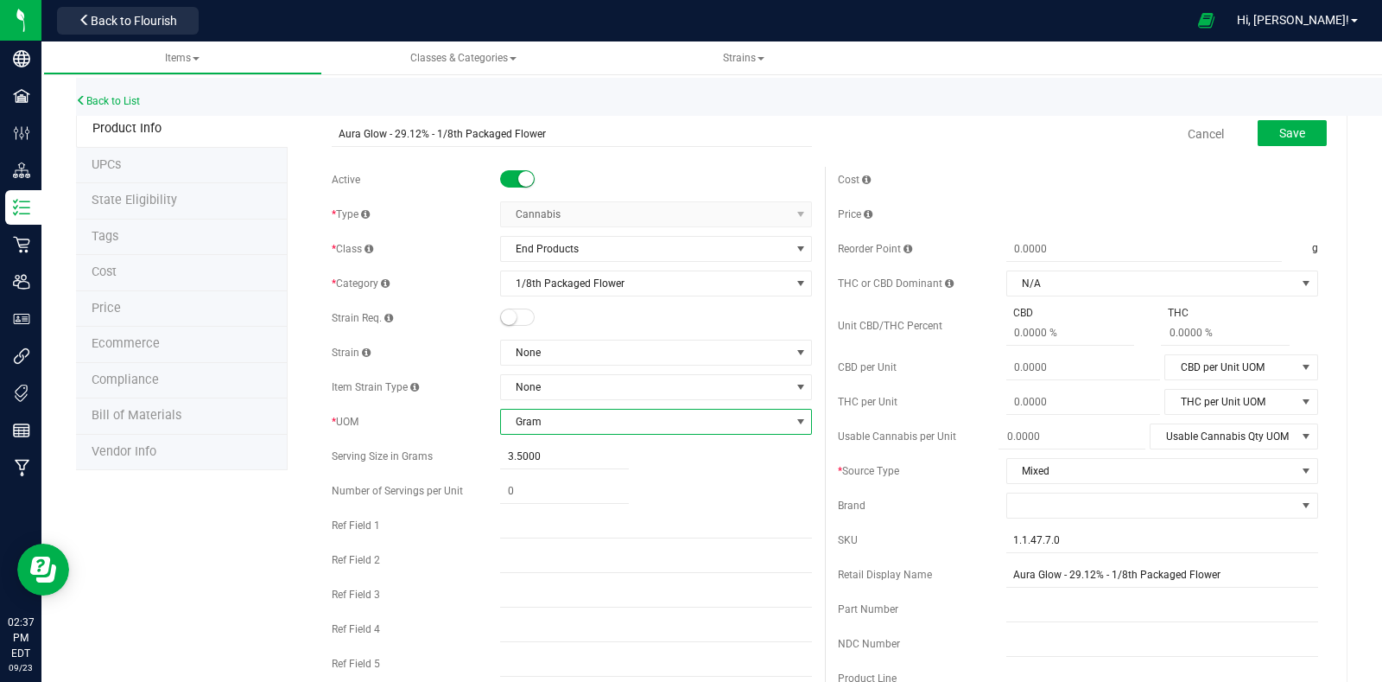
click at [613, 416] on span "Gram" at bounding box center [645, 422] width 289 height 24
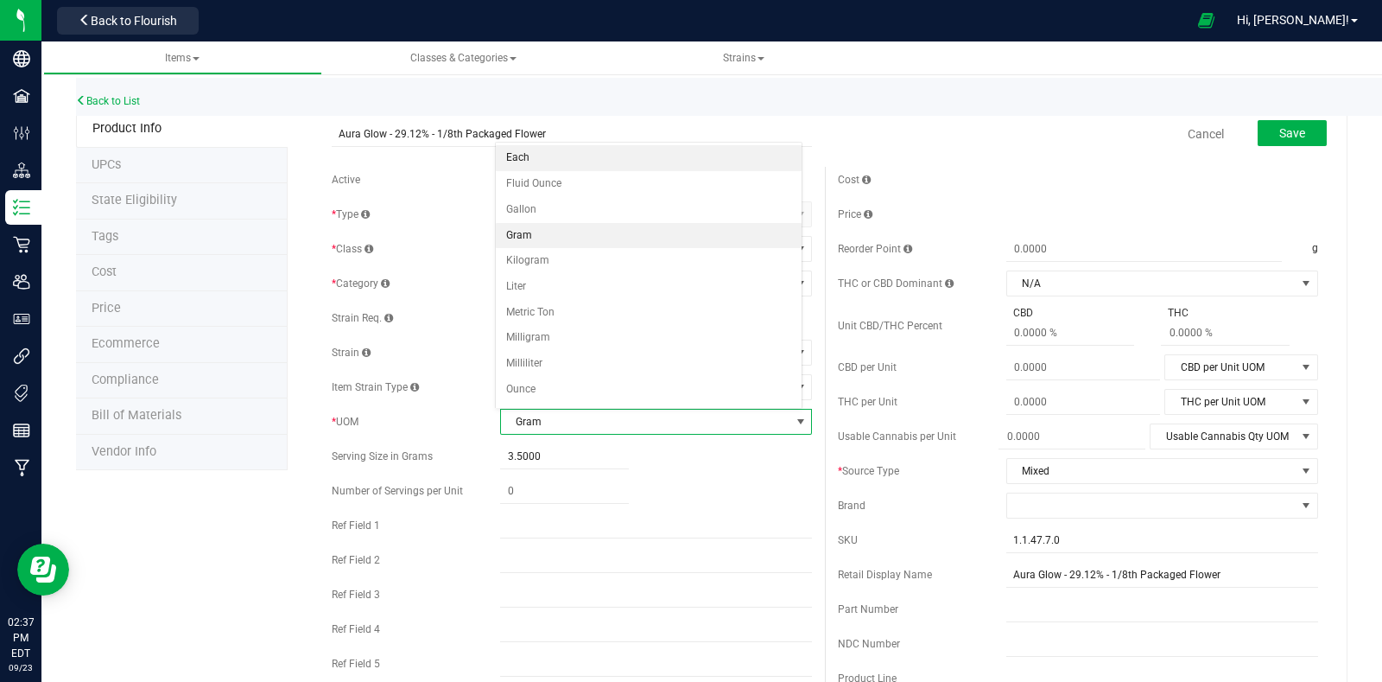
click at [609, 162] on li "Each" at bounding box center [649, 158] width 306 height 26
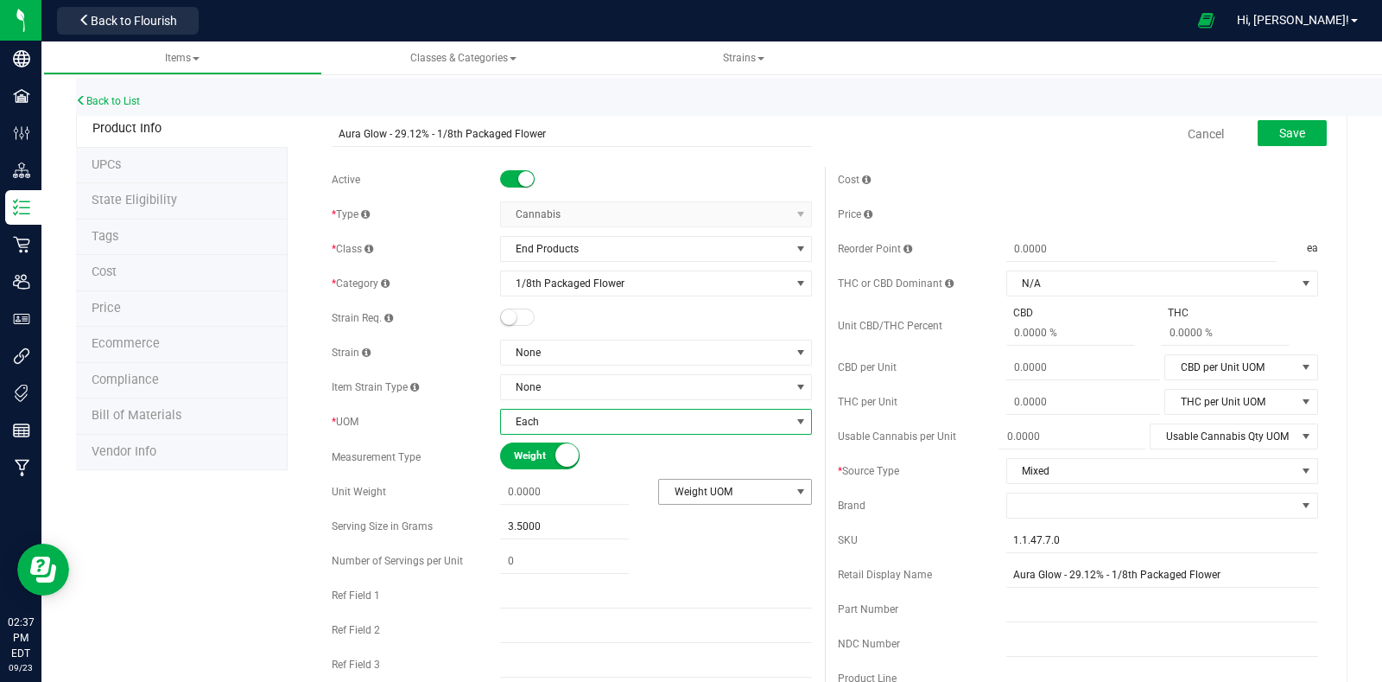
click at [747, 499] on span "Weight UOM" at bounding box center [724, 492] width 130 height 24
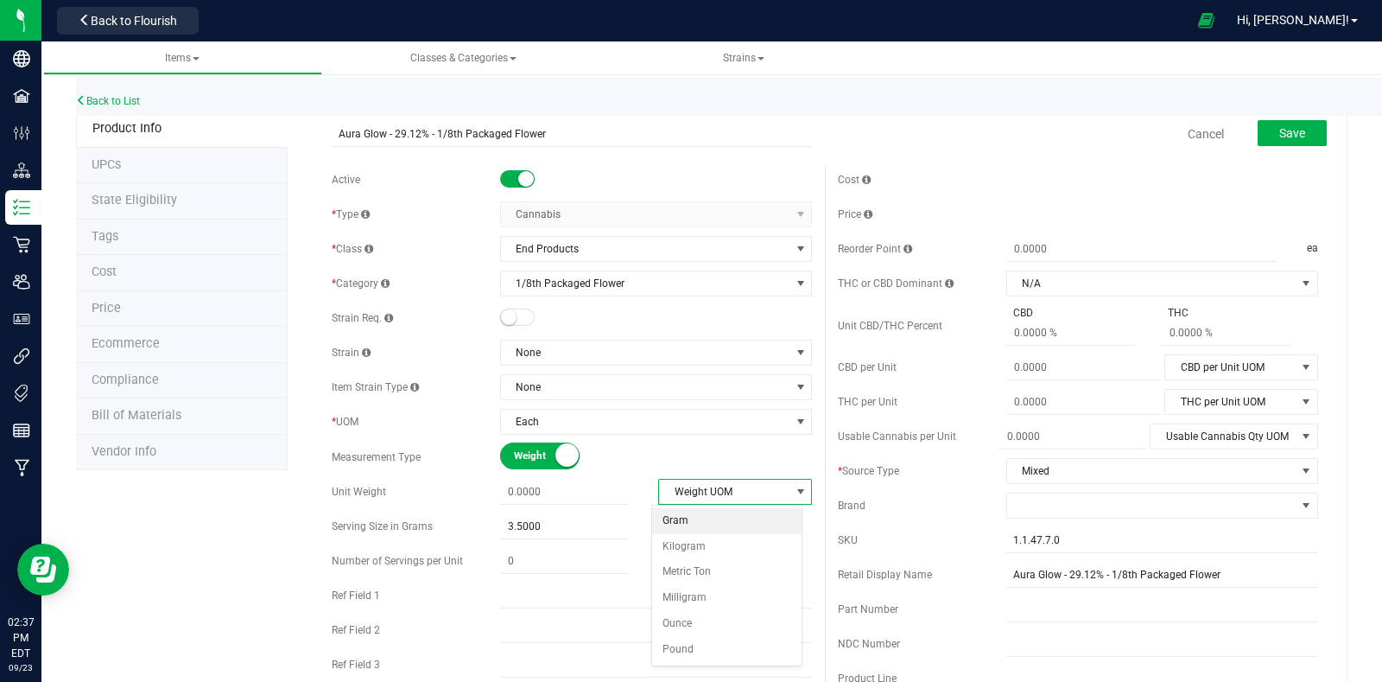
click at [717, 526] on li "Gram" at bounding box center [726, 521] width 149 height 26
click at [575, 528] on span "3.5000 3.5" at bounding box center [564, 526] width 129 height 25
click at [759, 543] on div "Active * Type Cannabis Select type Cannabis Non-Inventory Raw Materials Supplie…" at bounding box center [572, 461] width 506 height 588
click at [1292, 136] on button "Save" at bounding box center [1292, 133] width 69 height 26
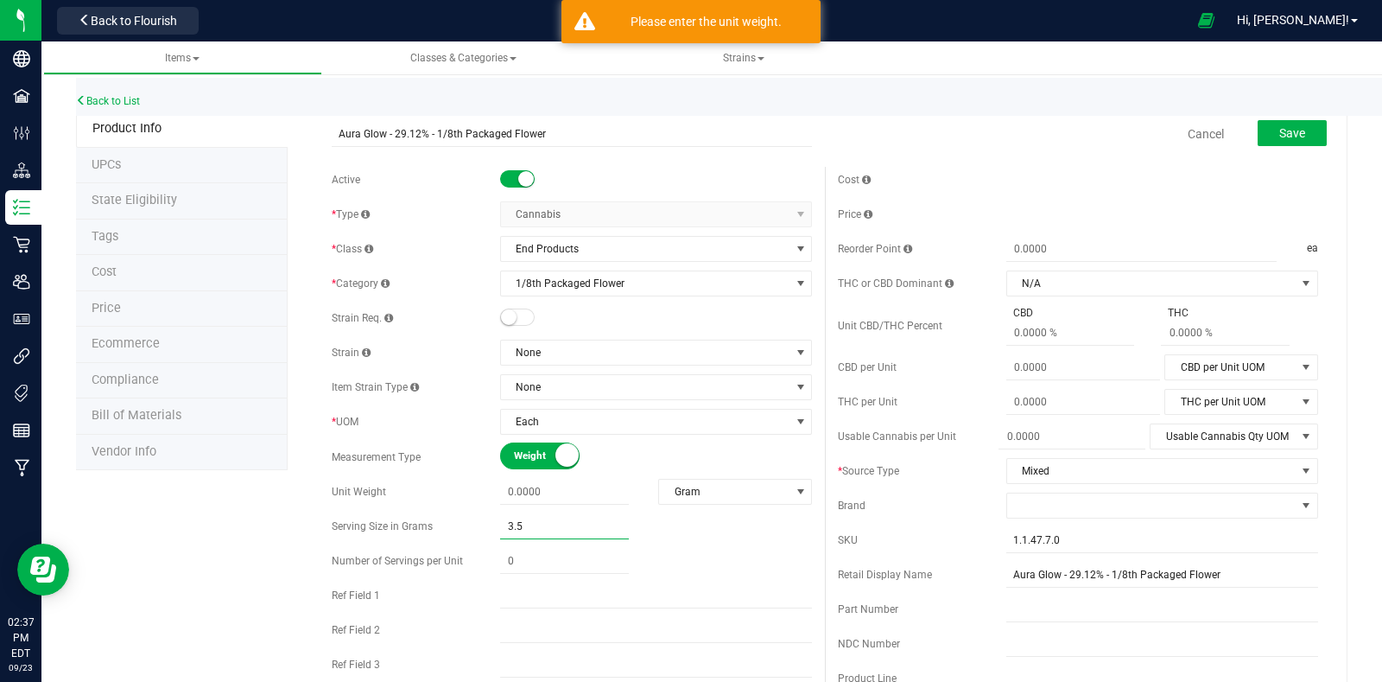
drag, startPoint x: 567, startPoint y: 520, endPoint x: 471, endPoint y: 529, distance: 96.3
click at [471, 529] on div "Serving Size in Grams 3.5000 3.5" at bounding box center [572, 526] width 480 height 26
type input "0.0000"
click at [527, 511] on div "Active * Type Cannabis Select type Cannabis Non-Inventory Raw Materials Supplie…" at bounding box center [572, 461] width 506 height 588
click at [547, 492] on span at bounding box center [564, 492] width 129 height 25
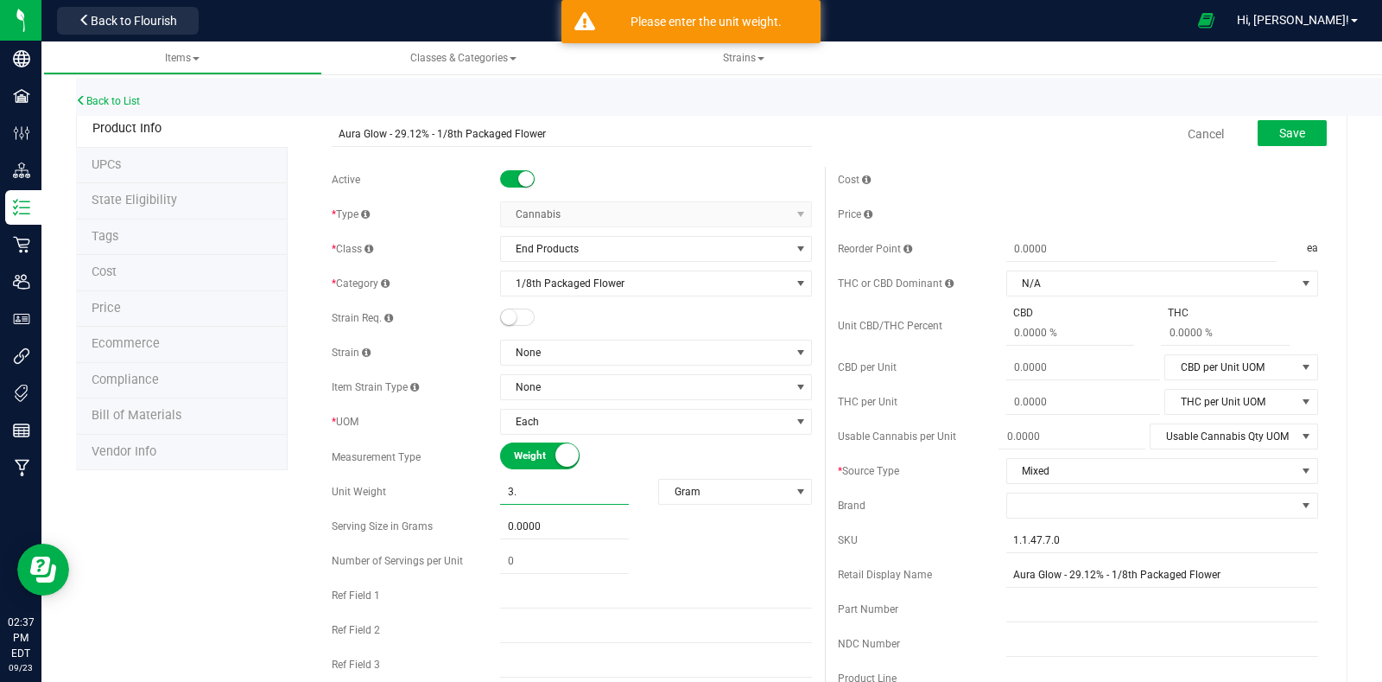
type input "3.5"
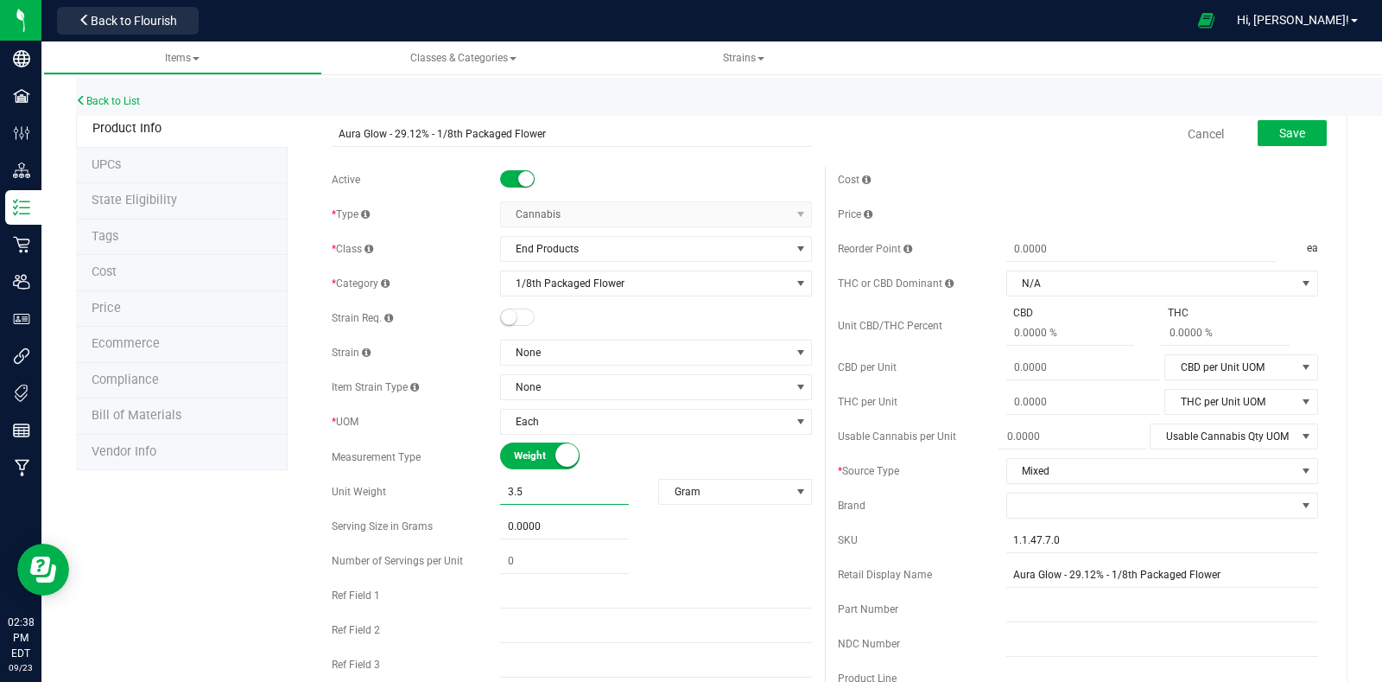
type input "3.5000"
click at [472, 468] on div "Measurement Type Weight Volume" at bounding box center [572, 456] width 480 height 27
click at [1284, 128] on span "Save" at bounding box center [1293, 133] width 26 height 14
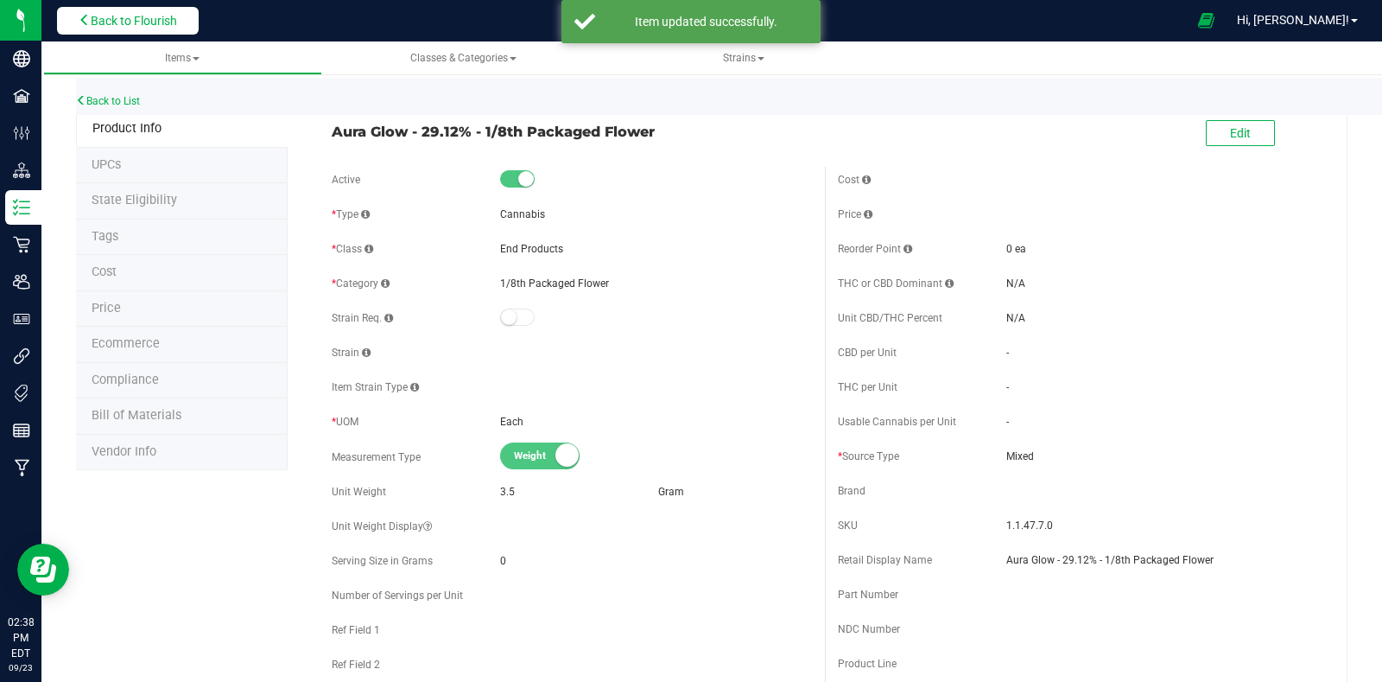
click at [149, 28] on button "Back to Flourish" at bounding box center [128, 21] width 142 height 28
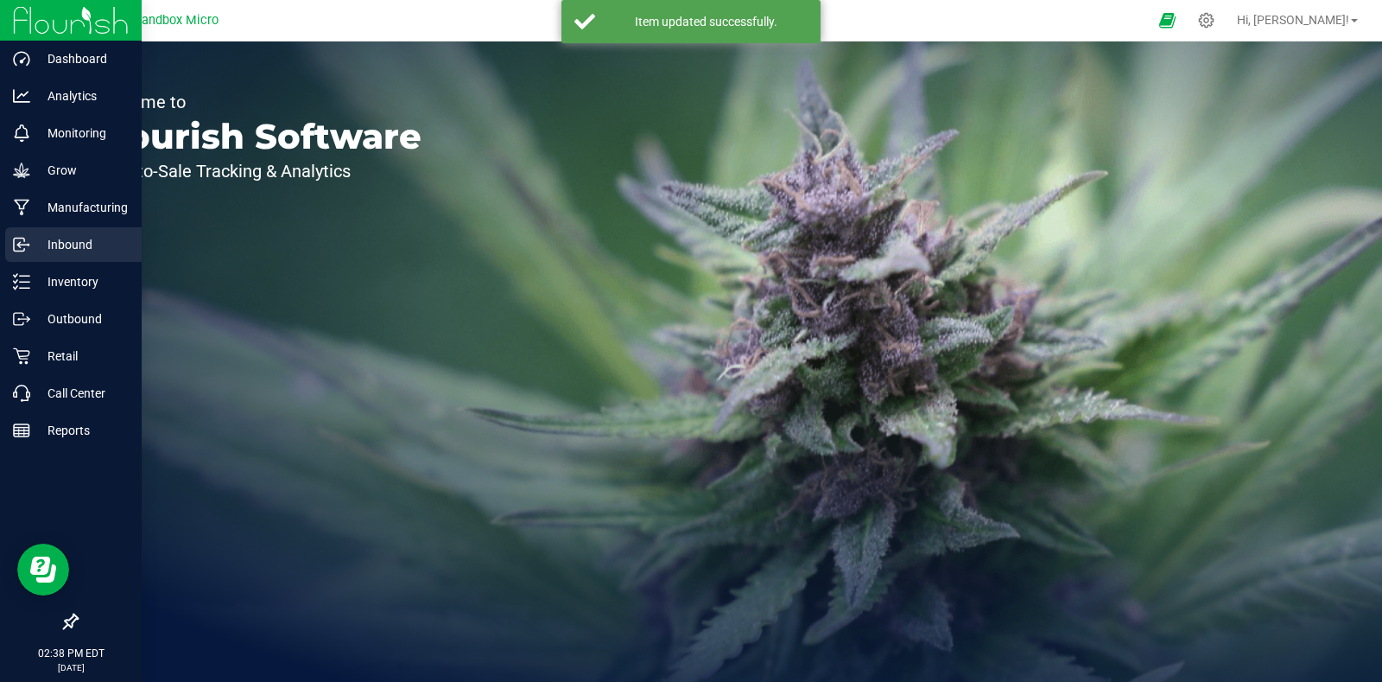
click at [74, 249] on p "Inbound" at bounding box center [82, 244] width 104 height 21
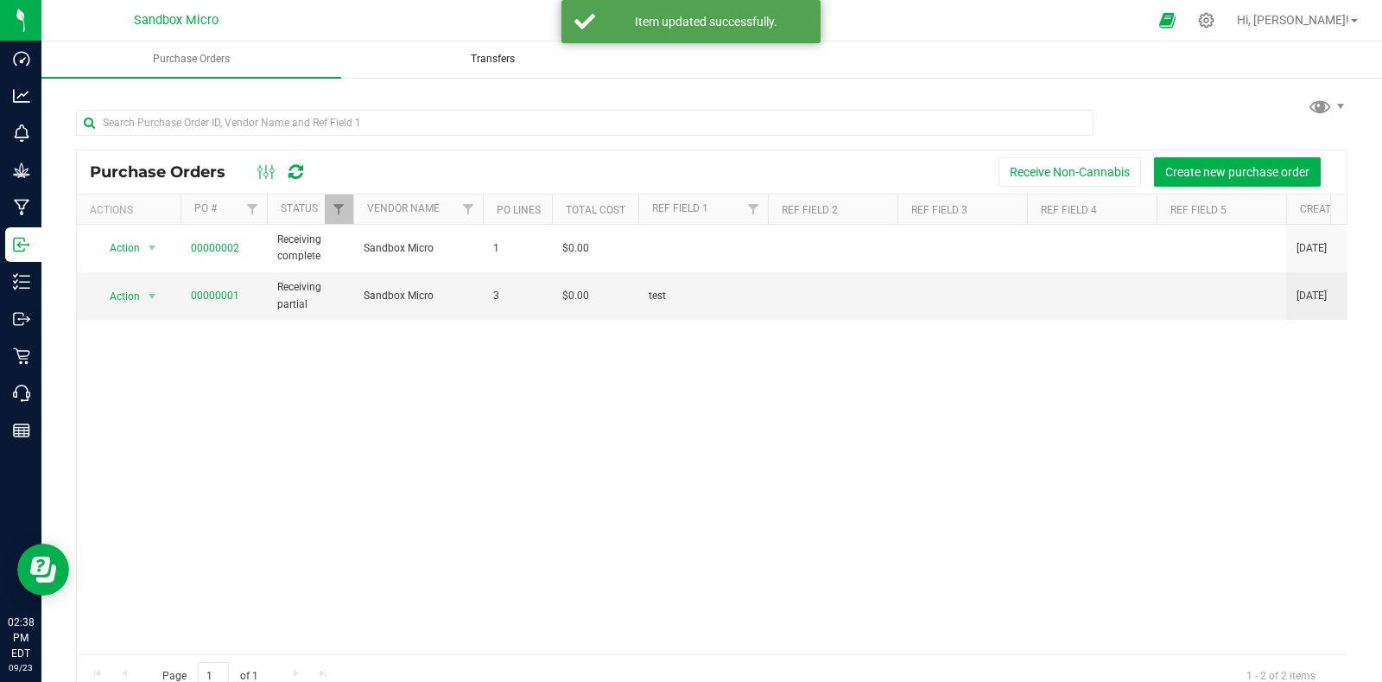
click at [483, 59] on span "Transfers" at bounding box center [493, 59] width 91 height 15
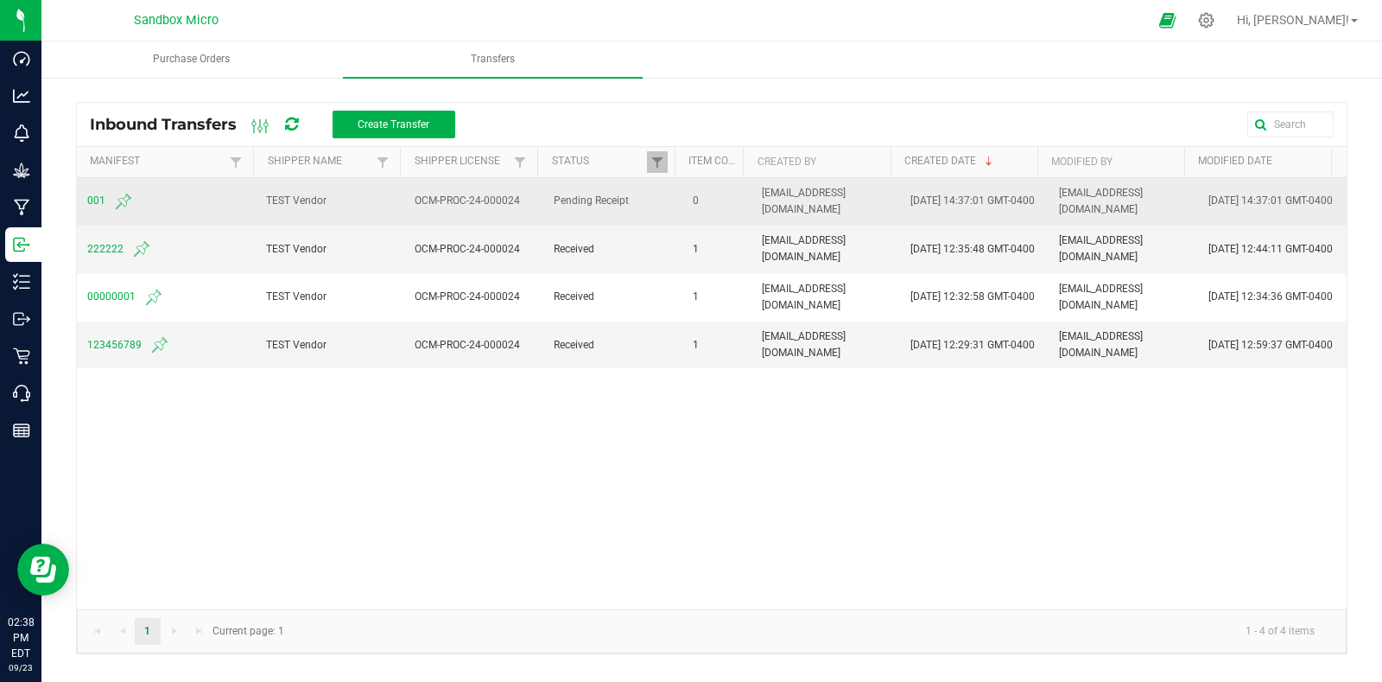
click at [94, 201] on span "001" at bounding box center [166, 201] width 158 height 21
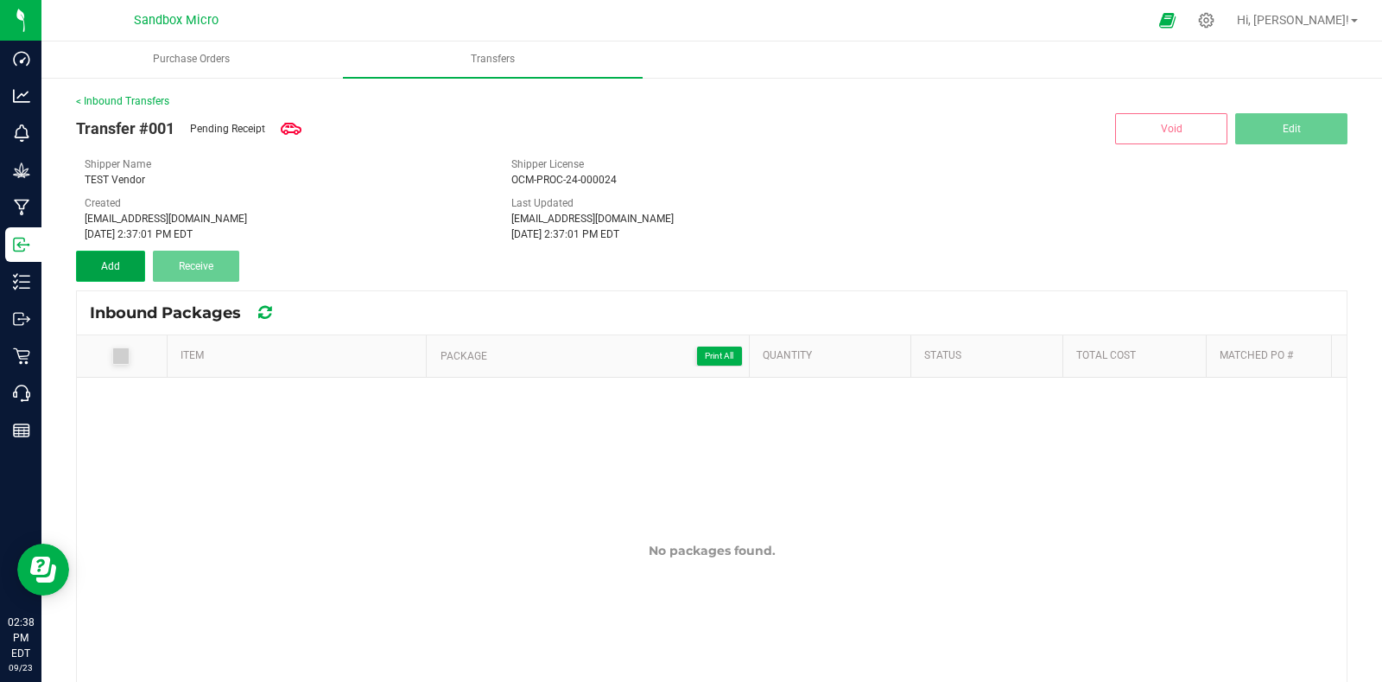
click at [125, 268] on button "Add" at bounding box center [110, 266] width 69 height 31
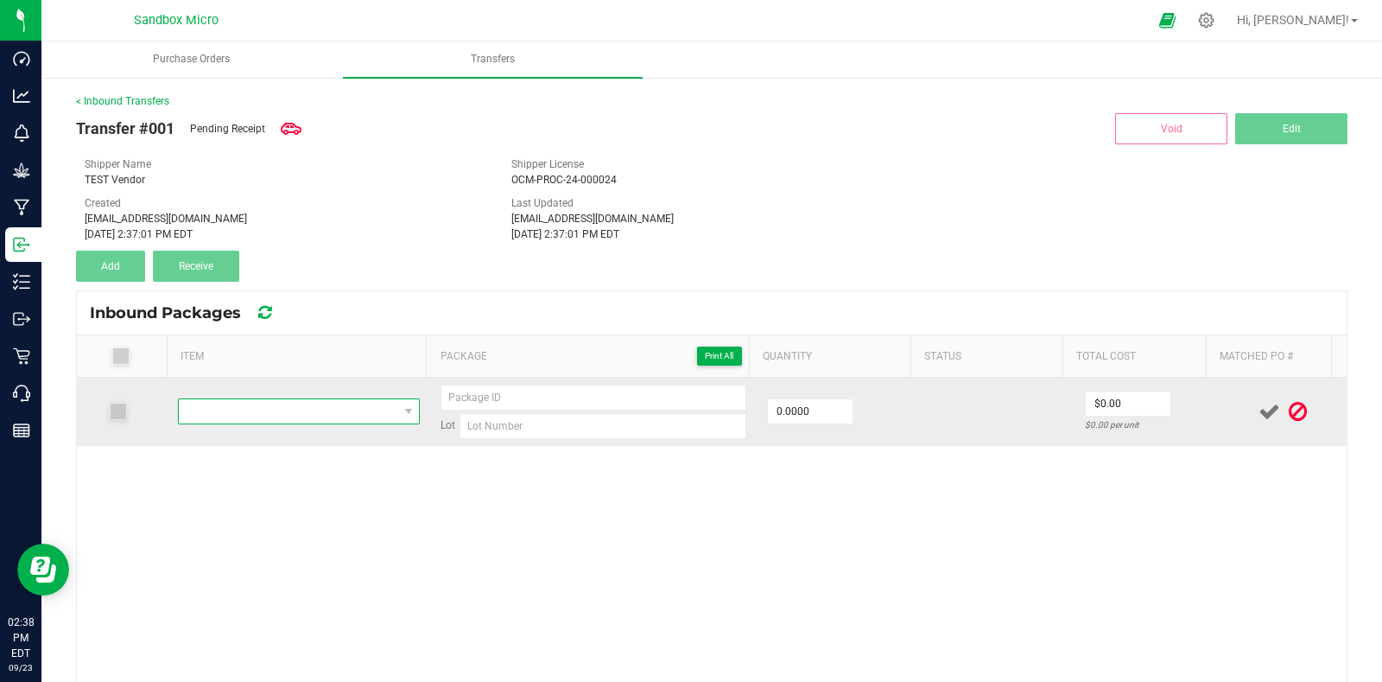
click at [289, 414] on span "NO DATA FOUND" at bounding box center [288, 411] width 219 height 24
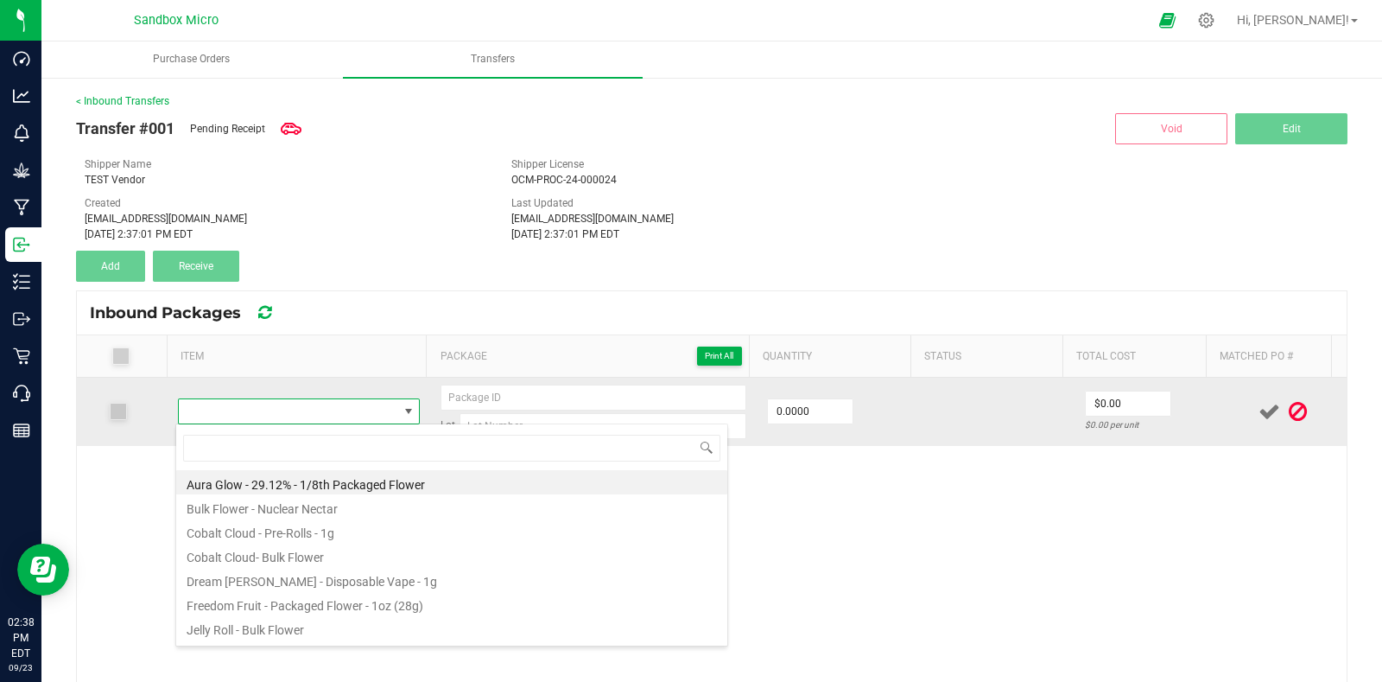
scroll to position [25, 232]
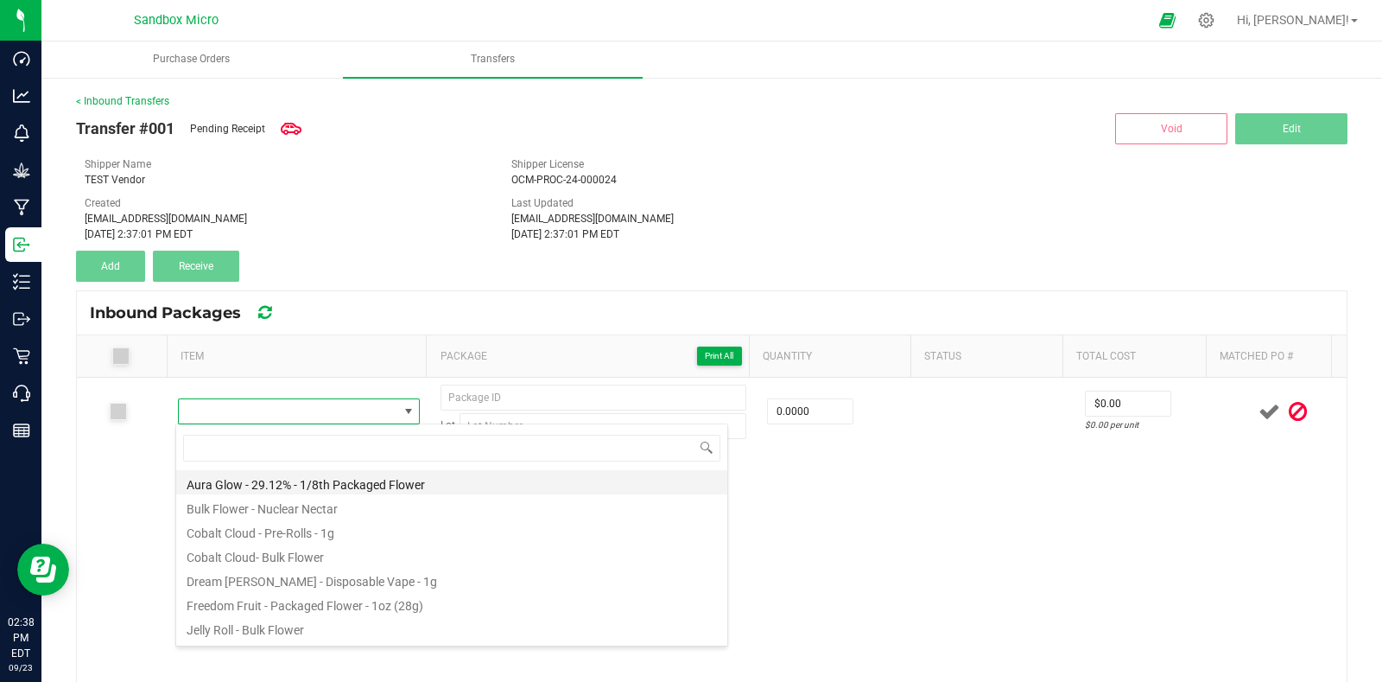
click at [315, 484] on li "Aura Glow - 29.12% - 1/8th Packaged Flower" at bounding box center [451, 482] width 551 height 24
type input "0 ea"
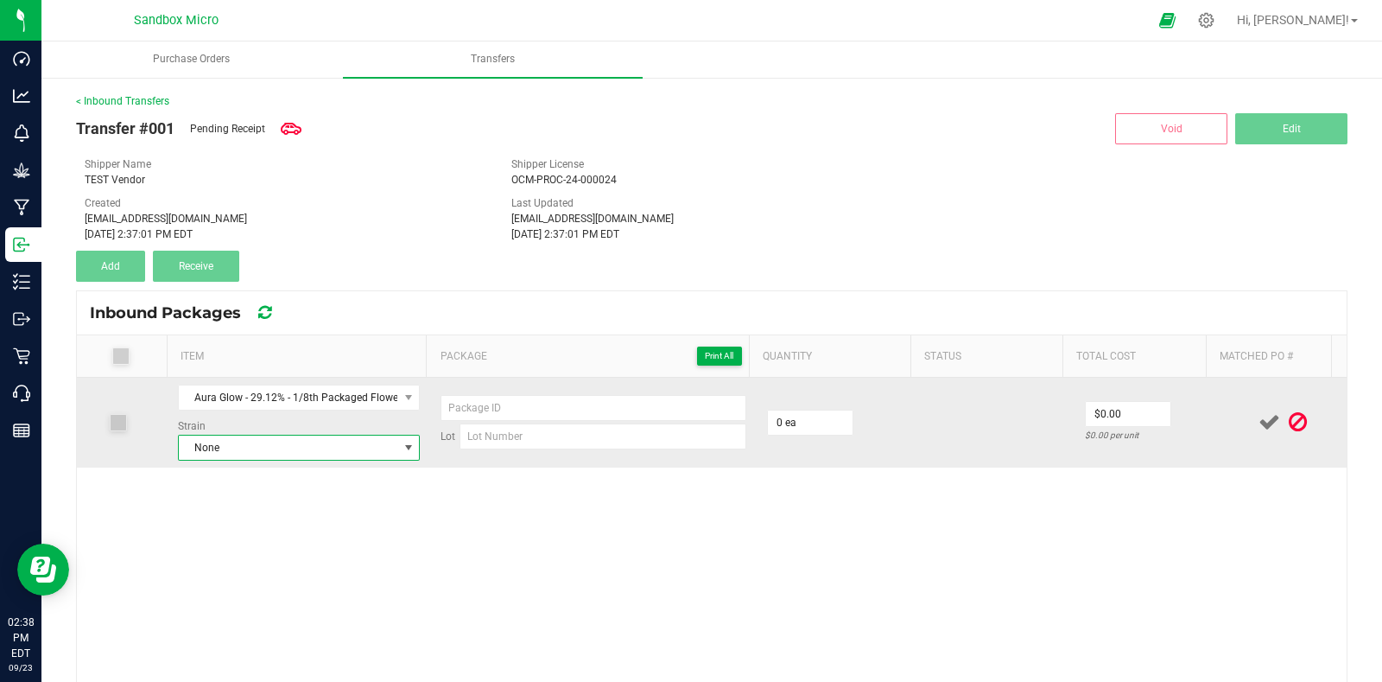
click at [283, 438] on span "None" at bounding box center [288, 447] width 219 height 24
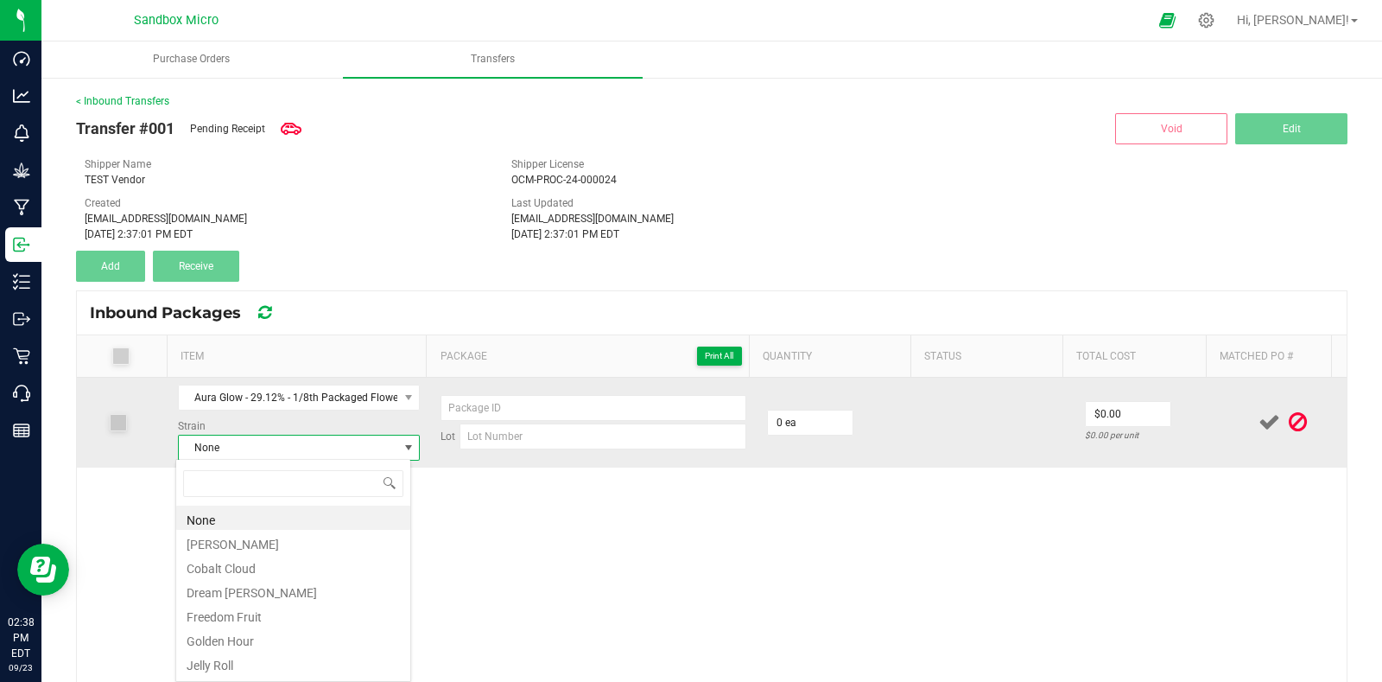
scroll to position [25, 235]
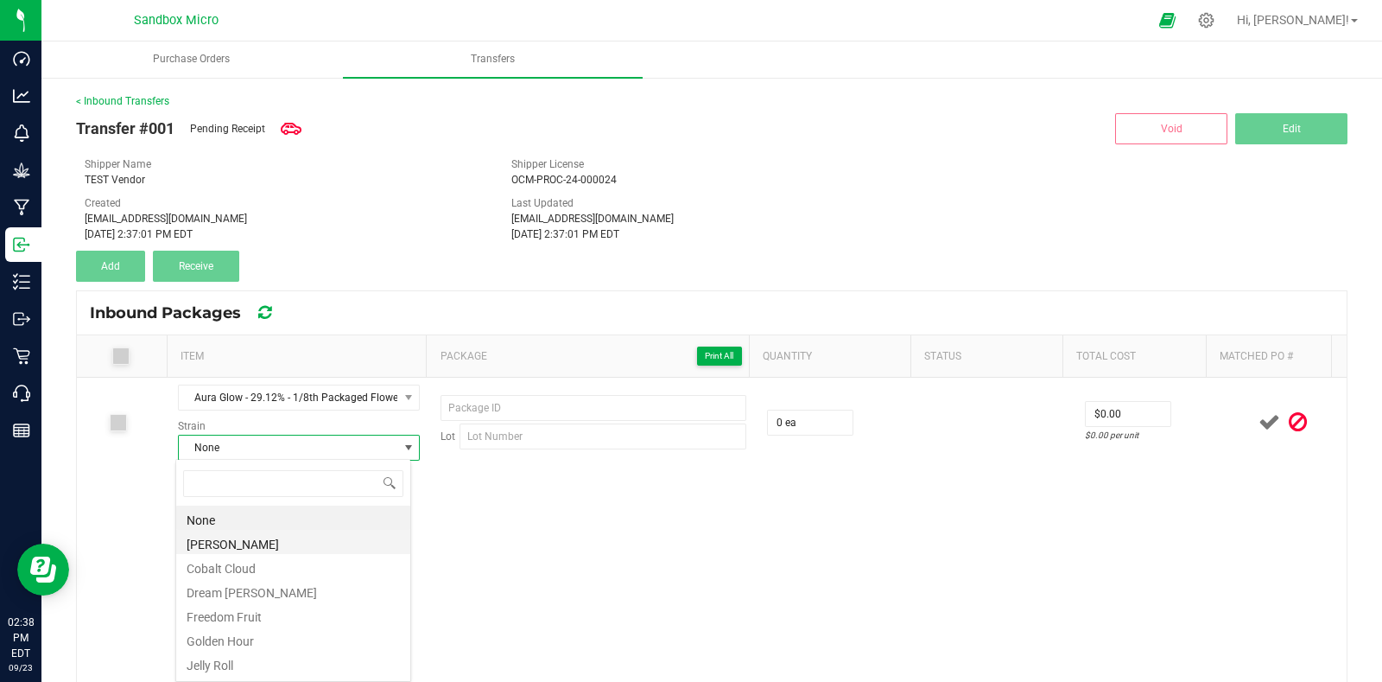
click at [251, 543] on li "[PERSON_NAME]" at bounding box center [293, 542] width 234 height 24
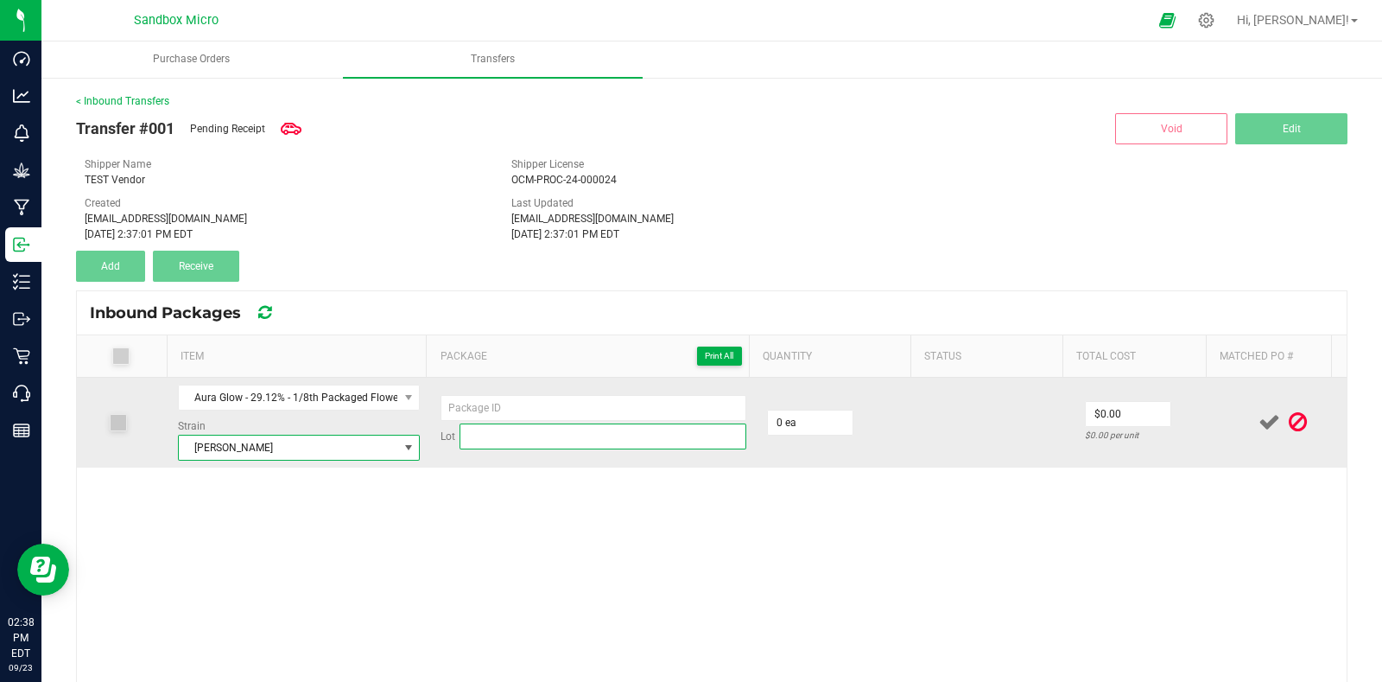
click at [548, 445] on input at bounding box center [603, 436] width 287 height 26
type input "AUGL-003-FL1"
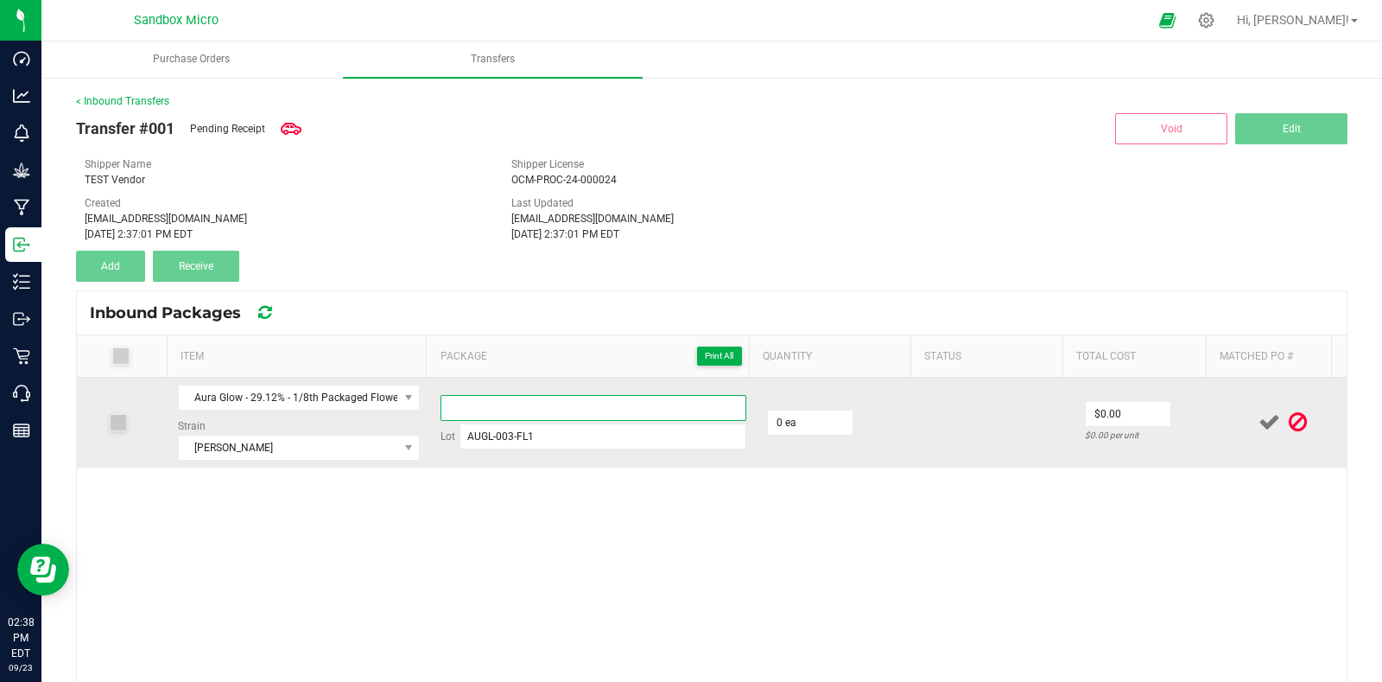
click at [540, 398] on input at bounding box center [594, 408] width 306 height 26
type input "20250923-1"
click at [823, 429] on input "0" at bounding box center [810, 422] width 85 height 24
type input "5000 ea"
click at [924, 411] on td at bounding box center [997, 423] width 154 height 90
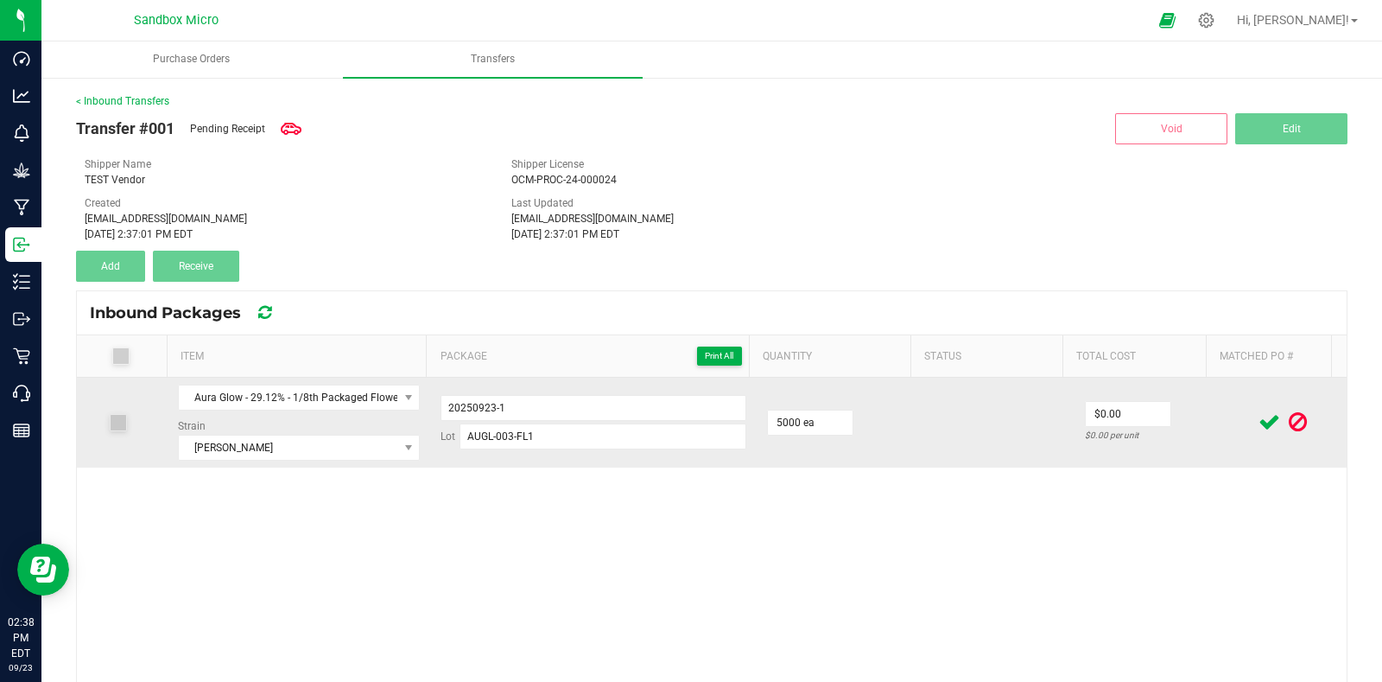
click at [1259, 425] on icon at bounding box center [1270, 422] width 22 height 22
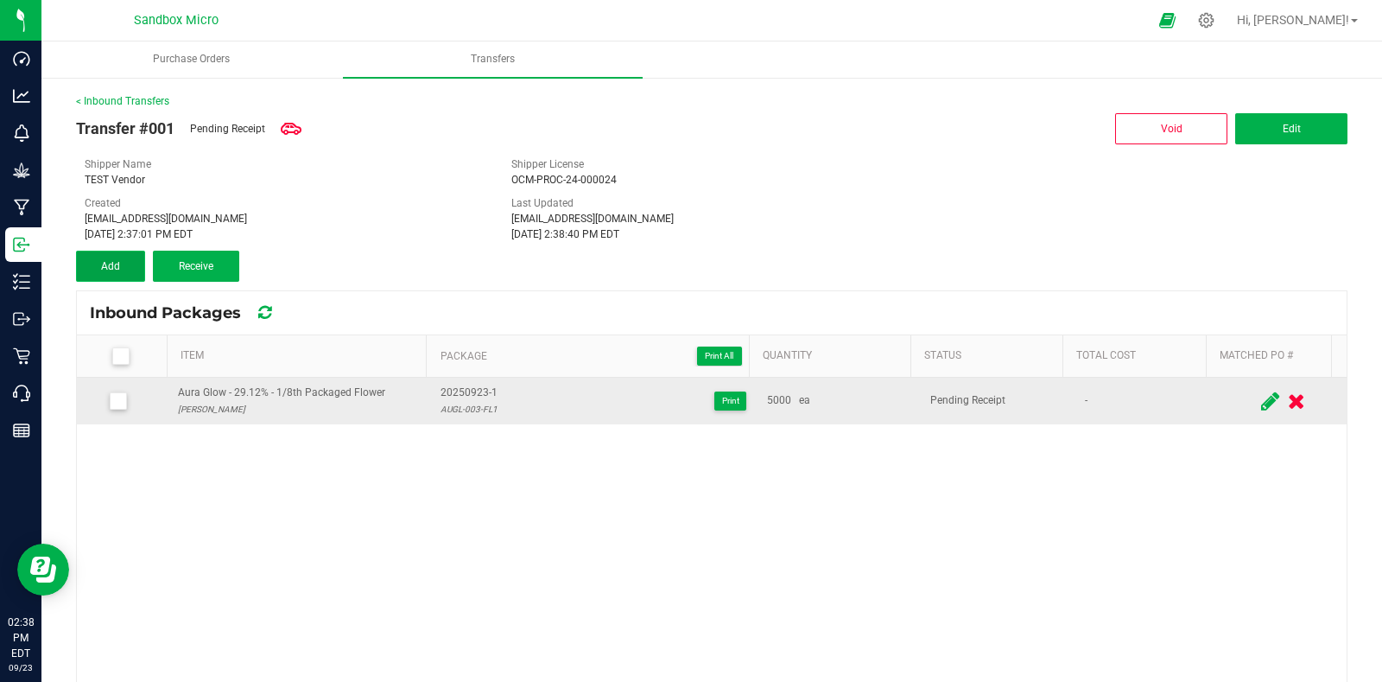
click at [111, 268] on span "Add" at bounding box center [110, 266] width 19 height 12
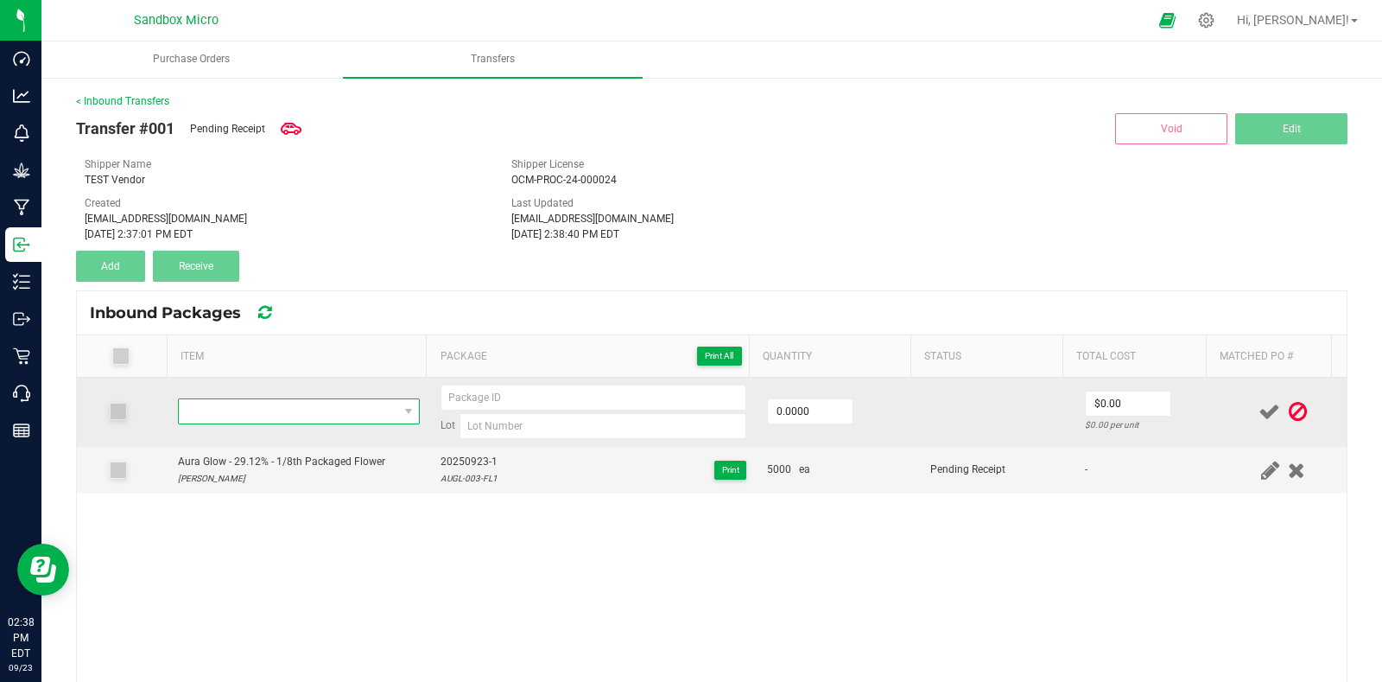
click at [232, 410] on span "NO DATA FOUND" at bounding box center [288, 411] width 219 height 24
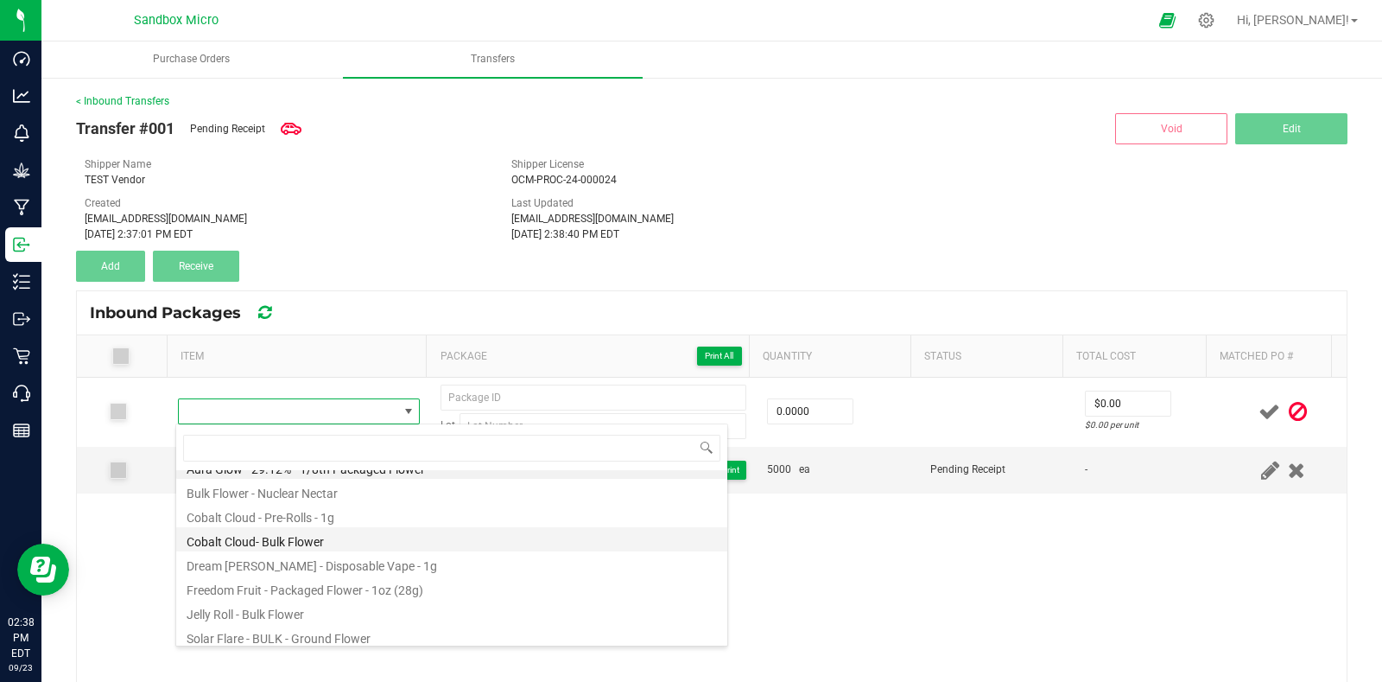
scroll to position [21, 0]
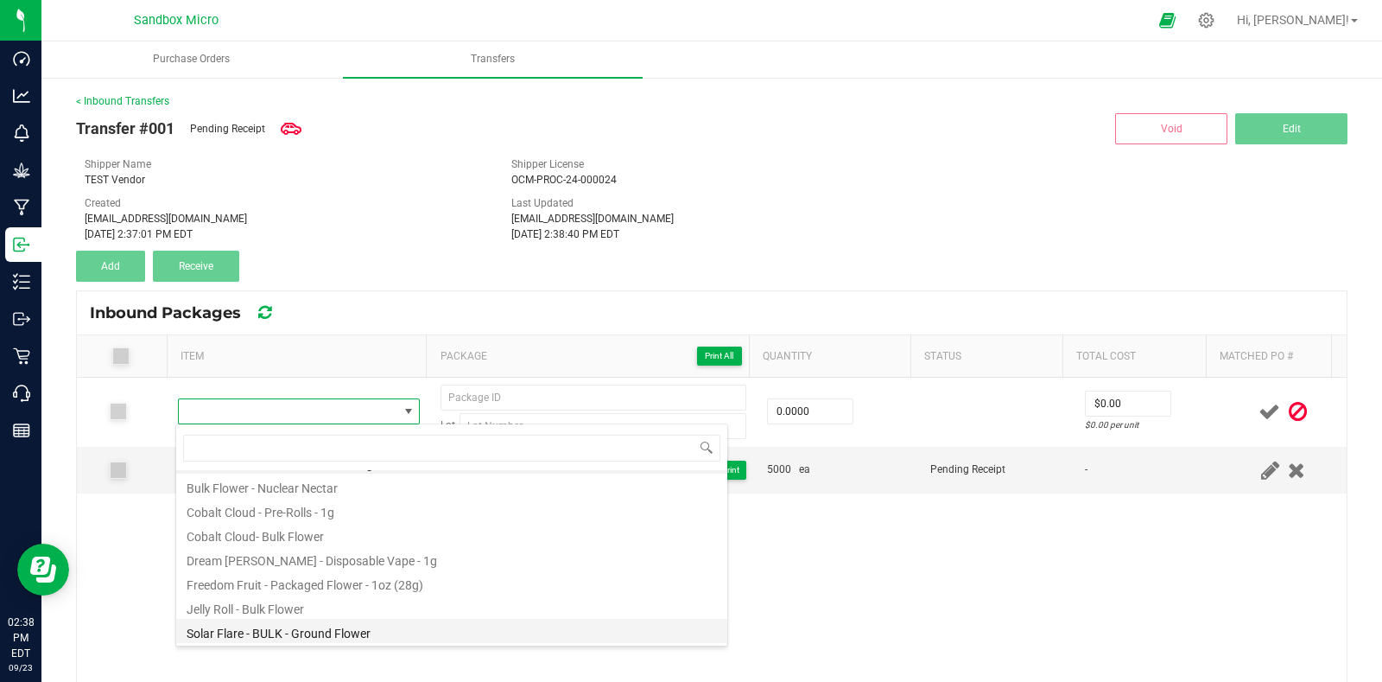
click at [397, 628] on li "Solar Flare - BULK - Ground Flower" at bounding box center [451, 631] width 551 height 24
type input "0.0000 g"
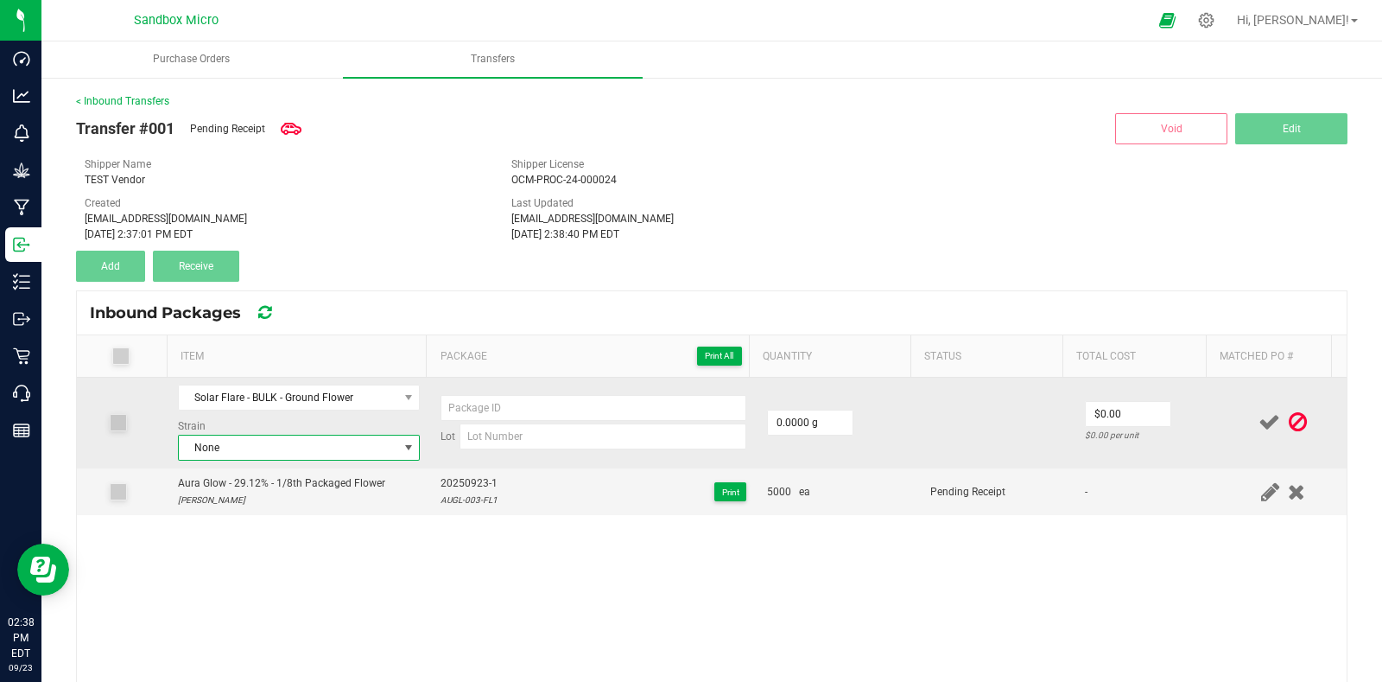
click at [326, 442] on span "None" at bounding box center [288, 447] width 219 height 24
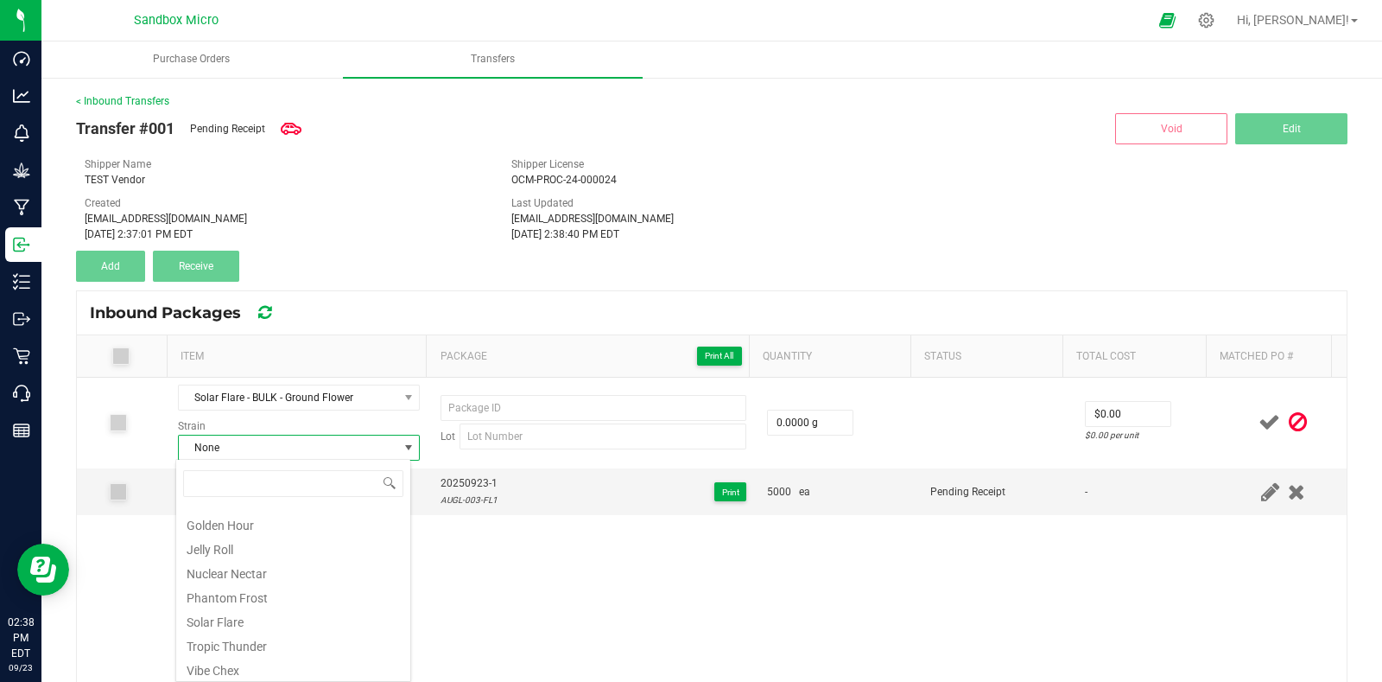
scroll to position [117, 0]
click at [272, 617] on li "Solar Flare" at bounding box center [293, 619] width 234 height 24
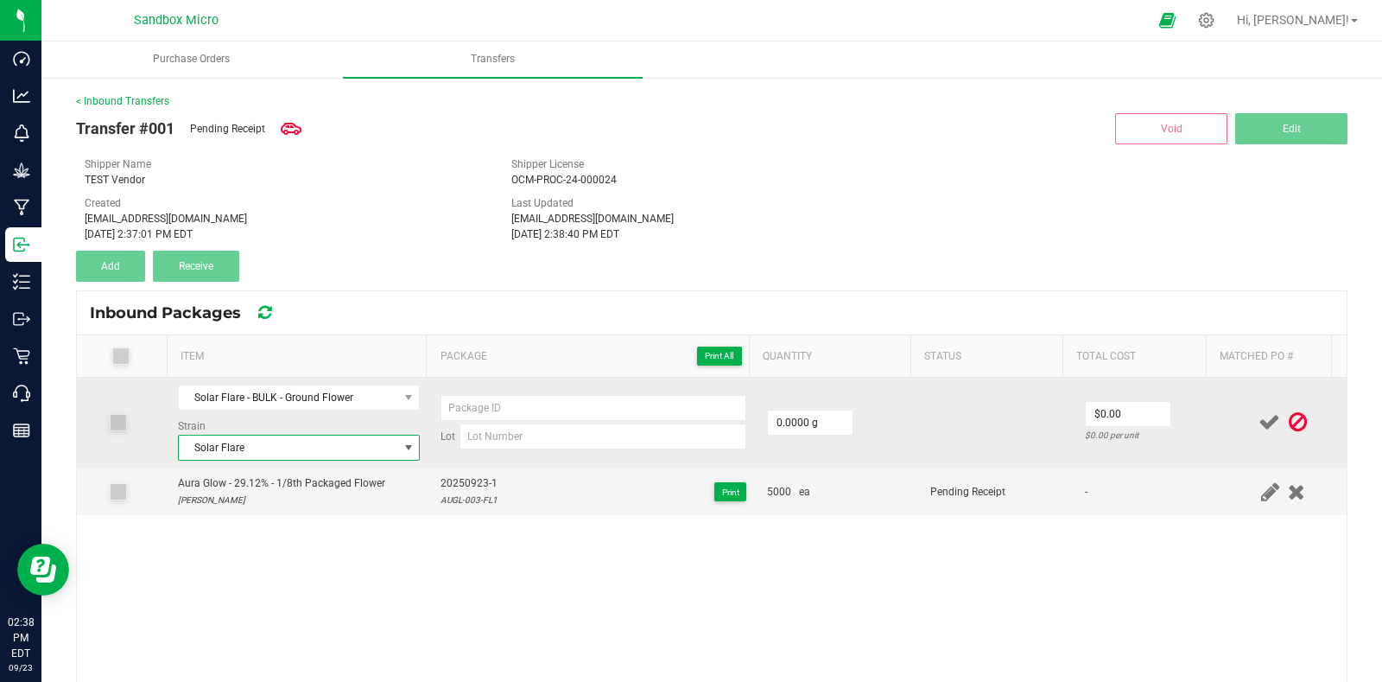
click at [579, 421] on div "Lot" at bounding box center [594, 422] width 306 height 54
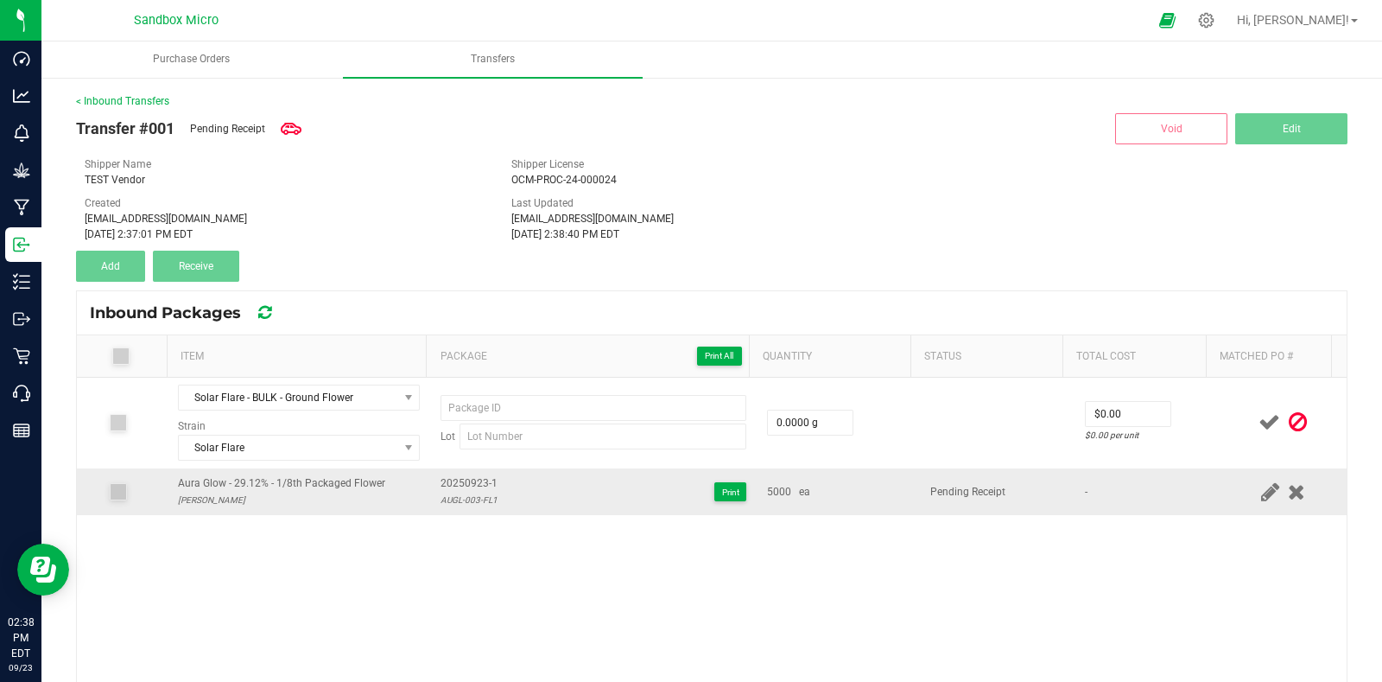
drag, startPoint x: 509, startPoint y: 482, endPoint x: 428, endPoint y: 486, distance: 81.3
click at [430, 486] on td "20250923-1 AUGL-003-FL1 Print" at bounding box center [593, 491] width 327 height 47
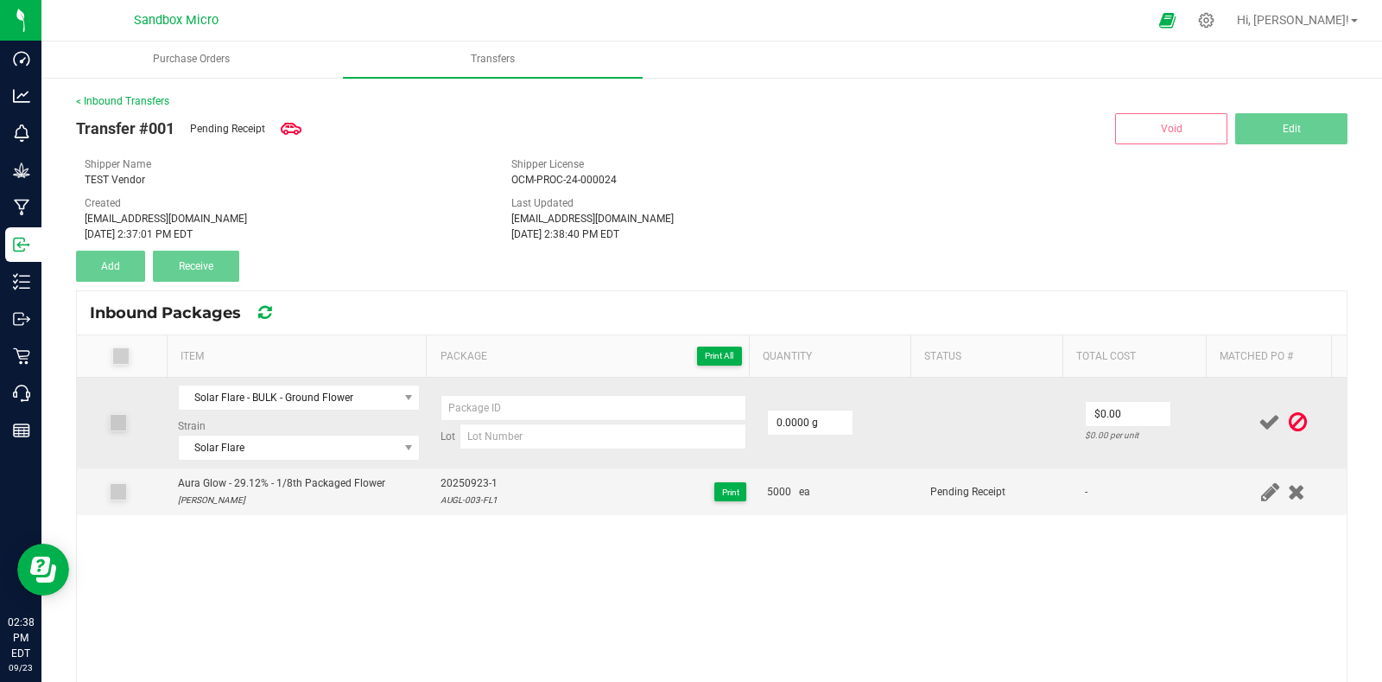
copy span "20250923-1"
click at [540, 403] on input at bounding box center [594, 408] width 306 height 26
paste input "20250923-1"
type input "20250923-2"
click at [543, 435] on input at bounding box center [603, 436] width 287 height 26
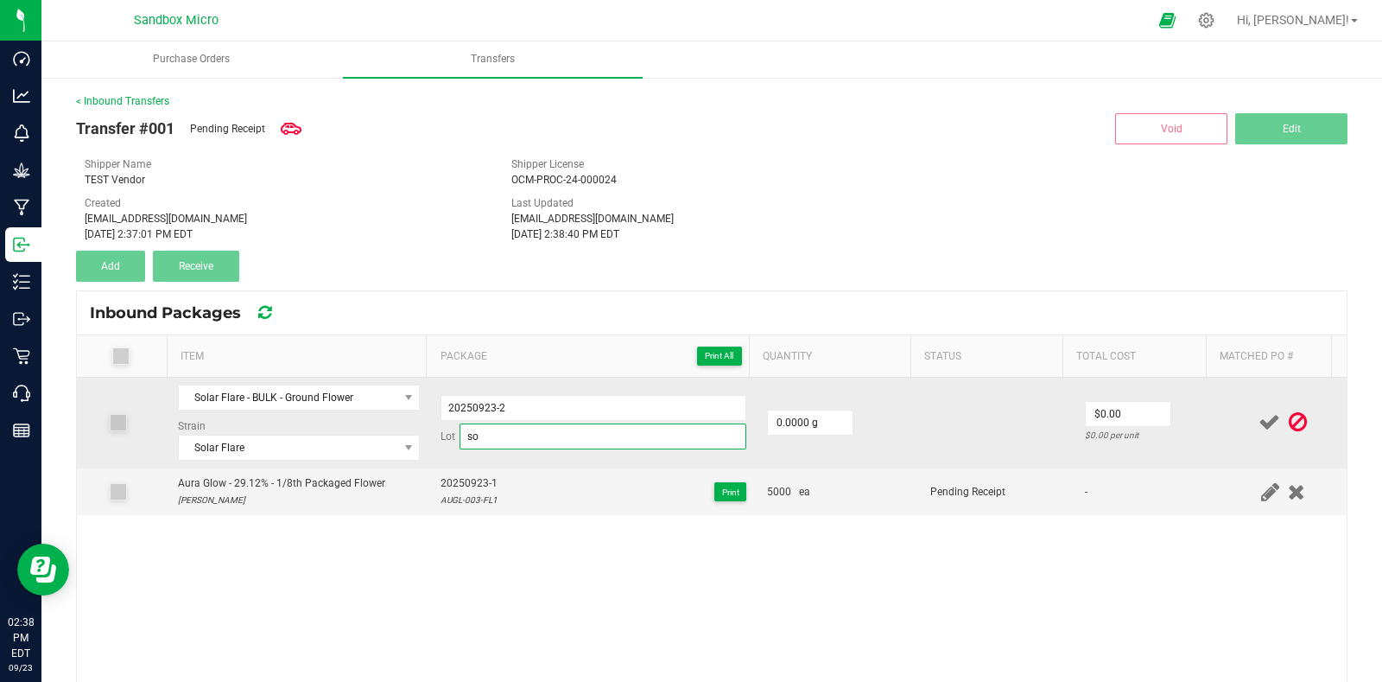
type input "s"
type input "SOFL-BULK-001"
click at [890, 431] on td "0.0000 g" at bounding box center [838, 423] width 163 height 91
click at [798, 410] on input "0" at bounding box center [810, 422] width 85 height 24
type input "50000.0000 g"
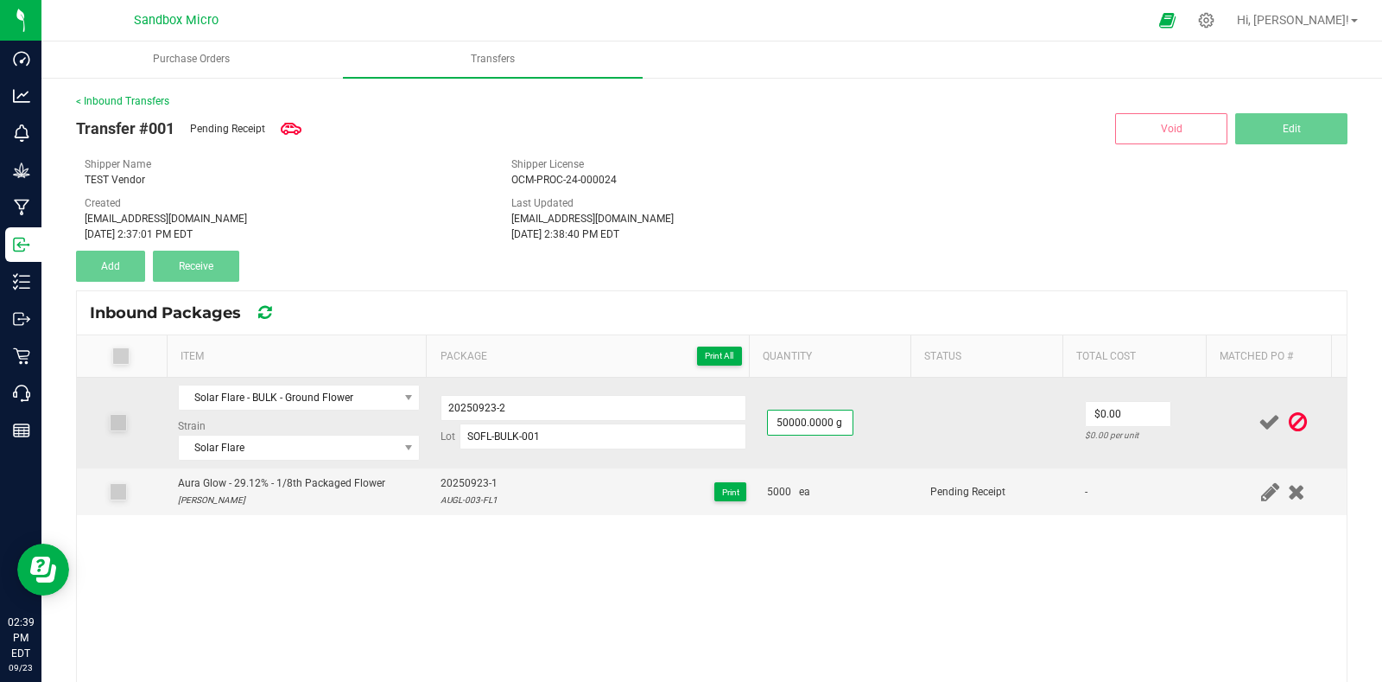
click at [920, 392] on td at bounding box center [997, 423] width 154 height 91
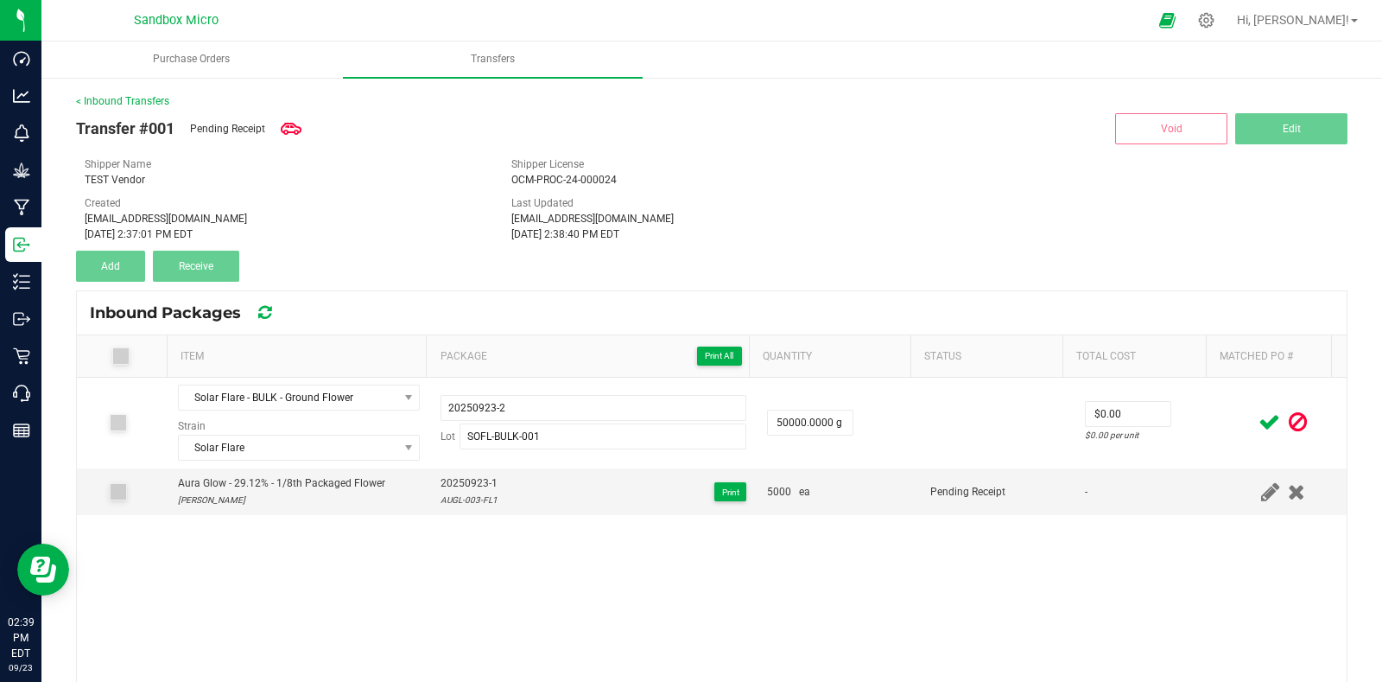
click at [1259, 427] on icon at bounding box center [1270, 422] width 22 height 22
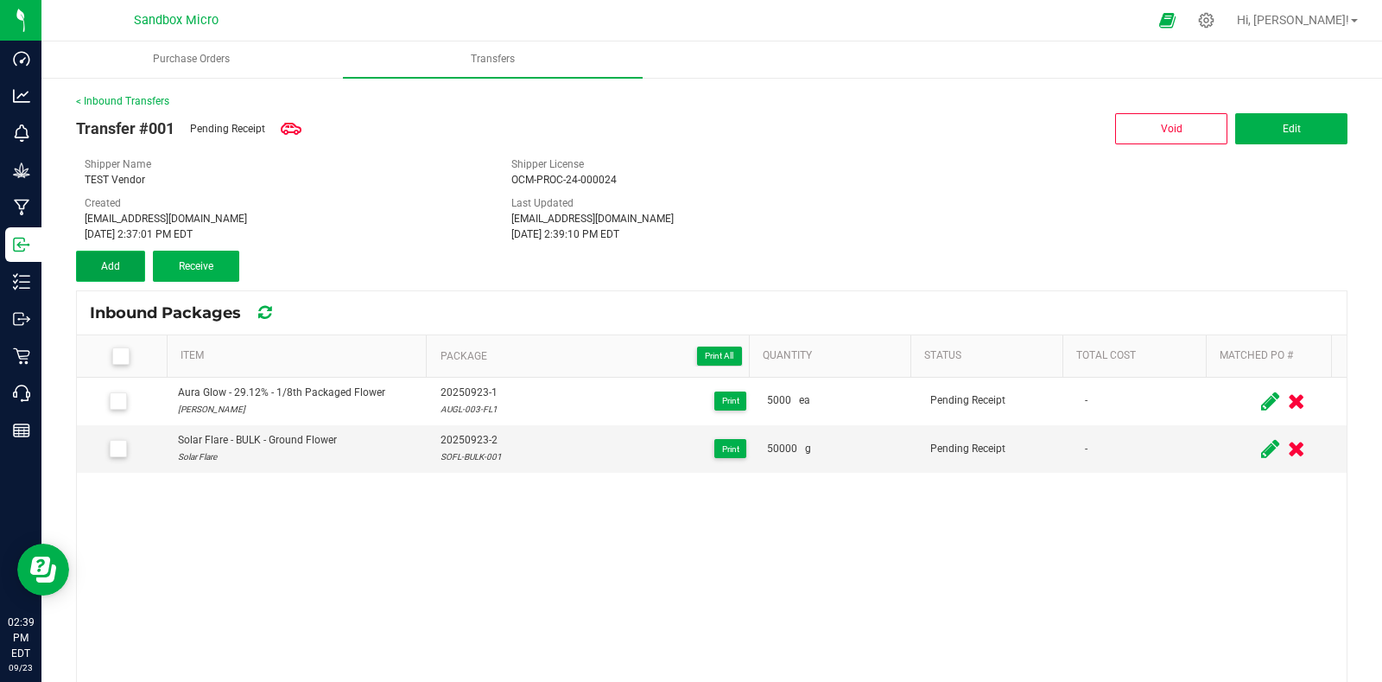
click at [129, 274] on button "Add" at bounding box center [110, 266] width 69 height 31
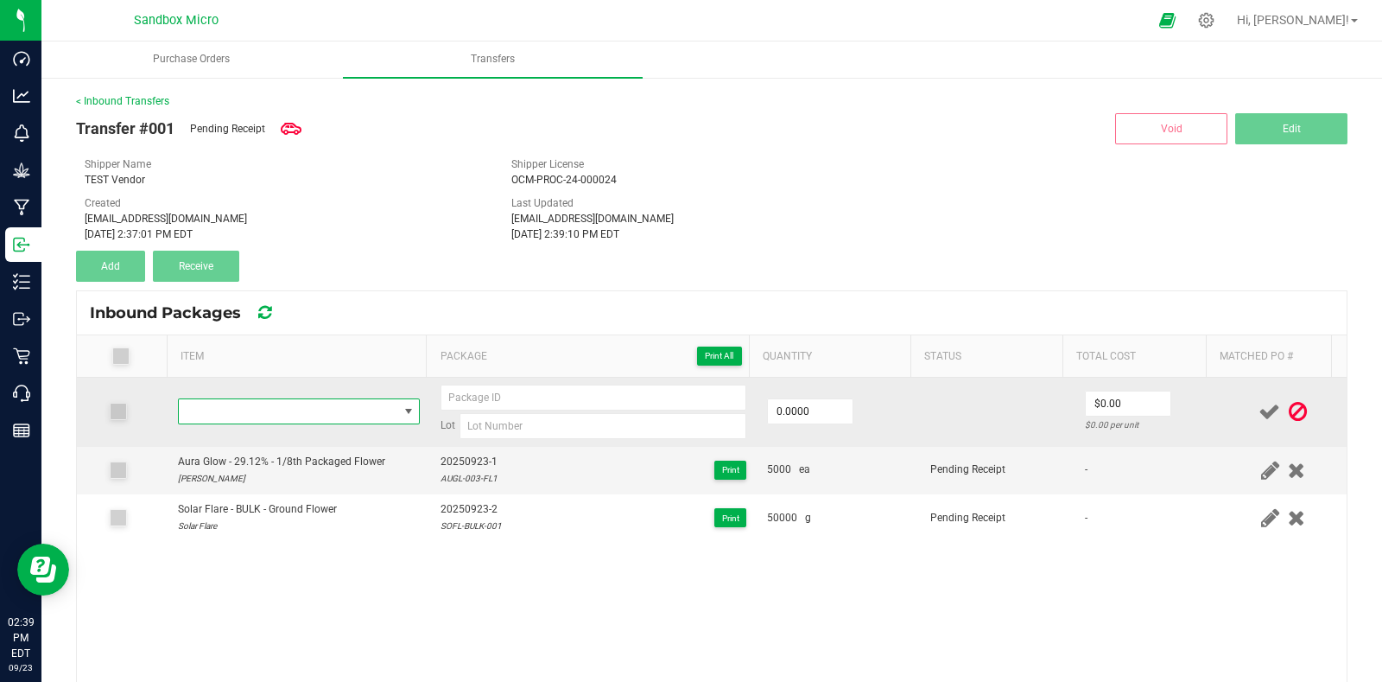
click at [248, 404] on span "NO DATA FOUND" at bounding box center [288, 411] width 219 height 24
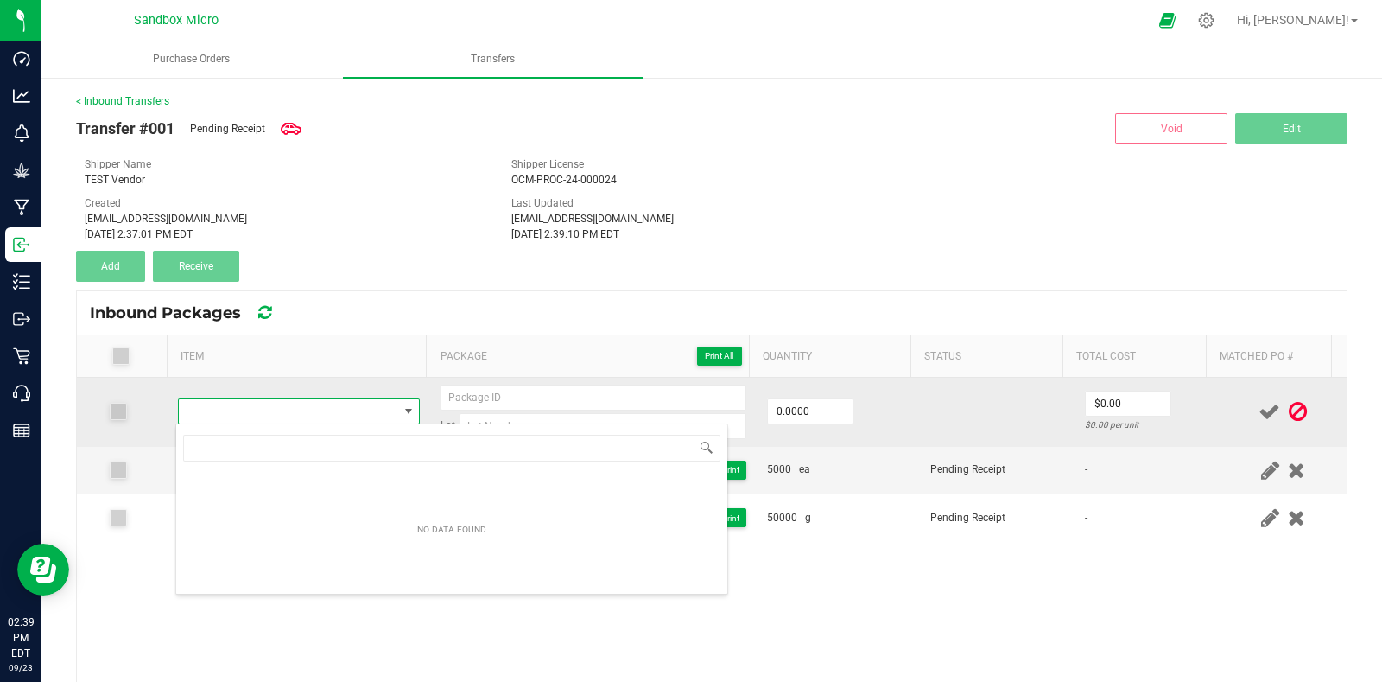
scroll to position [25, 232]
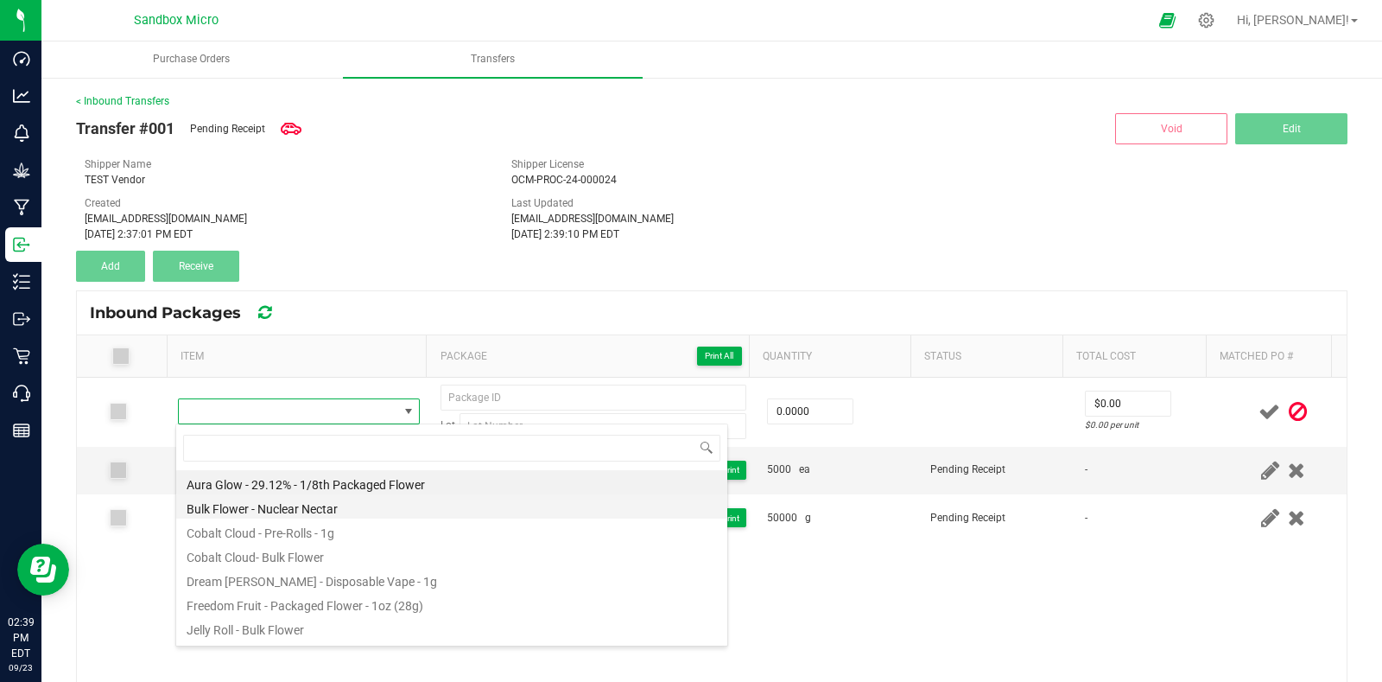
click at [390, 513] on li "Bulk Flower - Nuclear Nectar" at bounding box center [451, 506] width 551 height 24
type input "0.0000 g"
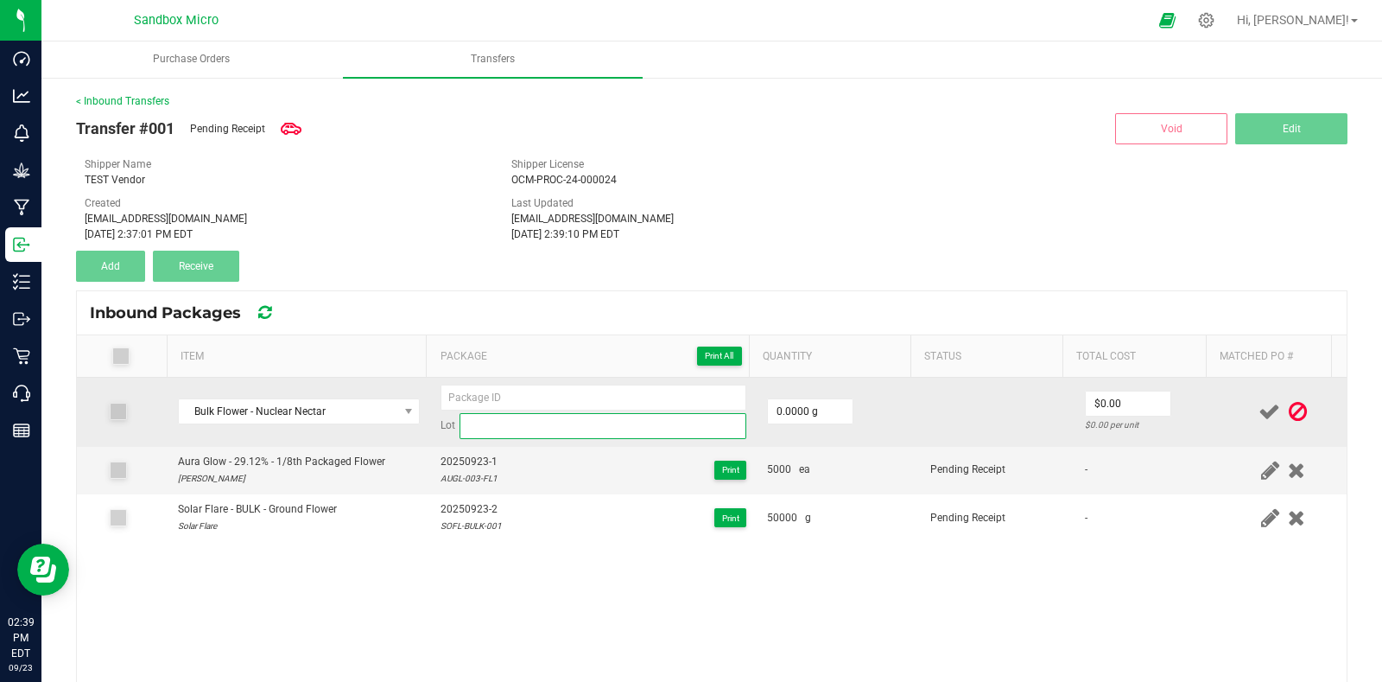
click at [516, 429] on input at bounding box center [603, 426] width 287 height 26
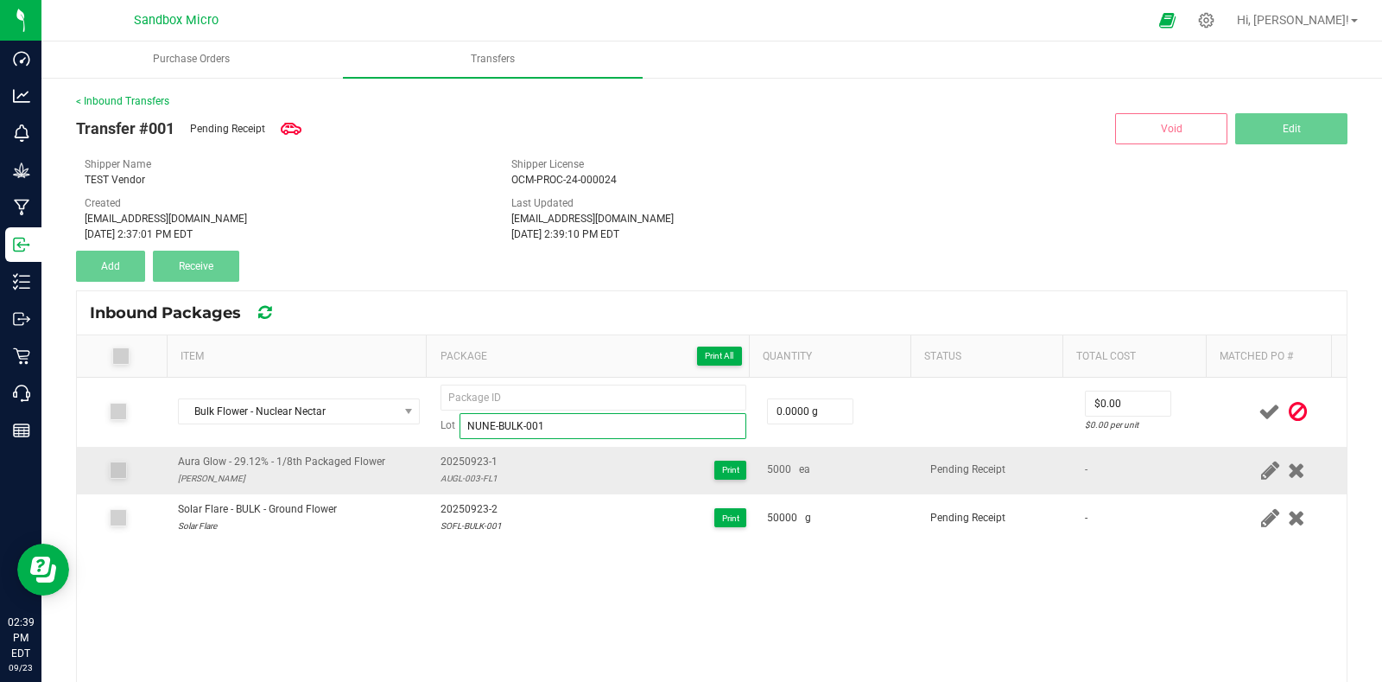
type input "NUNE-BULK-001"
drag, startPoint x: 499, startPoint y: 460, endPoint x: 430, endPoint y: 463, distance: 69.2
click at [430, 463] on td "20250923-1 AUGL-003-FL1 Print" at bounding box center [593, 471] width 327 height 48
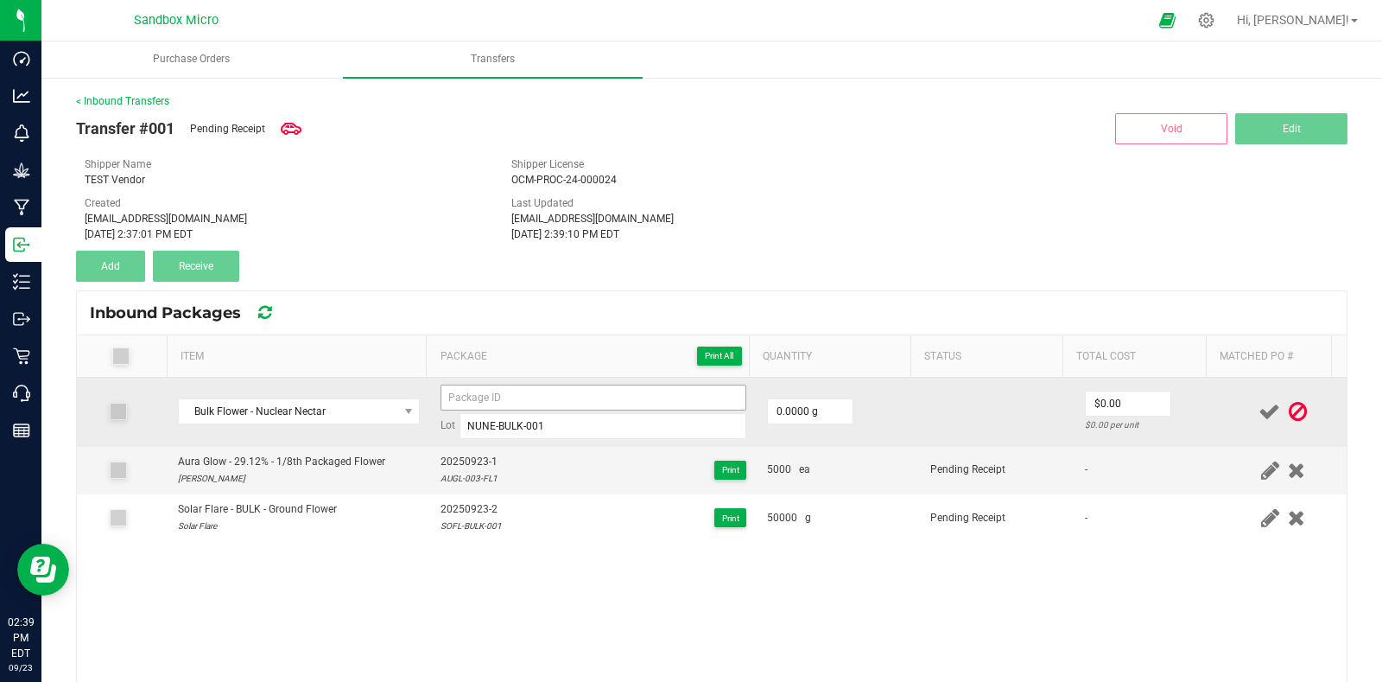
copy span "20250923-1"
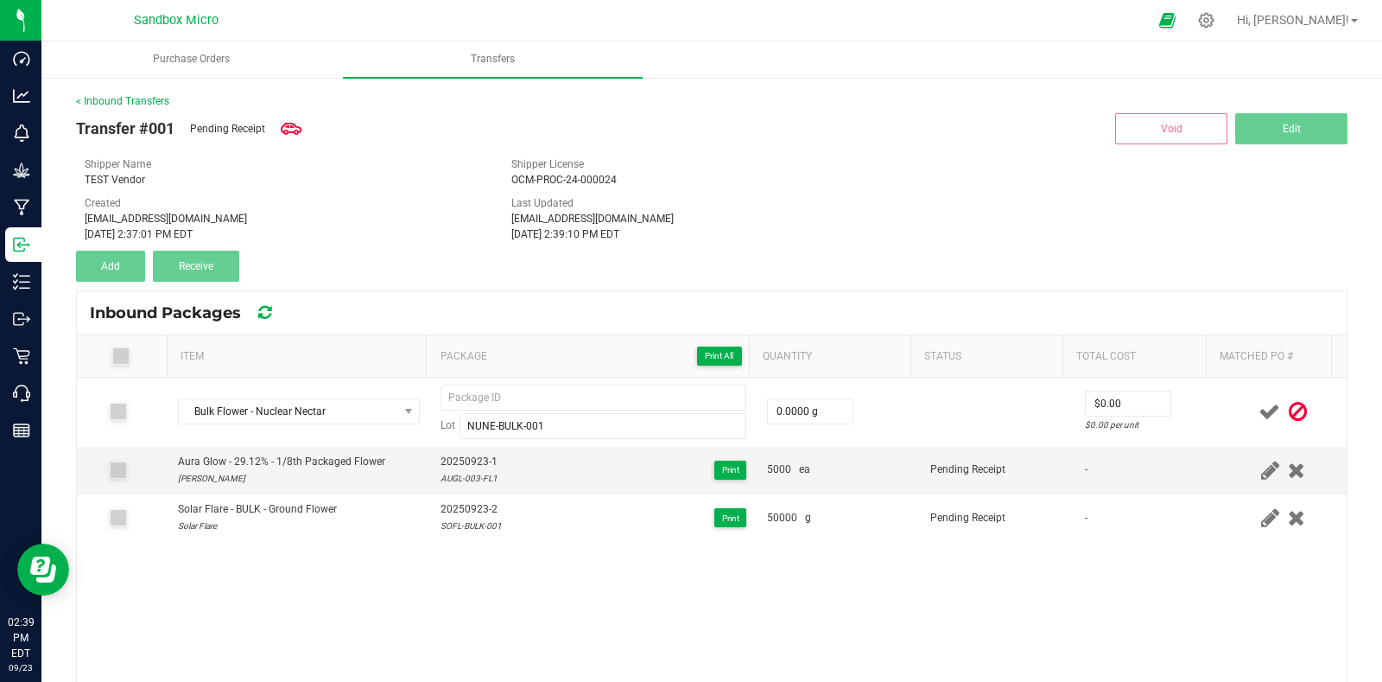
click at [518, 375] on th "Package Print All" at bounding box center [587, 356] width 322 height 42
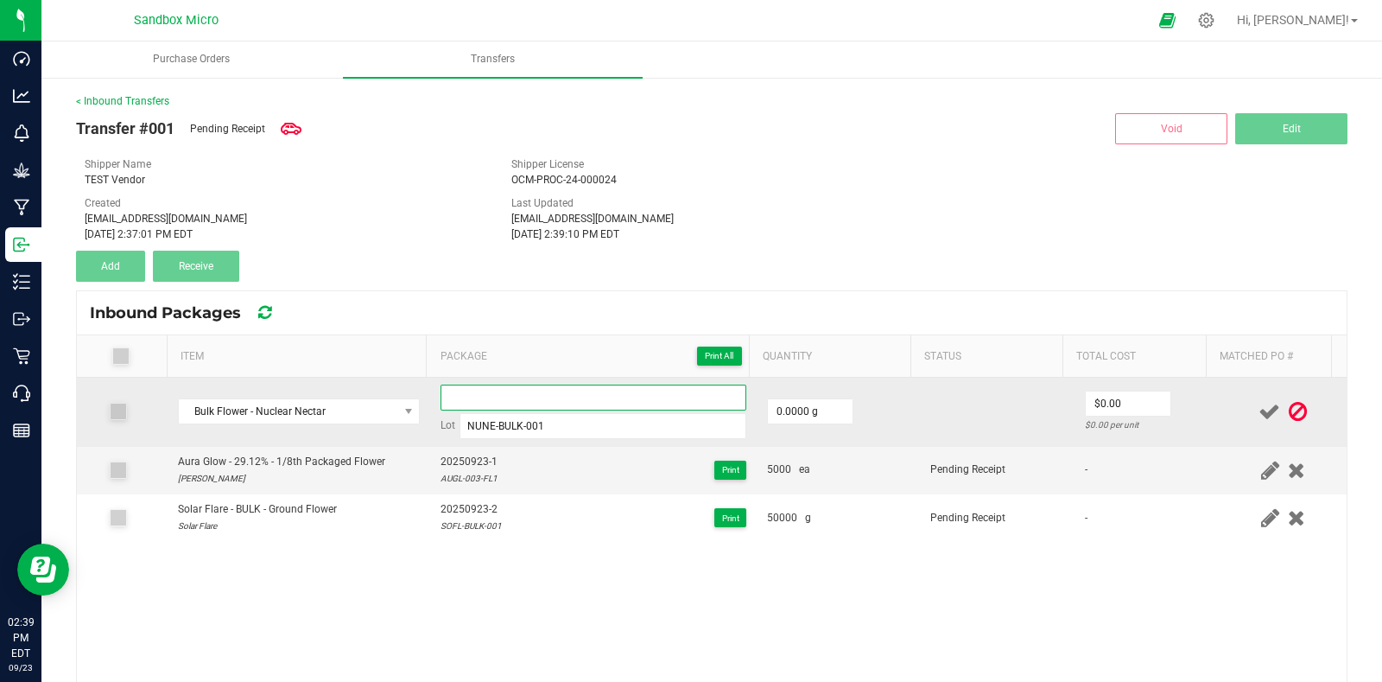
click at [514, 396] on input at bounding box center [594, 397] width 306 height 26
paste input "20250923-1"
type input "20250923-3"
click at [833, 408] on input "0" at bounding box center [810, 411] width 85 height 24
type input "10000.0000 g"
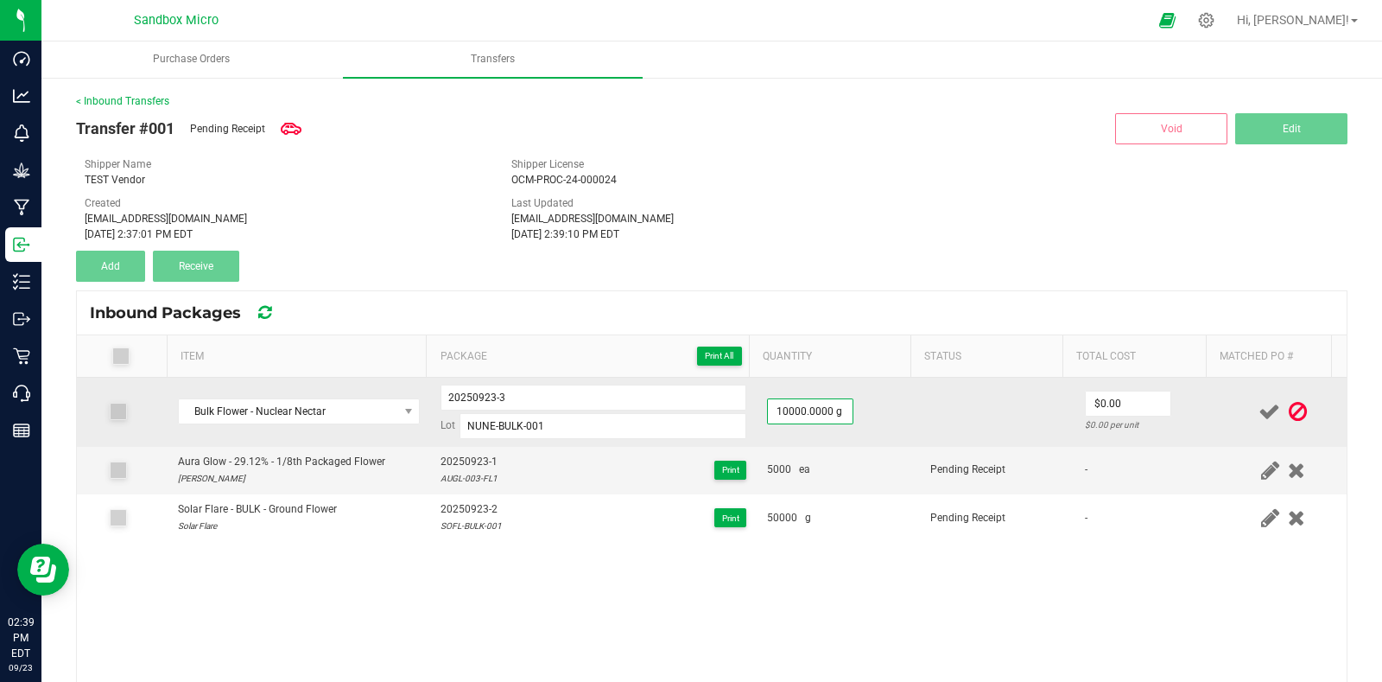
click at [898, 412] on td "10000.0000 g" at bounding box center [838, 412] width 163 height 69
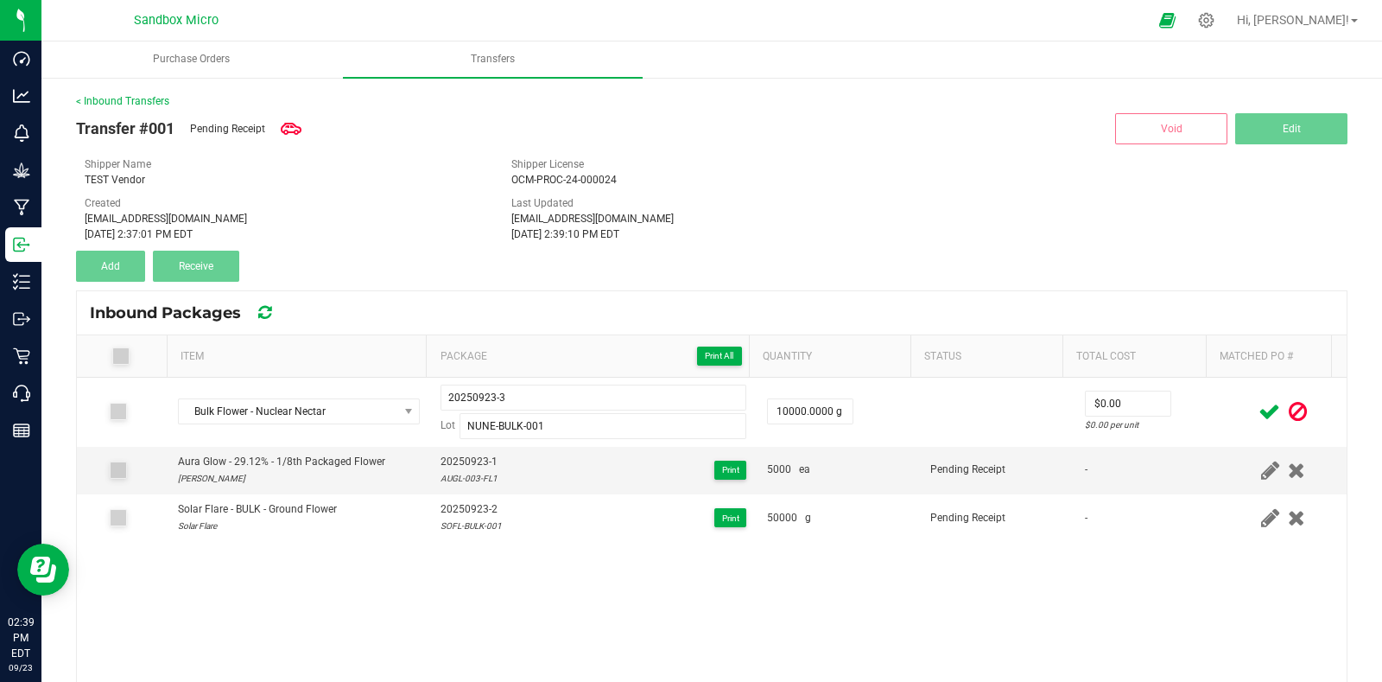
click at [1259, 408] on icon at bounding box center [1270, 412] width 22 height 22
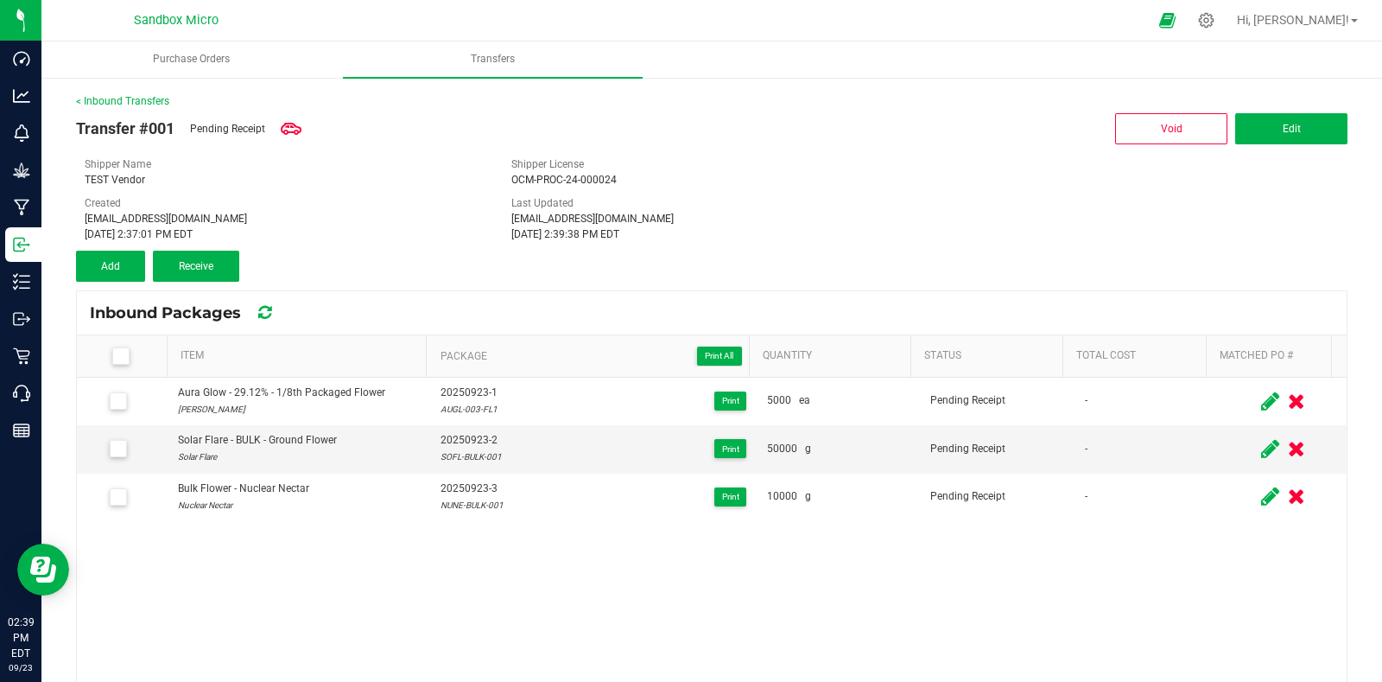
drag, startPoint x: 116, startPoint y: 357, endPoint x: 140, endPoint y: 341, distance: 28.8
click at [116, 356] on icon at bounding box center [120, 356] width 11 height 0
click at [0, 0] on input "checkbox" at bounding box center [0, 0] width 0 height 0
click at [207, 267] on span "Receive (3)" at bounding box center [196, 266] width 50 height 12
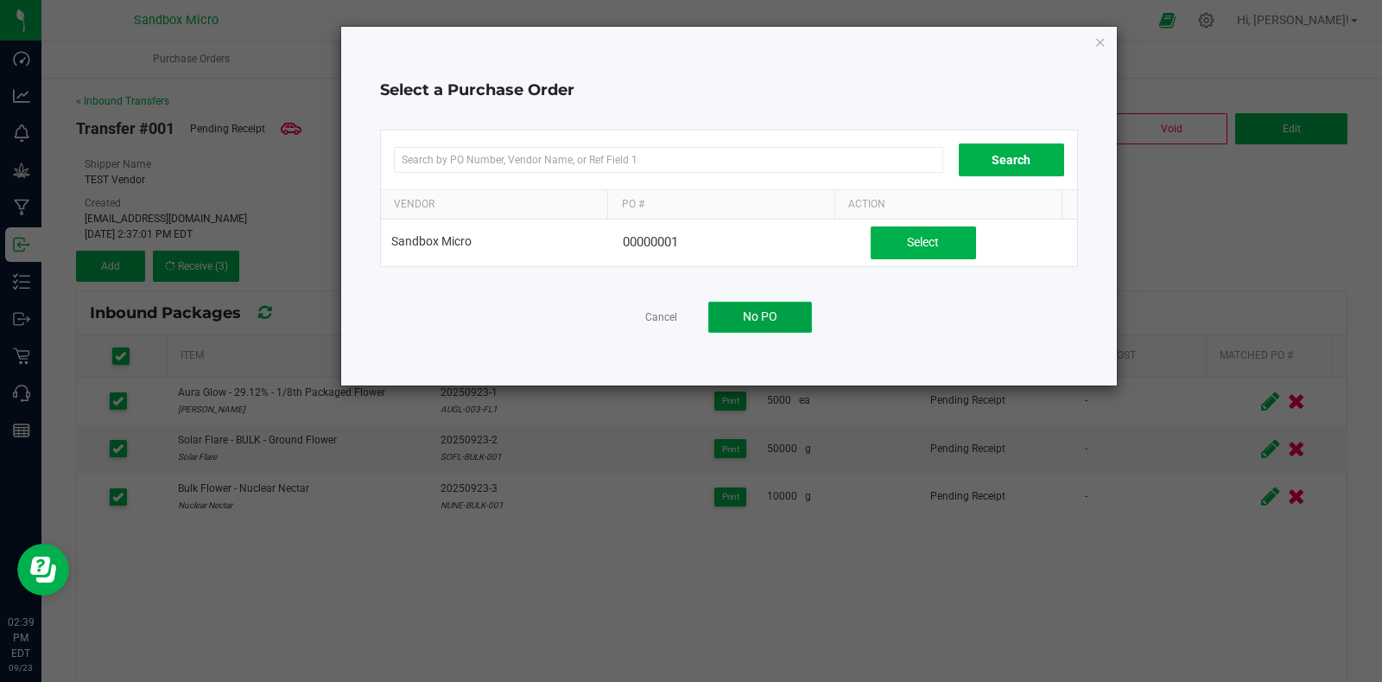
click at [769, 313] on span "No PO" at bounding box center [760, 316] width 35 height 14
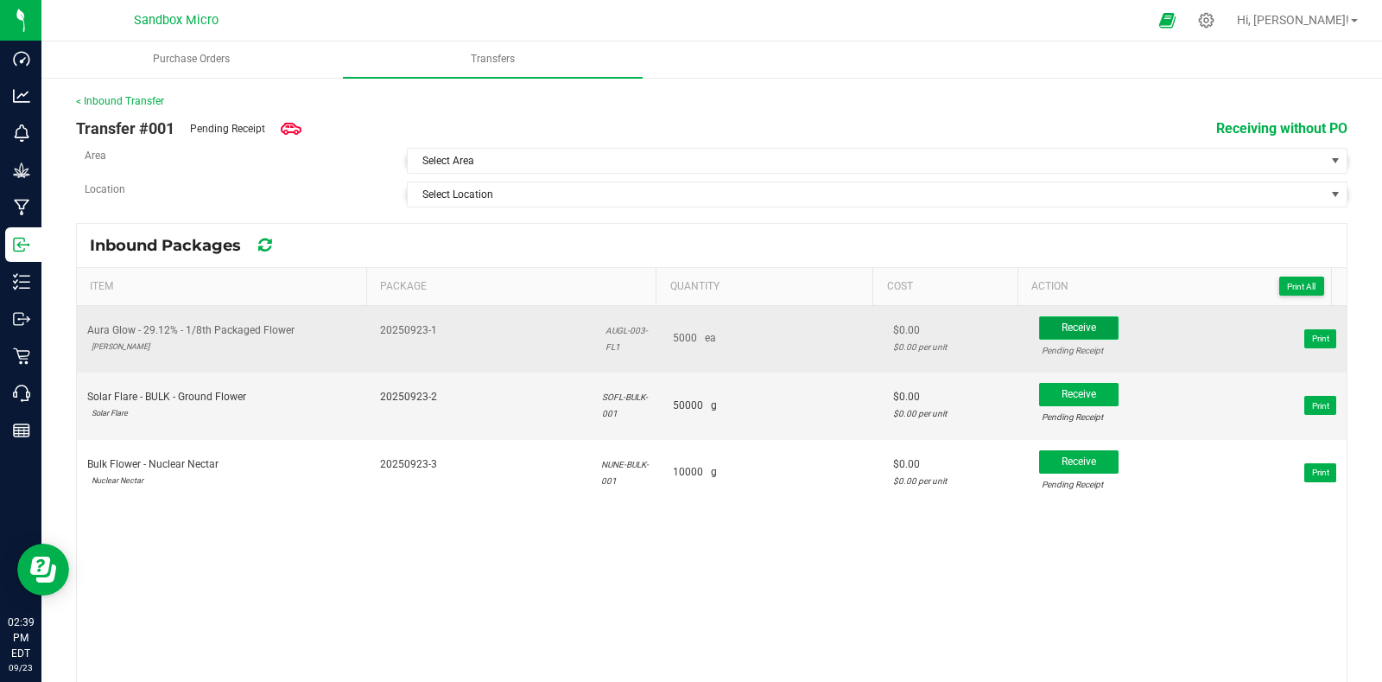
click at [1064, 323] on span "Receive" at bounding box center [1079, 327] width 35 height 12
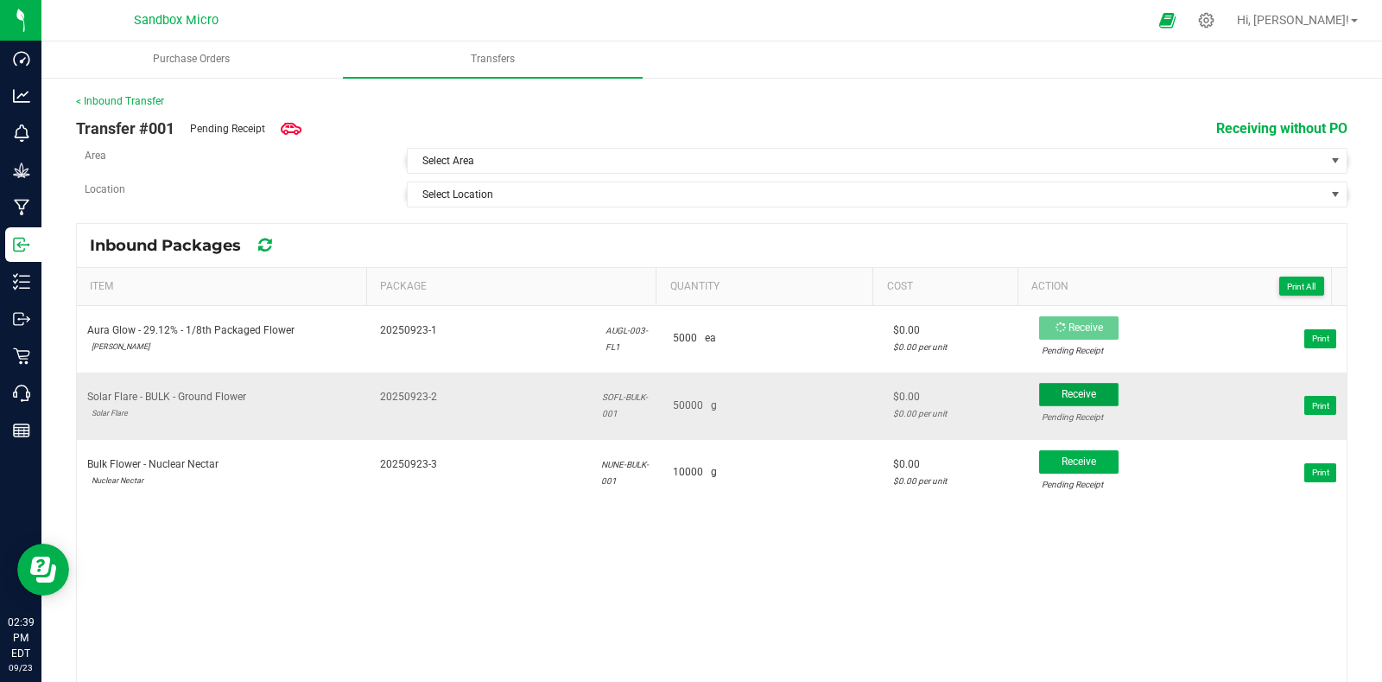
click at [1062, 398] on span "Receive" at bounding box center [1079, 394] width 35 height 12
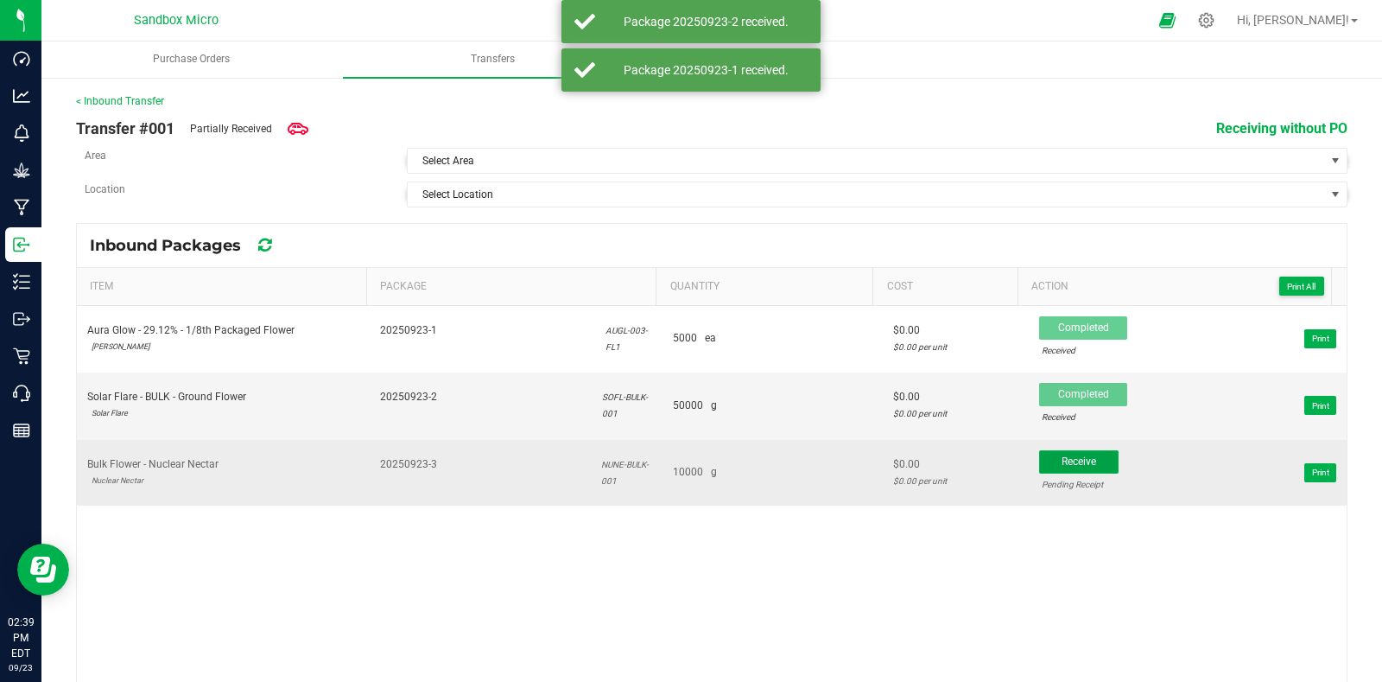
click at [1062, 455] on span "Receive" at bounding box center [1079, 461] width 35 height 12
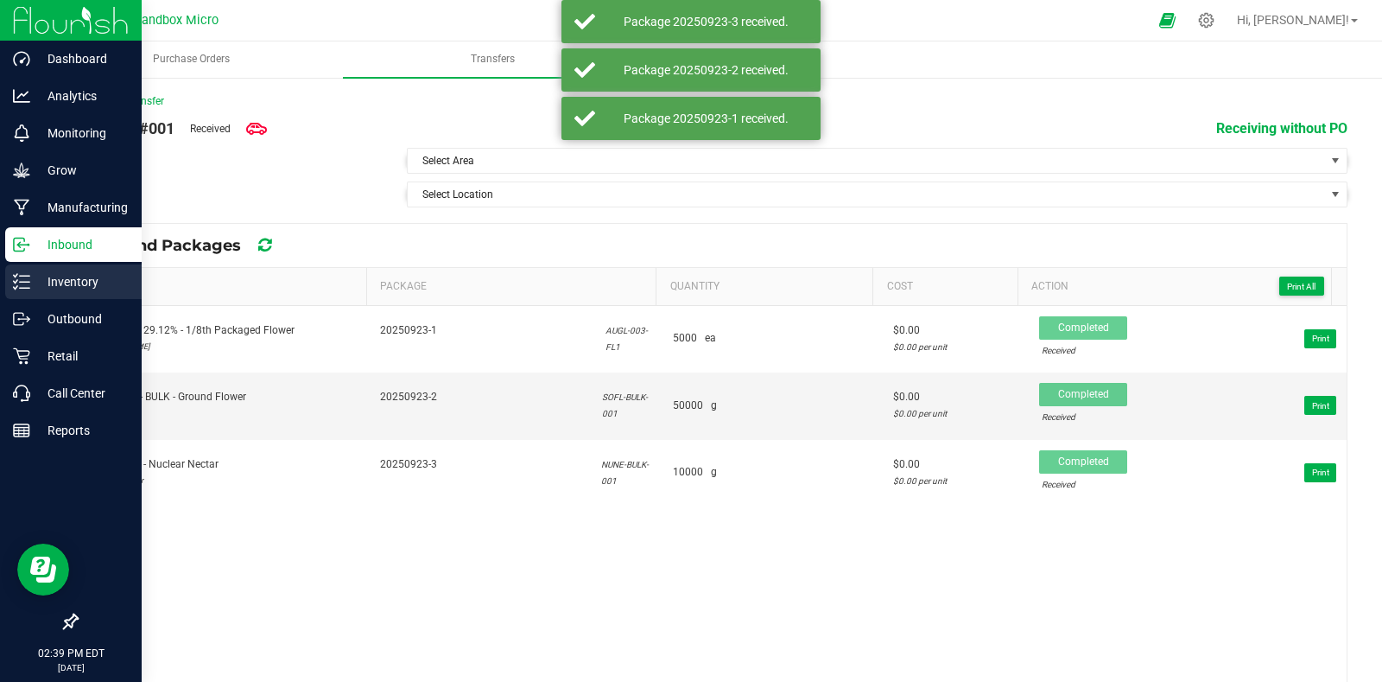
click at [56, 265] on div "Inventory" at bounding box center [73, 281] width 137 height 35
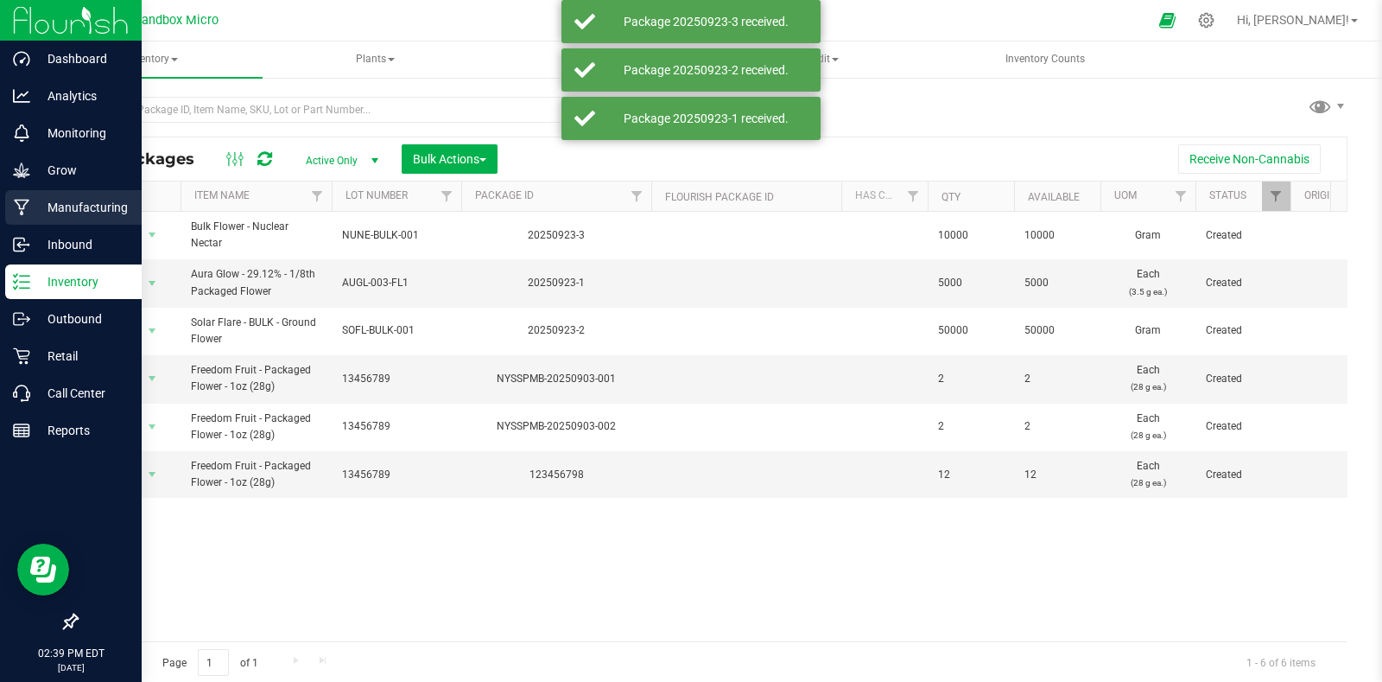
click at [86, 216] on p "Manufacturing" at bounding box center [82, 207] width 104 height 21
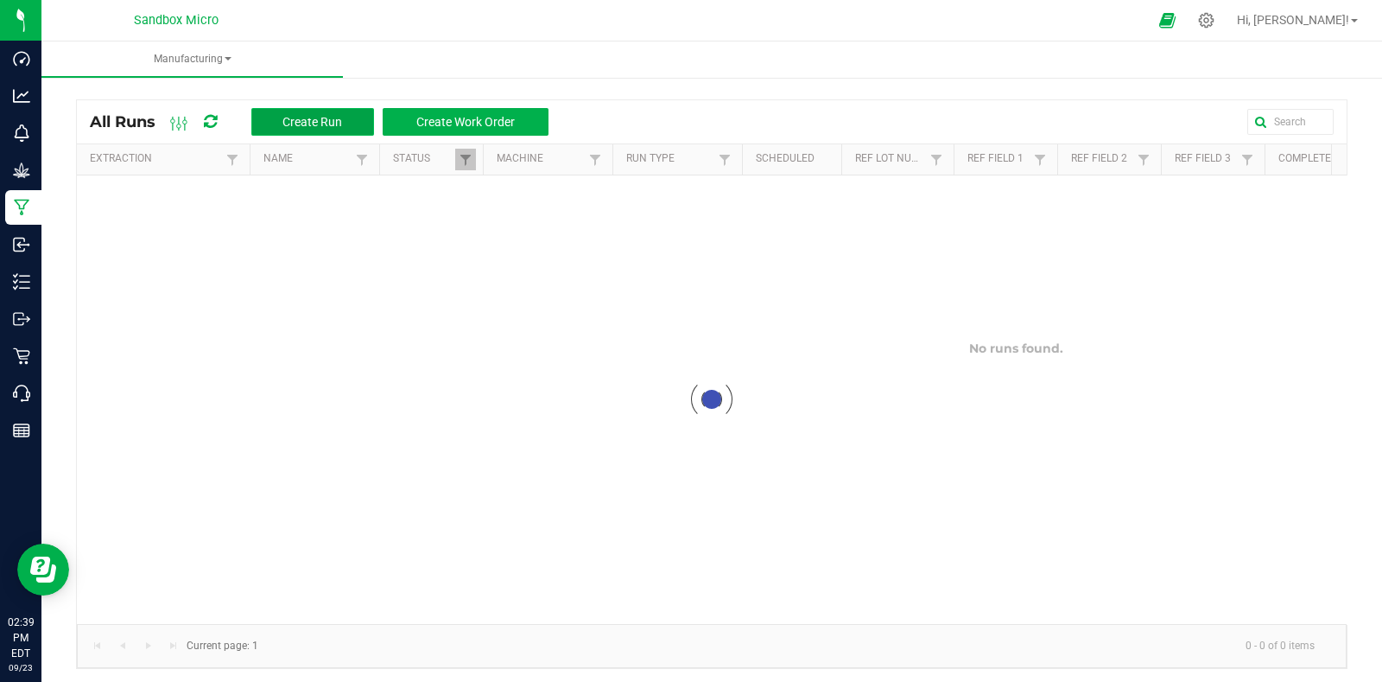
click at [309, 121] on span "Create Run" at bounding box center [313, 122] width 60 height 14
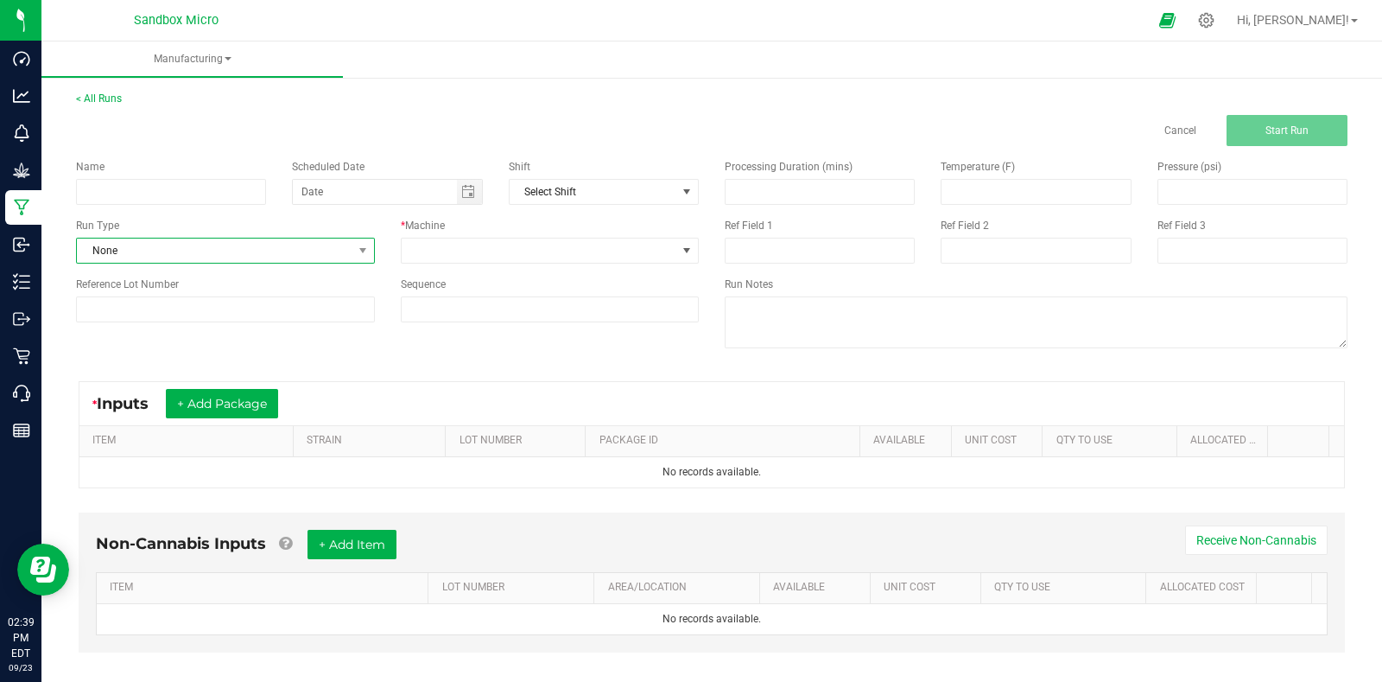
click at [260, 255] on span "None" at bounding box center [215, 250] width 276 height 24
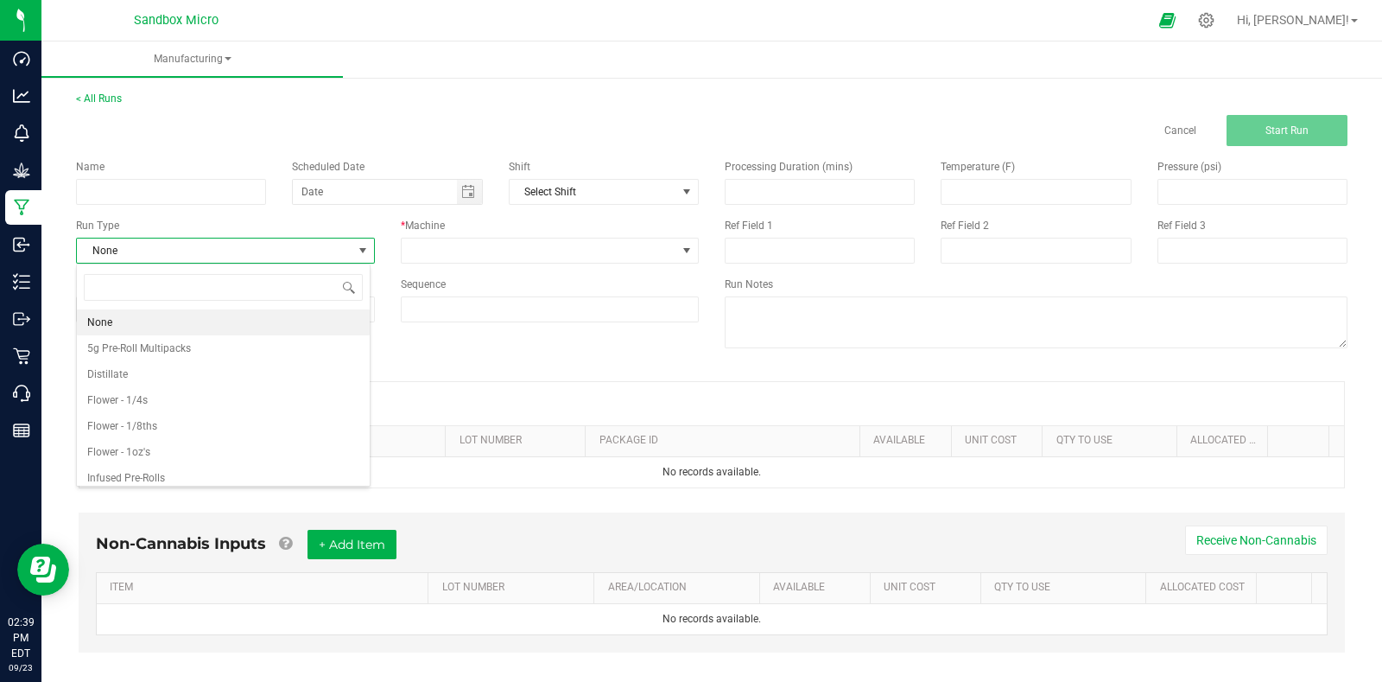
scroll to position [25, 294]
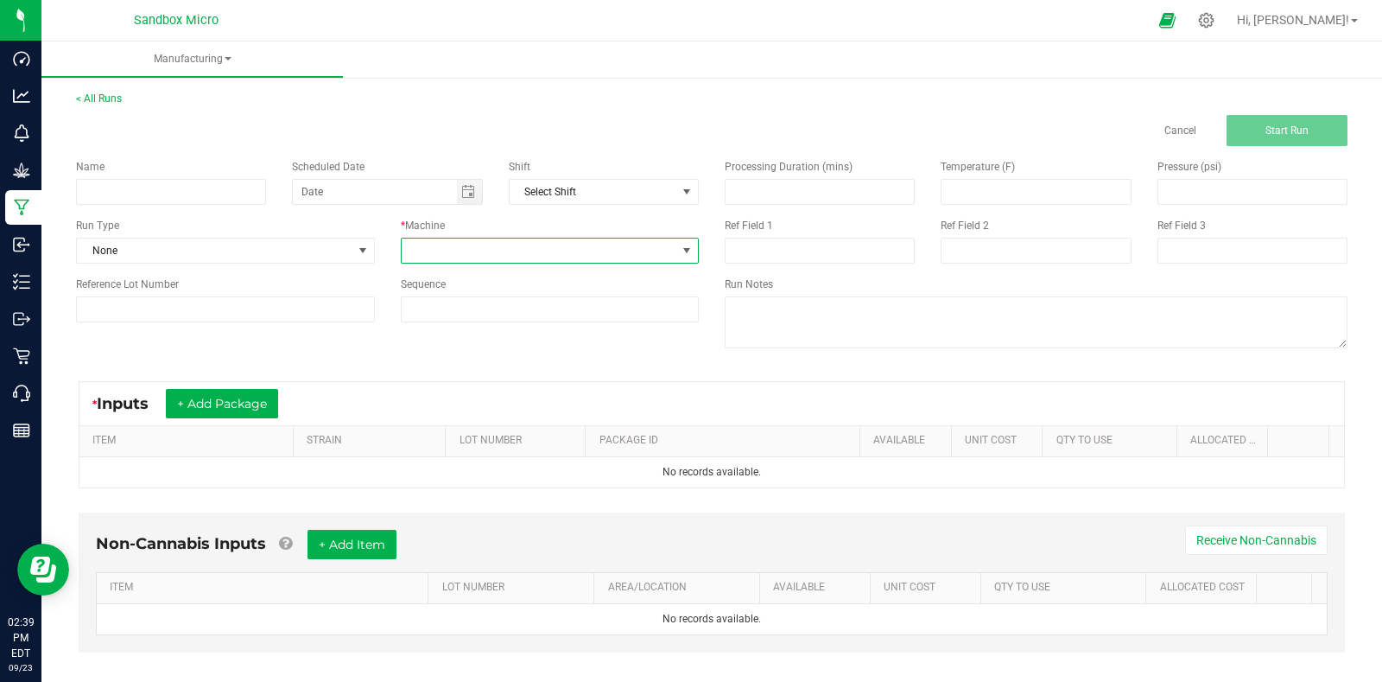
click at [519, 249] on span at bounding box center [540, 250] width 276 height 24
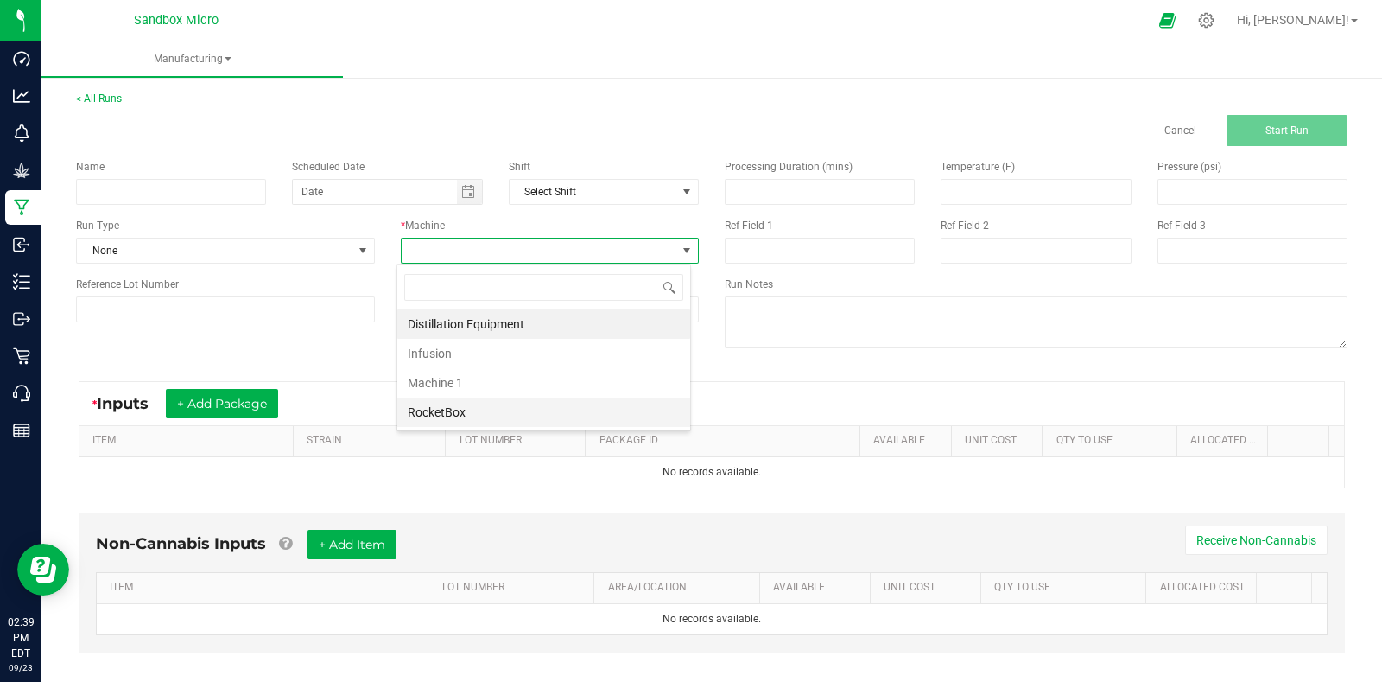
click at [511, 422] on li "RocketBox" at bounding box center [543, 411] width 293 height 29
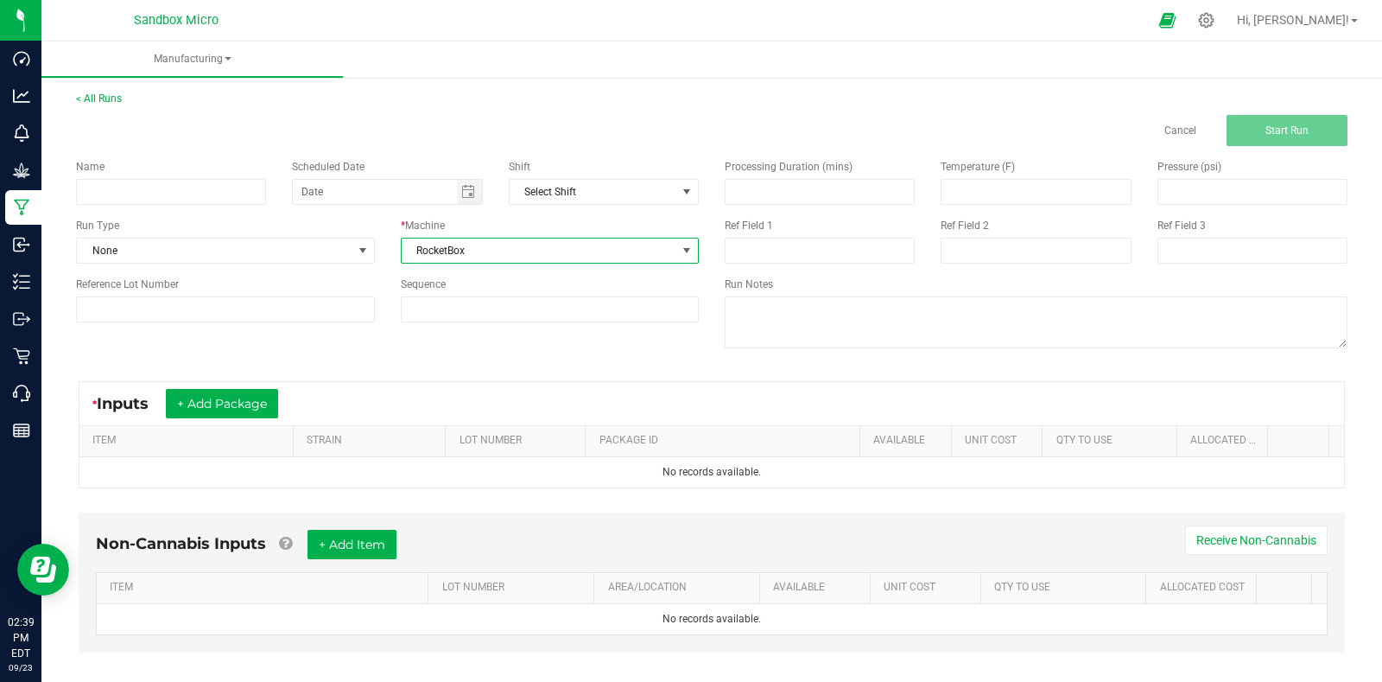
click at [658, 373] on div "* Inputs + Add Package ITEM STRAIN LOT NUMBER PACKAGE ID AVAILABLE Unit Cost QT…" at bounding box center [712, 434] width 1298 height 138
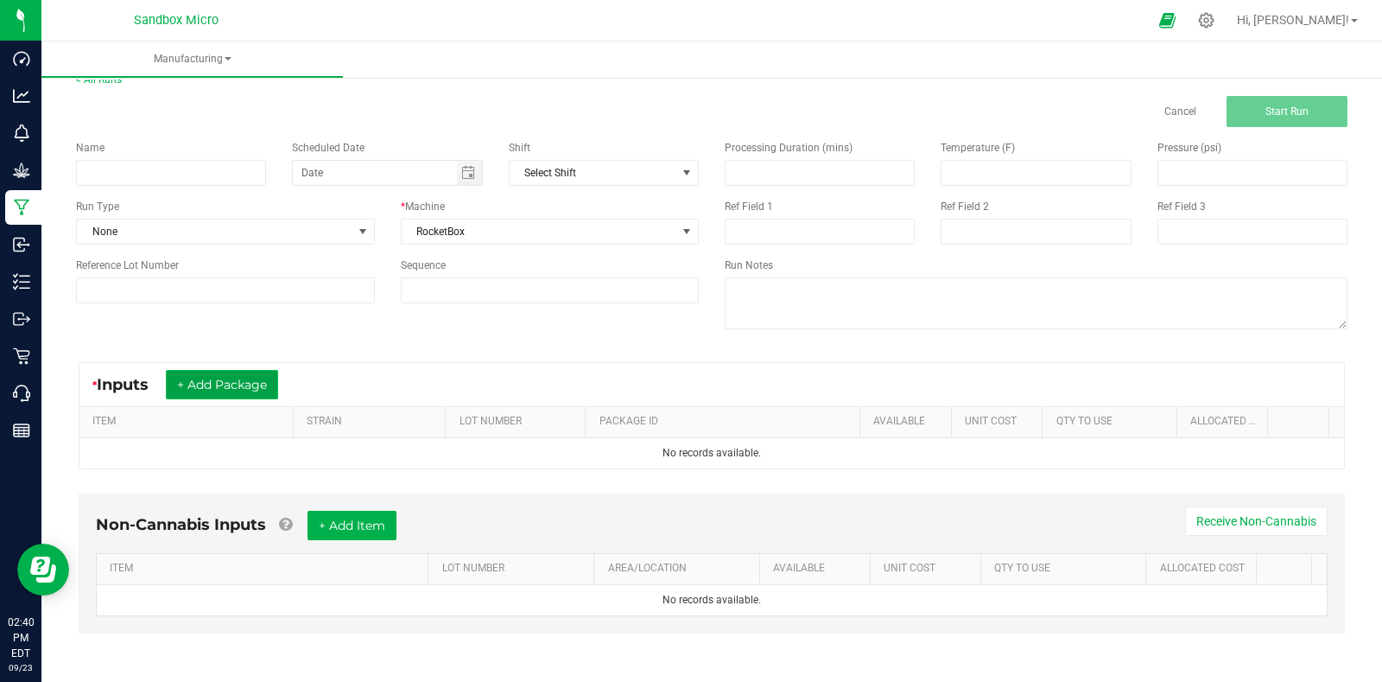
click at [242, 391] on button "+ Add Package" at bounding box center [222, 384] width 112 height 29
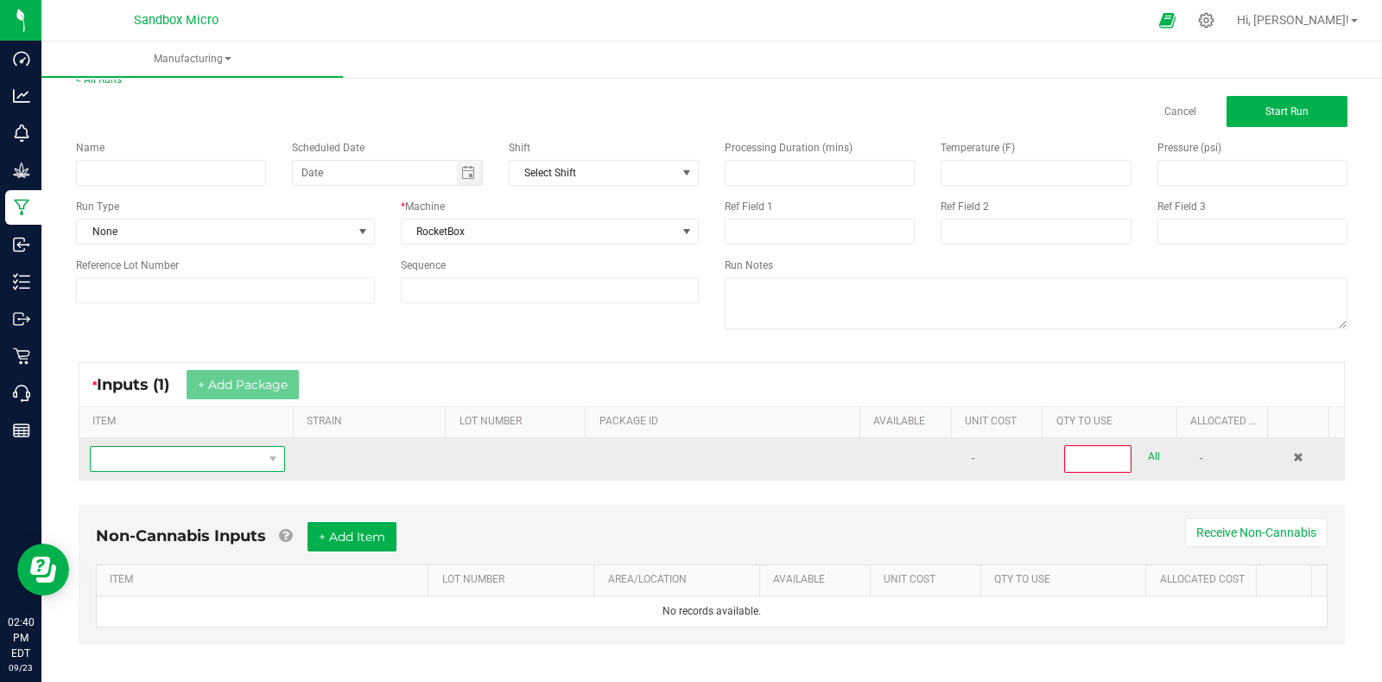
click at [204, 460] on span "NO DATA FOUND" at bounding box center [177, 459] width 172 height 24
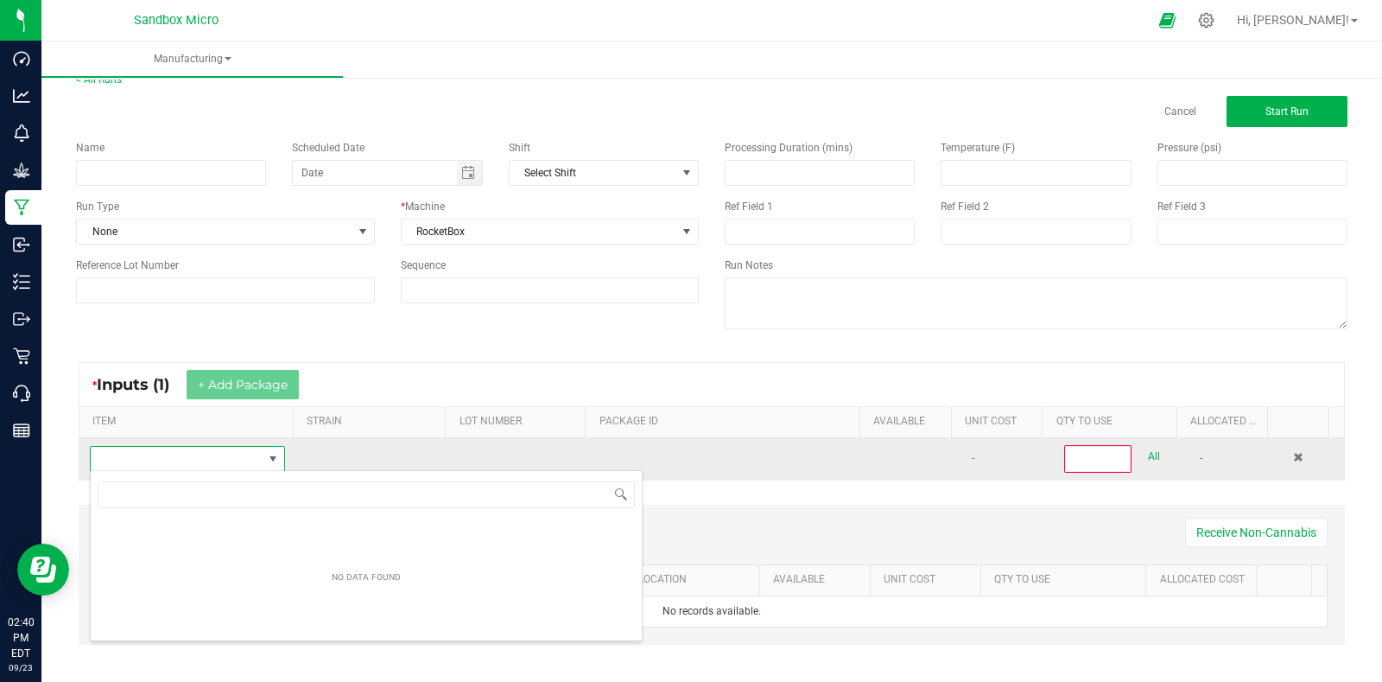
scroll to position [25, 187]
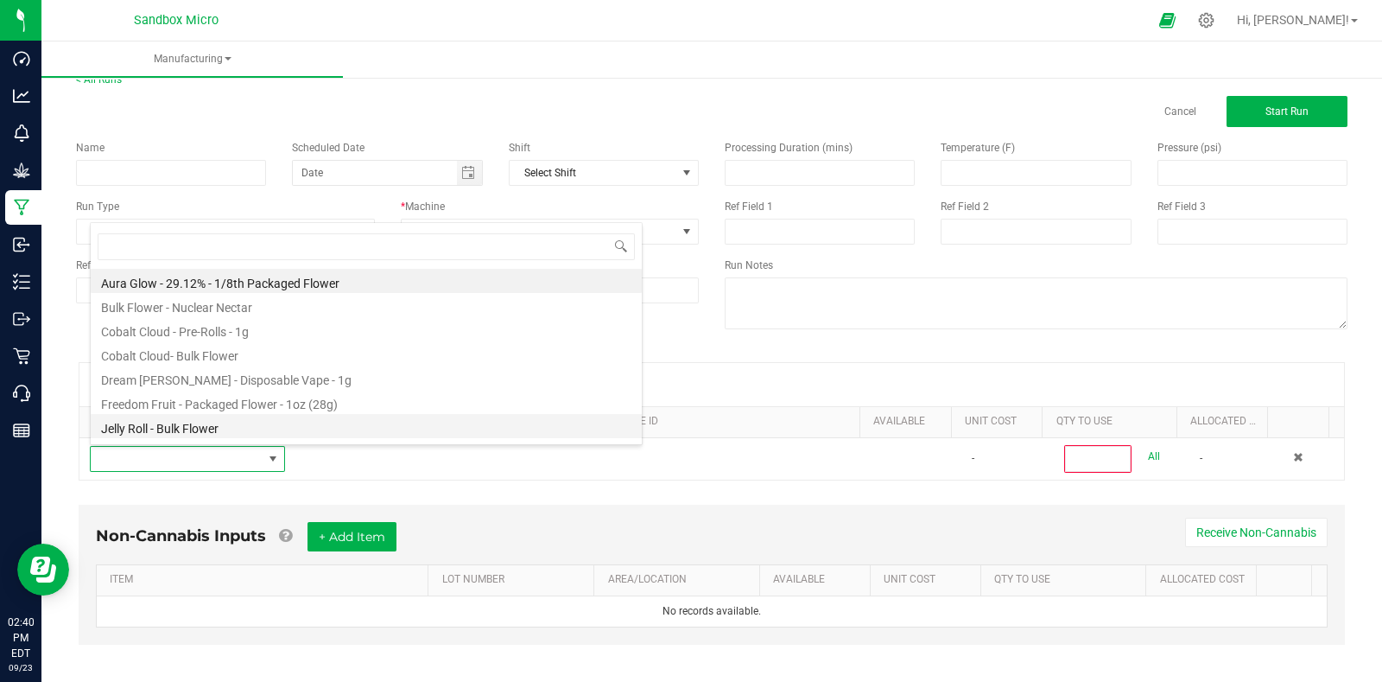
click at [262, 426] on li "Jelly Roll - Bulk Flower" at bounding box center [366, 426] width 551 height 24
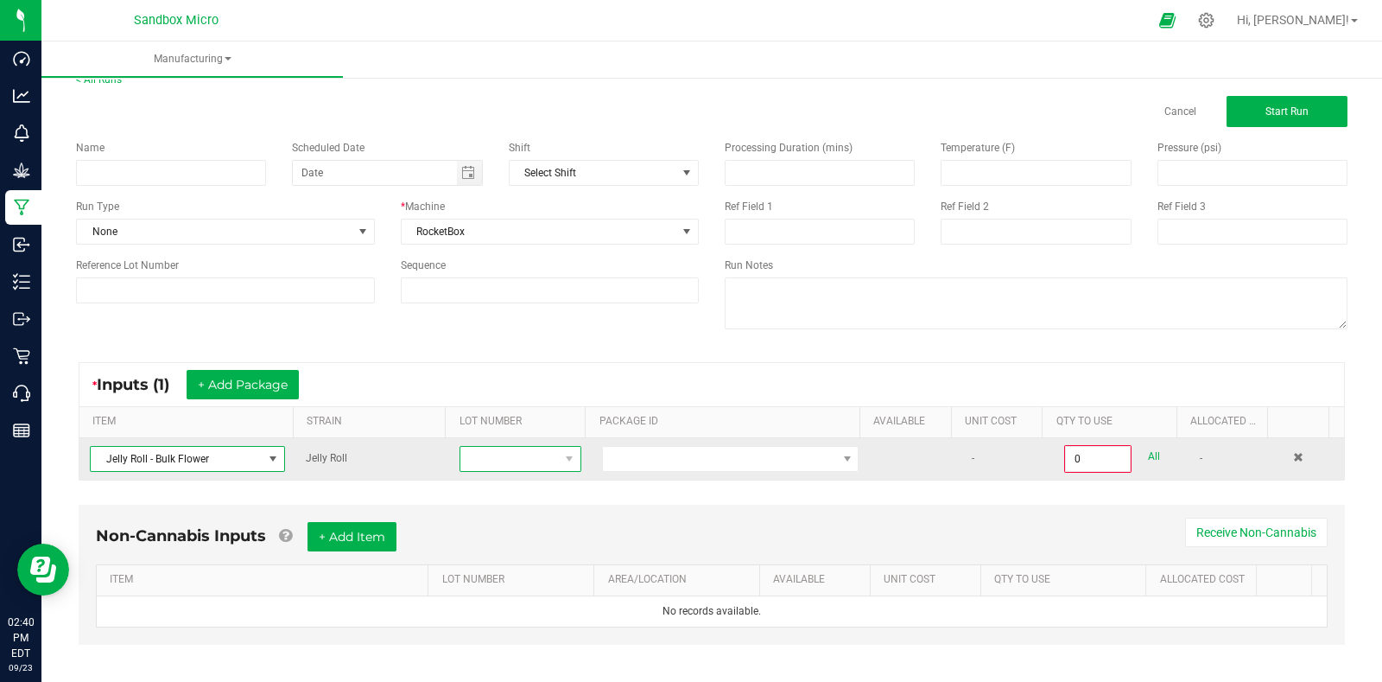
click at [499, 455] on span at bounding box center [510, 459] width 98 height 24
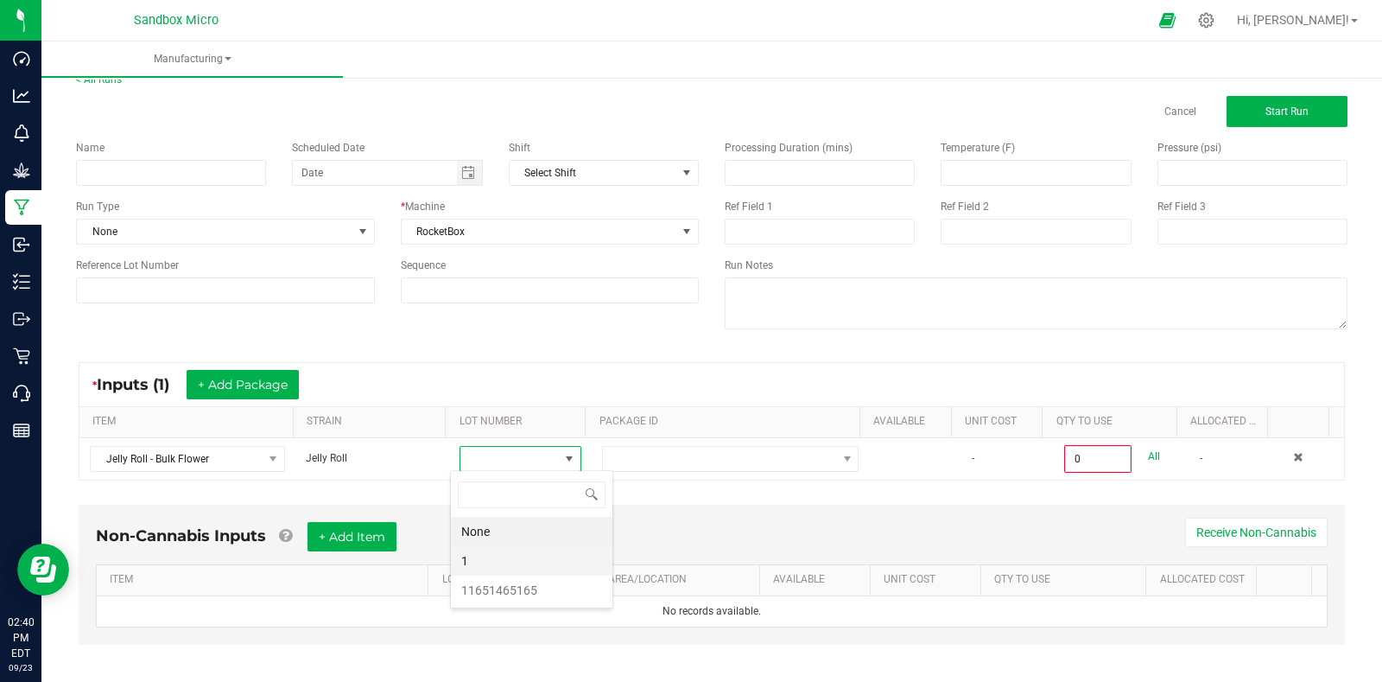
click at [496, 558] on li "1" at bounding box center [532, 560] width 162 height 29
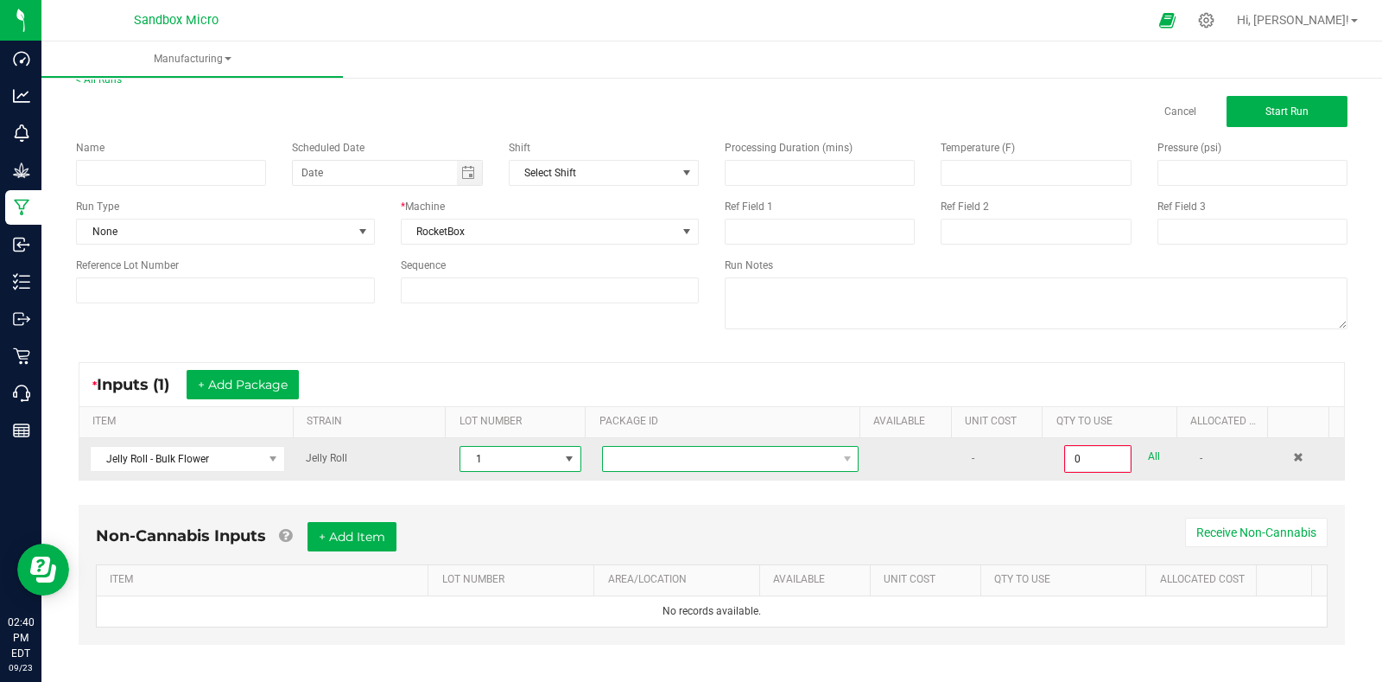
click at [687, 464] on span "NO DATA FOUND" at bounding box center [719, 459] width 233 height 24
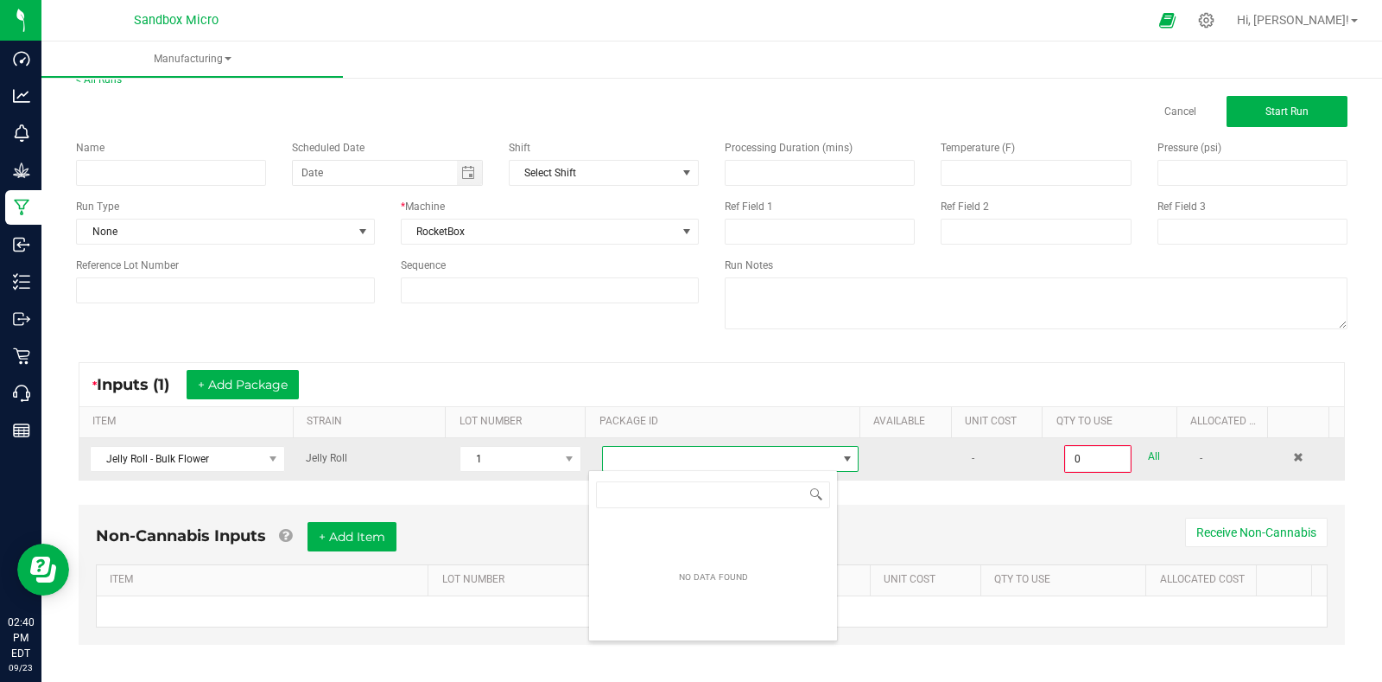
scroll to position [25, 250]
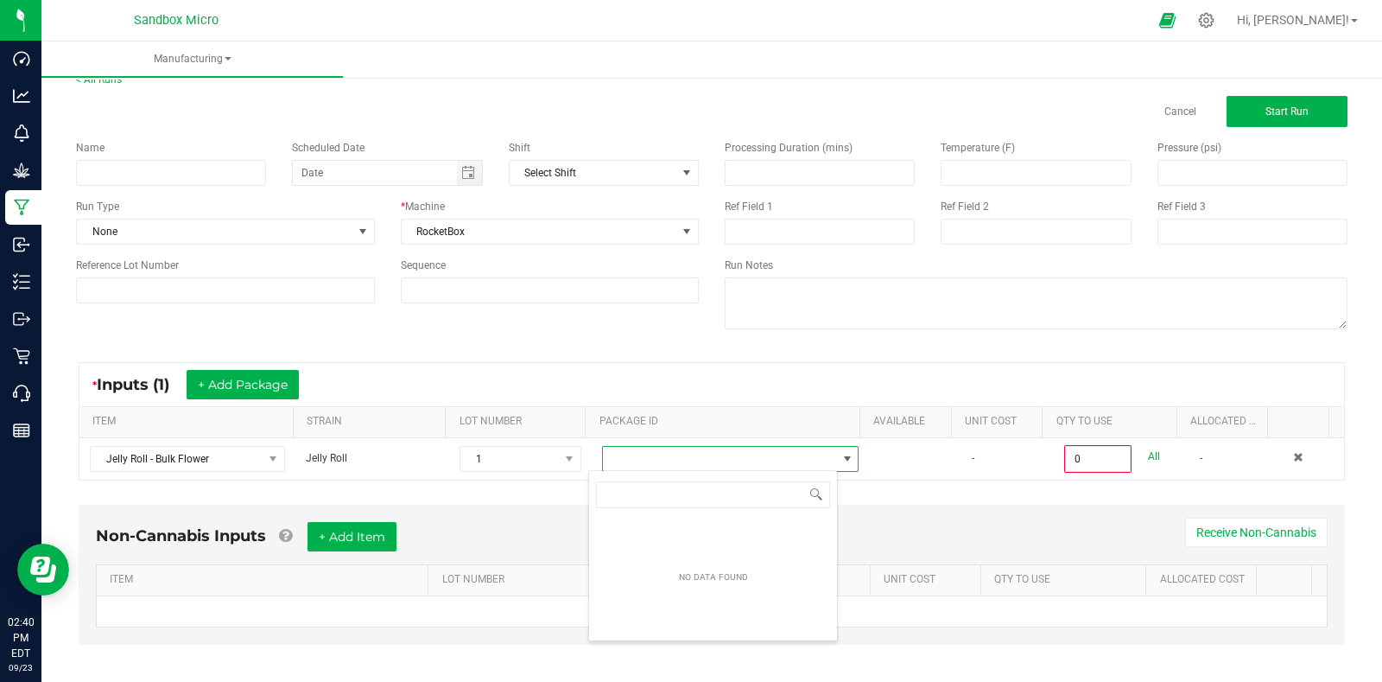
click at [711, 386] on div "* Inputs (1) + Add Package" at bounding box center [711, 384] width 1265 height 43
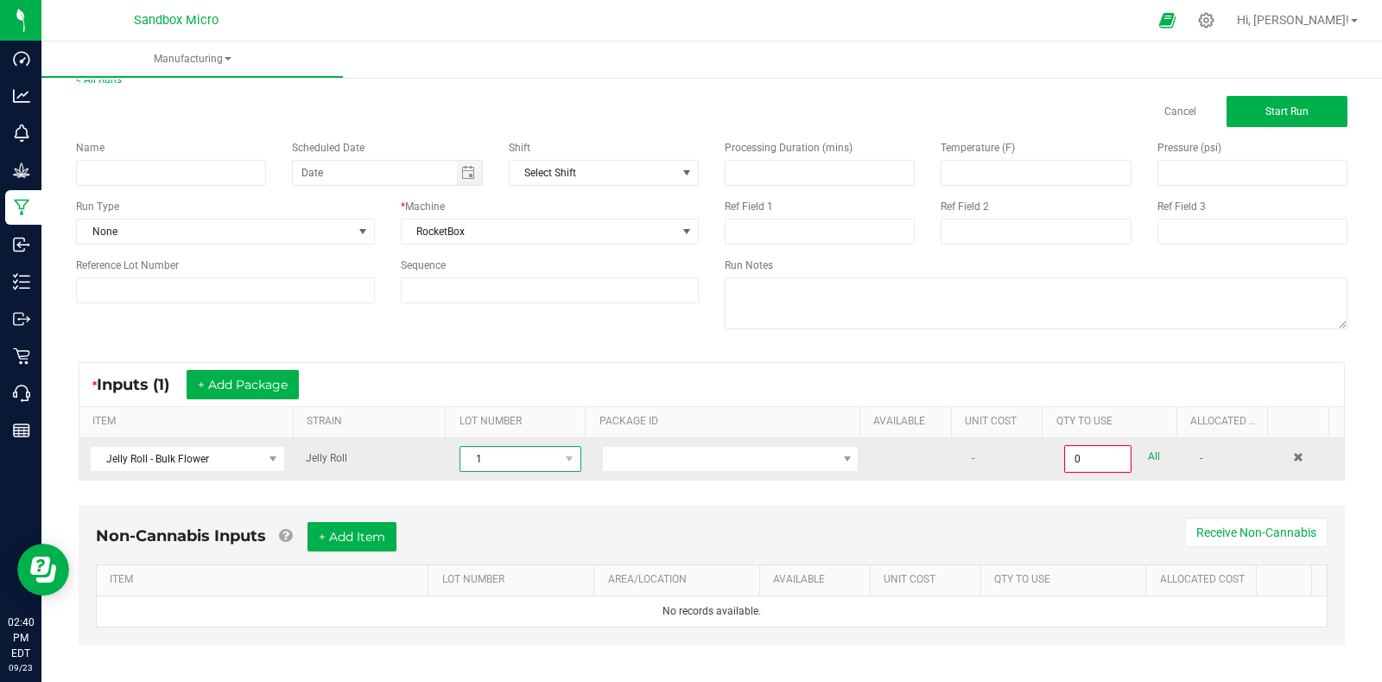
click at [497, 460] on span "1" at bounding box center [510, 459] width 98 height 24
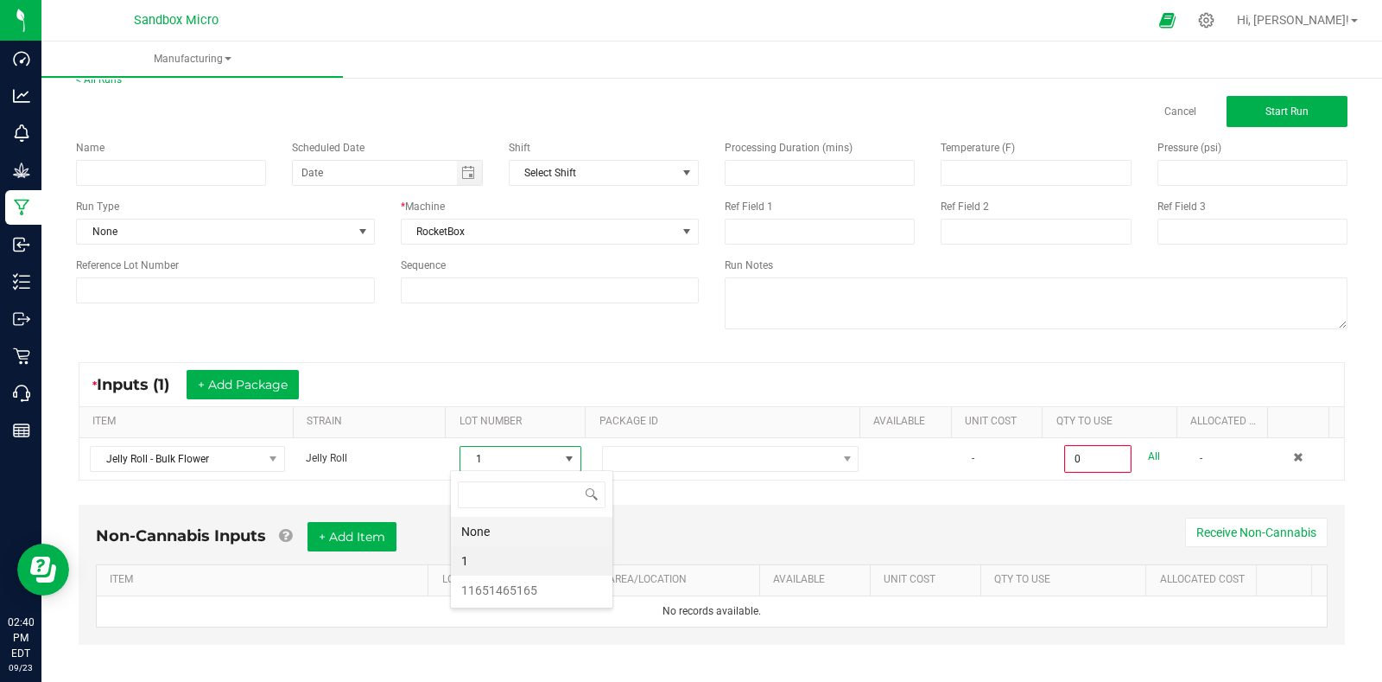
click at [496, 531] on li "None" at bounding box center [532, 531] width 162 height 29
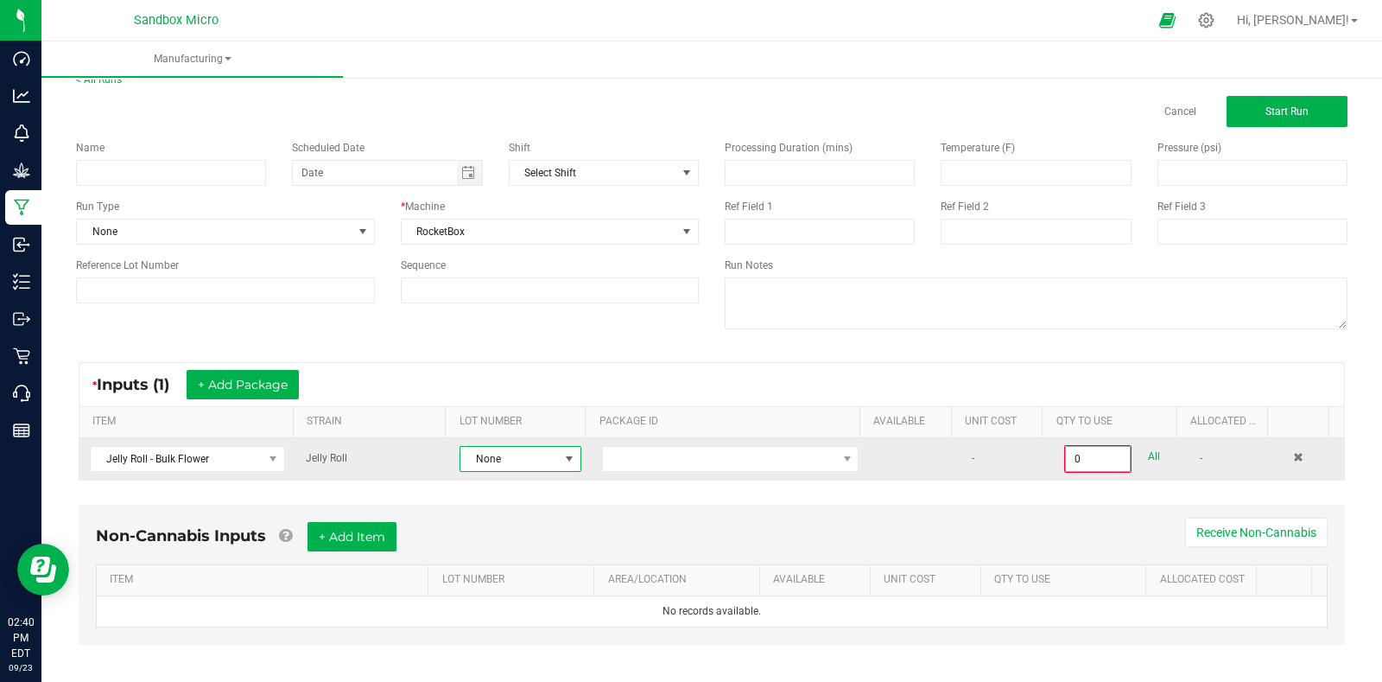
click at [1080, 460] on input "0" at bounding box center [1098, 459] width 64 height 24
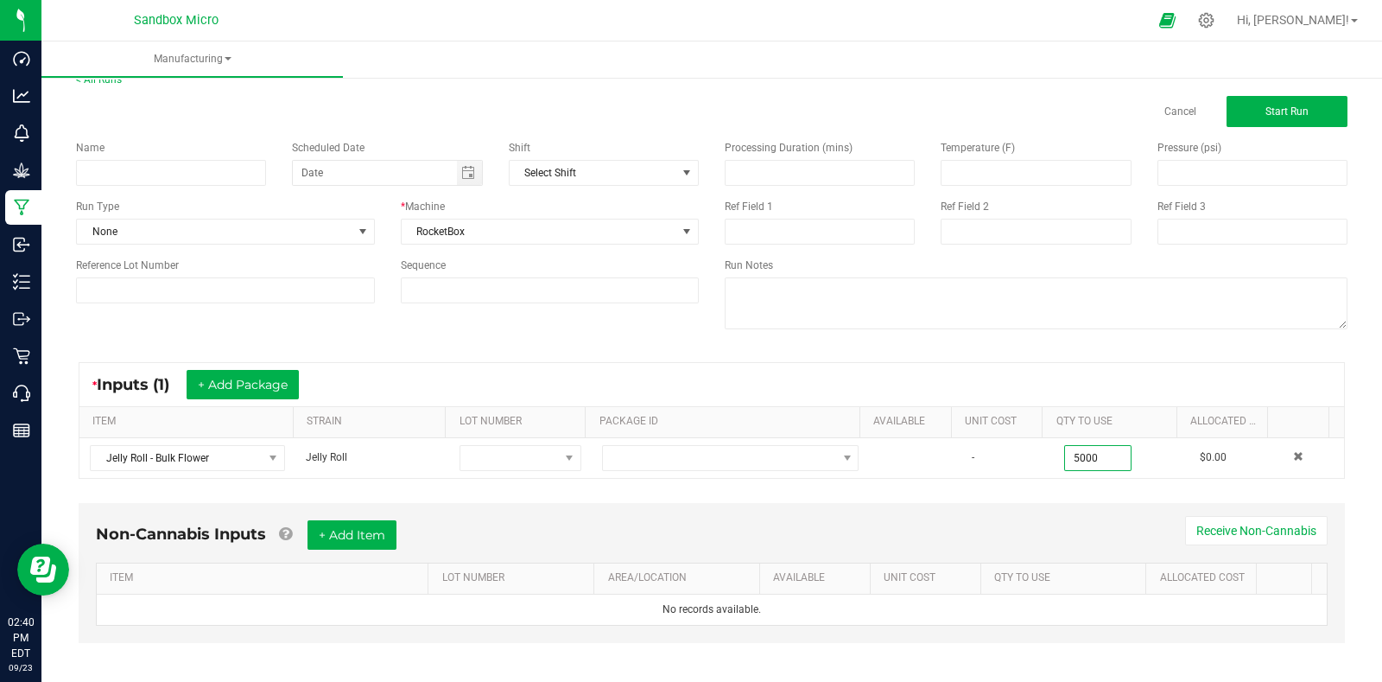
type input "5000"
click at [1111, 334] on div "Processing Duration (mins) Temperature (F) Pressure (psi) Ref Field 1 Ref Field…" at bounding box center [1036, 236] width 649 height 219
click at [679, 363] on div "* Inputs (1) + Add Package" at bounding box center [711, 384] width 1265 height 43
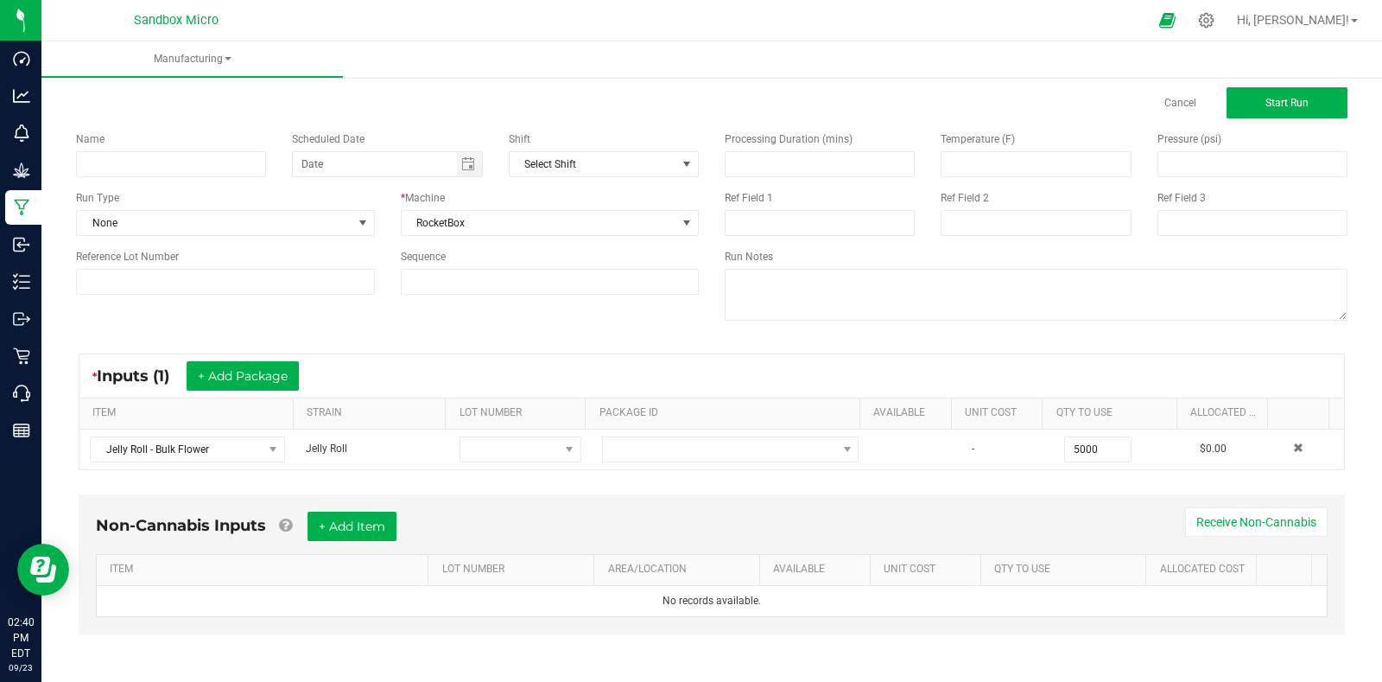
scroll to position [0, 0]
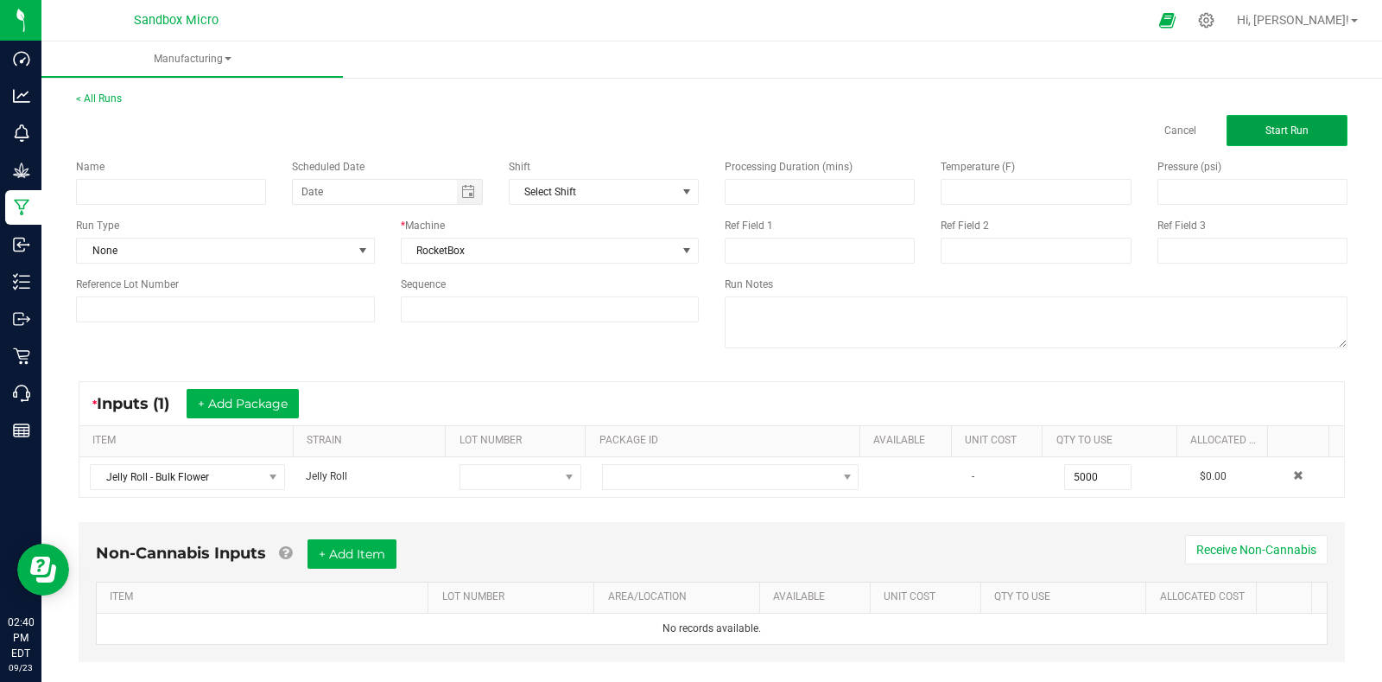
click at [1233, 123] on button "Start Run" at bounding box center [1287, 130] width 121 height 31
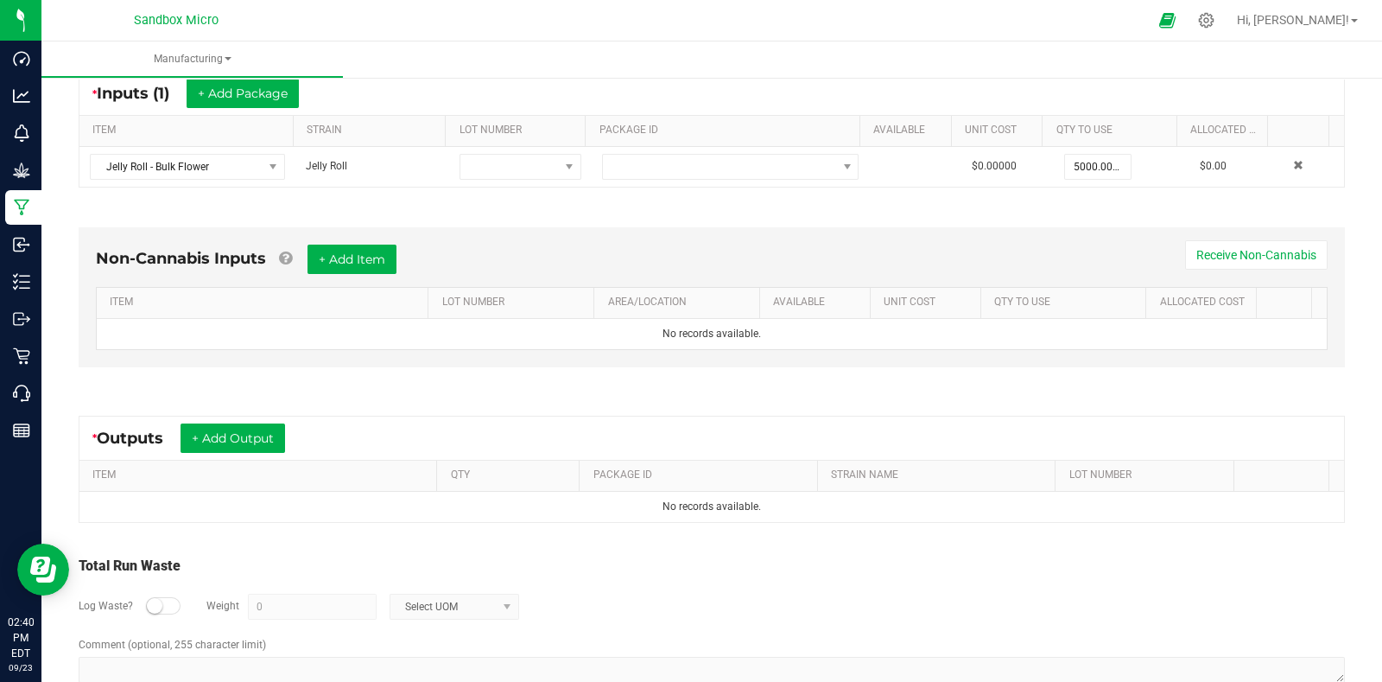
scroll to position [380, 0]
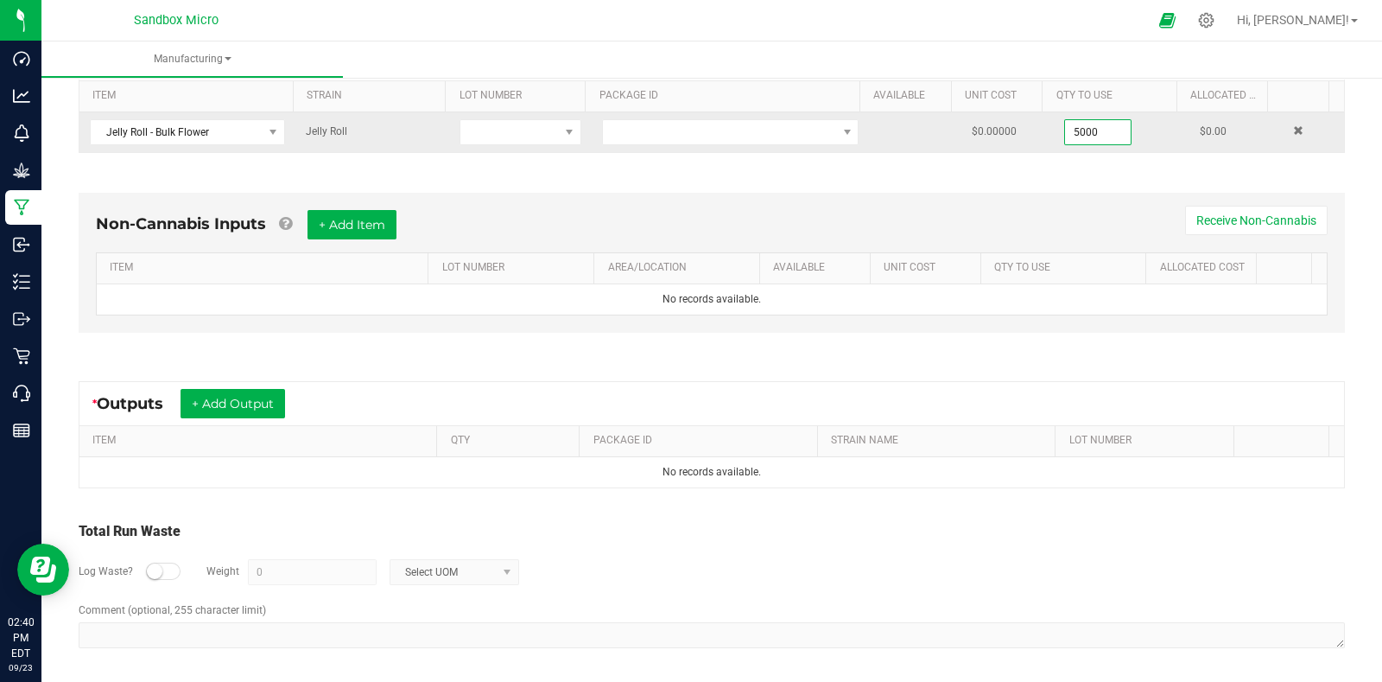
click at [1079, 128] on input "5000" at bounding box center [1098, 132] width 66 height 24
type input "5000.0000 g"
click at [1147, 131] on div "5000.0000 g" at bounding box center [1121, 132] width 115 height 26
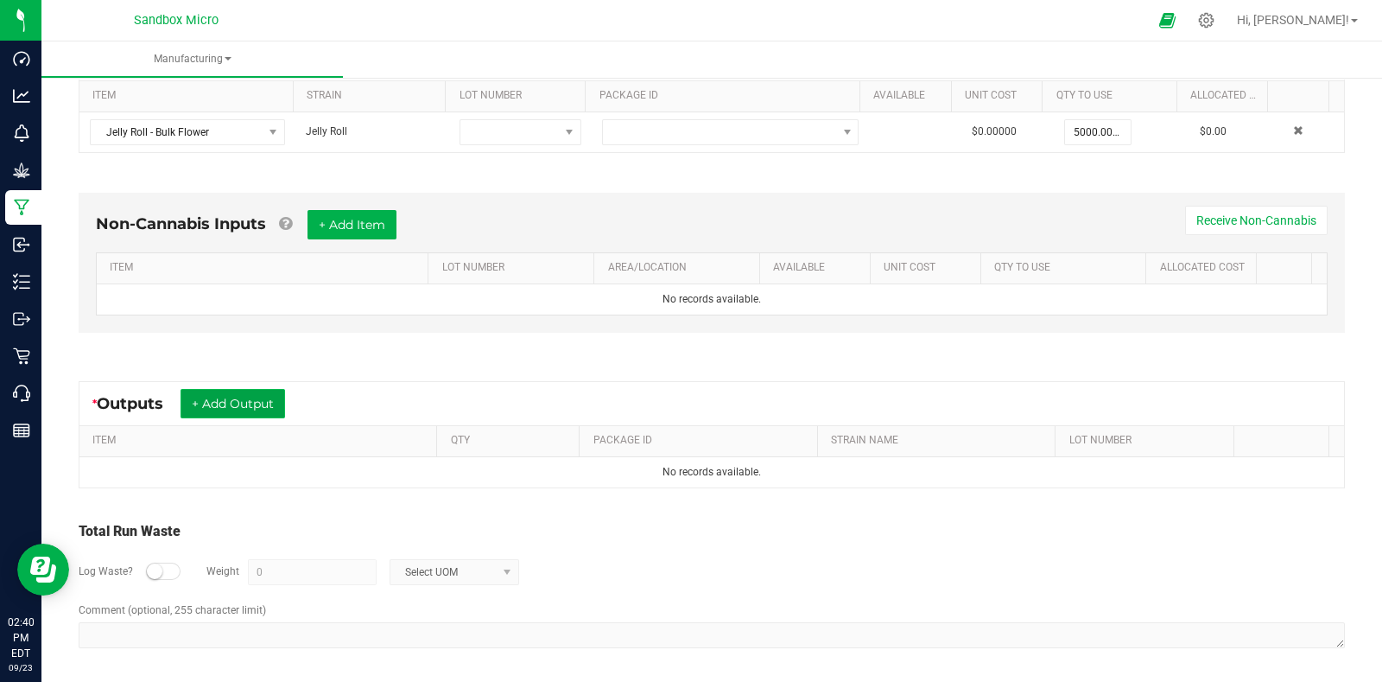
click at [262, 398] on button "+ Add Output" at bounding box center [233, 403] width 105 height 29
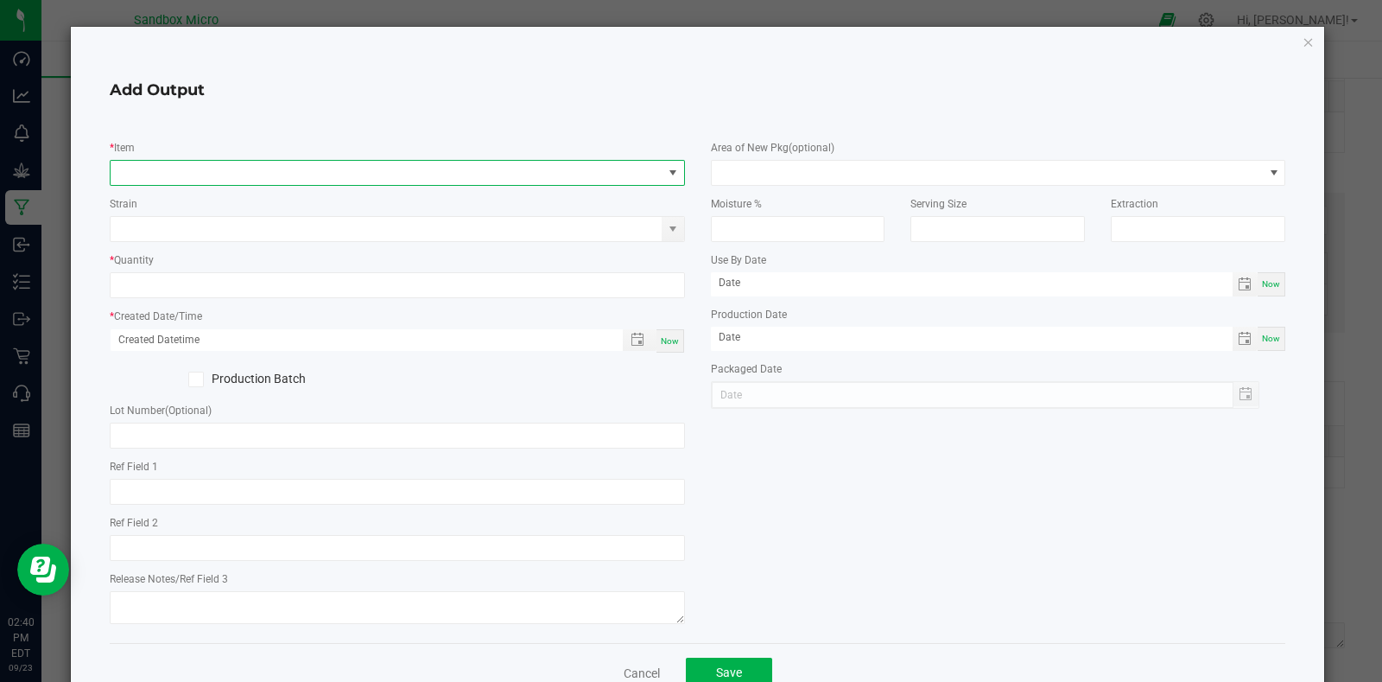
click at [548, 176] on span "NO DATA FOUND" at bounding box center [387, 173] width 552 height 24
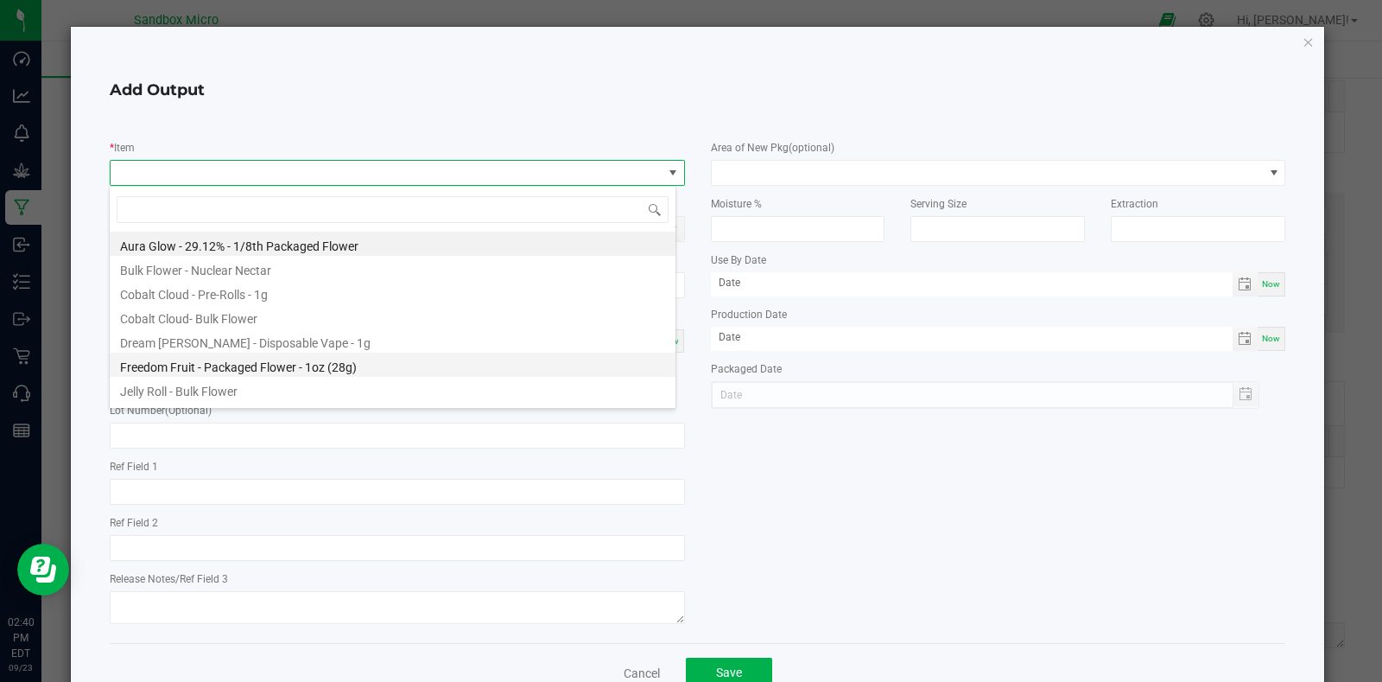
scroll to position [21, 0]
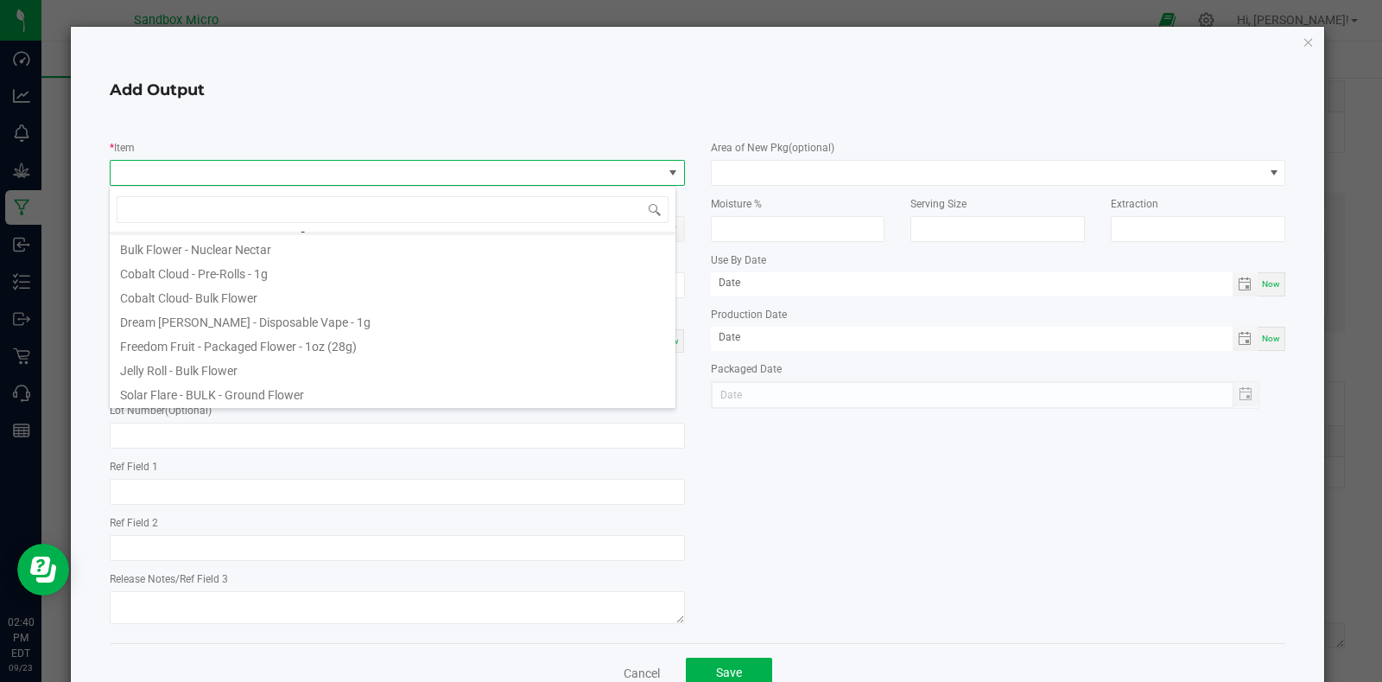
click at [977, 587] on div "* Item Strain * Quantity * Created Date/Time Now Production Batch Lot Number (O…" at bounding box center [698, 379] width 1203 height 499
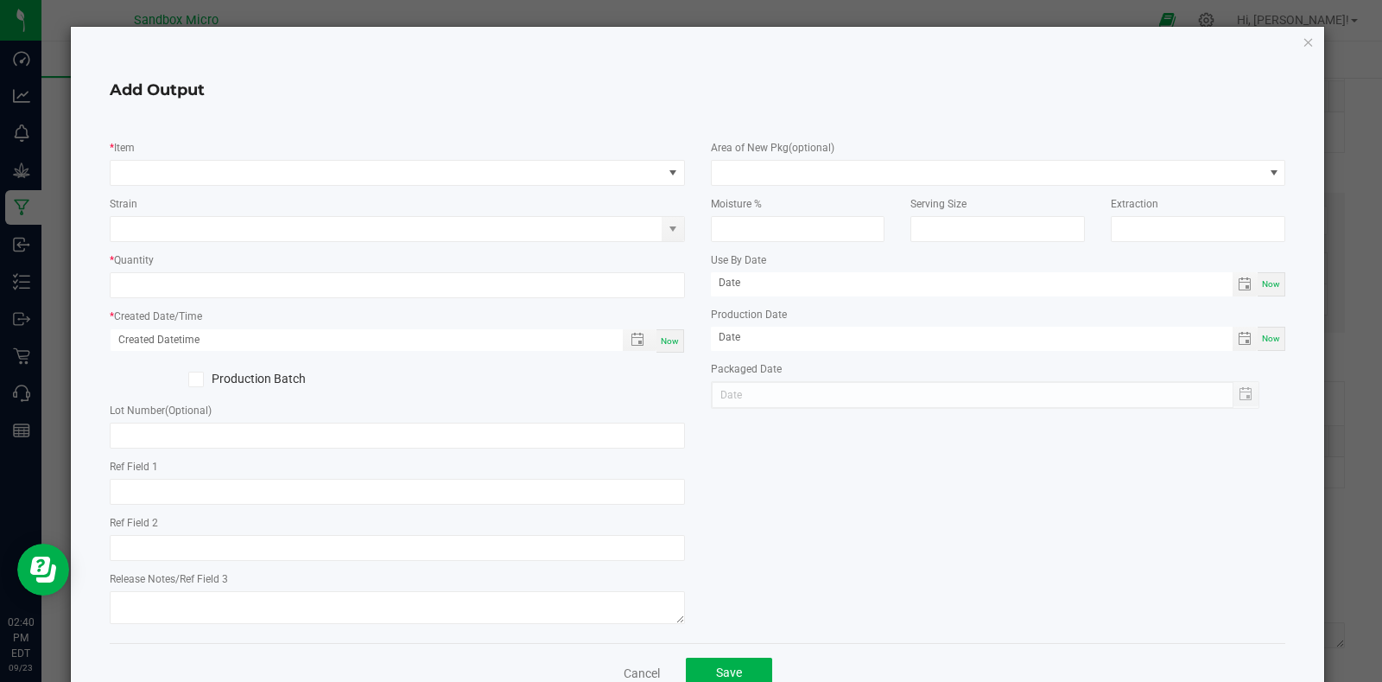
scroll to position [89, 0]
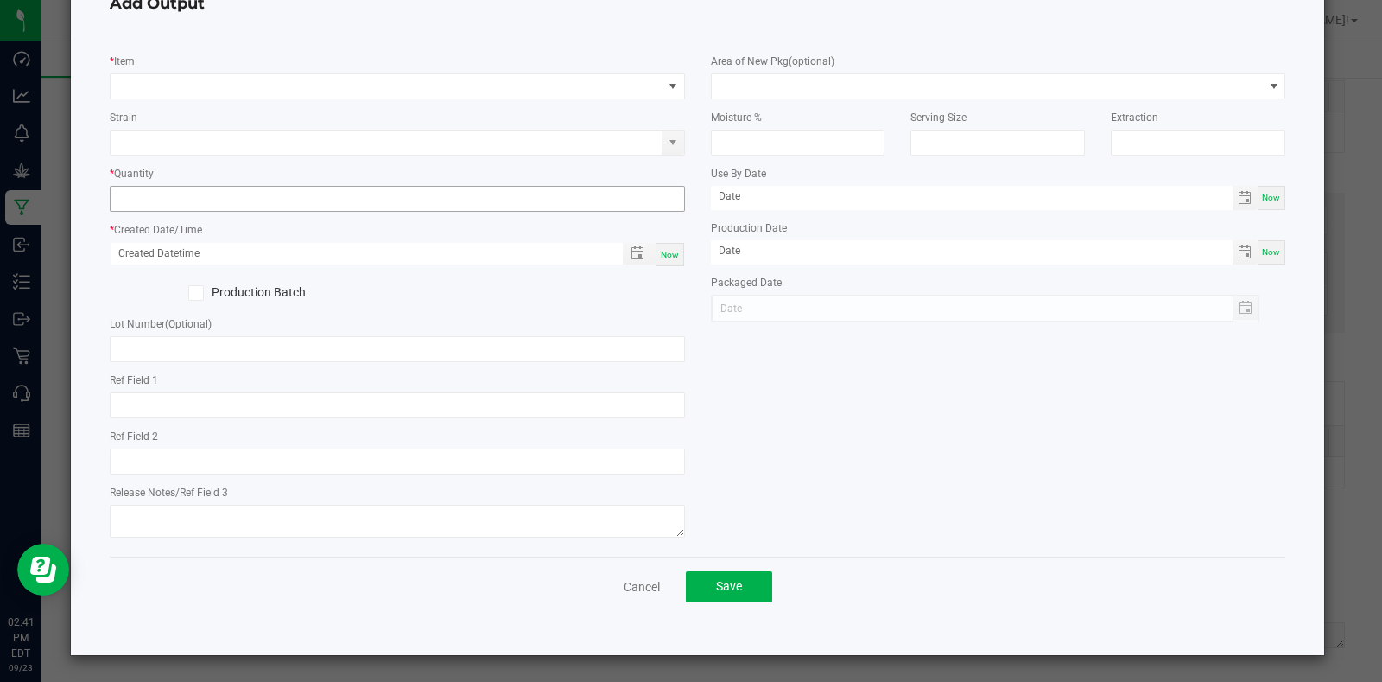
click at [368, 188] on input at bounding box center [398, 199] width 574 height 24
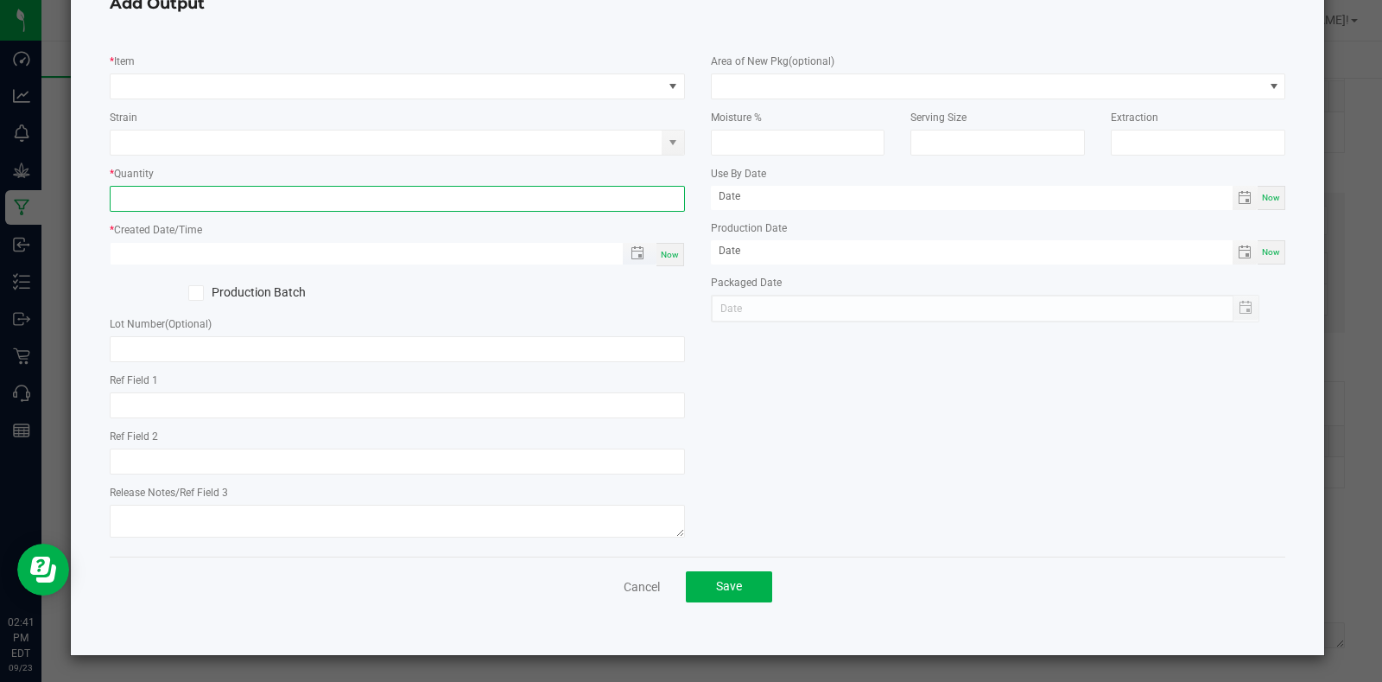
type input "month/day/year hour:minute AM"
click at [360, 253] on input "month/day/year hour:minute AM" at bounding box center [358, 254] width 494 height 22
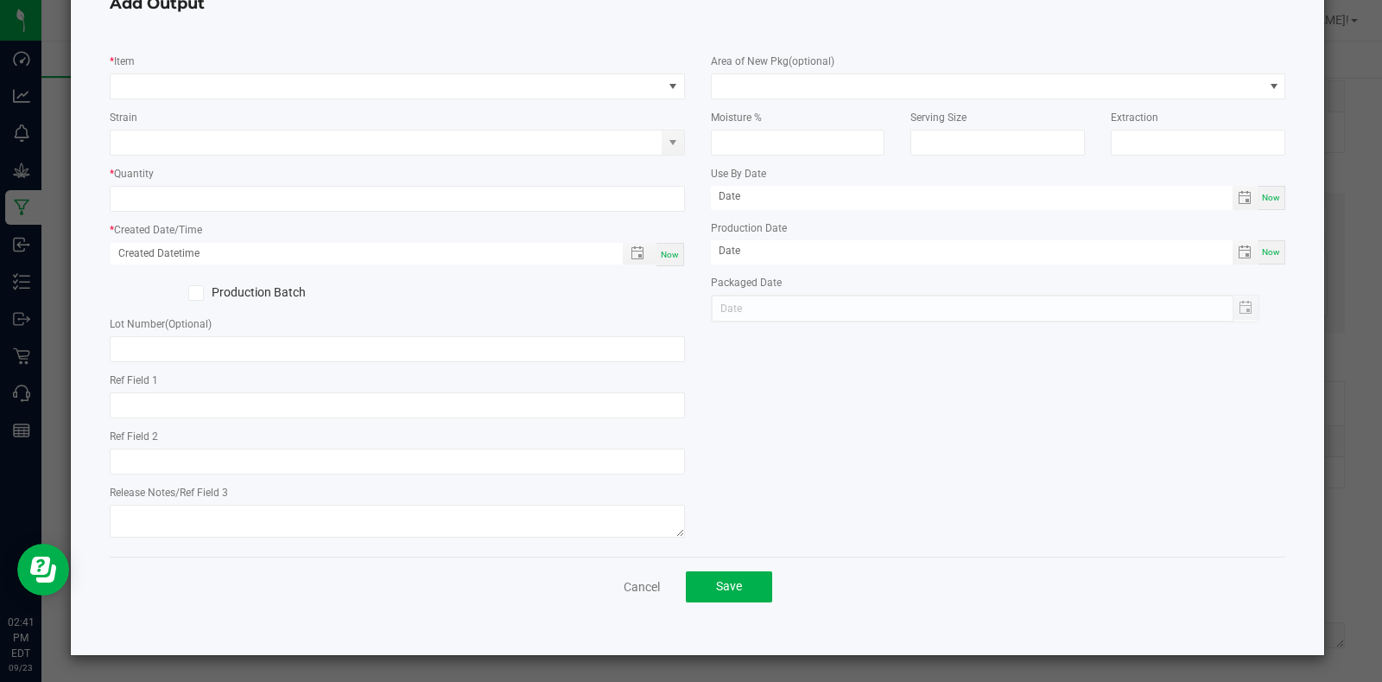
click at [989, 432] on div "* Item Strain * Quantity * Created Date/Time Now Production Batch Lot Number (O…" at bounding box center [698, 292] width 1203 height 499
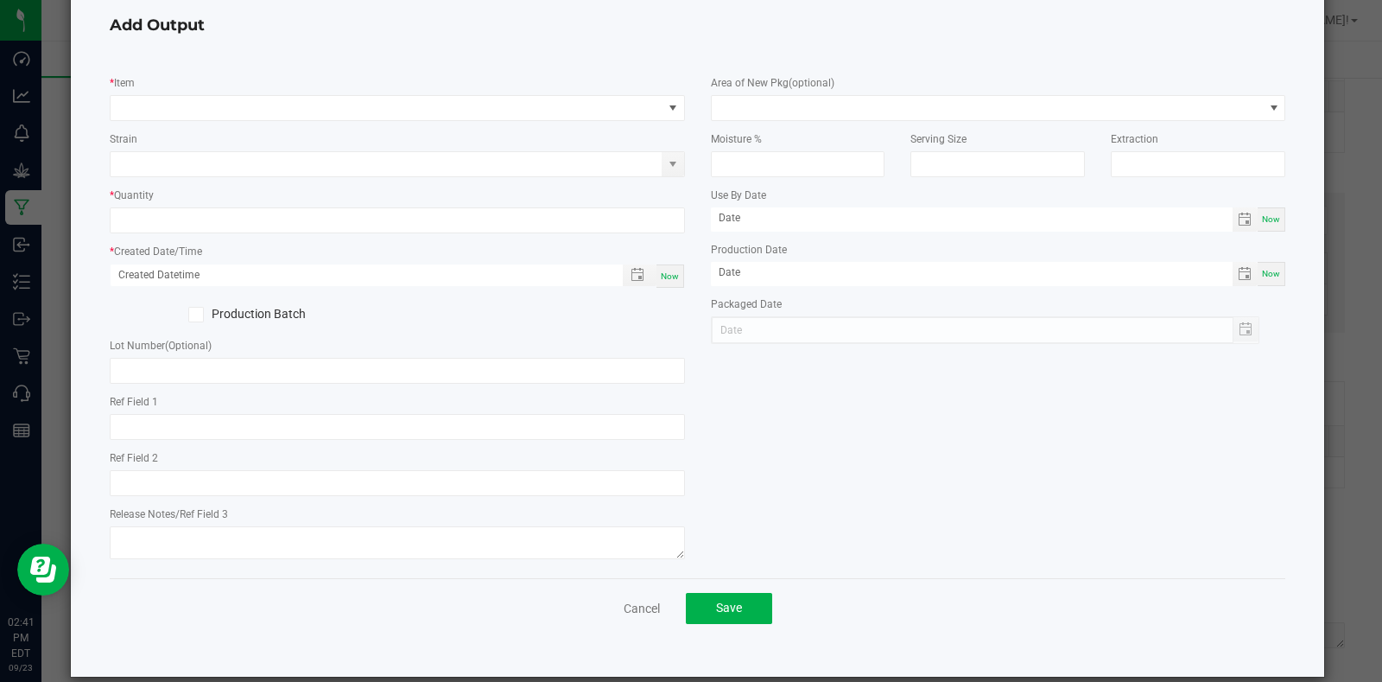
scroll to position [0, 0]
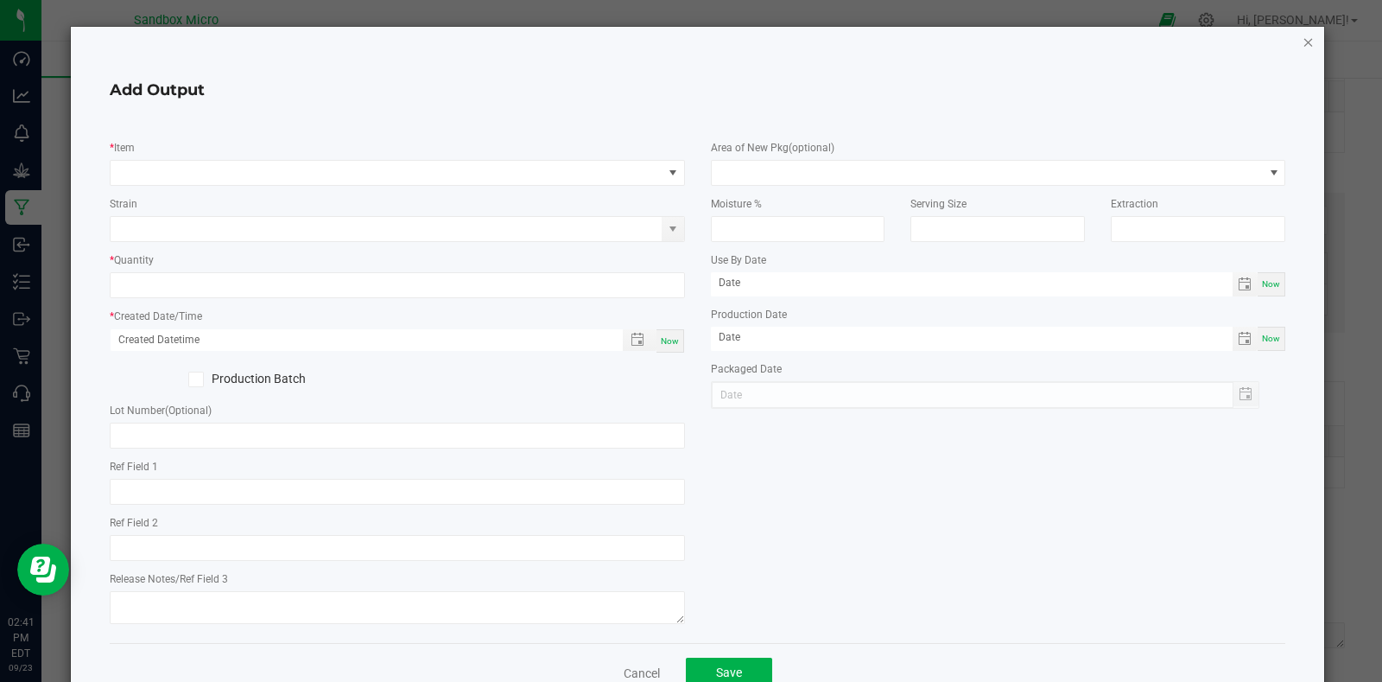
click at [1303, 41] on icon "button" at bounding box center [1309, 41] width 12 height 21
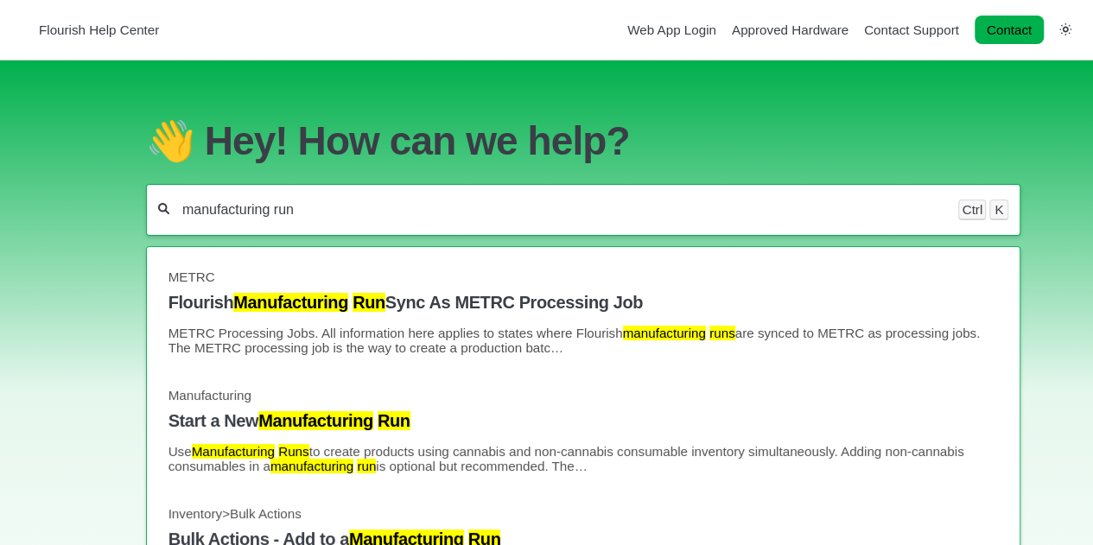
type input "manufacturing run"
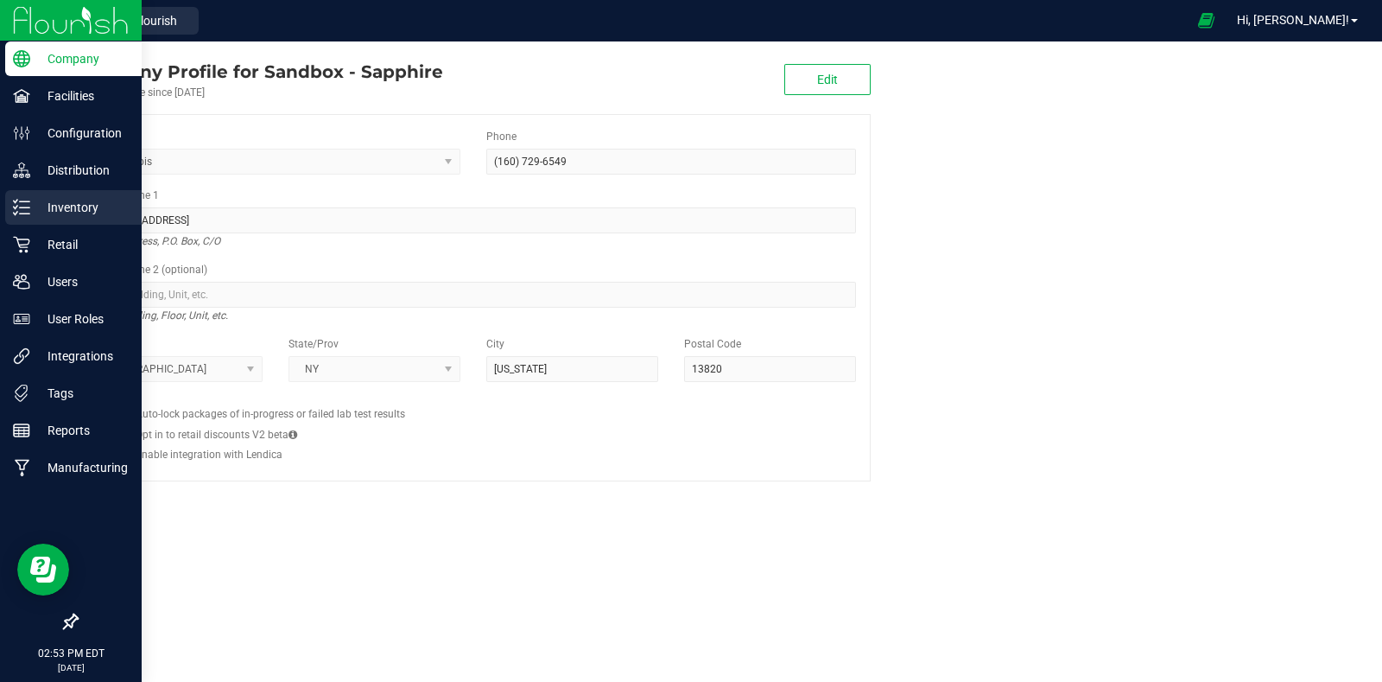
click at [24, 212] on icon at bounding box center [21, 207] width 17 height 17
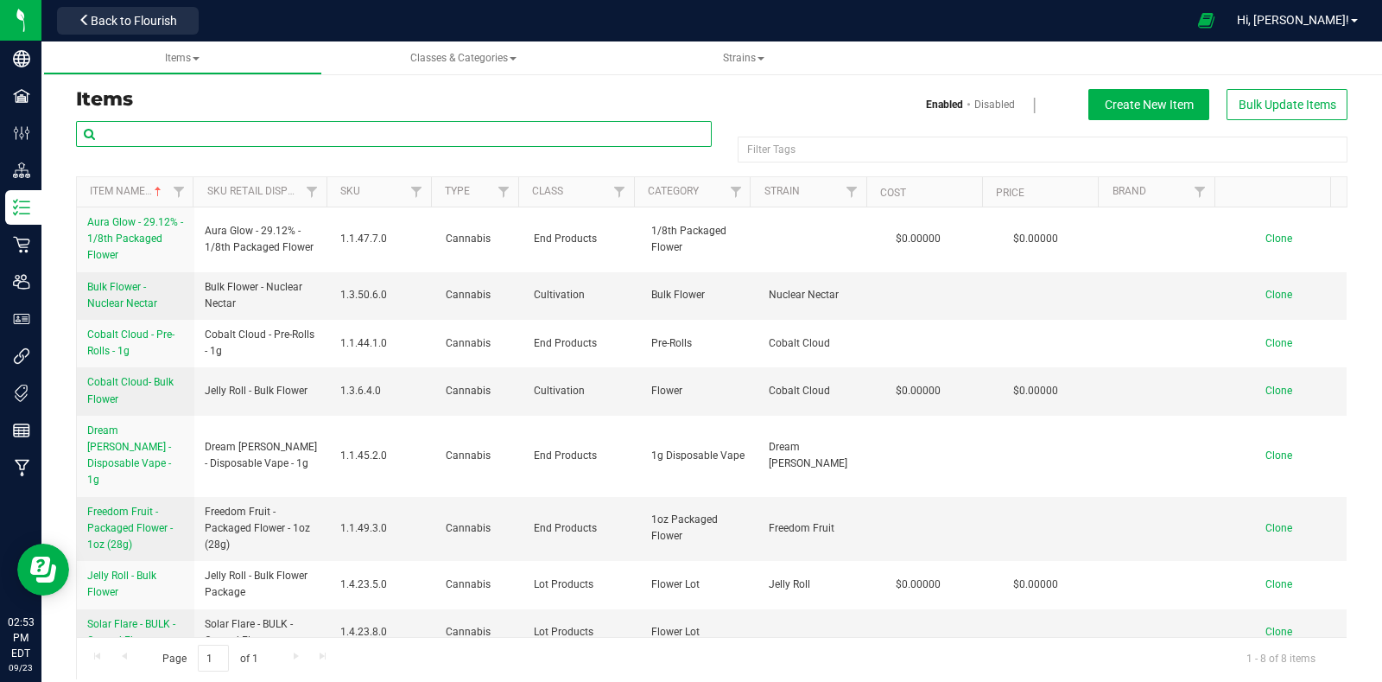
click at [252, 136] on input "text" at bounding box center [394, 134] width 636 height 26
paste input "20250731-004"
type input "20250731-004"
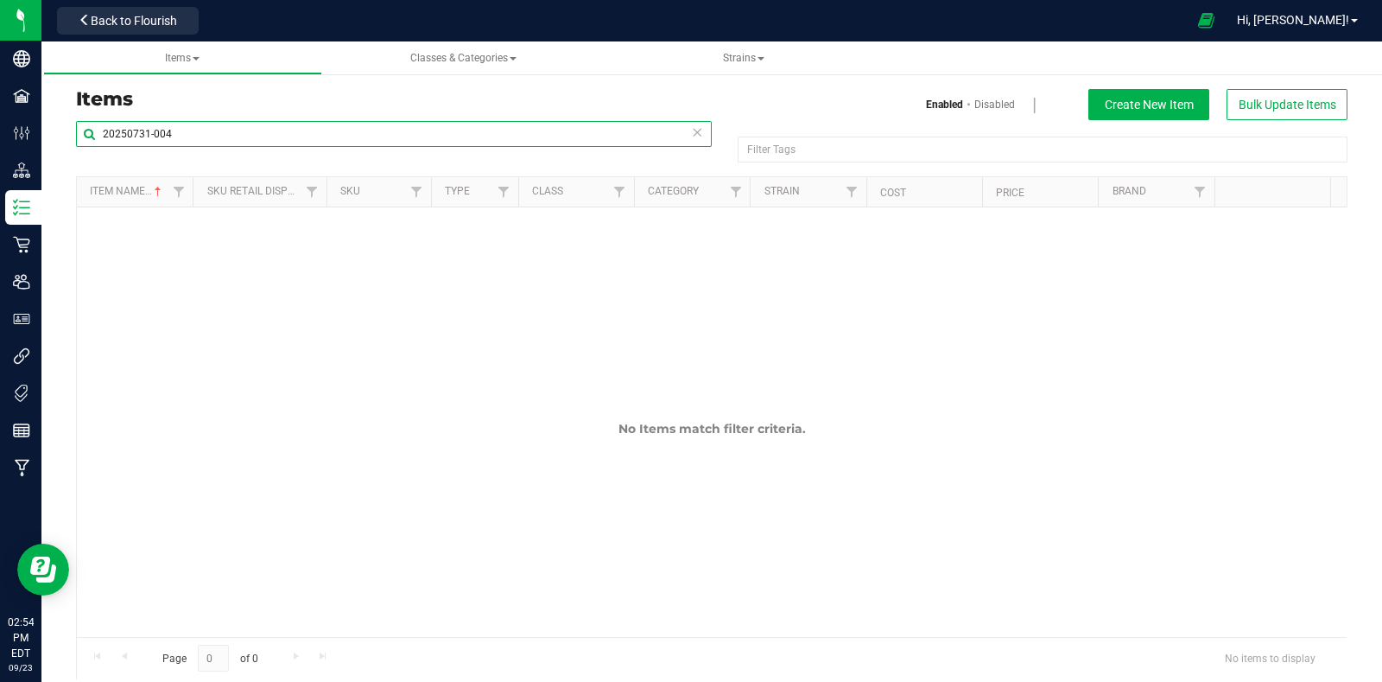
drag, startPoint x: 212, startPoint y: 127, endPoint x: 41, endPoint y: 142, distance: 171.7
click at [41, 142] on div "Items Enabled Disabled Create New Item Bulk Update Items 20250731-004 Filter Ta…" at bounding box center [711, 373] width 1341 height 646
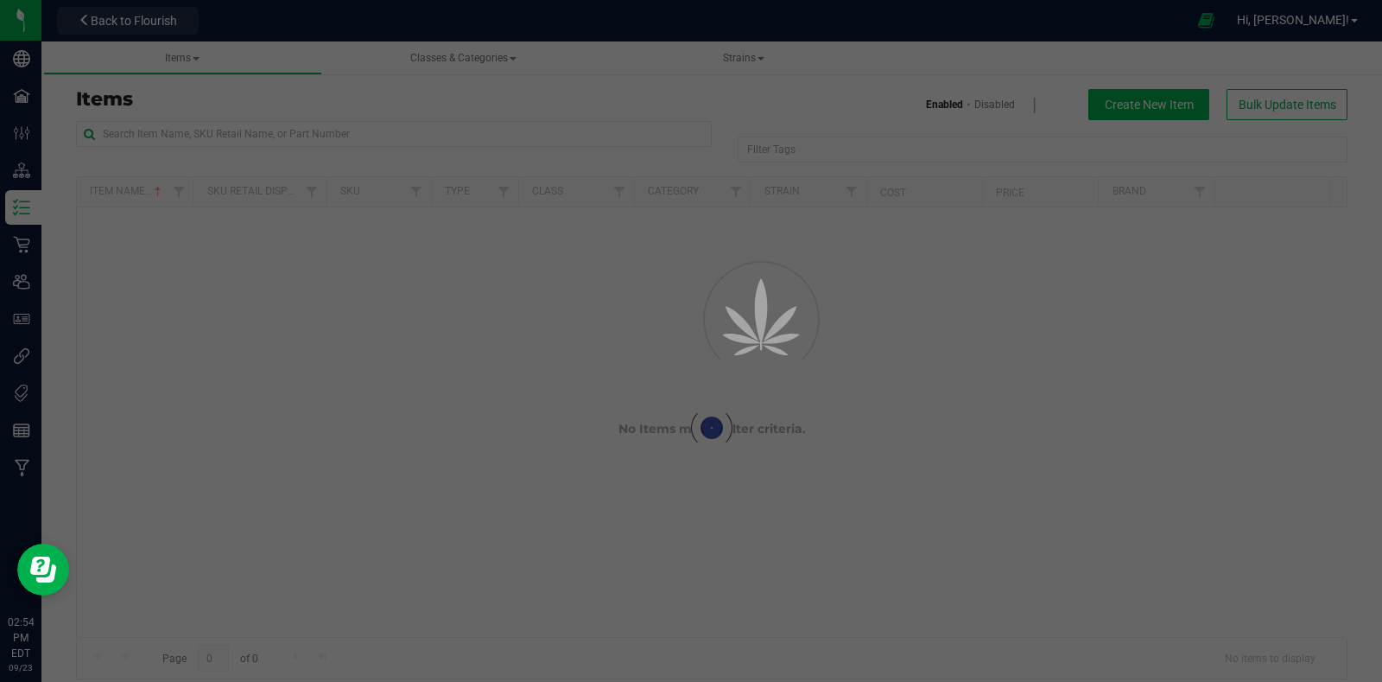
click at [1318, 15] on span "Hi, [PERSON_NAME]!" at bounding box center [1293, 20] width 112 height 14
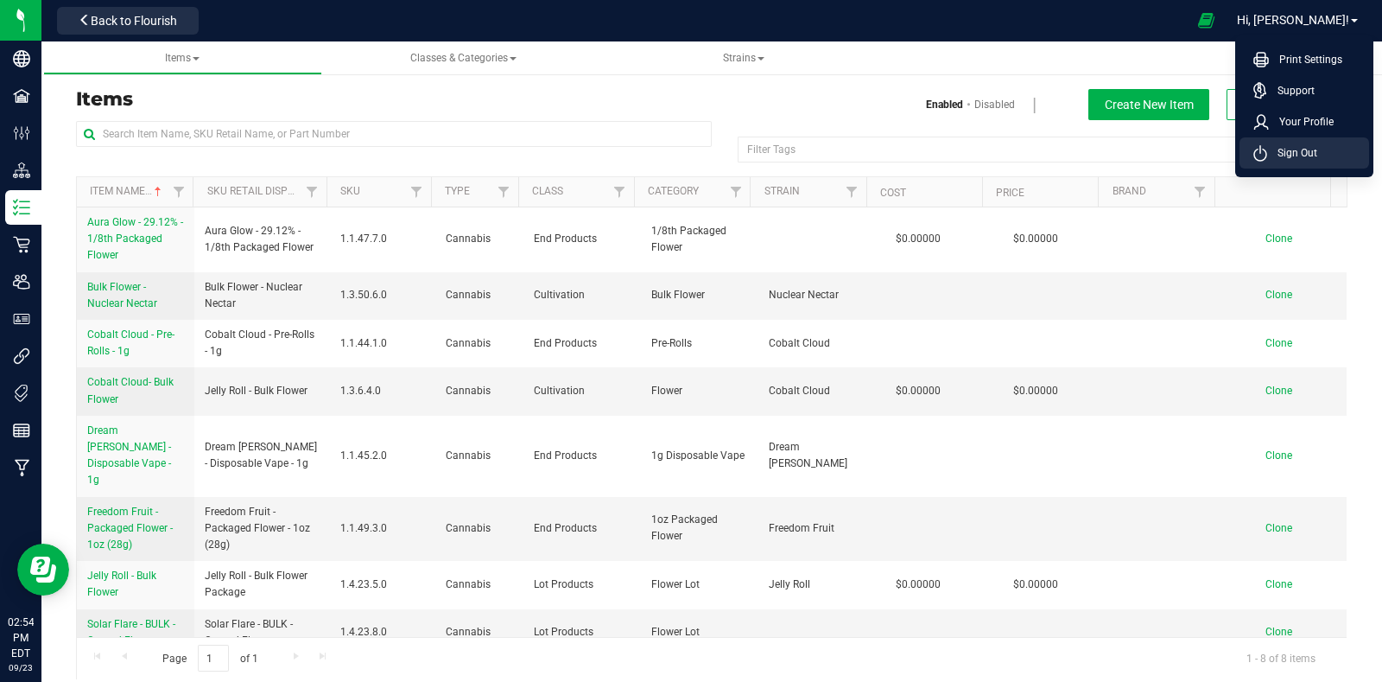
click at [1289, 155] on span "Sign Out" at bounding box center [1292, 152] width 50 height 17
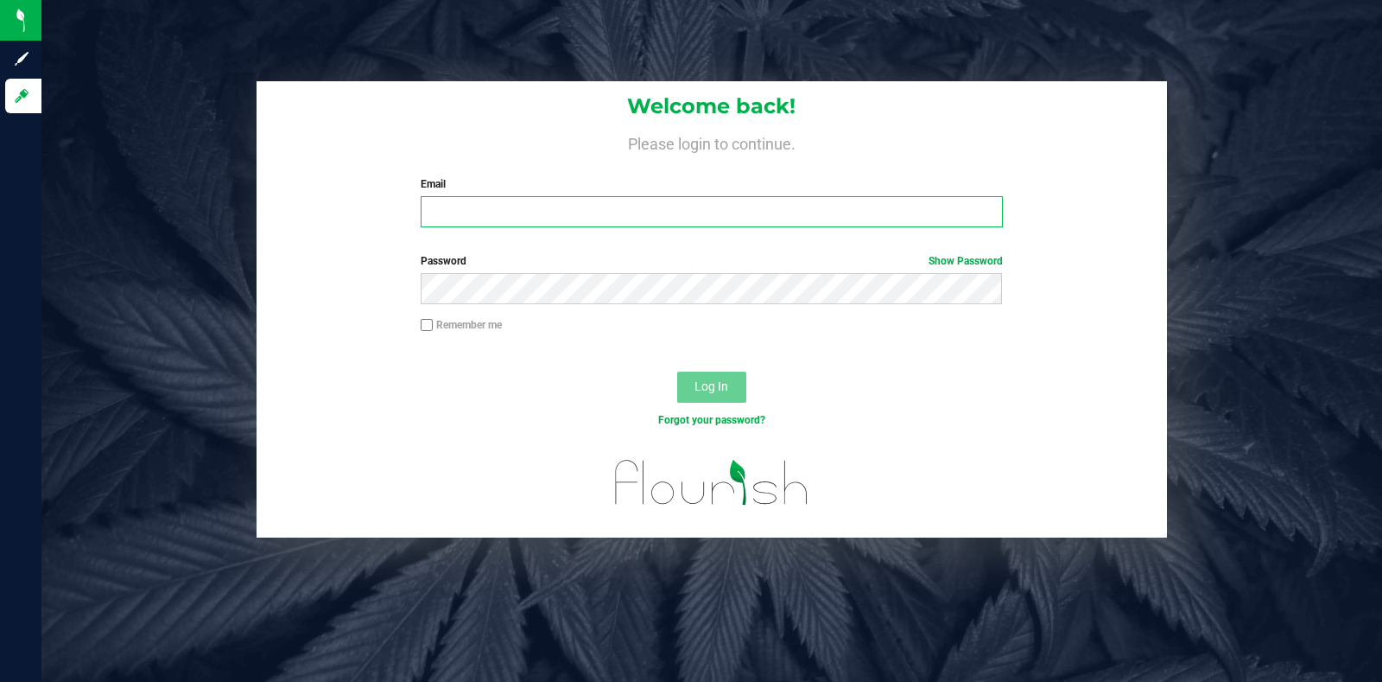
click at [564, 208] on input "Email" at bounding box center [711, 211] width 581 height 31
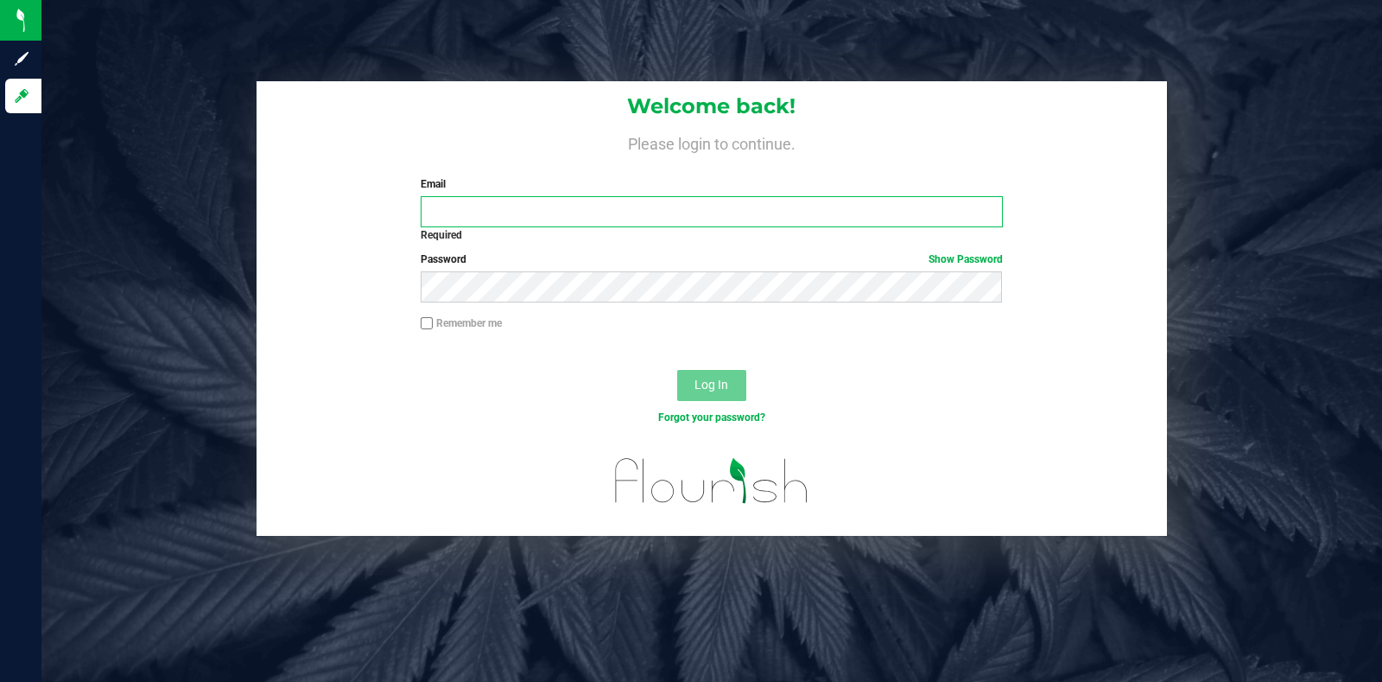
type input "lindsey.reynolds@sapphirefarmsmi.com"
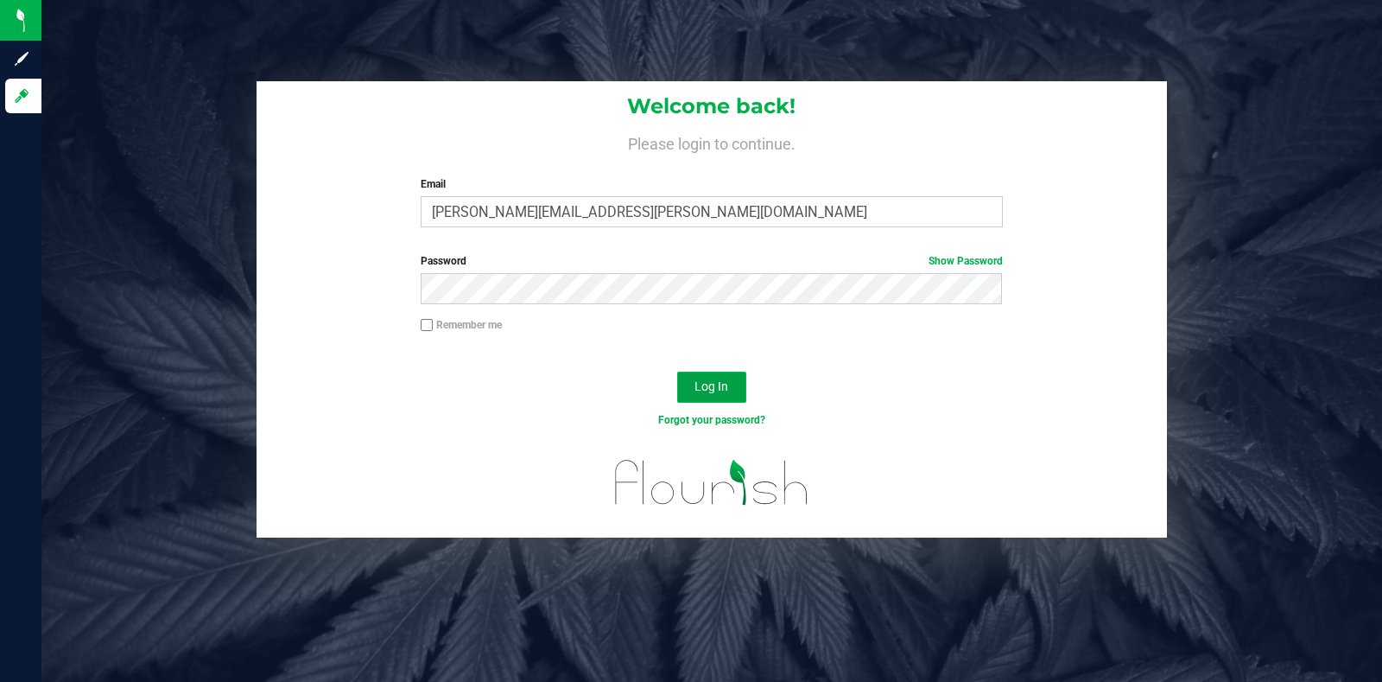
click at [720, 396] on button "Log In" at bounding box center [711, 387] width 69 height 31
